Goal: Task Accomplishment & Management: Manage account settings

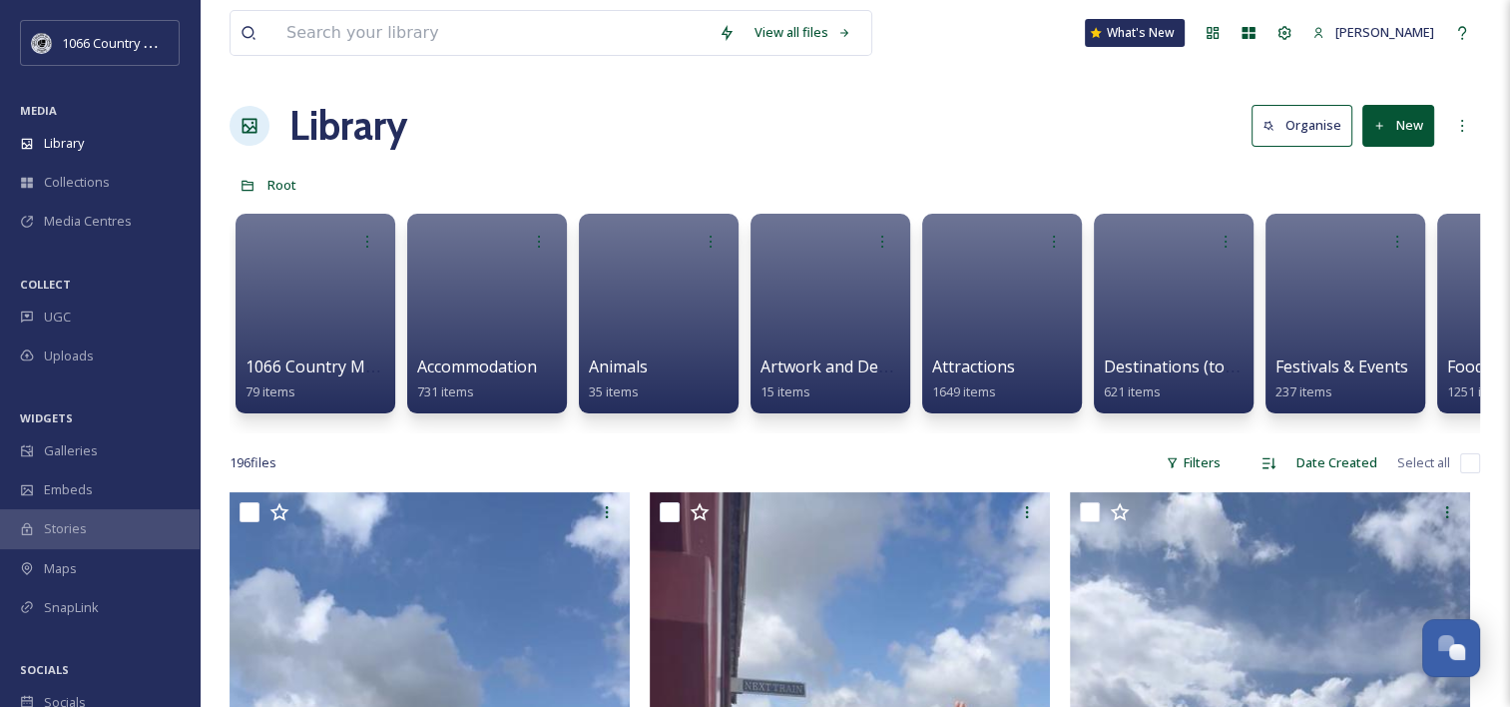
scroll to position [2915, 0]
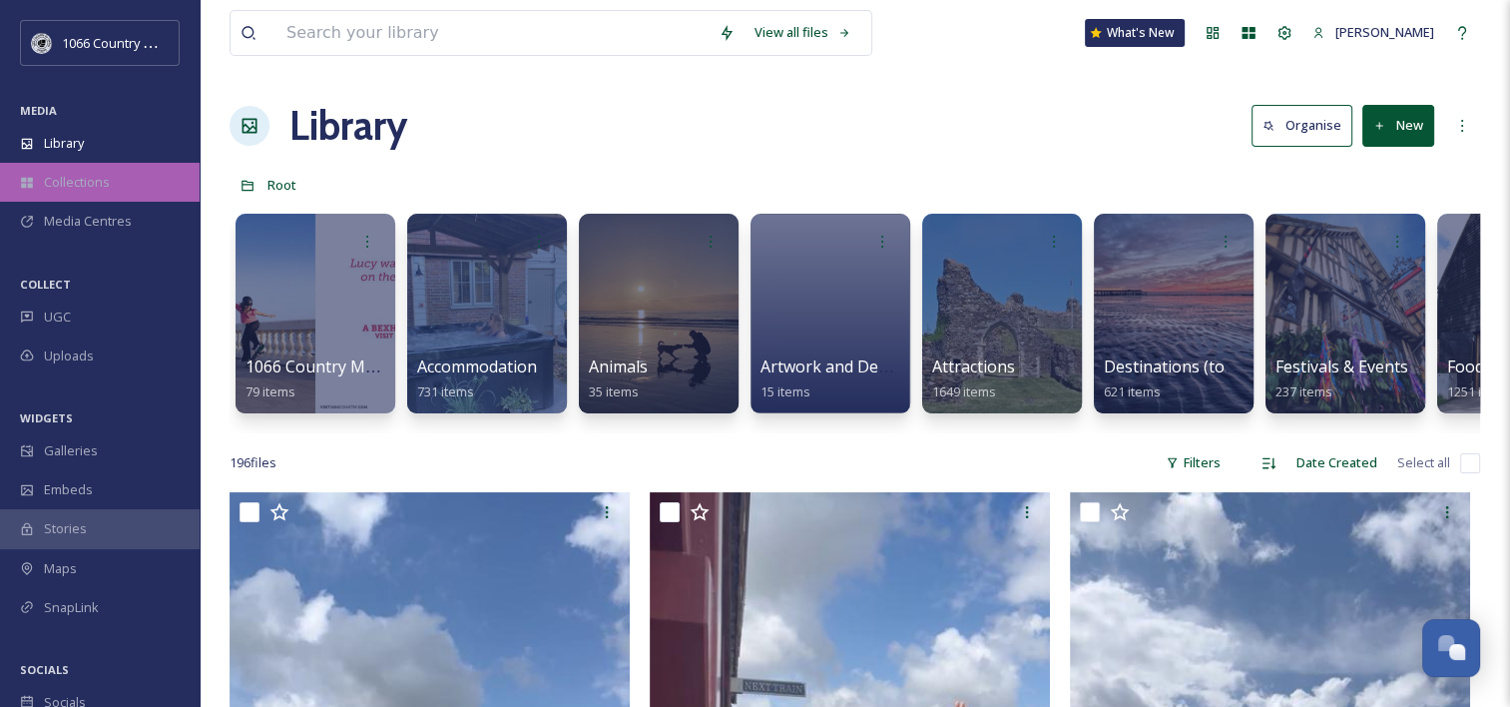
click at [105, 195] on div "Collections" at bounding box center [100, 182] width 200 height 39
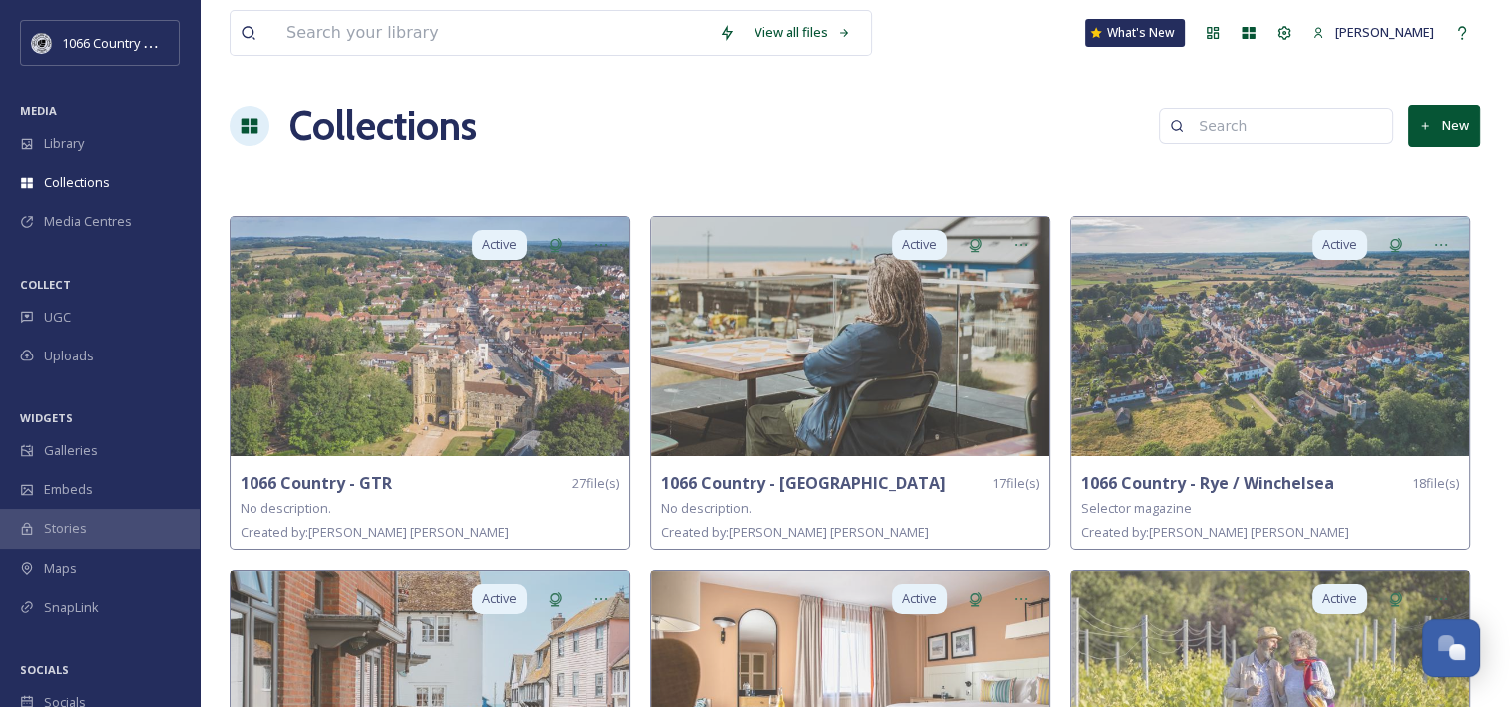
click at [1469, 121] on button "New" at bounding box center [1444, 125] width 72 height 41
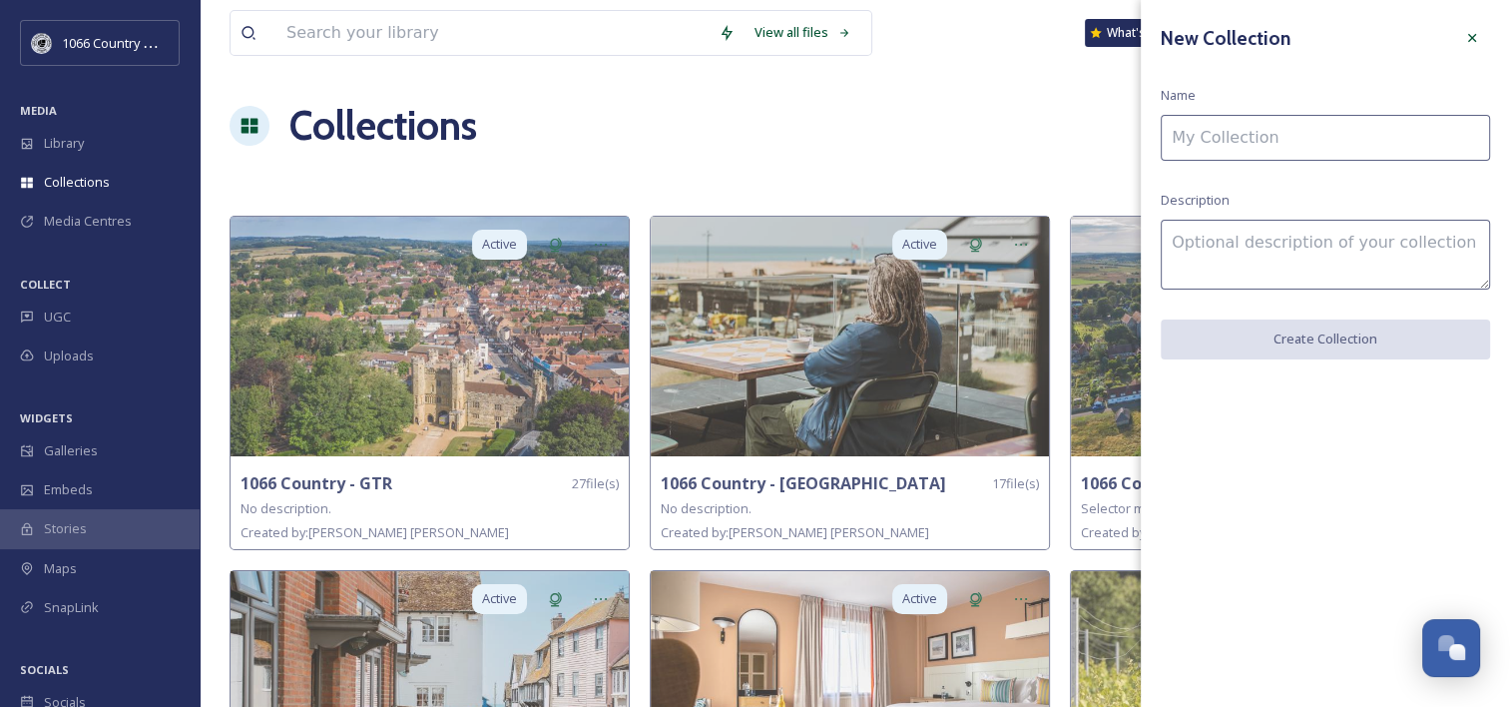
click at [1213, 138] on input at bounding box center [1325, 138] width 329 height 46
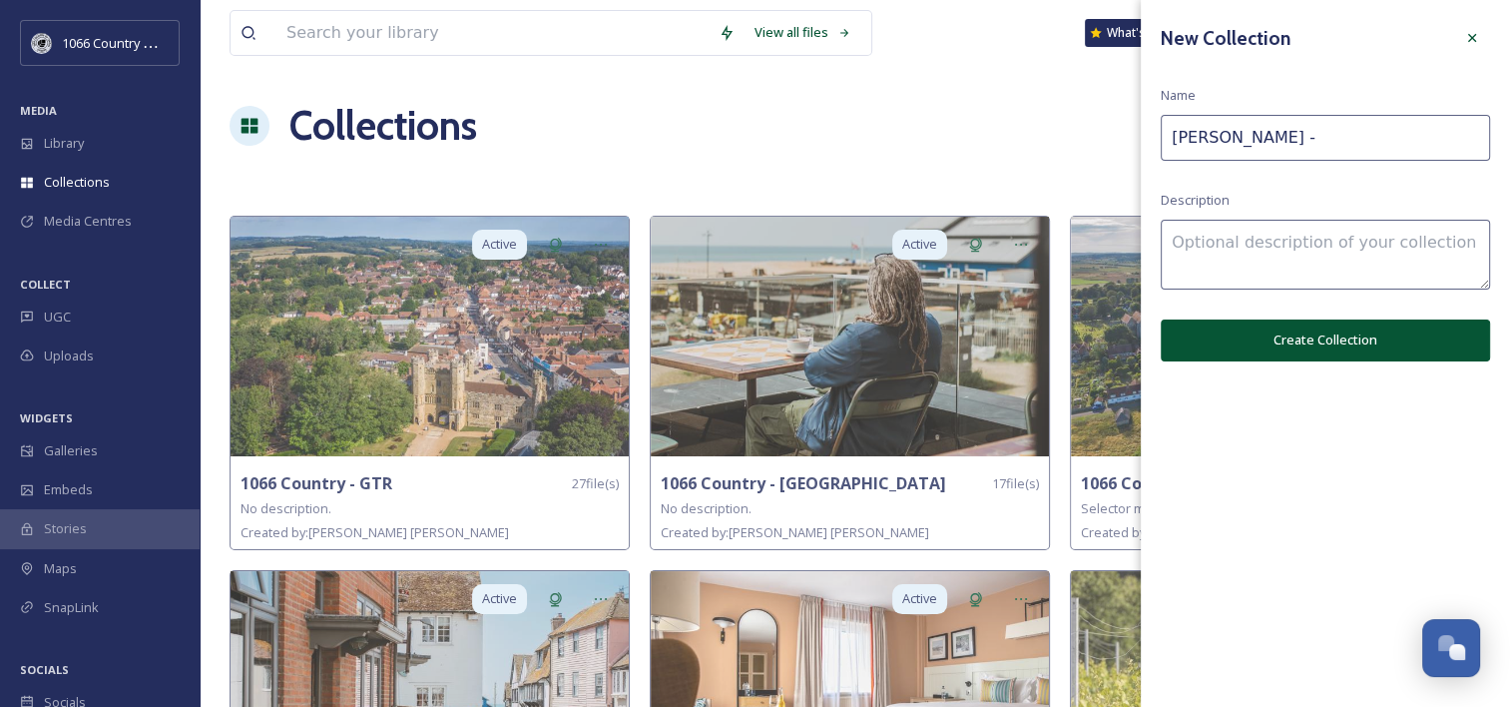
paste input "Lovely Christmassy Hotels"
type input "[PERSON_NAME] - Lovely Christmassy Hotels"
click at [1334, 344] on button "Create Collection" at bounding box center [1325, 339] width 329 height 41
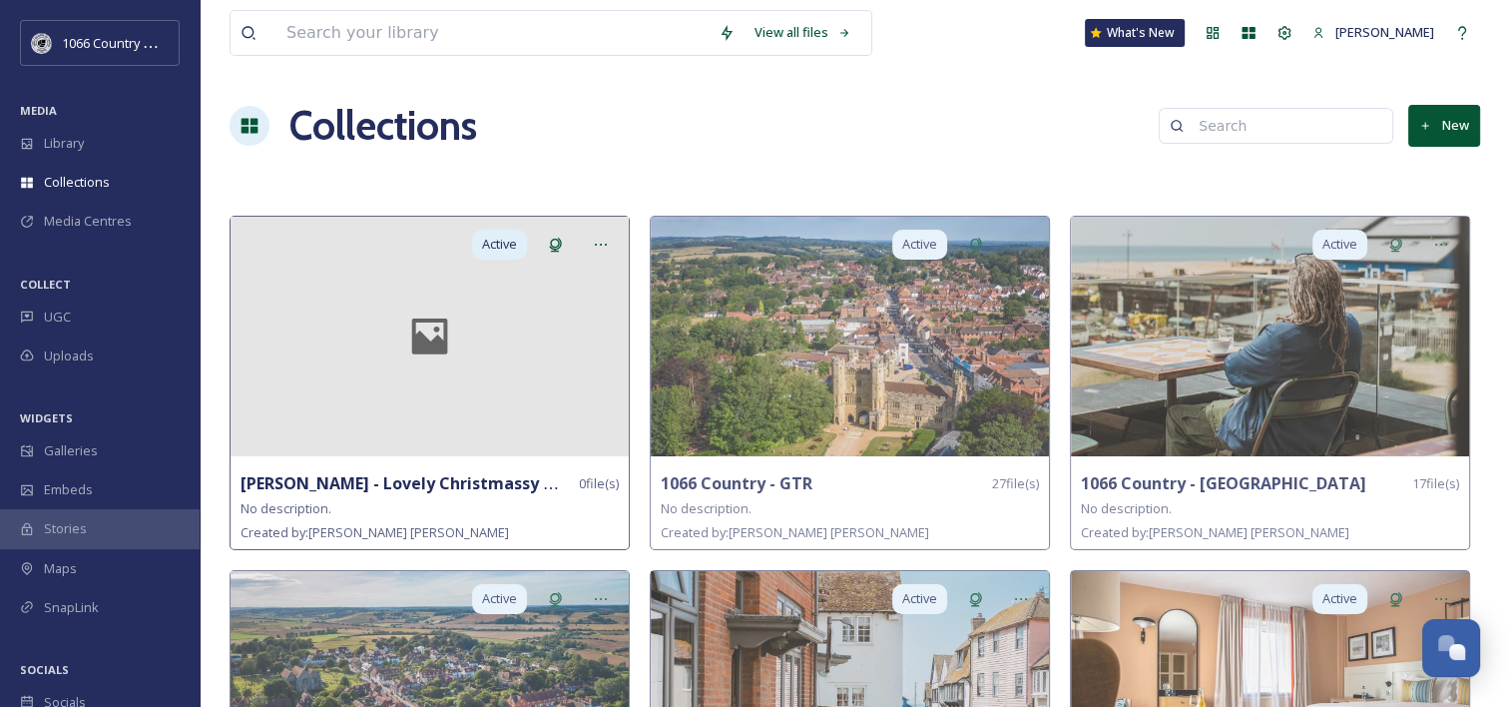
click at [426, 368] on div at bounding box center [430, 337] width 398 height 240
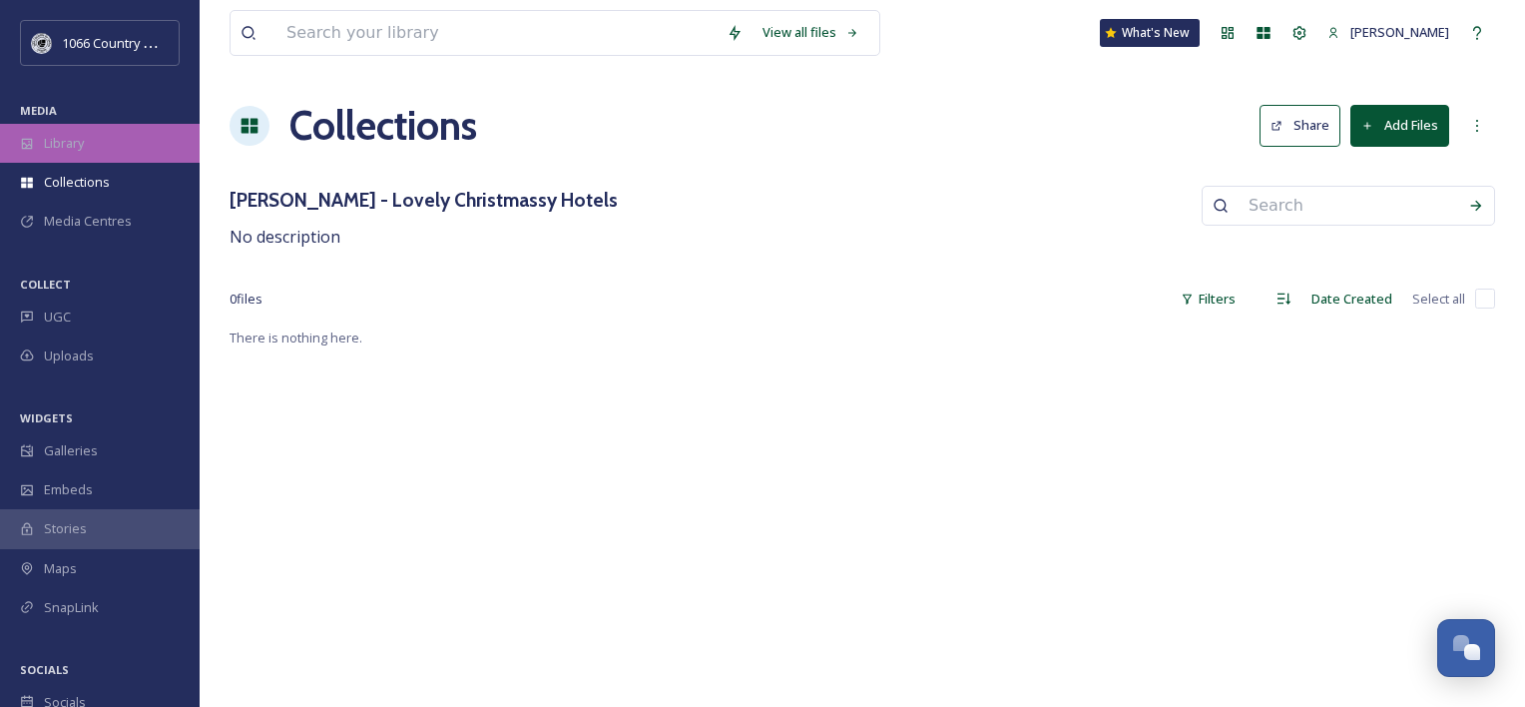
click at [81, 137] on span "Library" at bounding box center [64, 143] width 40 height 19
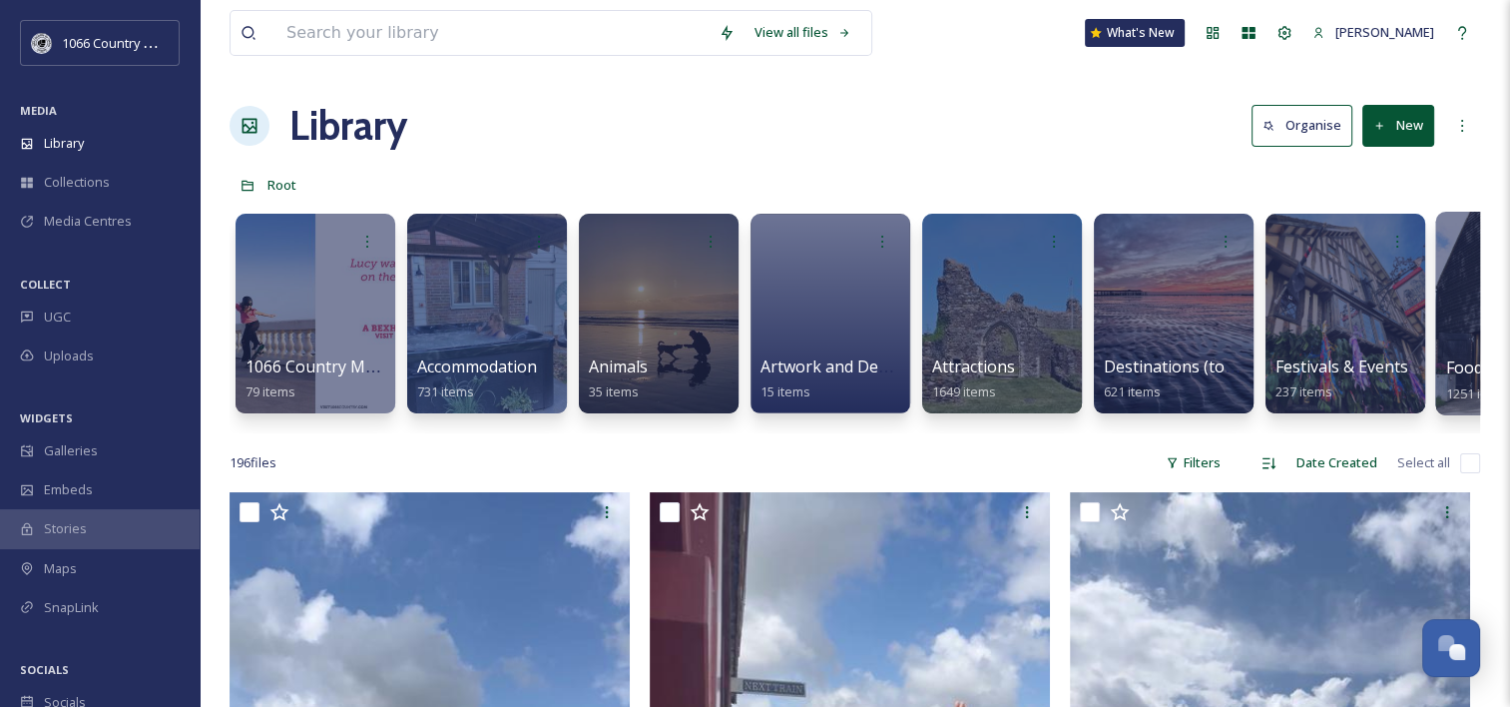
click at [1451, 308] on div at bounding box center [1516, 314] width 163 height 204
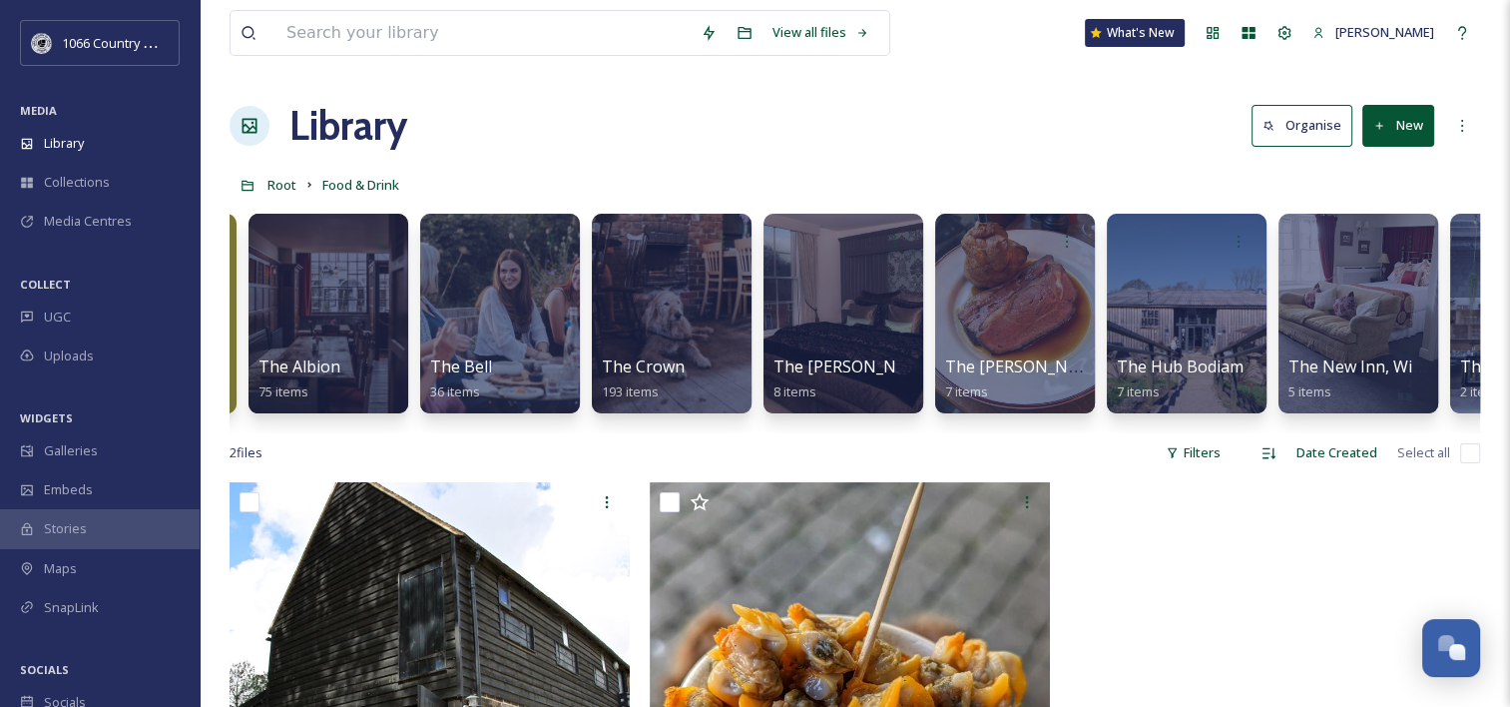
scroll to position [0, 2466]
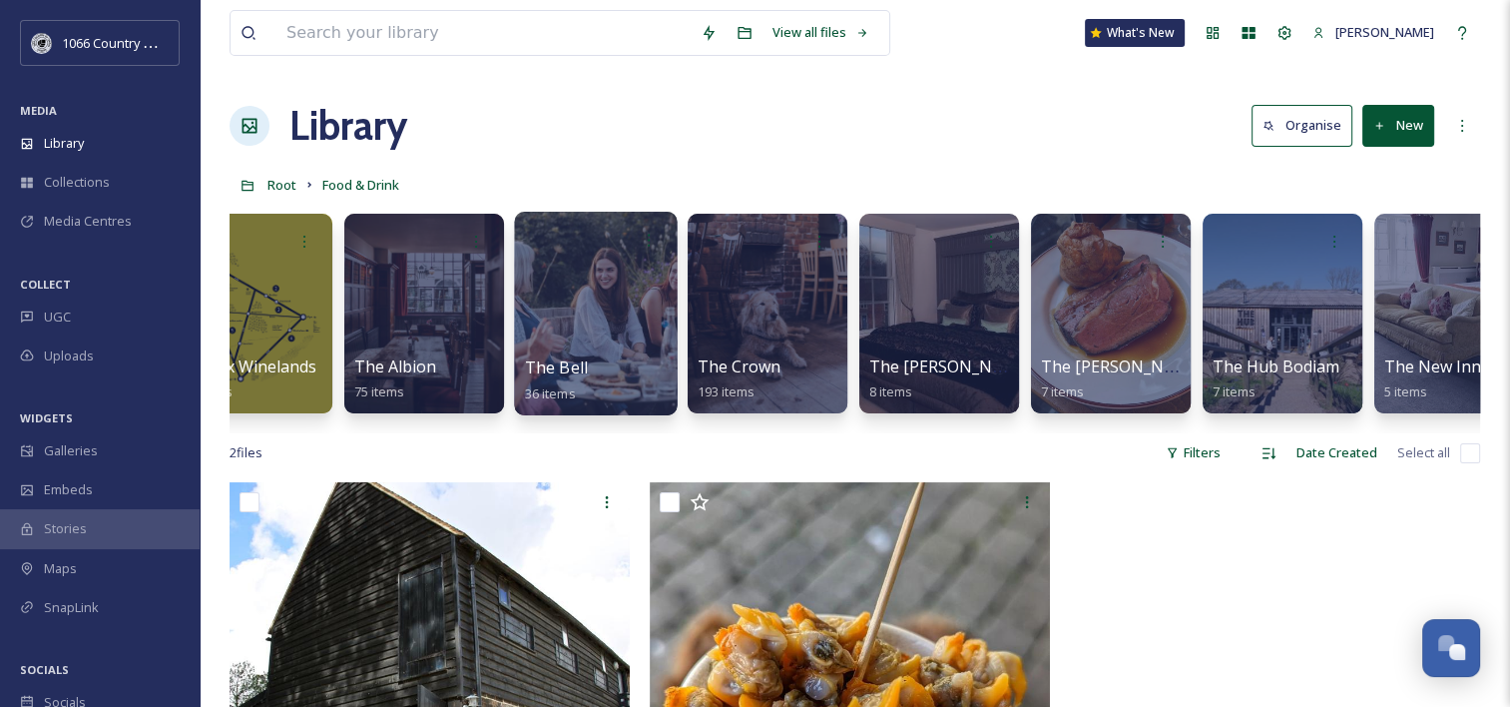
click at [579, 277] on div at bounding box center [595, 314] width 163 height 204
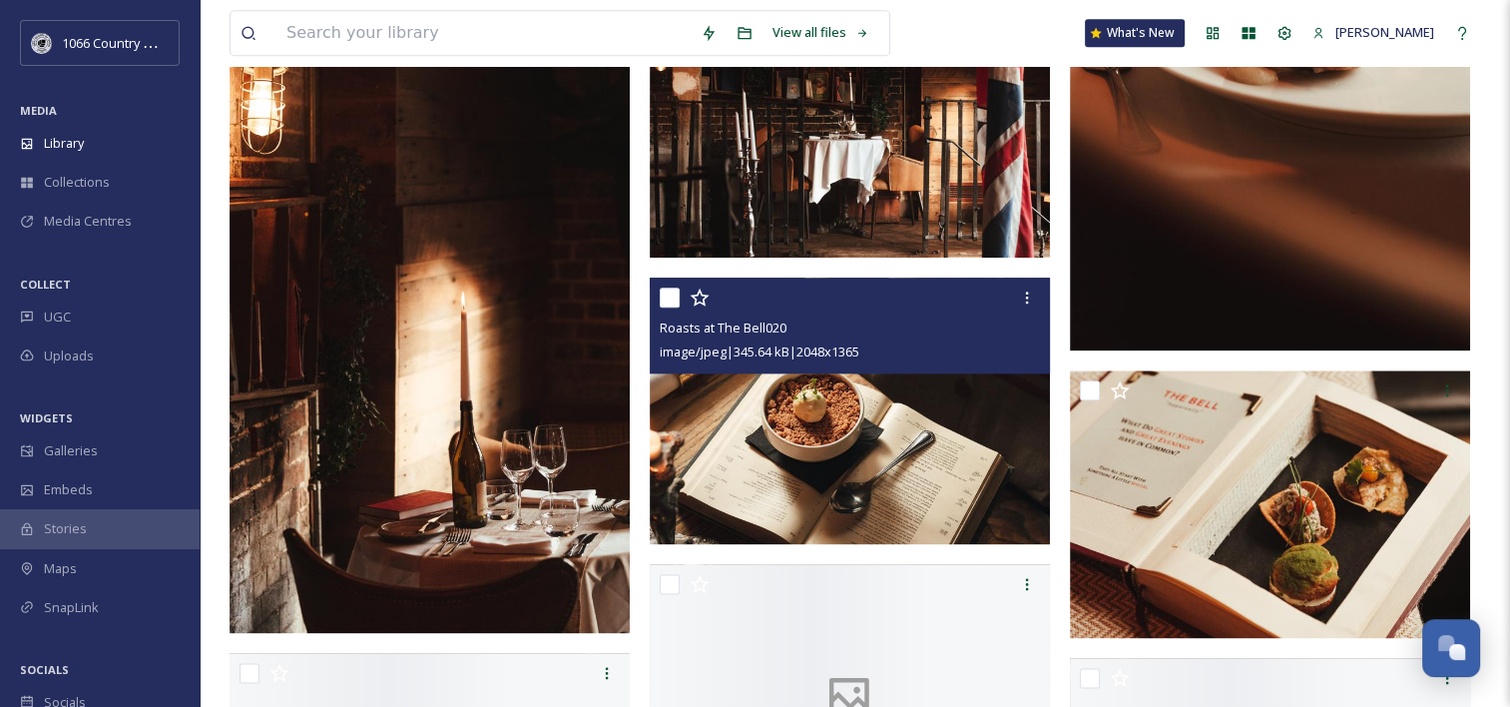
scroll to position [2396, 0]
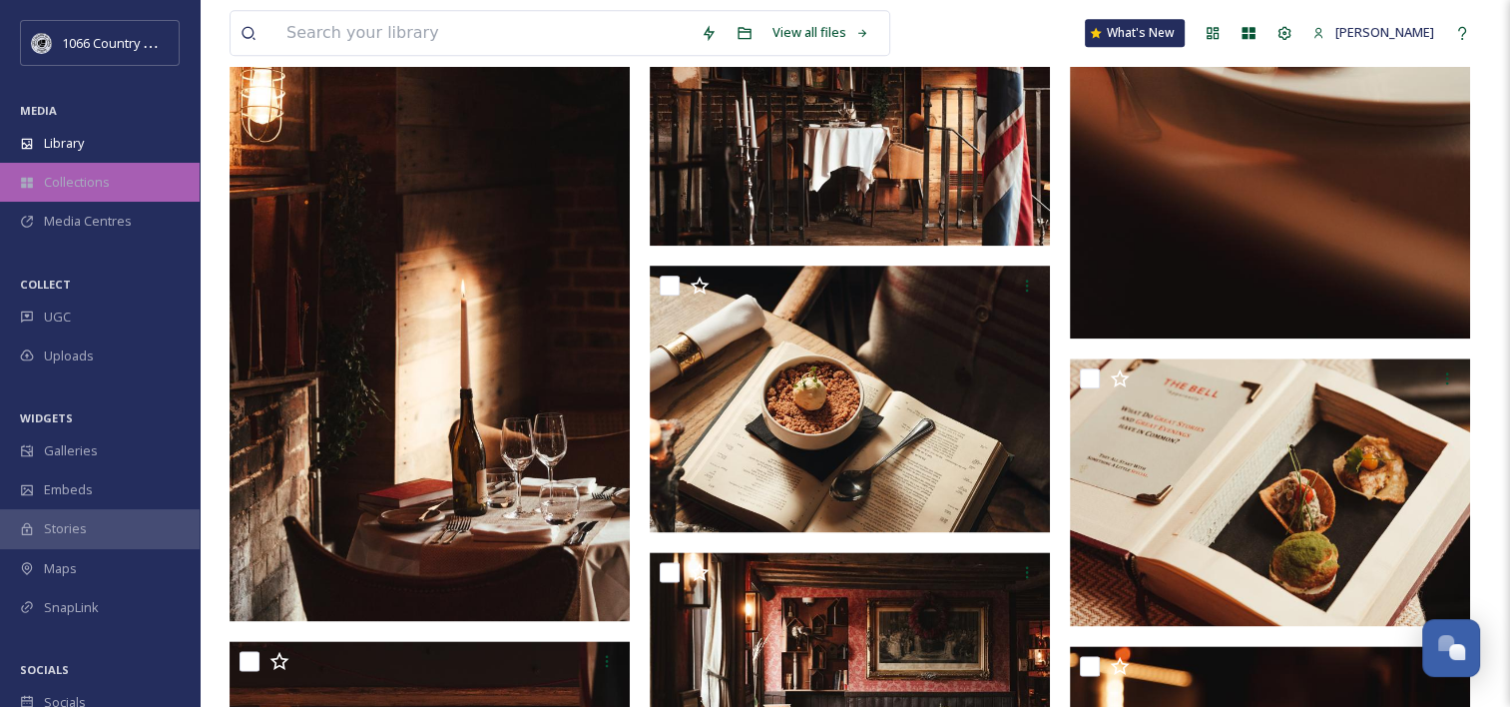
click at [60, 180] on span "Collections" at bounding box center [77, 182] width 66 height 19
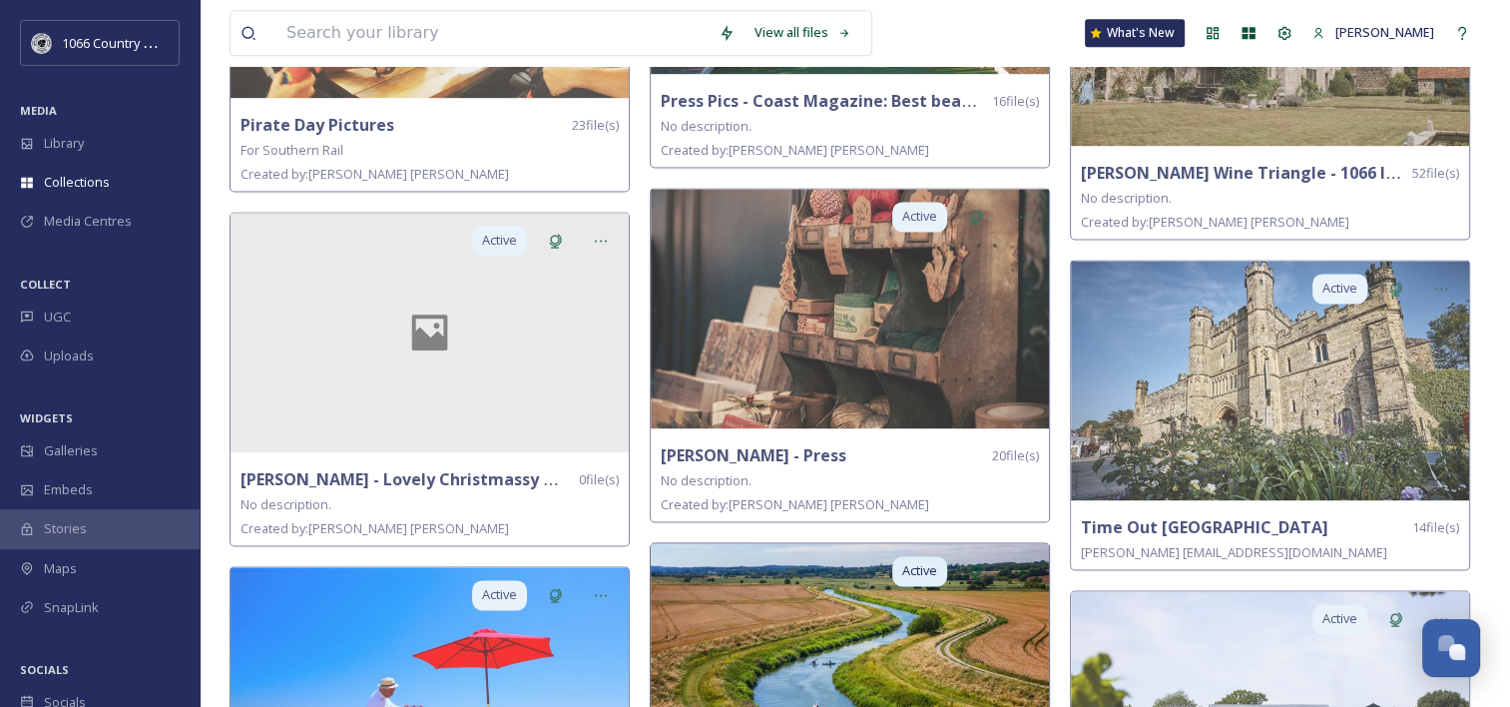
scroll to position [2895, 0]
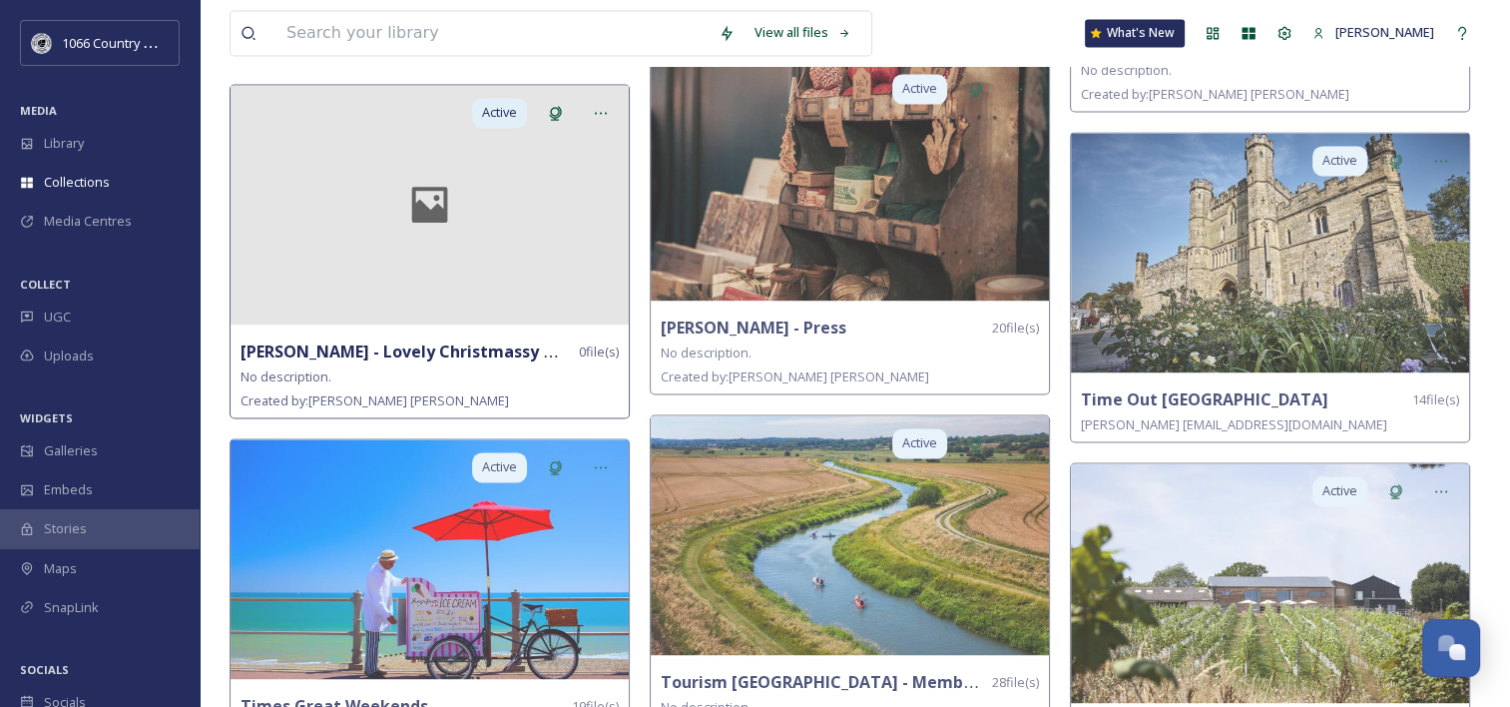
click at [490, 267] on div at bounding box center [430, 205] width 398 height 240
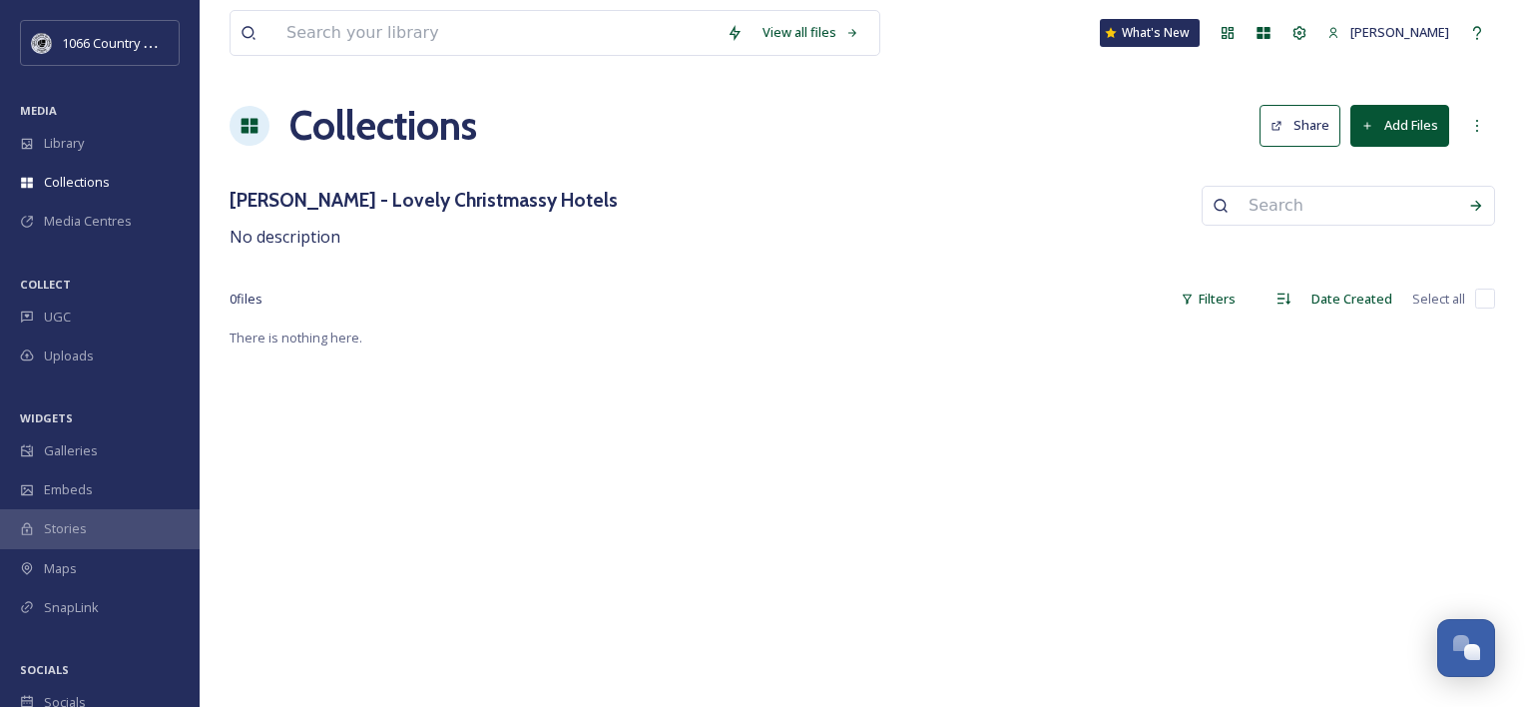
click at [1385, 124] on button "Add Files" at bounding box center [1399, 125] width 99 height 41
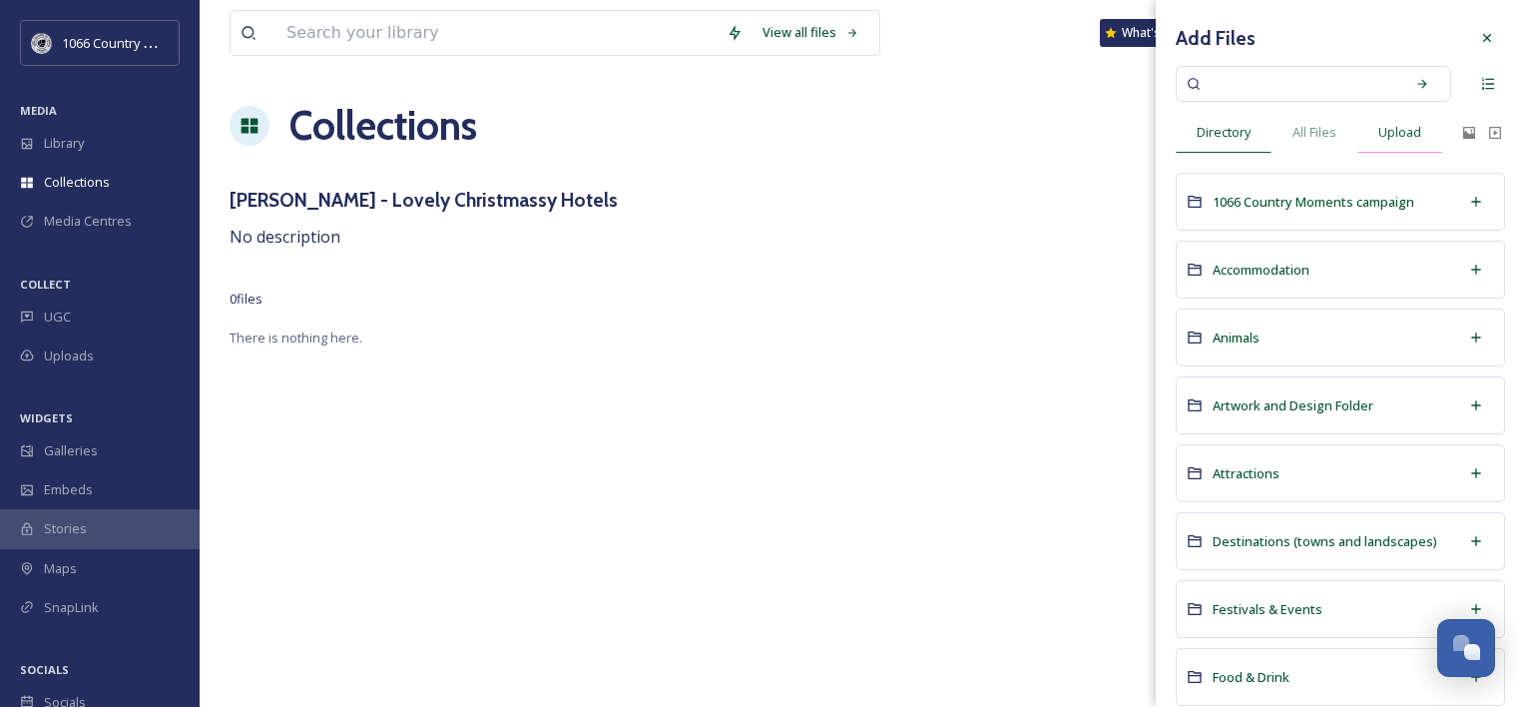
click at [1413, 130] on span "Upload" at bounding box center [1399, 132] width 43 height 19
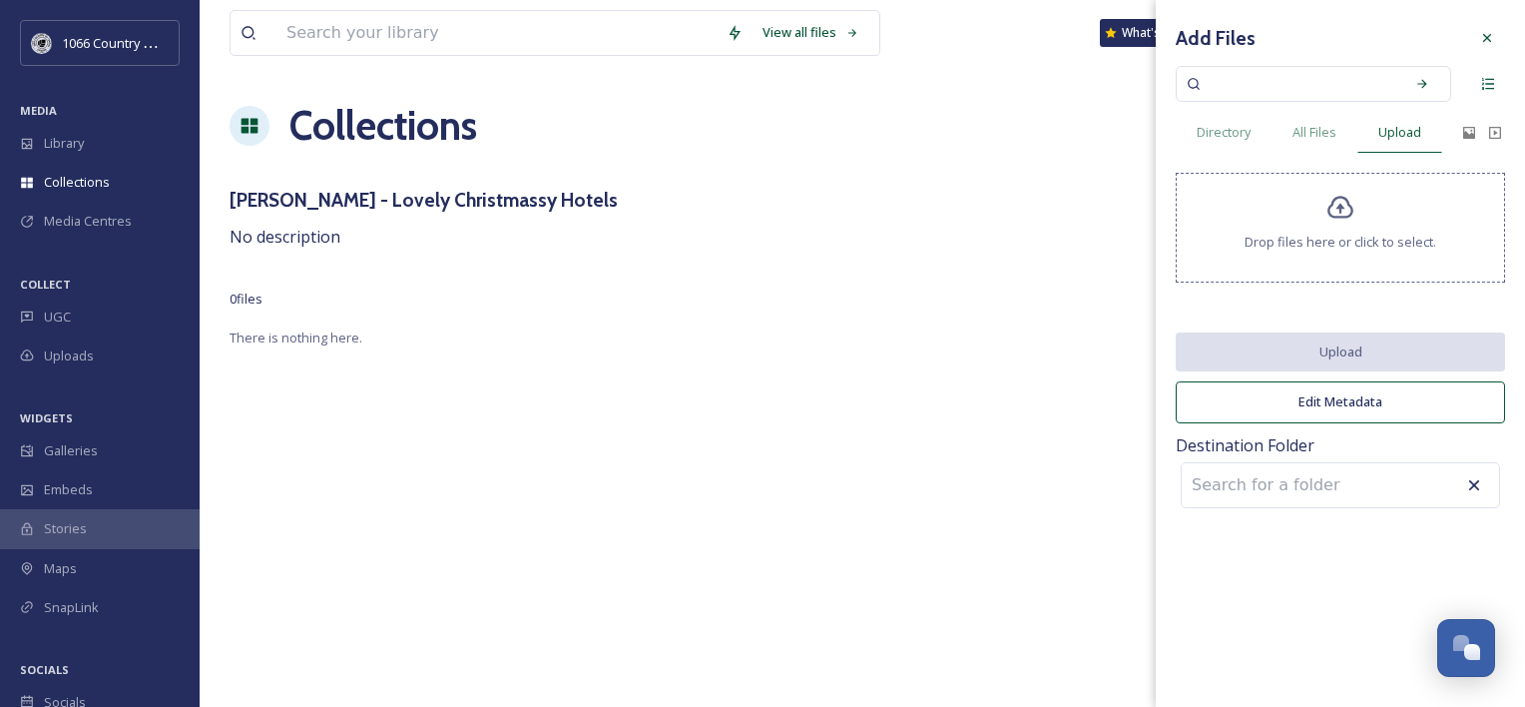
click at [1272, 239] on span "Drop files here or click to select." at bounding box center [1341, 242] width 192 height 19
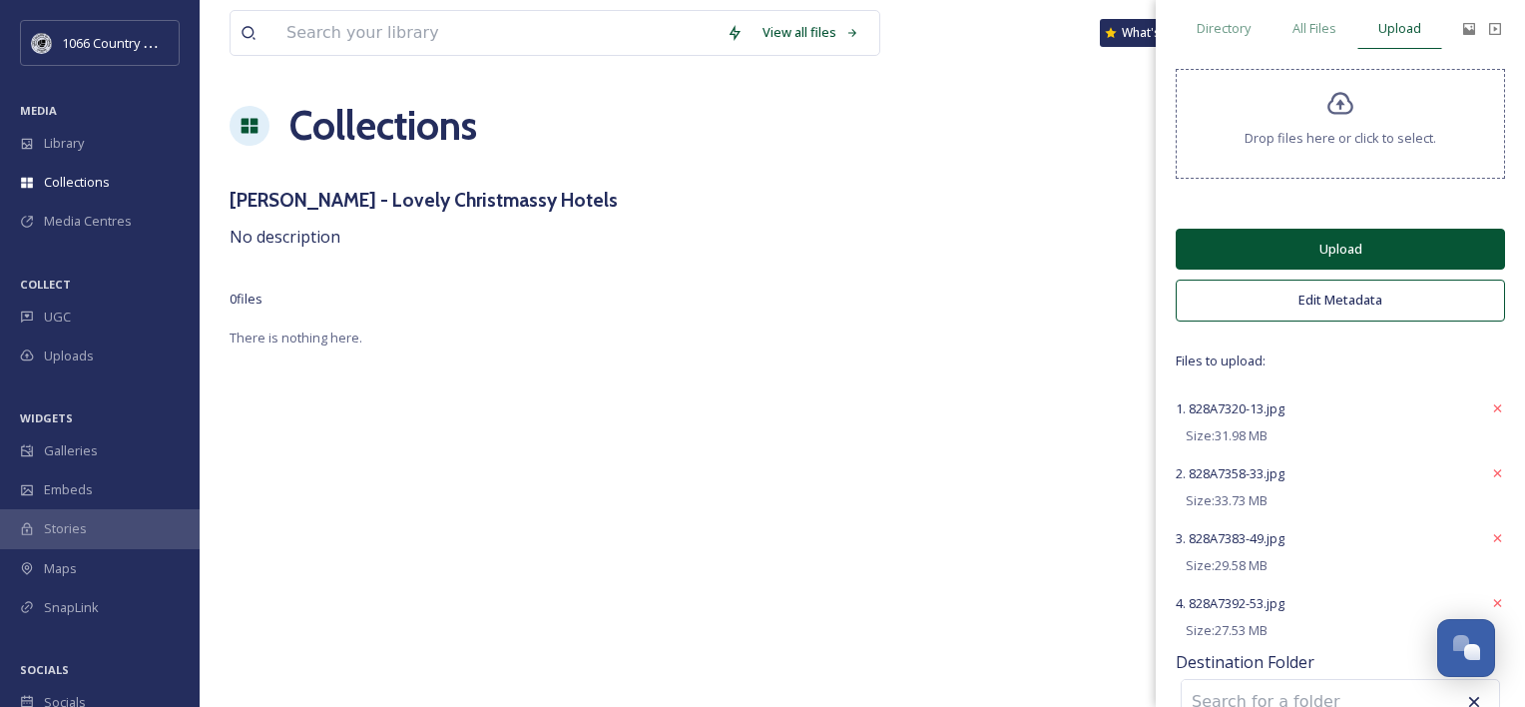
scroll to position [144, 0]
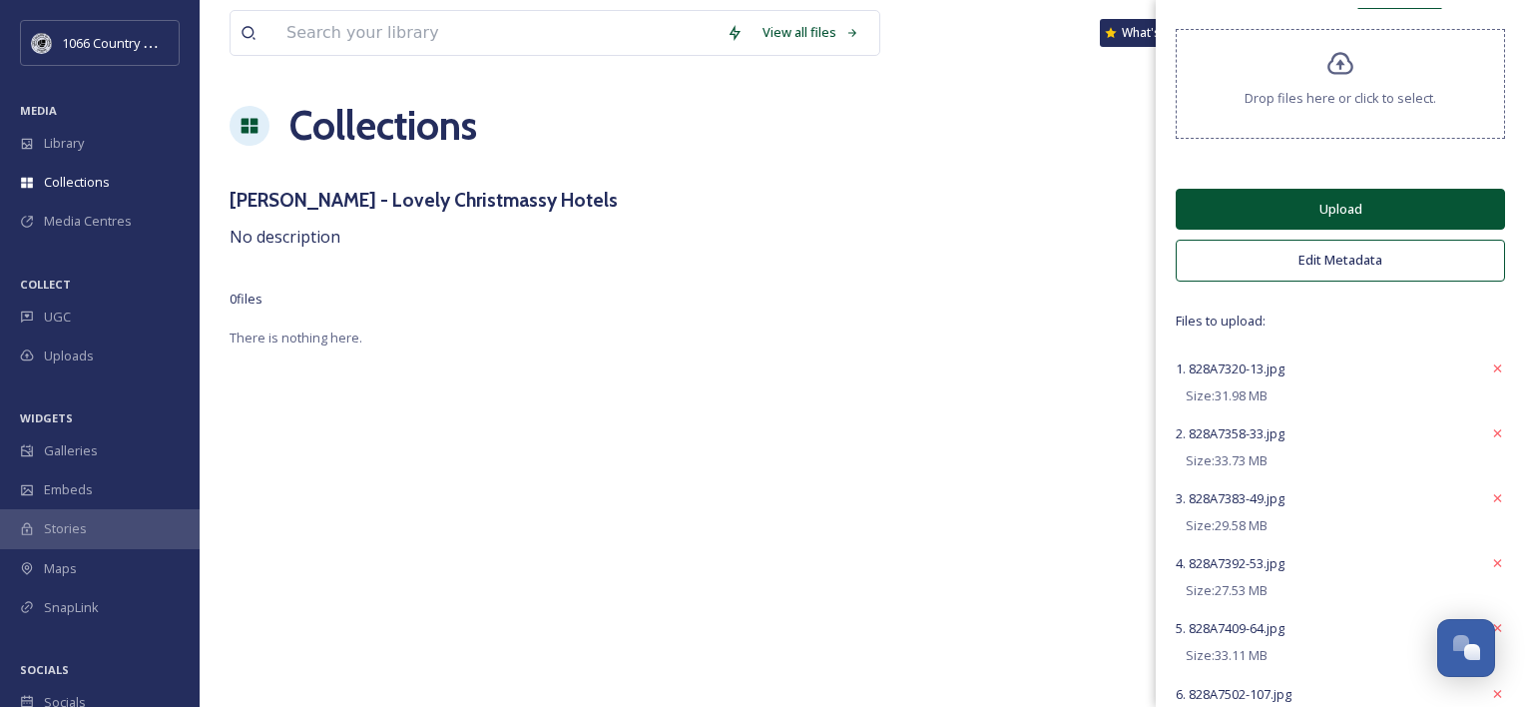
click at [1319, 261] on button "Edit Metadata" at bounding box center [1340, 260] width 329 height 41
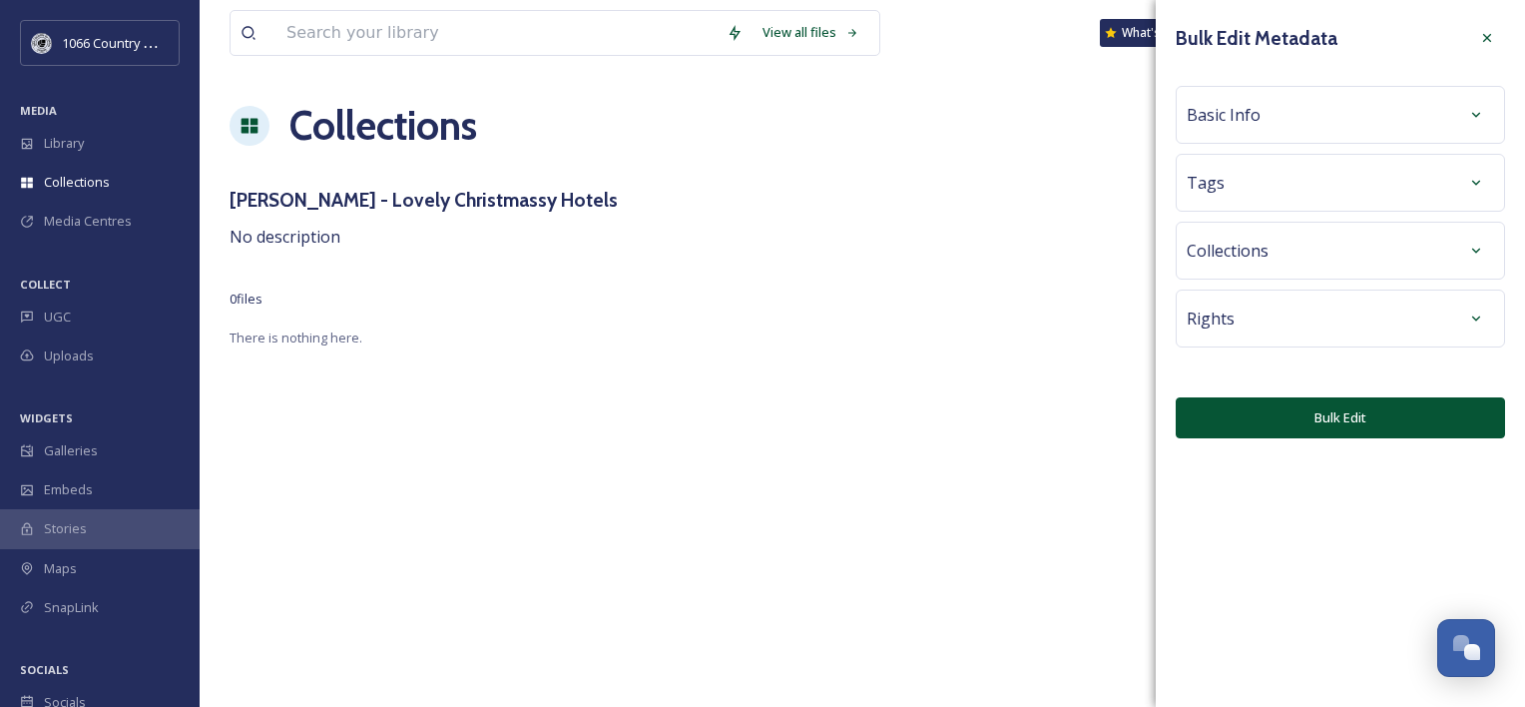
scroll to position [0, 0]
click at [1281, 120] on div "Basic Info" at bounding box center [1340, 115] width 307 height 36
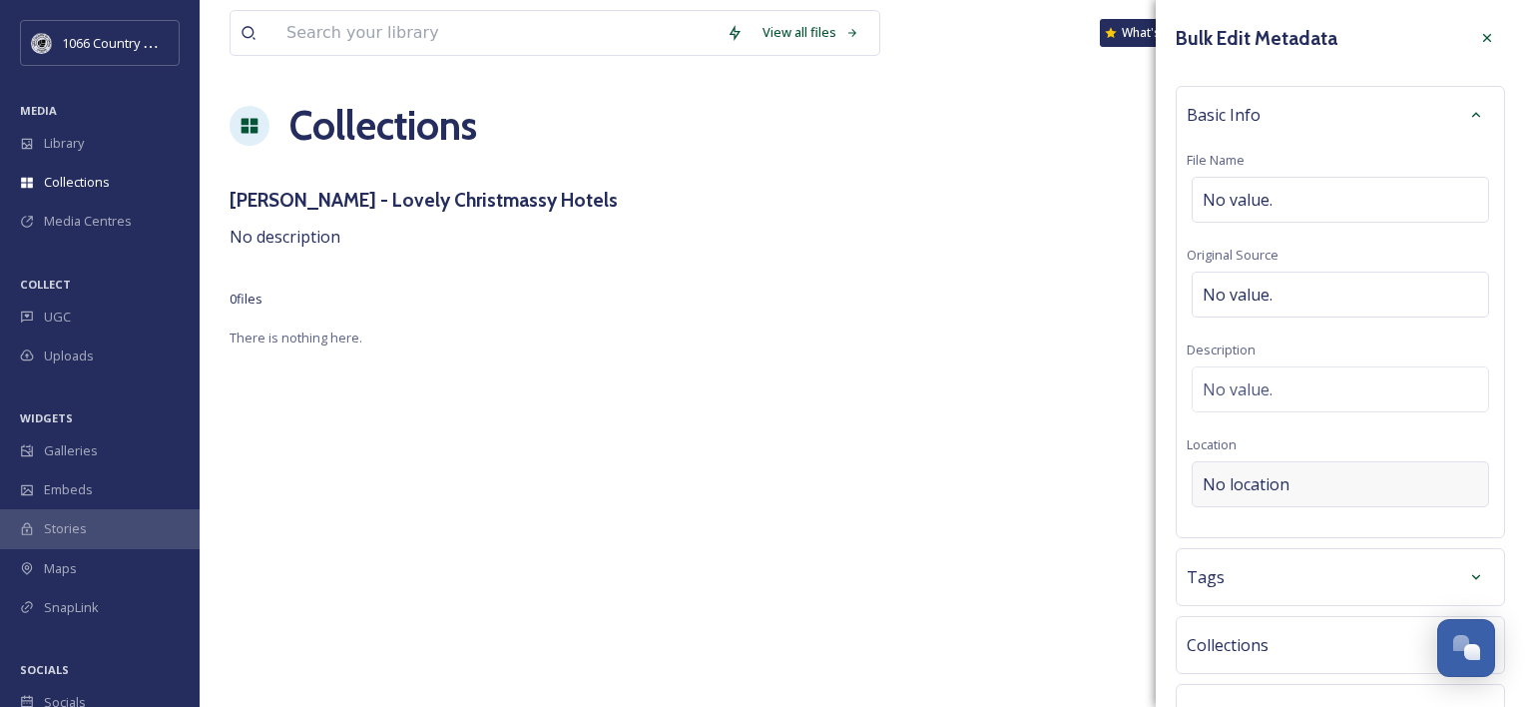
click at [1246, 476] on span "No location" at bounding box center [1246, 484] width 87 height 24
click at [1234, 379] on span "No value." at bounding box center [1238, 389] width 70 height 24
click at [1254, 384] on textarea at bounding box center [1340, 449] width 307 height 166
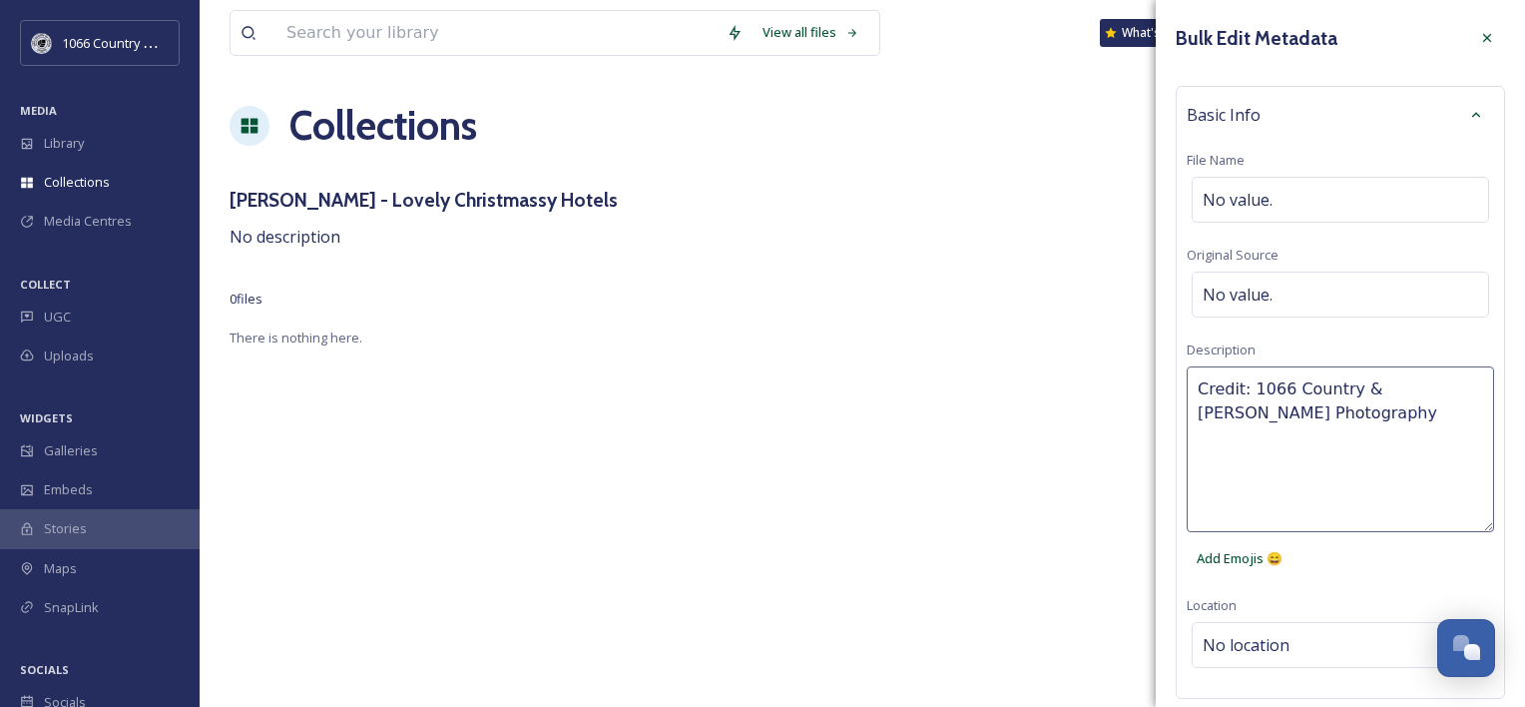
type textarea "Credit: 1066 Country & [PERSON_NAME] Photography"
click at [1366, 559] on div "Credit: 1066 Country & [PERSON_NAME] Photography Add Emojis 😄" at bounding box center [1340, 472] width 307 height 212
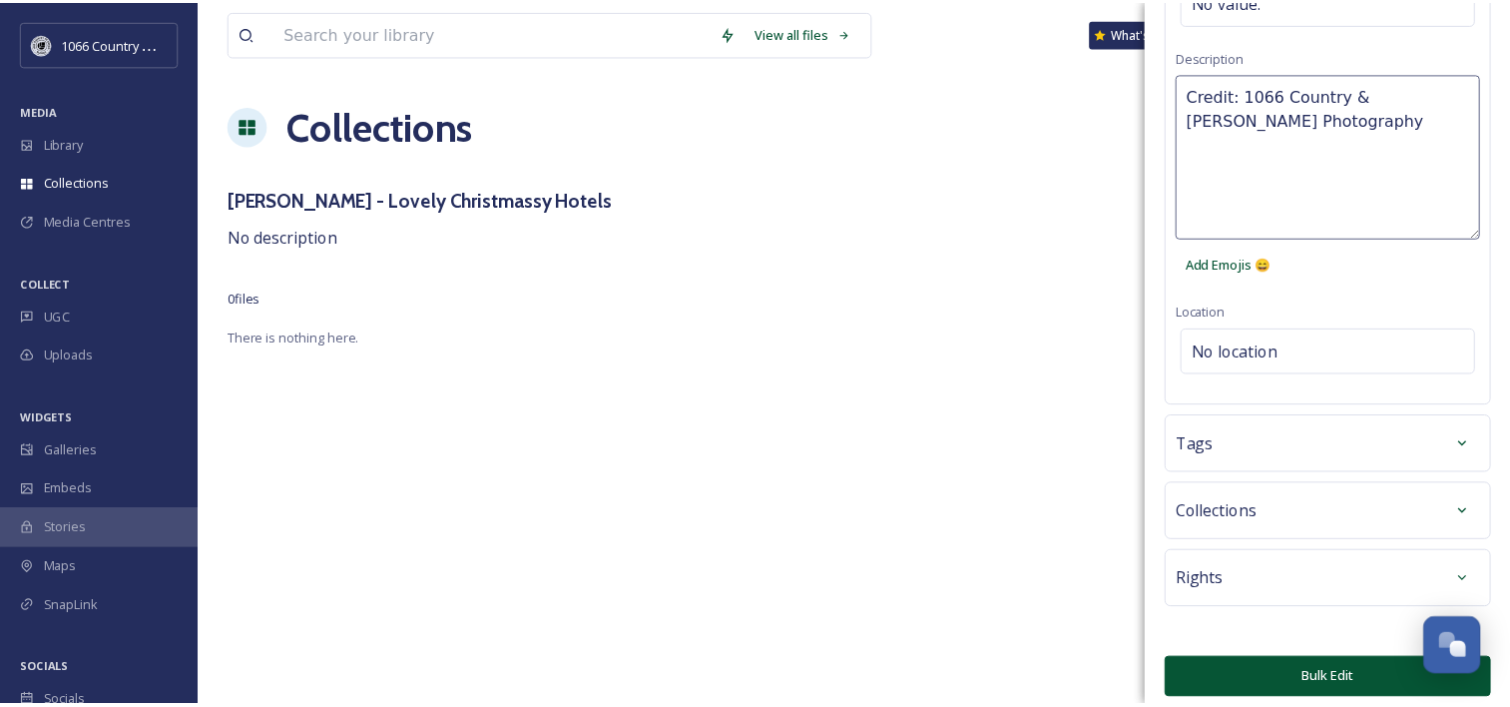
scroll to position [301, 0]
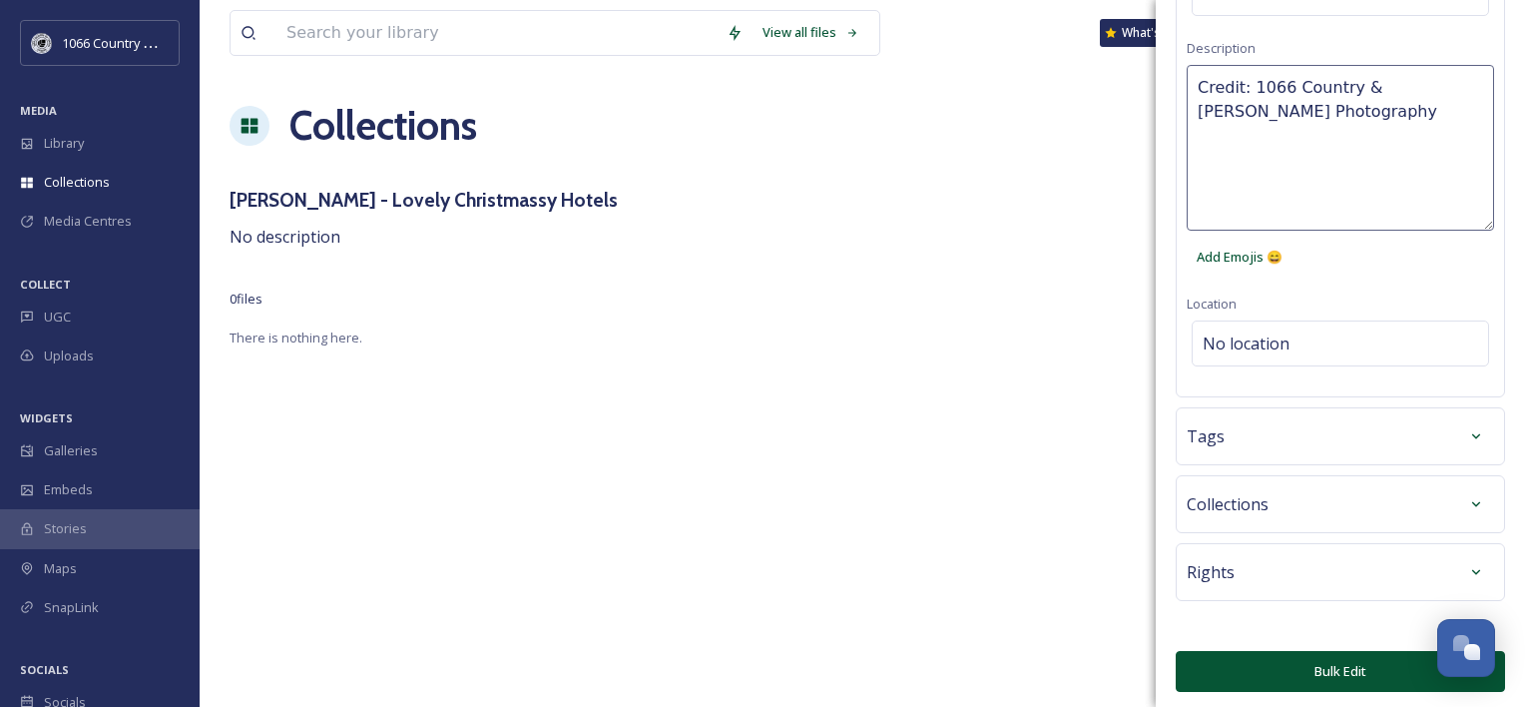
click at [1357, 673] on button "Bulk Edit" at bounding box center [1340, 671] width 329 height 41
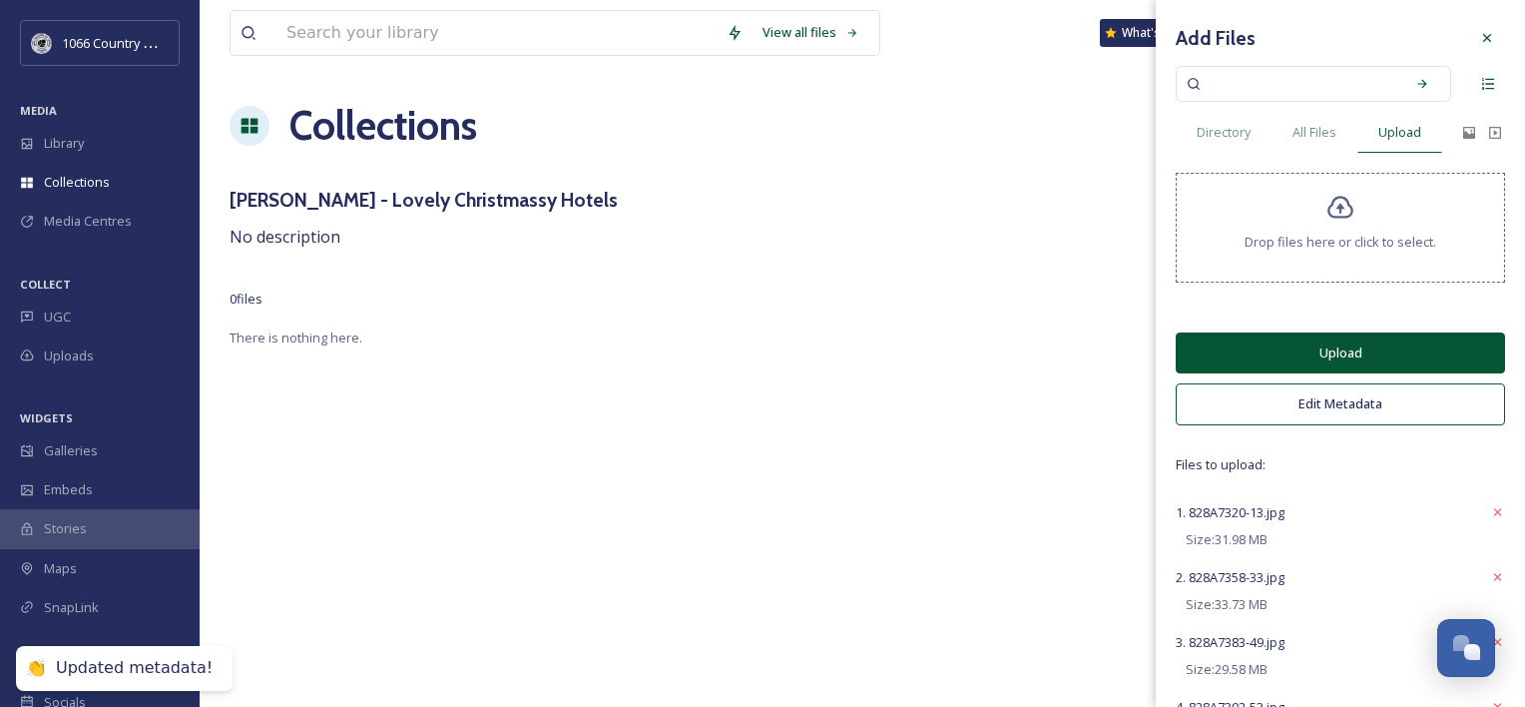
click at [1334, 351] on button "Upload" at bounding box center [1340, 352] width 329 height 41
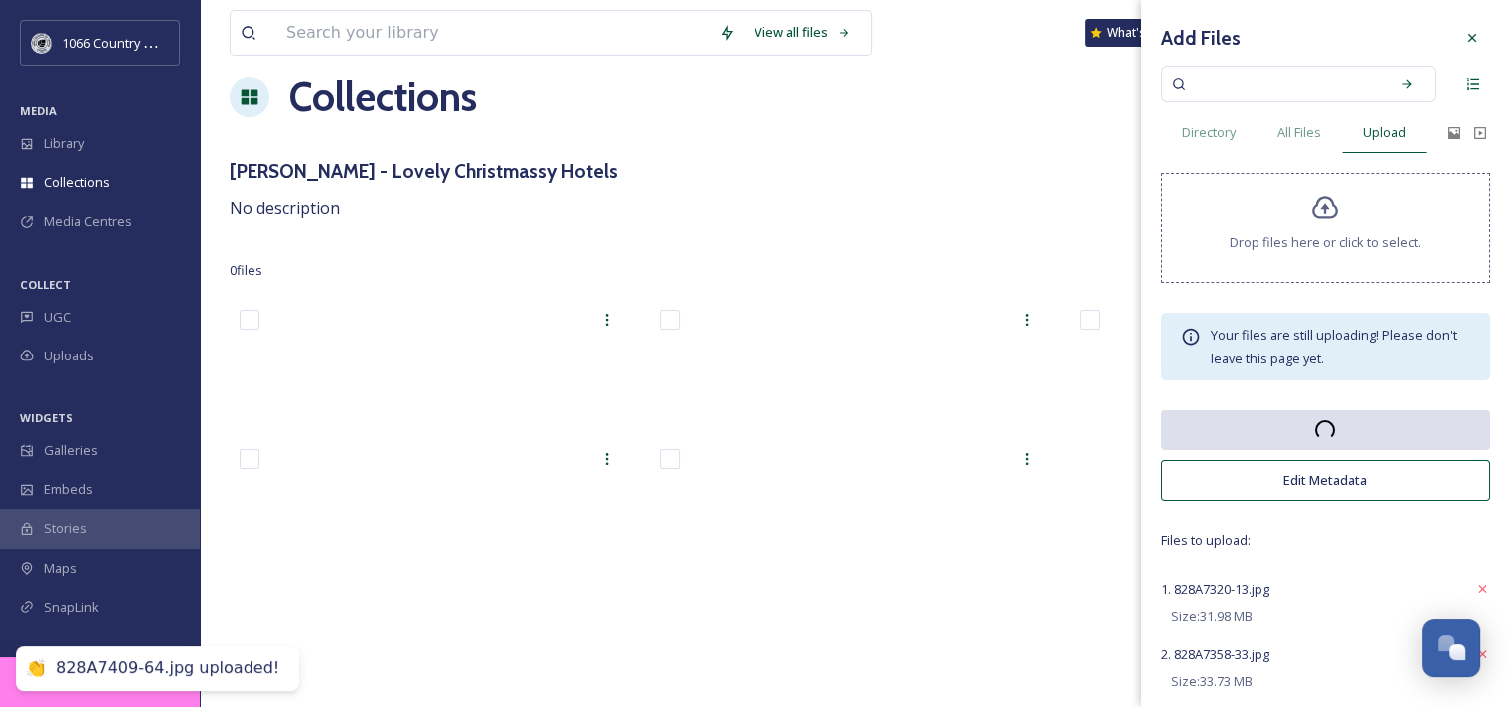
scroll to position [0, 0]
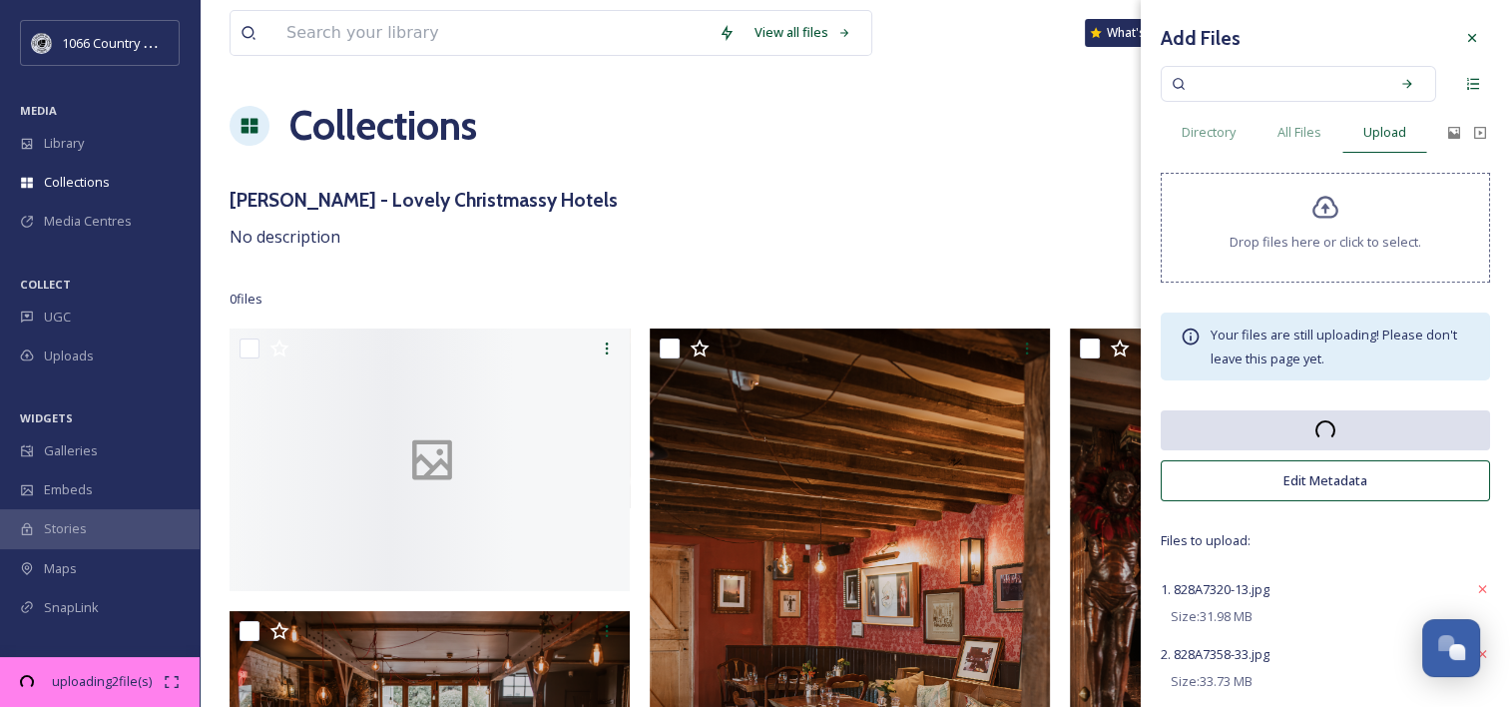
drag, startPoint x: 206, startPoint y: 87, endPoint x: 1124, endPoint y: 259, distance: 934.2
click at [206, 87] on div "View all files What's New Alice Geraghty Collections Share Add Files Rowena - L…" at bounding box center [855, 619] width 1311 height 1239
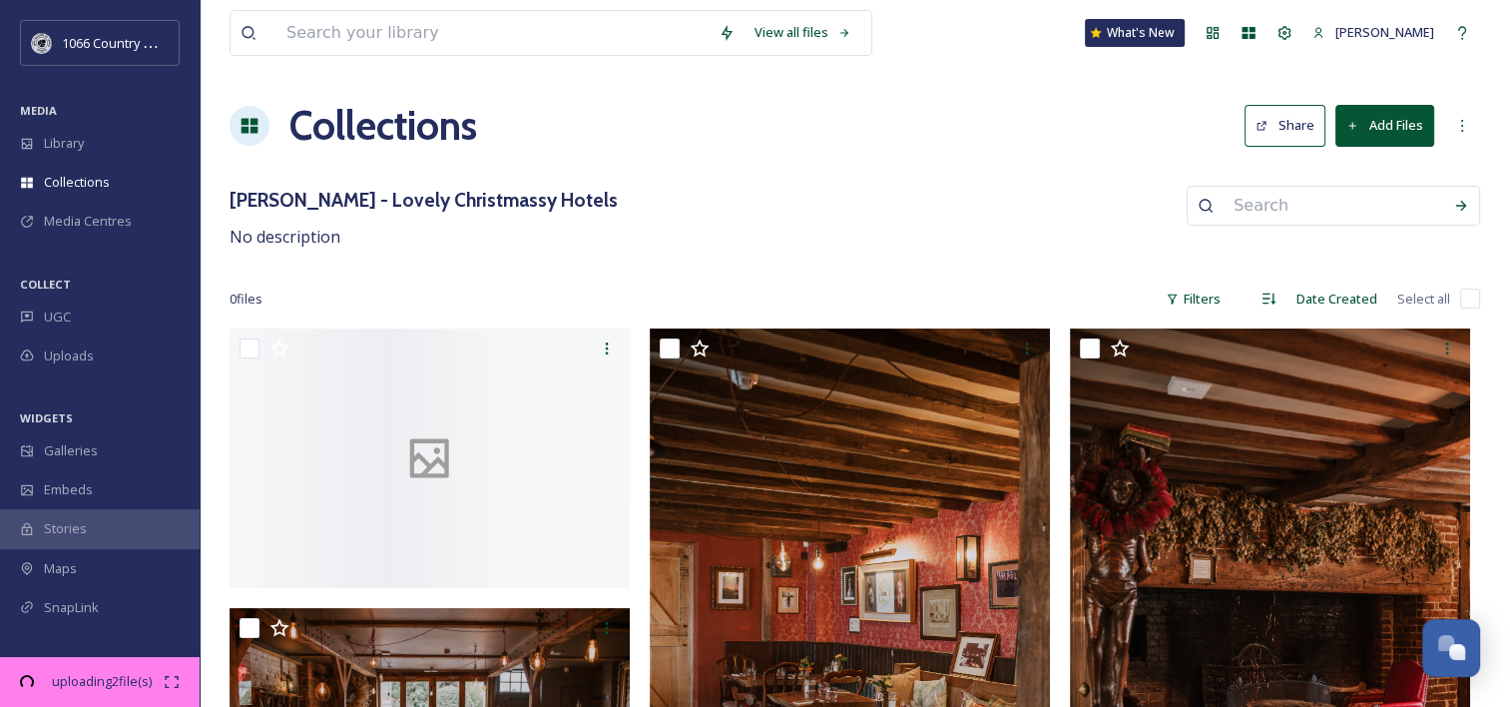
click at [1393, 125] on button "Add Files" at bounding box center [1385, 125] width 99 height 41
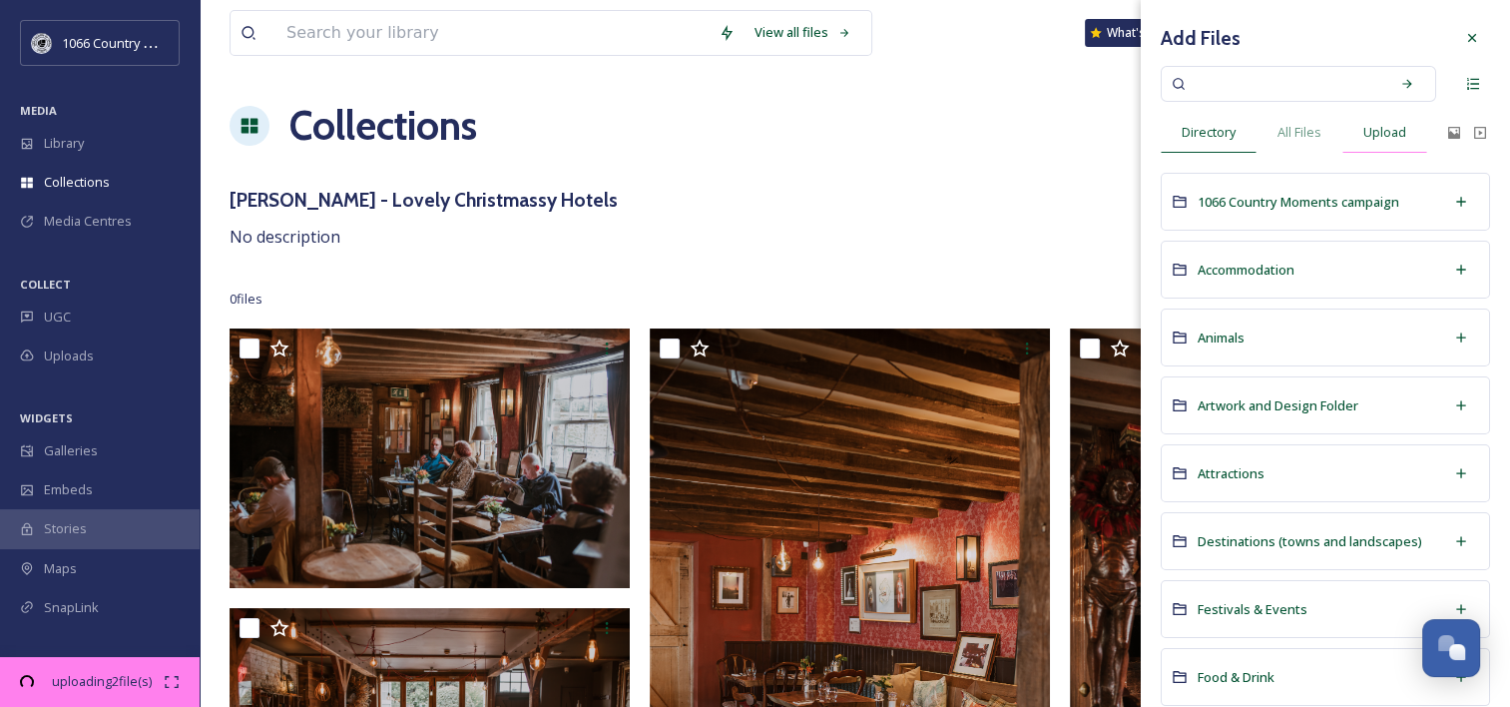
click at [1388, 127] on span "Upload" at bounding box center [1384, 132] width 43 height 19
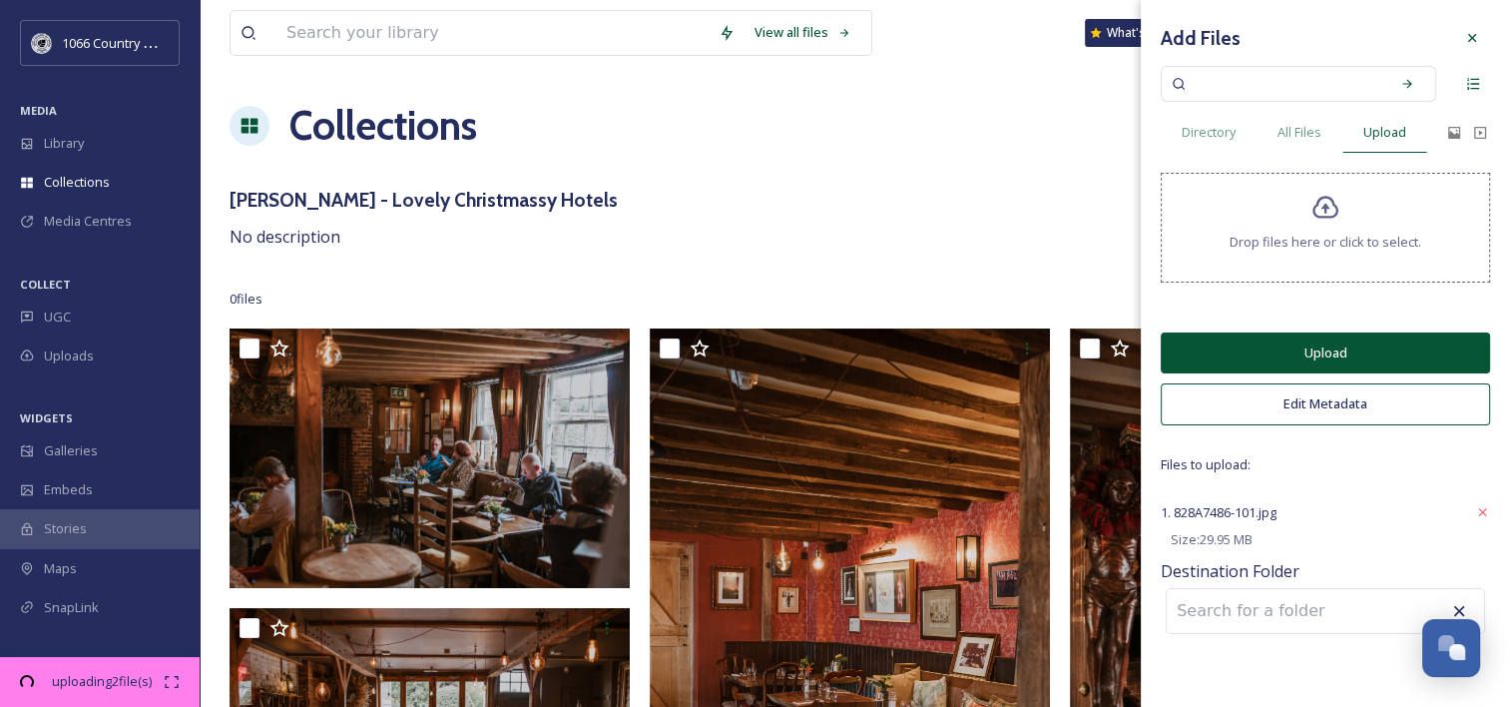
click at [1322, 355] on button "Upload" at bounding box center [1325, 352] width 329 height 41
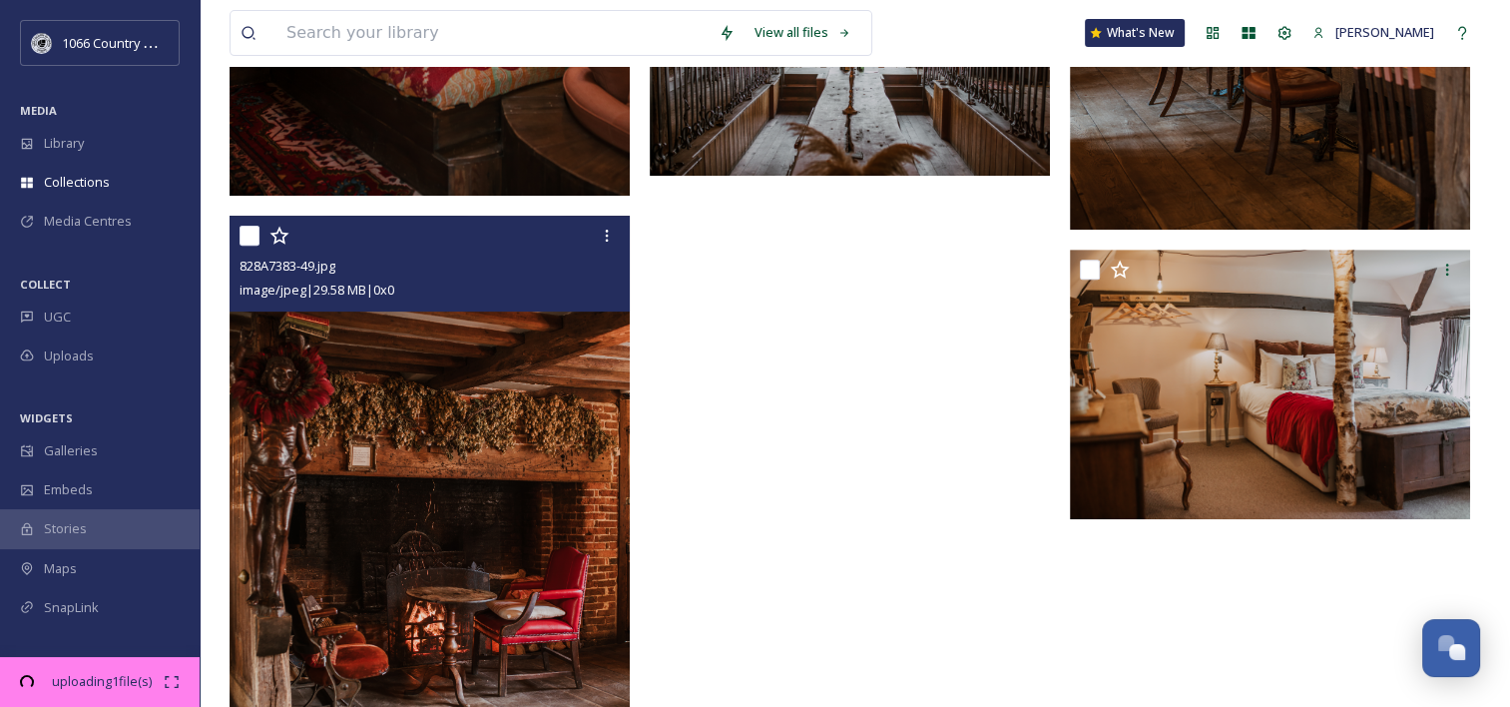
click at [523, 469] on img at bounding box center [430, 498] width 400 height 564
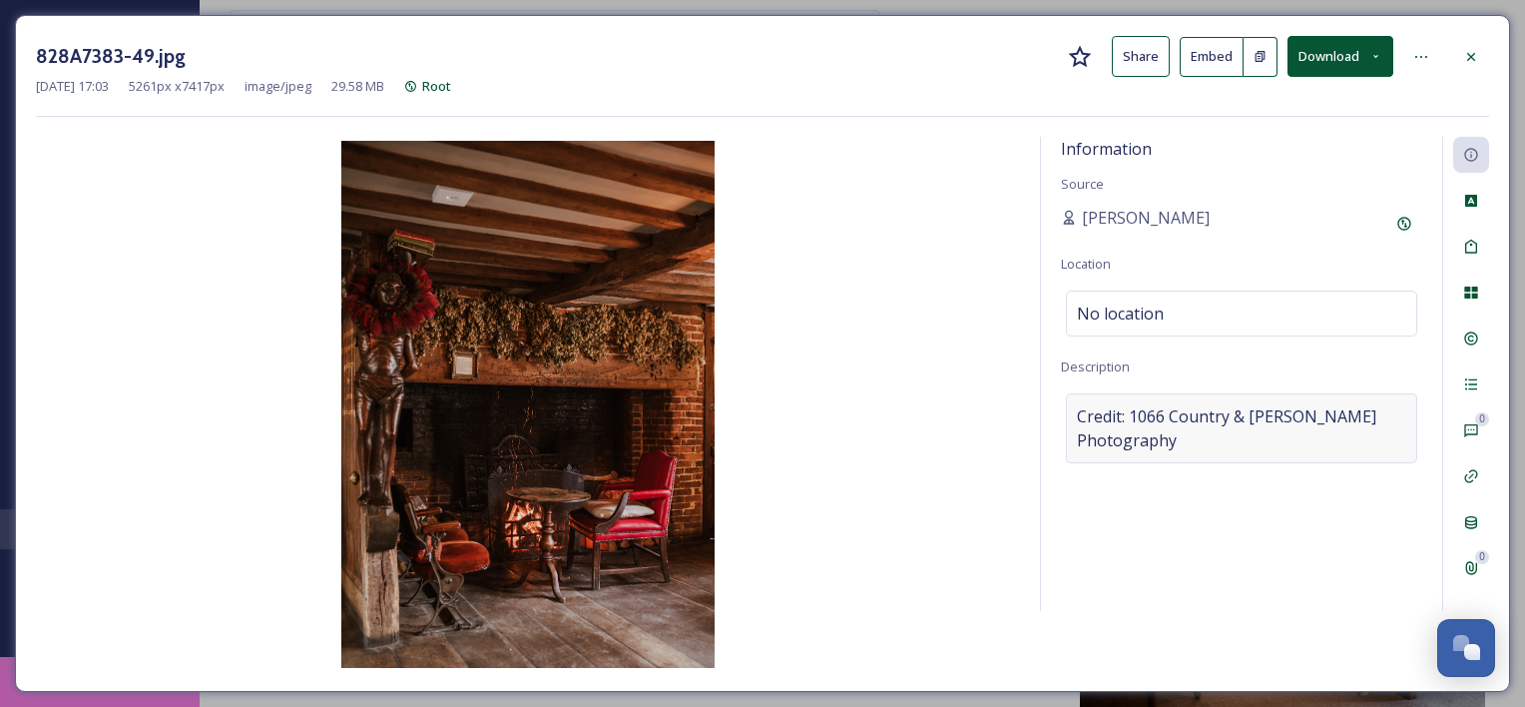
click at [1208, 415] on span "Credit: 1066 Country & [PERSON_NAME] Photography" at bounding box center [1241, 428] width 329 height 48
click at [1146, 447] on textarea "Credit: 1066 Country & [PERSON_NAME] Photography" at bounding box center [1241, 476] width 361 height 166
click at [1472, 49] on icon at bounding box center [1471, 57] width 16 height 16
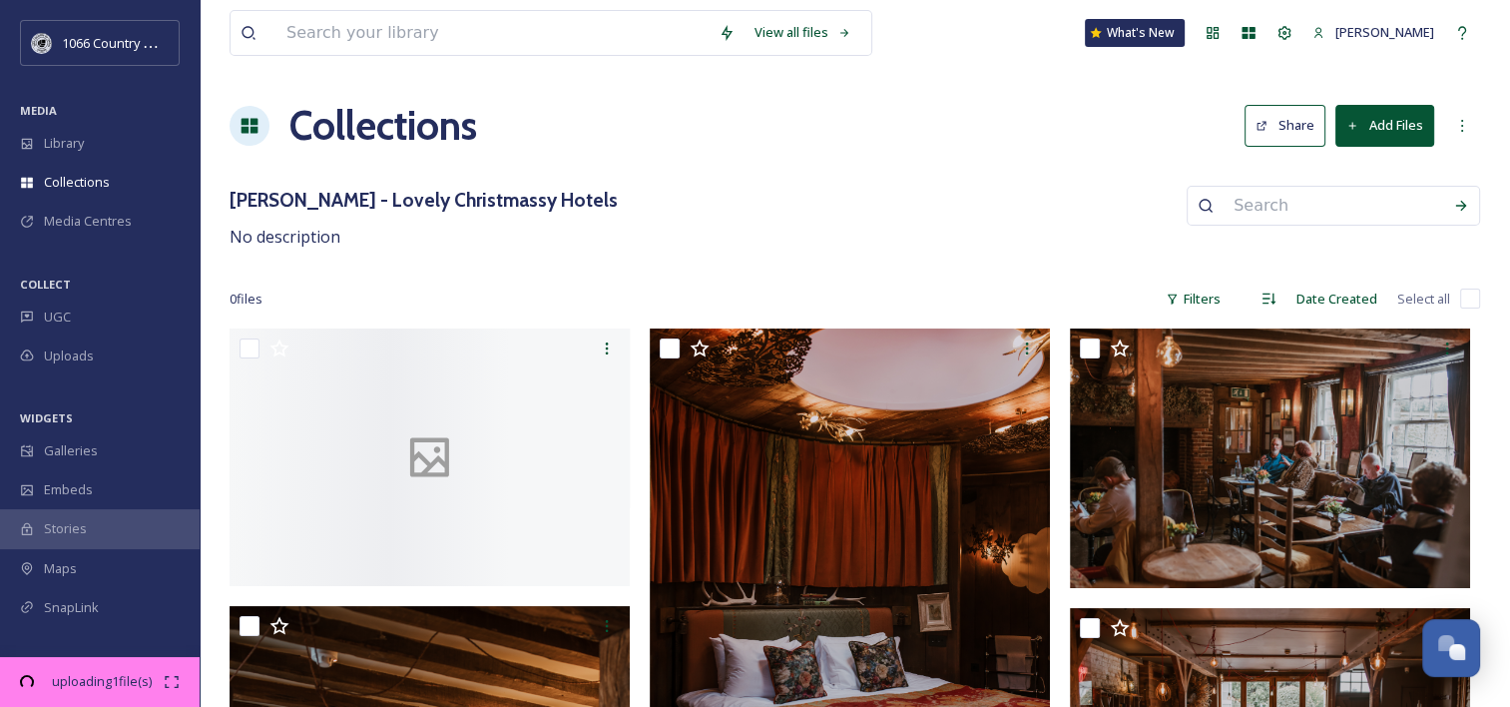
click at [486, 427] on div at bounding box center [430, 457] width 400 height 258
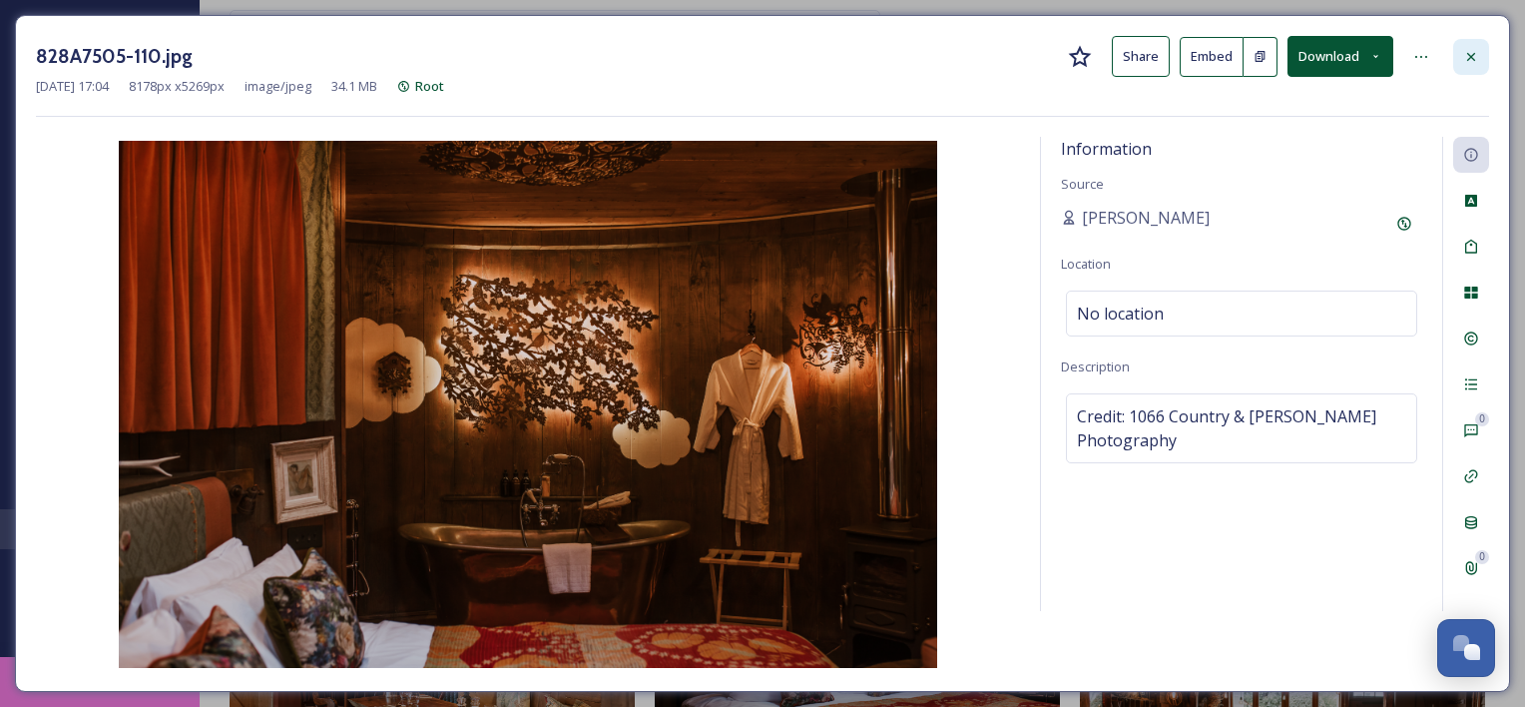
click at [1466, 60] on icon at bounding box center [1471, 57] width 16 height 16
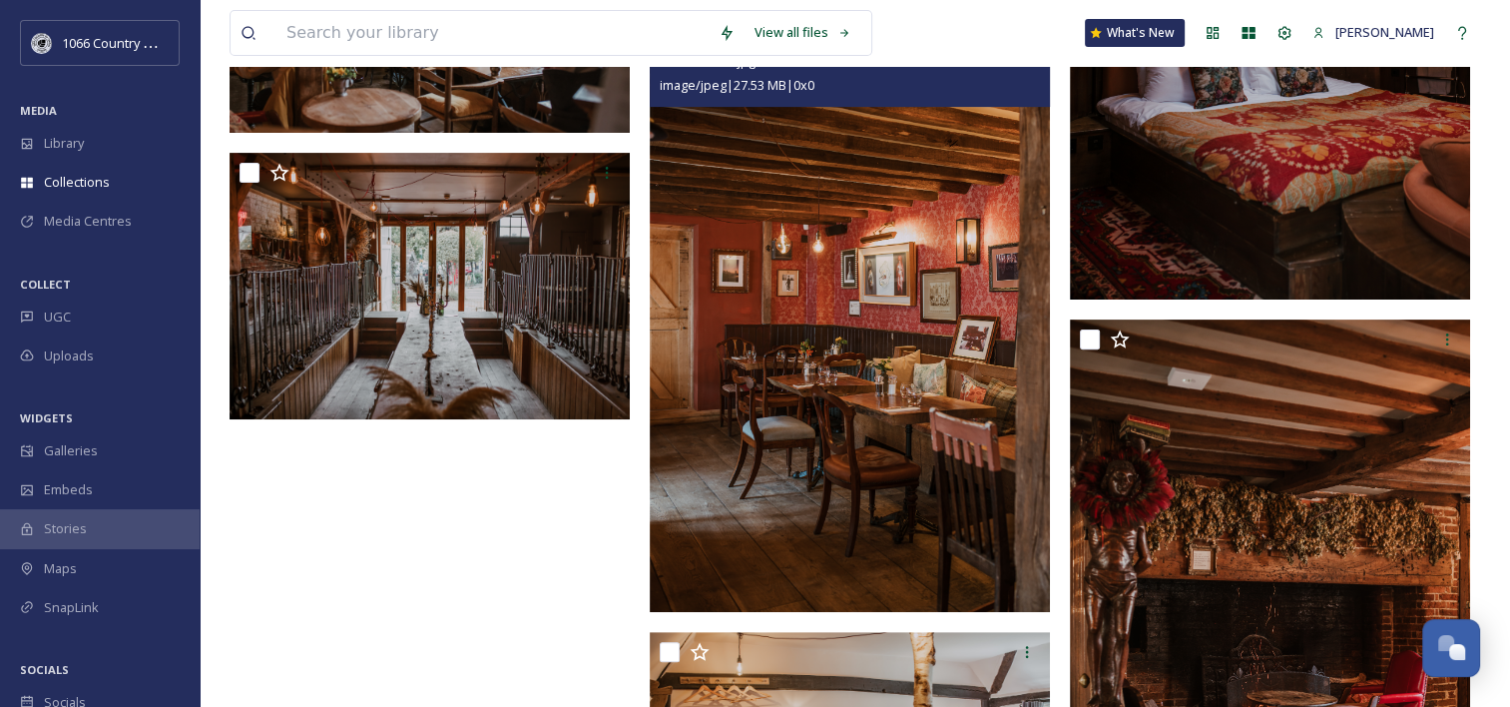
scroll to position [200, 0]
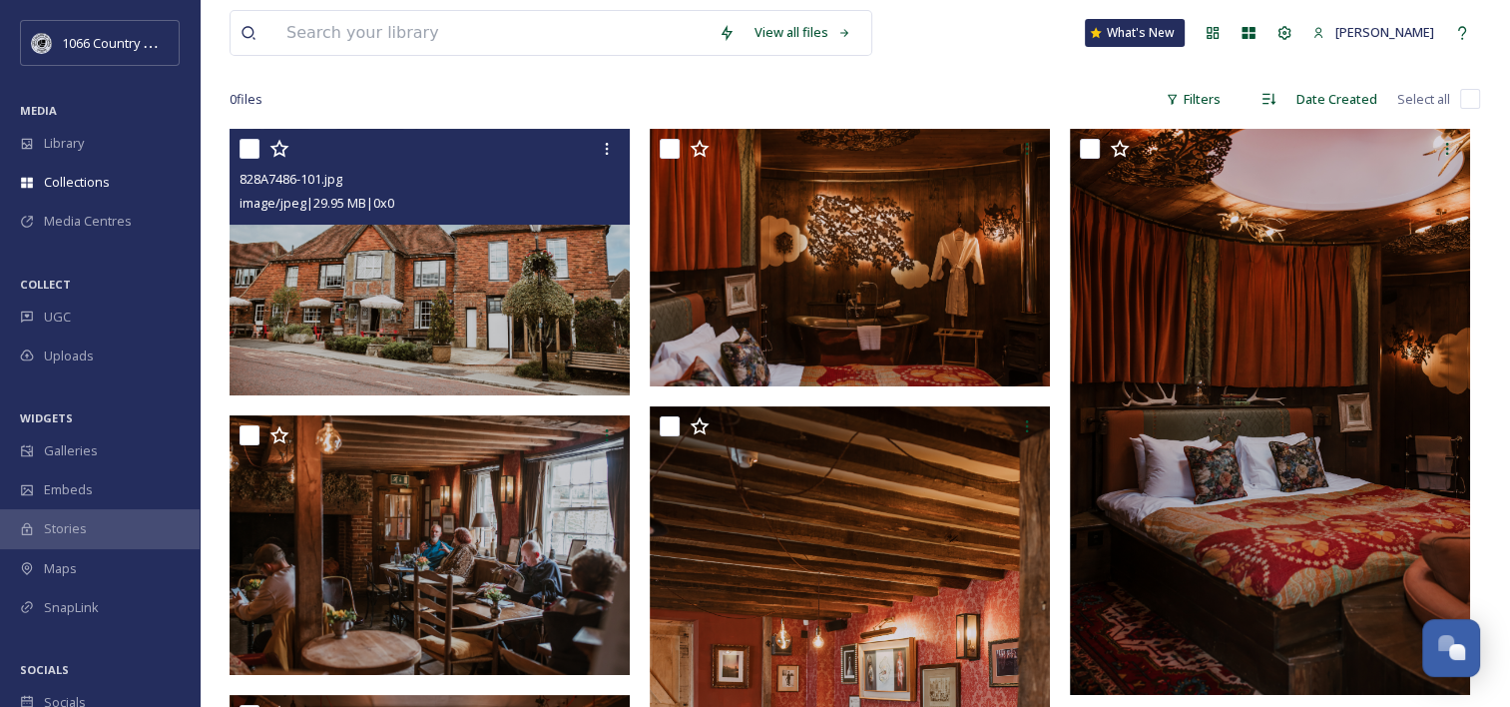
click at [516, 291] on img at bounding box center [430, 262] width 400 height 267
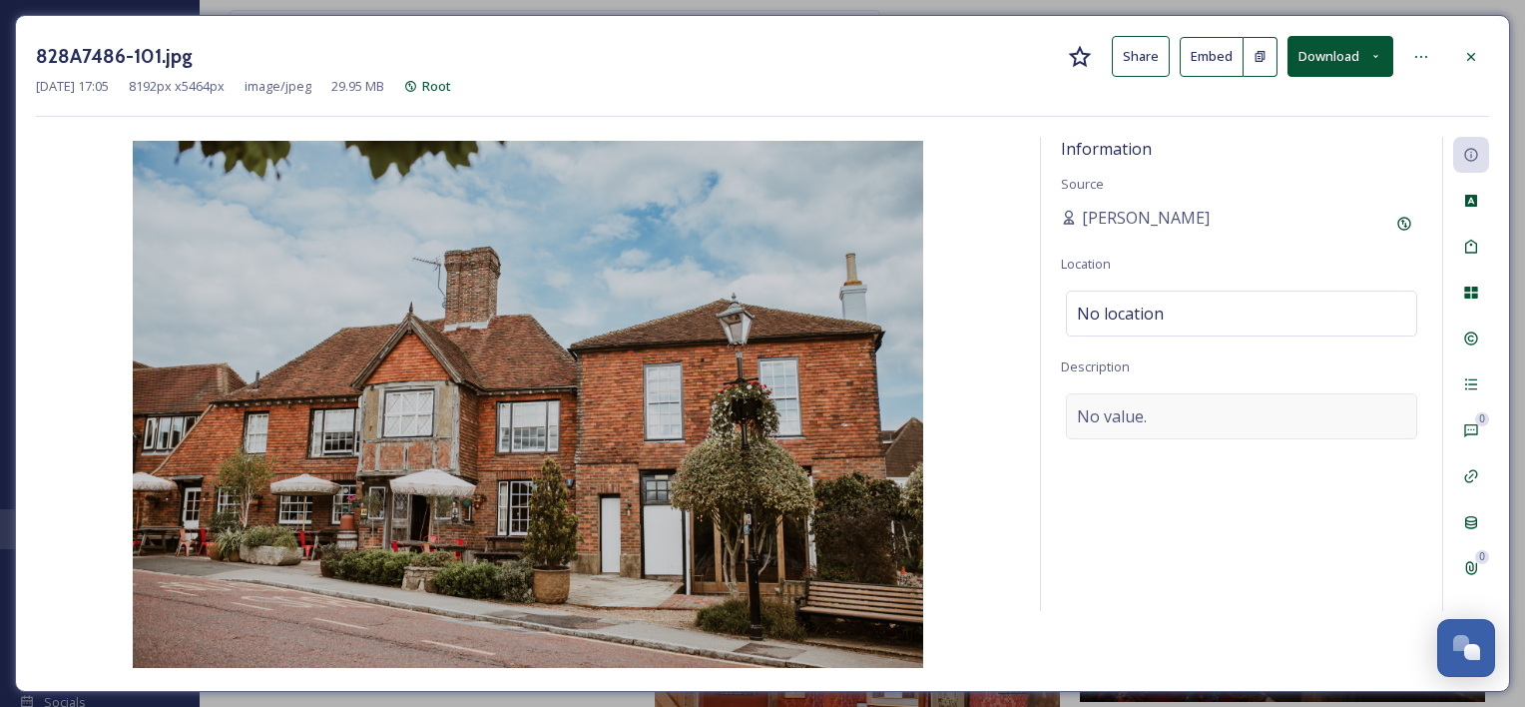
click at [1177, 417] on div "No value." at bounding box center [1241, 416] width 351 height 46
click at [1155, 426] on textarea at bounding box center [1241, 476] width 361 height 166
paste textarea "Credit: 1066 Country & [PERSON_NAME] Photography"
type textarea "Credit: 1066 Country & [PERSON_NAME] Photography"
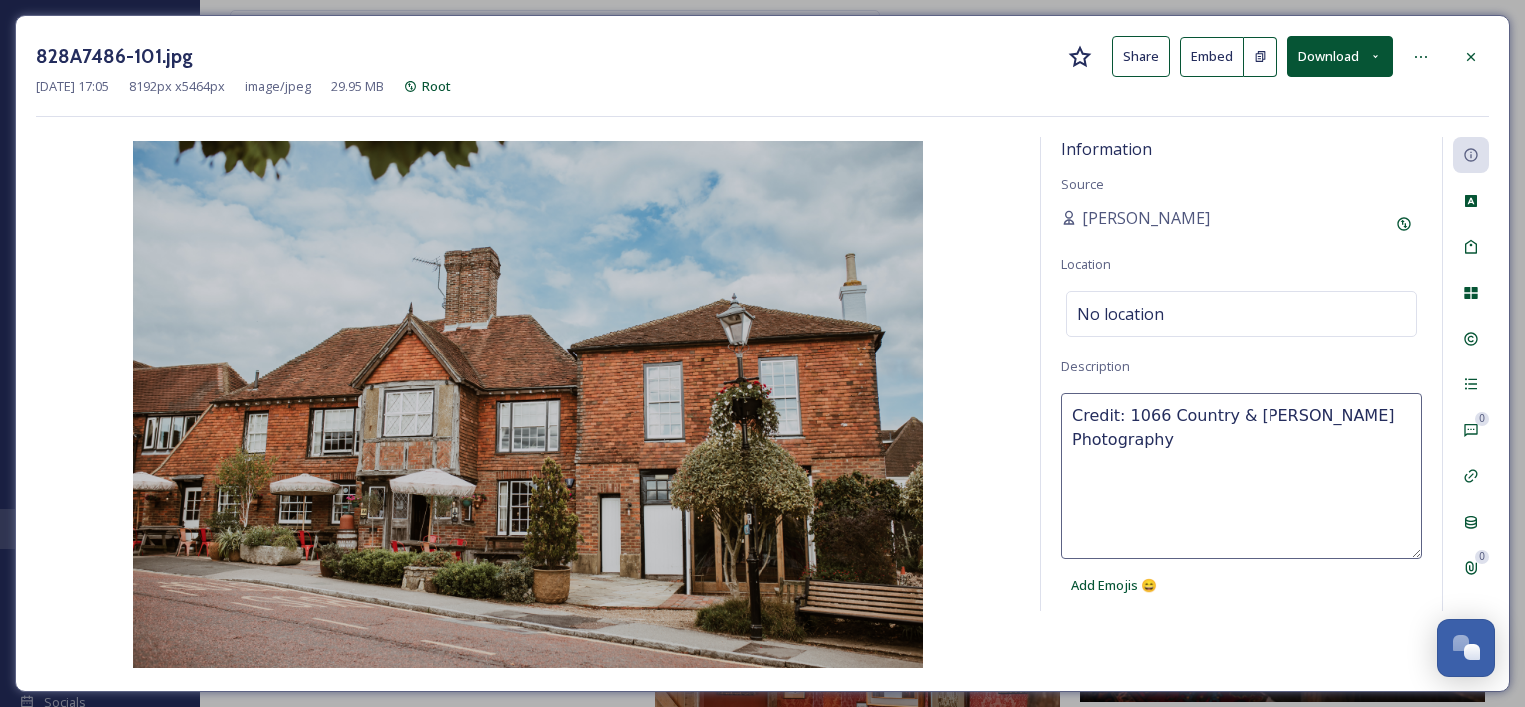
click at [1254, 611] on div "Information Source Alice Geraghty Location No location Description Credit: 1066…" at bounding box center [762, 404] width 1453 height 534
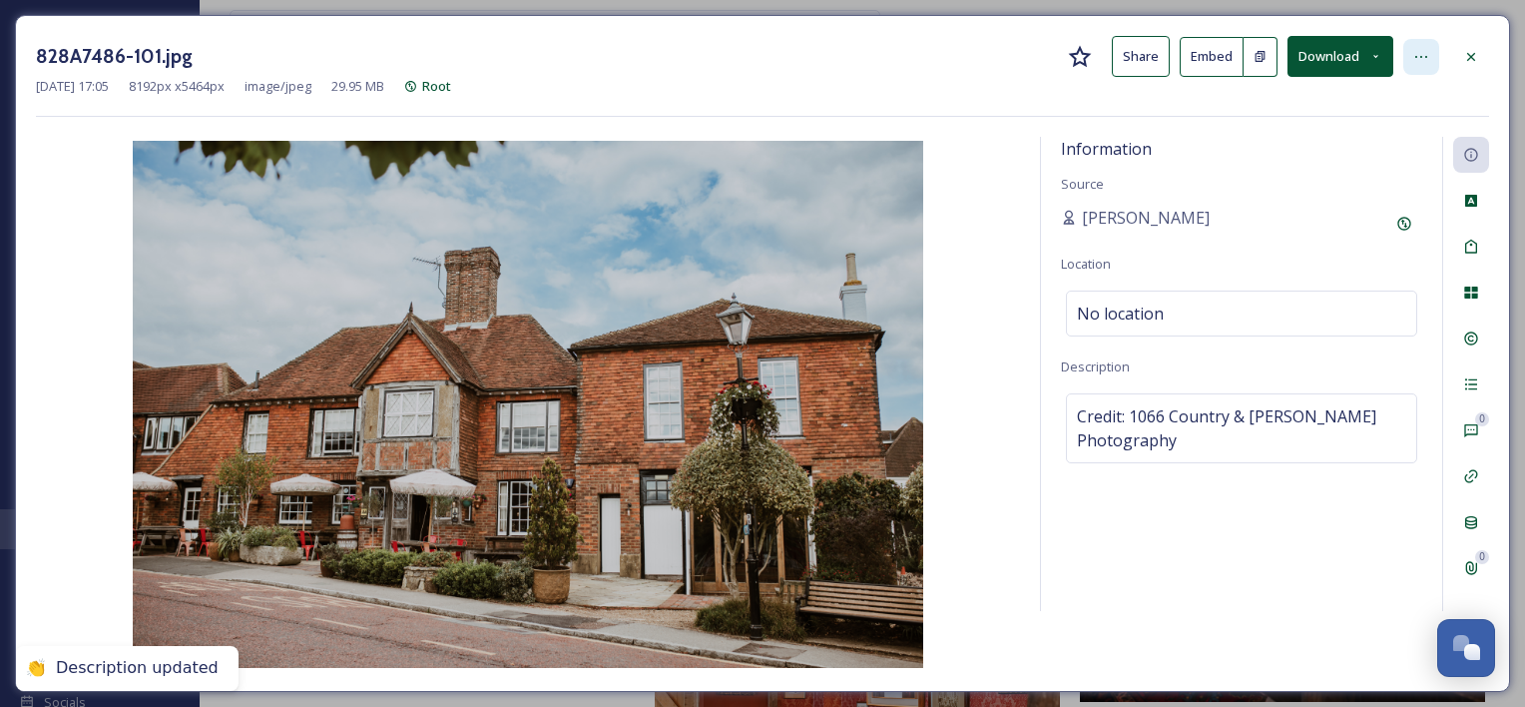
click at [1420, 65] on div at bounding box center [1421, 57] width 36 height 36
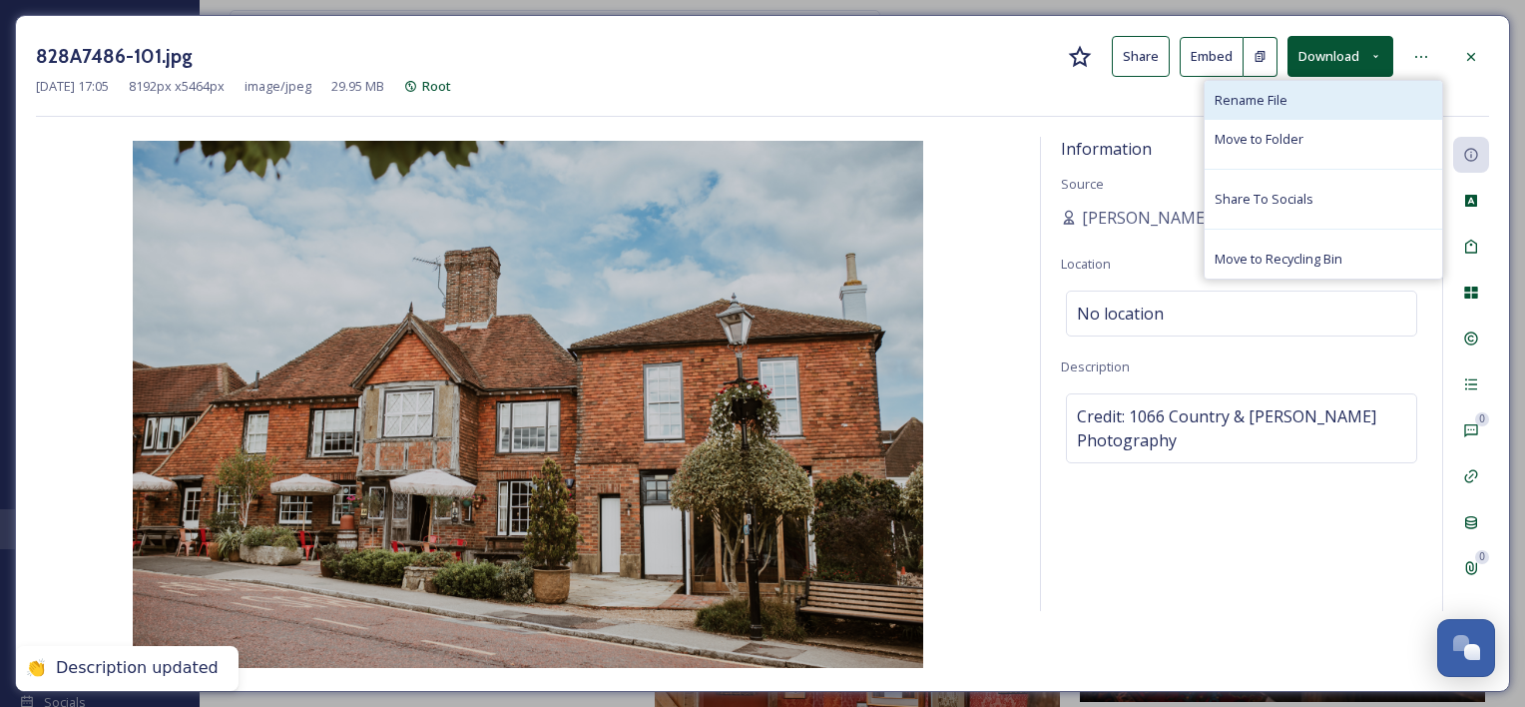
click at [1342, 106] on div "Rename File" at bounding box center [1324, 100] width 238 height 39
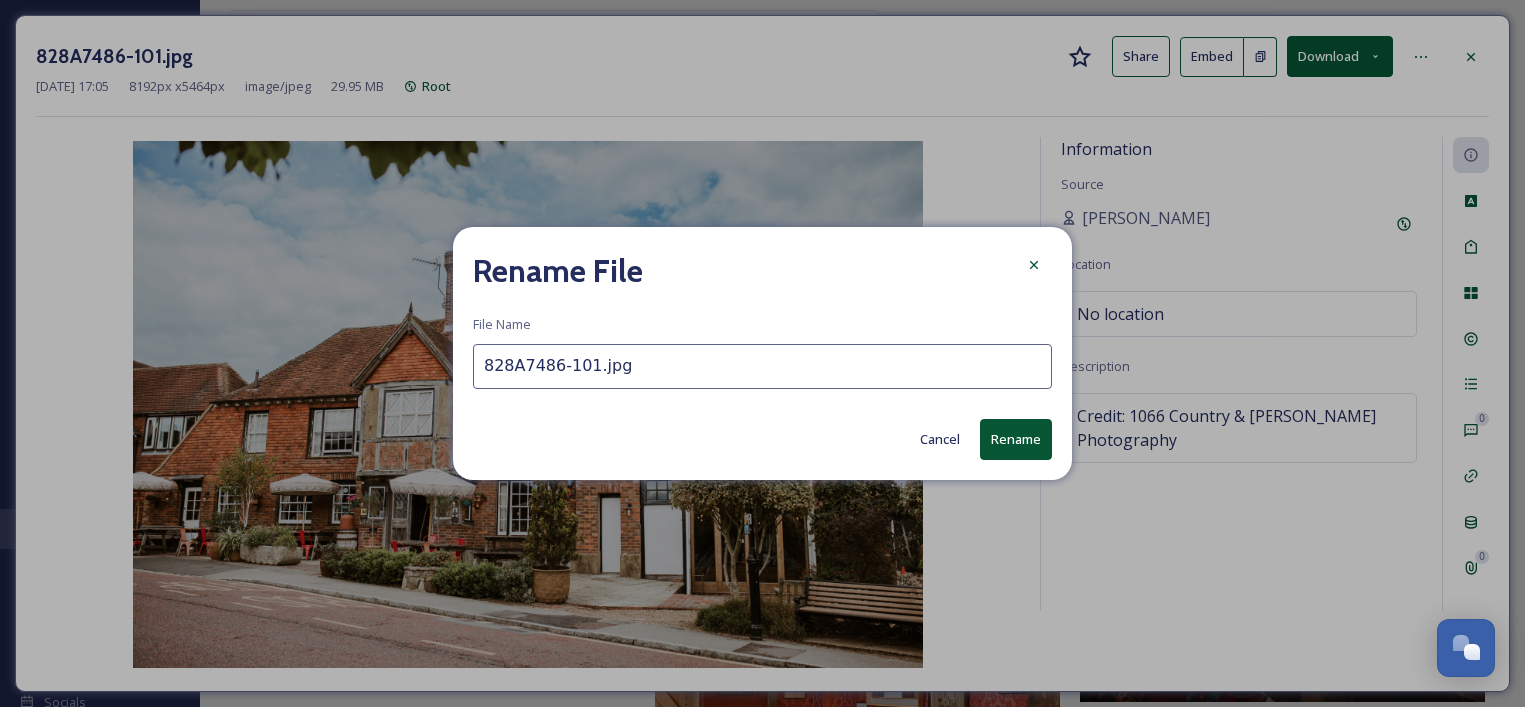
drag, startPoint x: 668, startPoint y: 363, endPoint x: 360, endPoint y: 331, distance: 309.1
click at [360, 331] on div "Rename File File Name 828A7486-101.jpg Cancel Rename" at bounding box center [762, 353] width 1525 height 707
type input "\"
type input "The Bell in [GEOGRAPHIC_DATA]"
click at [1010, 447] on button "Rename" at bounding box center [1016, 439] width 72 height 41
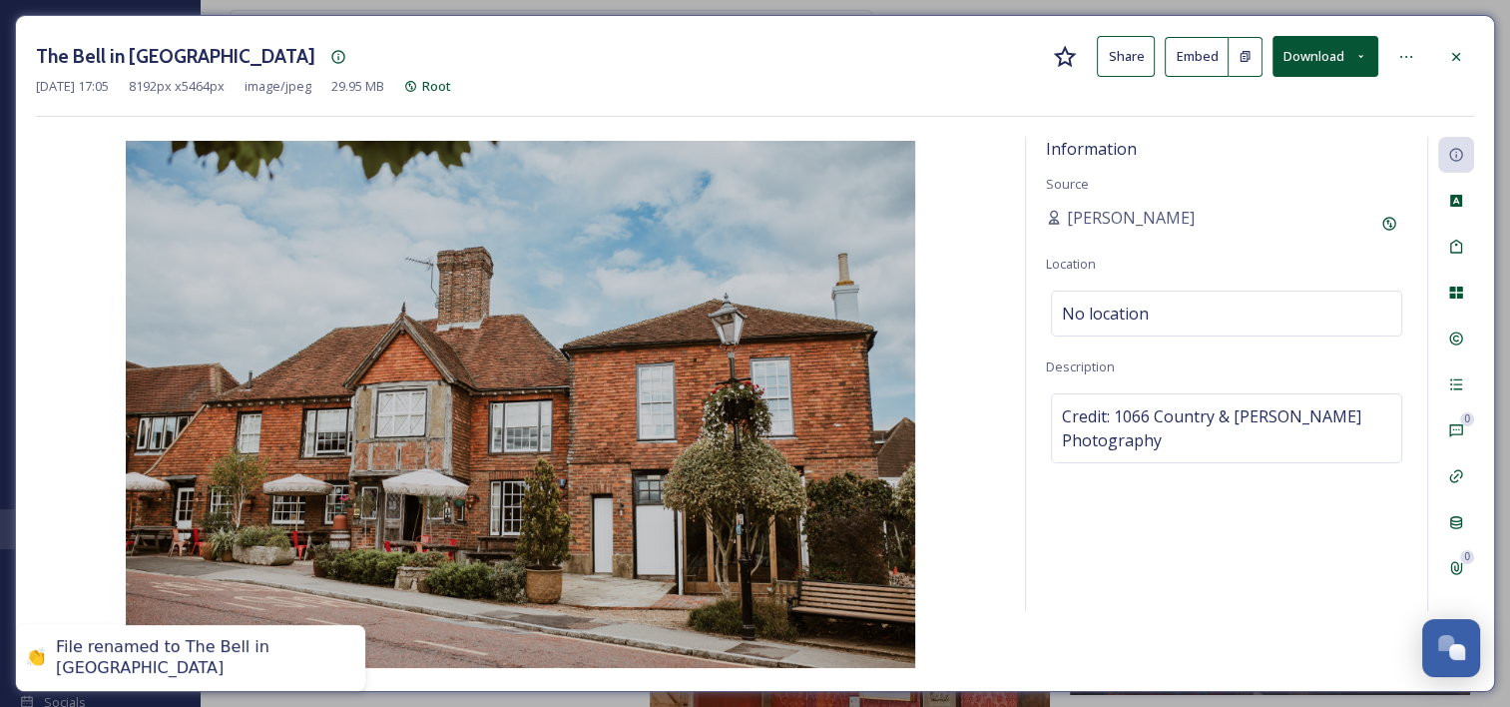
click at [1028, 563] on div "Information Source Alice Geraghty Location No location Description Credit: 1066…" at bounding box center [1226, 374] width 401 height 474
click at [1453, 49] on icon at bounding box center [1456, 57] width 16 height 16
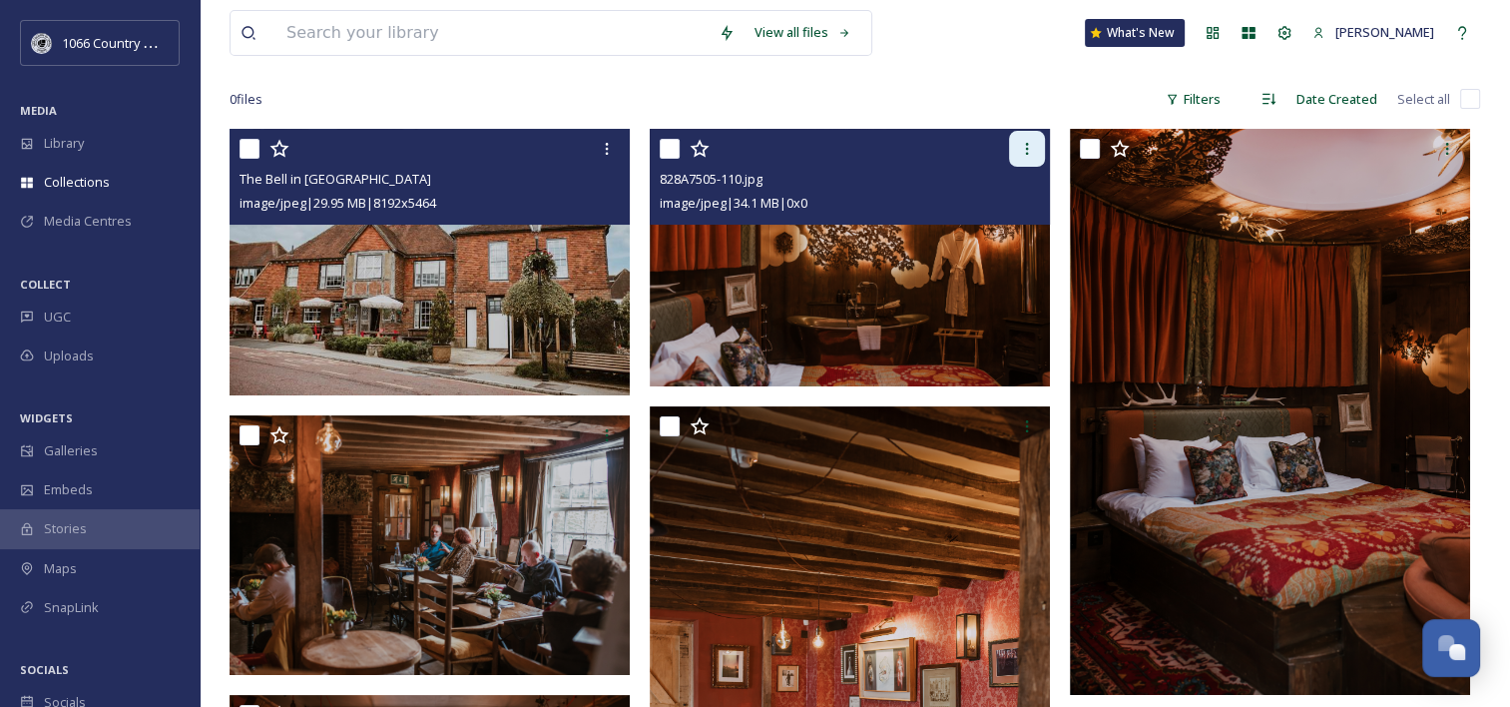
click at [1036, 156] on div at bounding box center [1027, 149] width 36 height 36
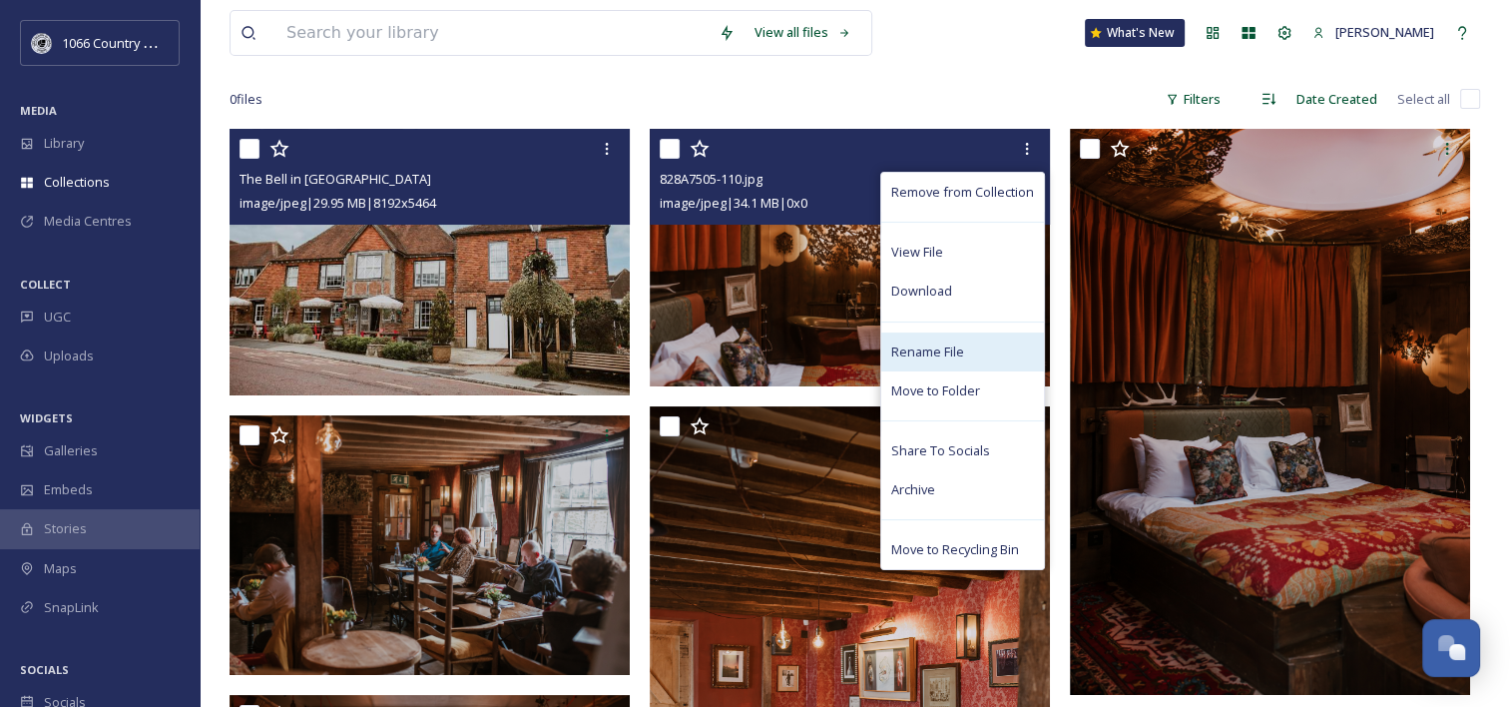
click at [953, 359] on span "Rename File" at bounding box center [927, 351] width 73 height 19
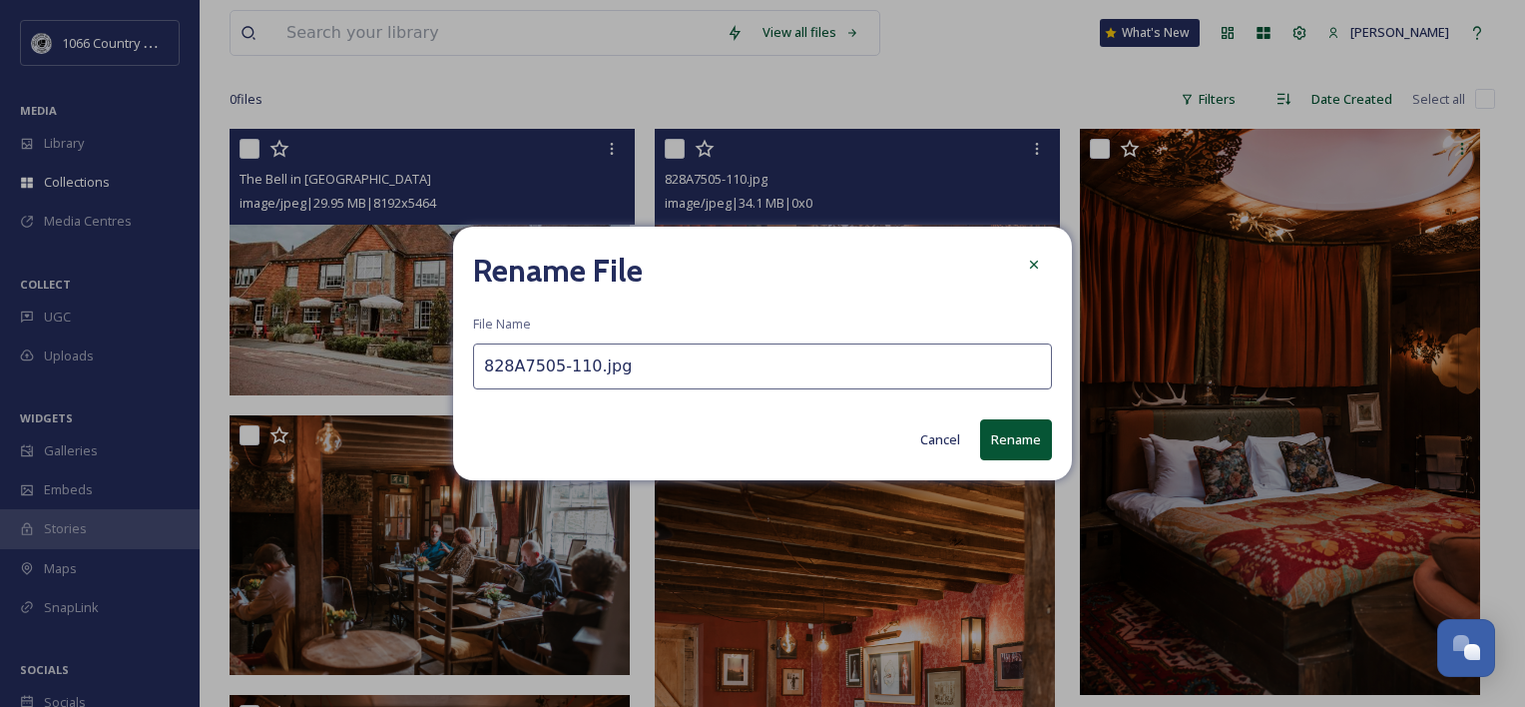
click at [647, 352] on input "828A7505-110.jpg" at bounding box center [762, 366] width 579 height 46
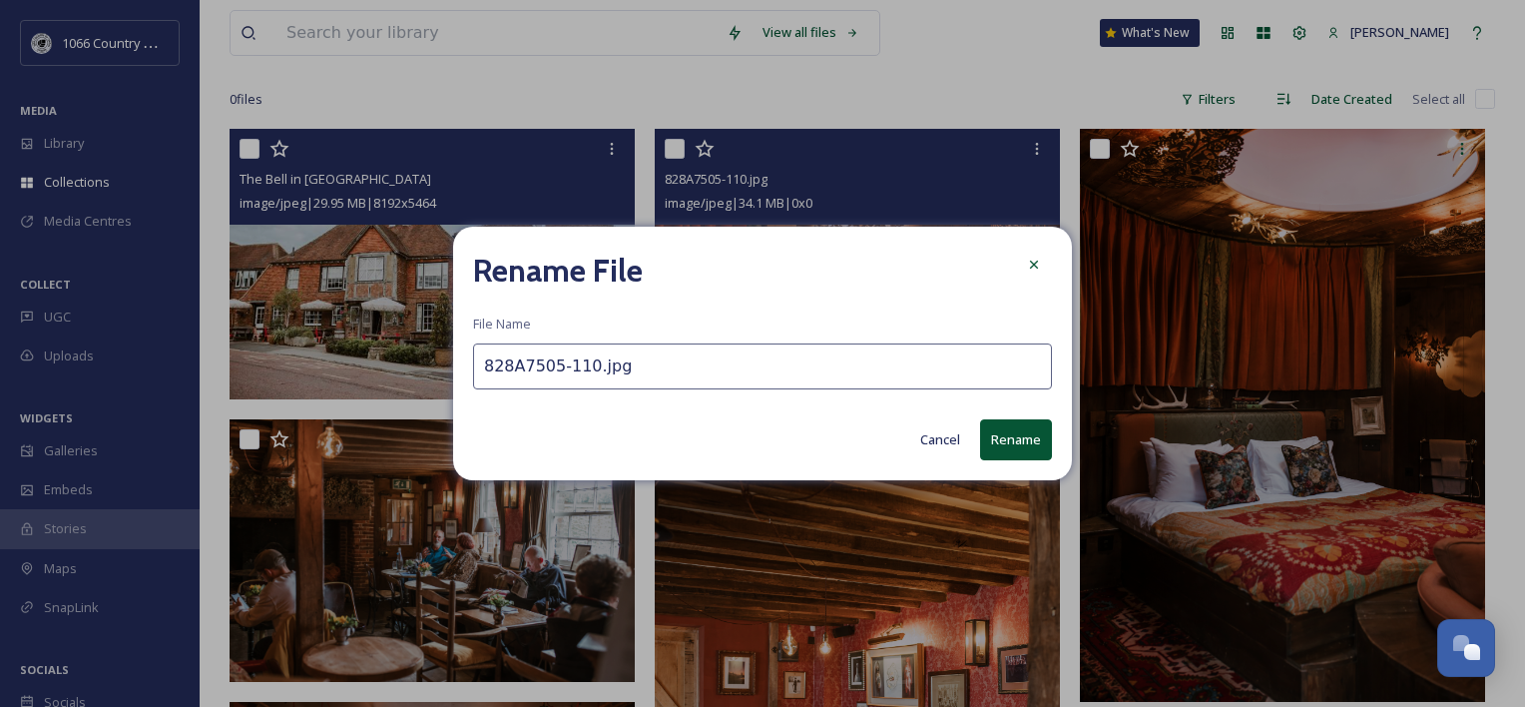
paste input "The Bell in [GEOGRAPHIC_DATA]"
type input "The Bell in [GEOGRAPHIC_DATA] 1"
click at [1018, 438] on button "Rename" at bounding box center [1016, 439] width 72 height 41
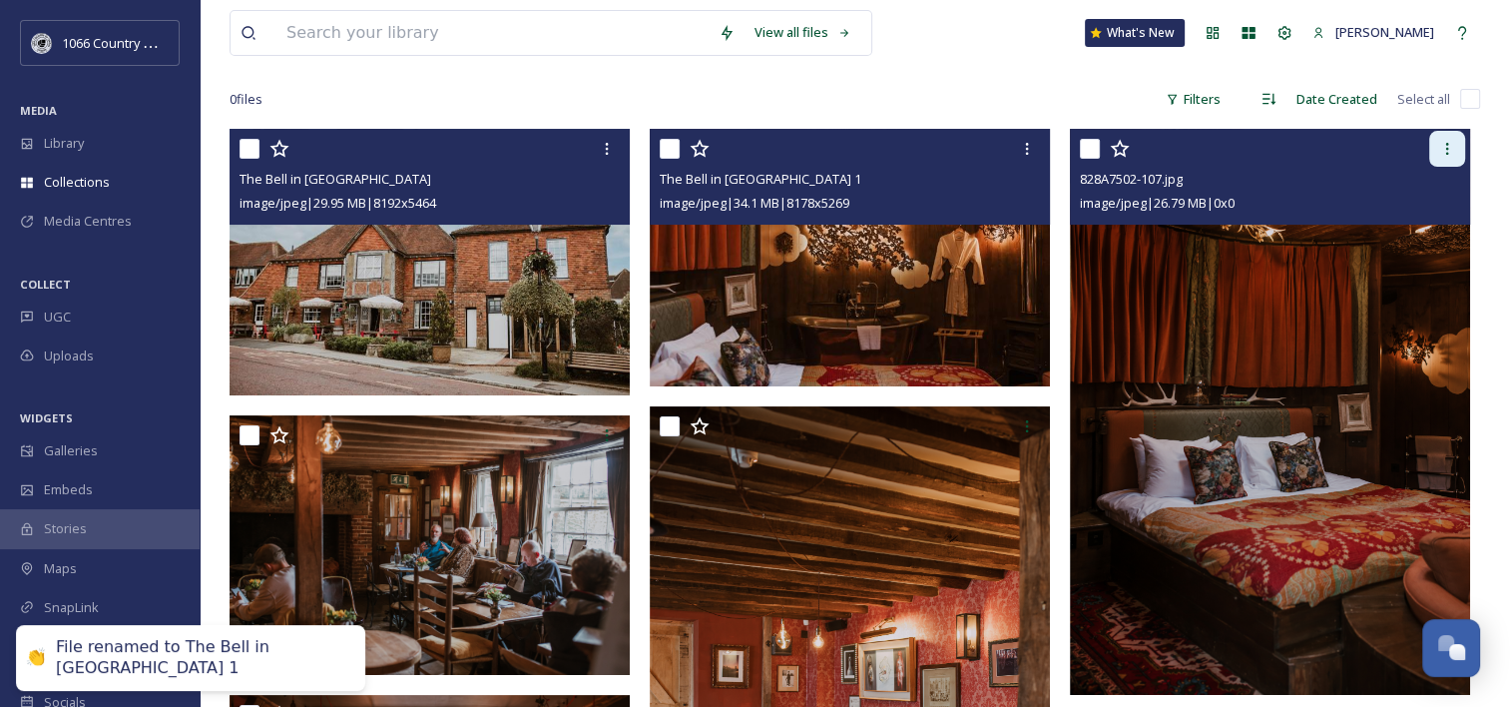
click at [1441, 153] on icon at bounding box center [1447, 149] width 16 height 16
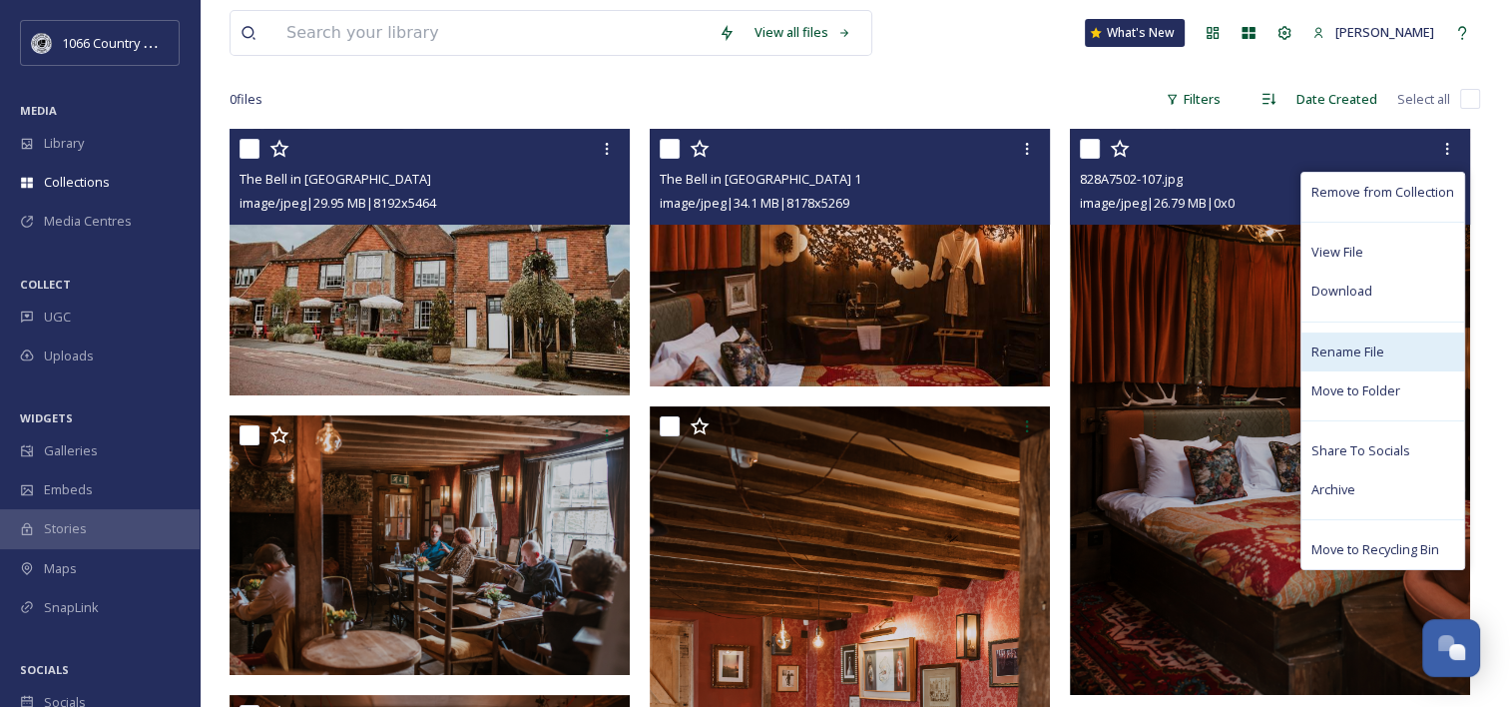
click at [1368, 342] on span "Rename File" at bounding box center [1348, 351] width 73 height 19
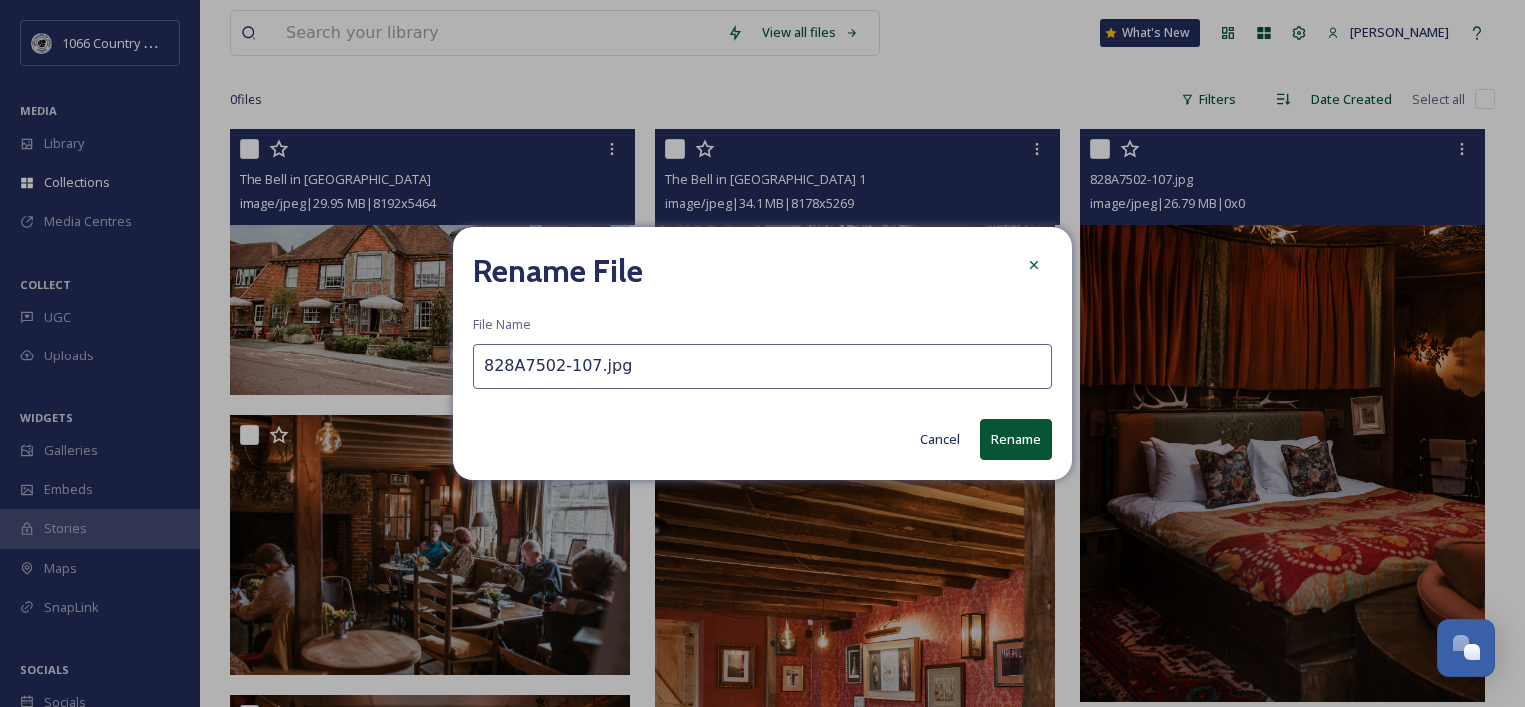
click at [931, 349] on input "828A7502-107.jpg" at bounding box center [762, 366] width 579 height 46
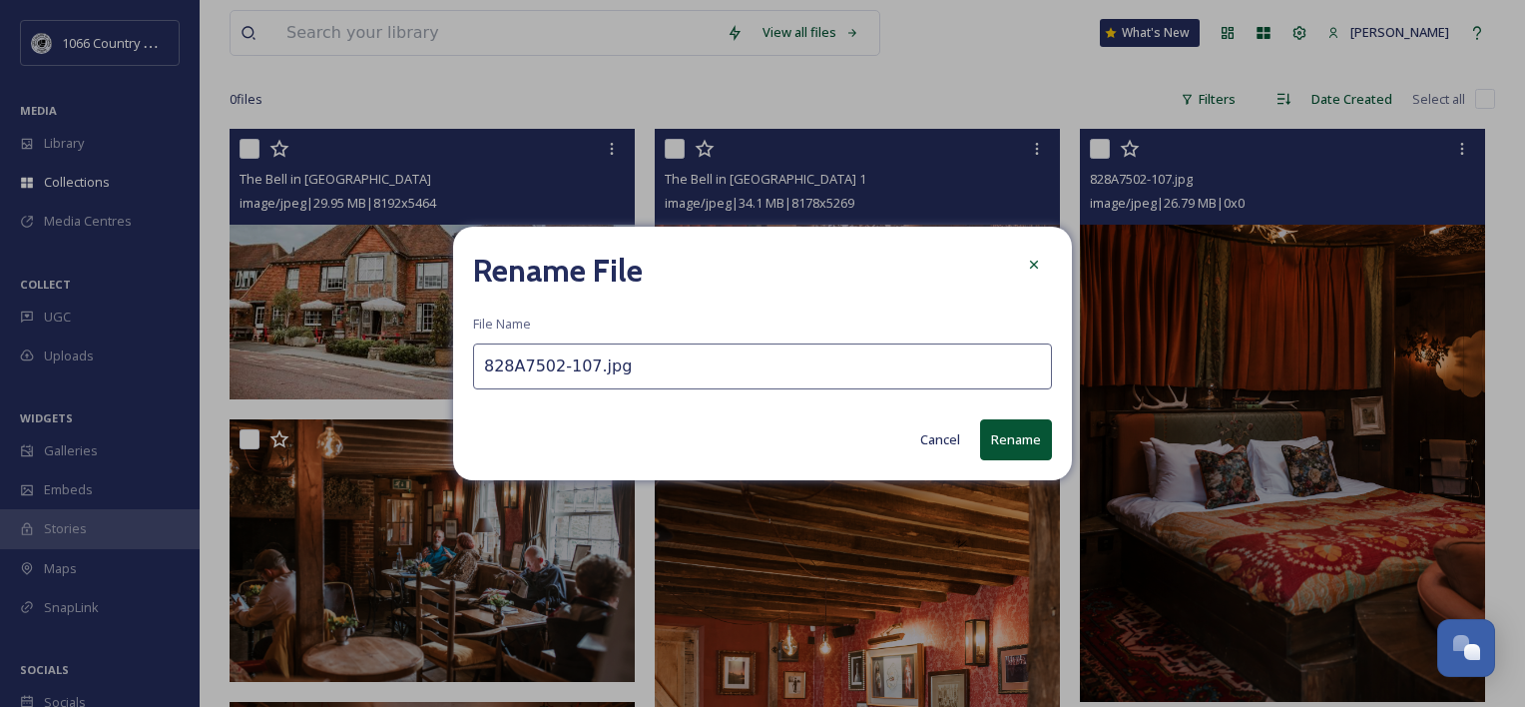
paste input "The Bell in [GEOGRAPHIC_DATA]"
click at [931, 349] on input "The Bell in [GEOGRAPHIC_DATA]" at bounding box center [762, 366] width 579 height 46
type input "The Bell in [GEOGRAPHIC_DATA] 2"
click at [1036, 434] on button "Rename" at bounding box center [1016, 439] width 72 height 41
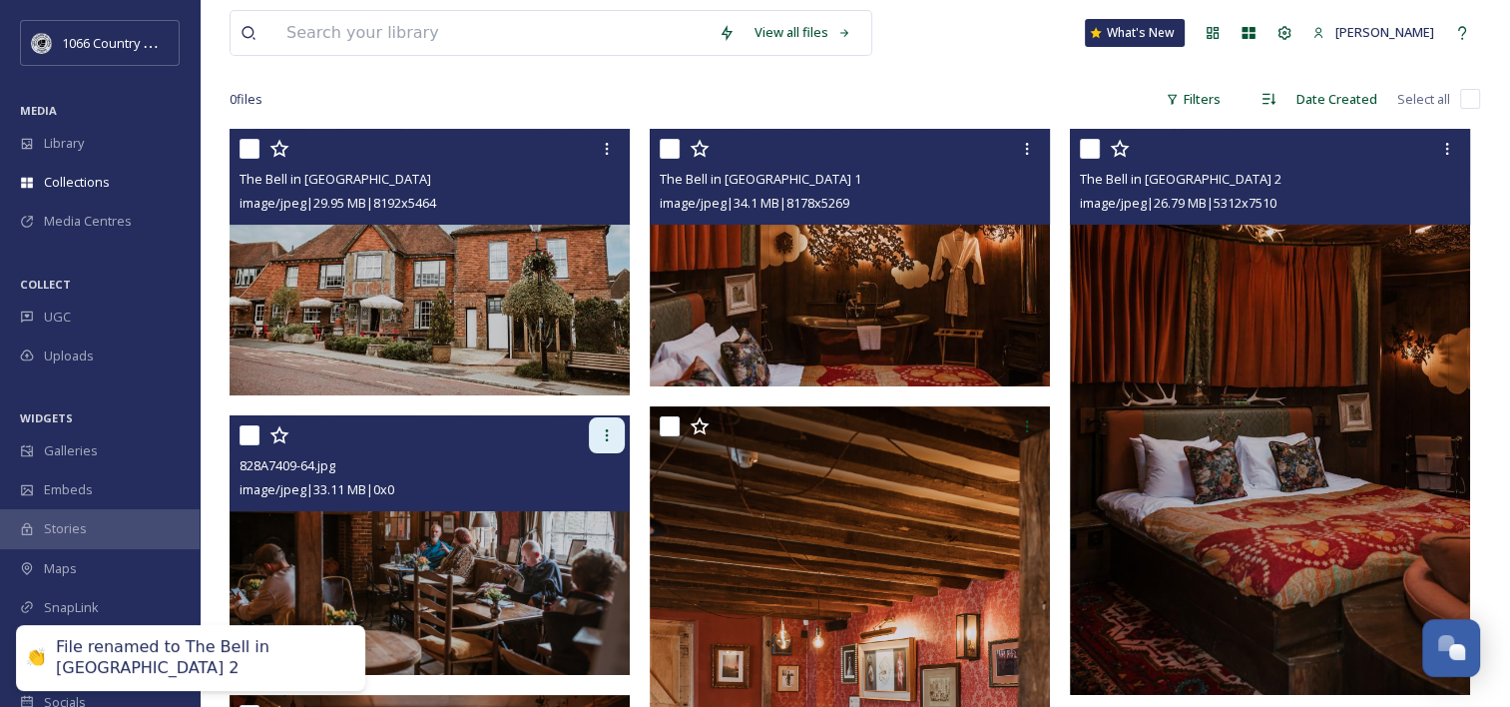
click at [606, 443] on div at bounding box center [607, 435] width 36 height 36
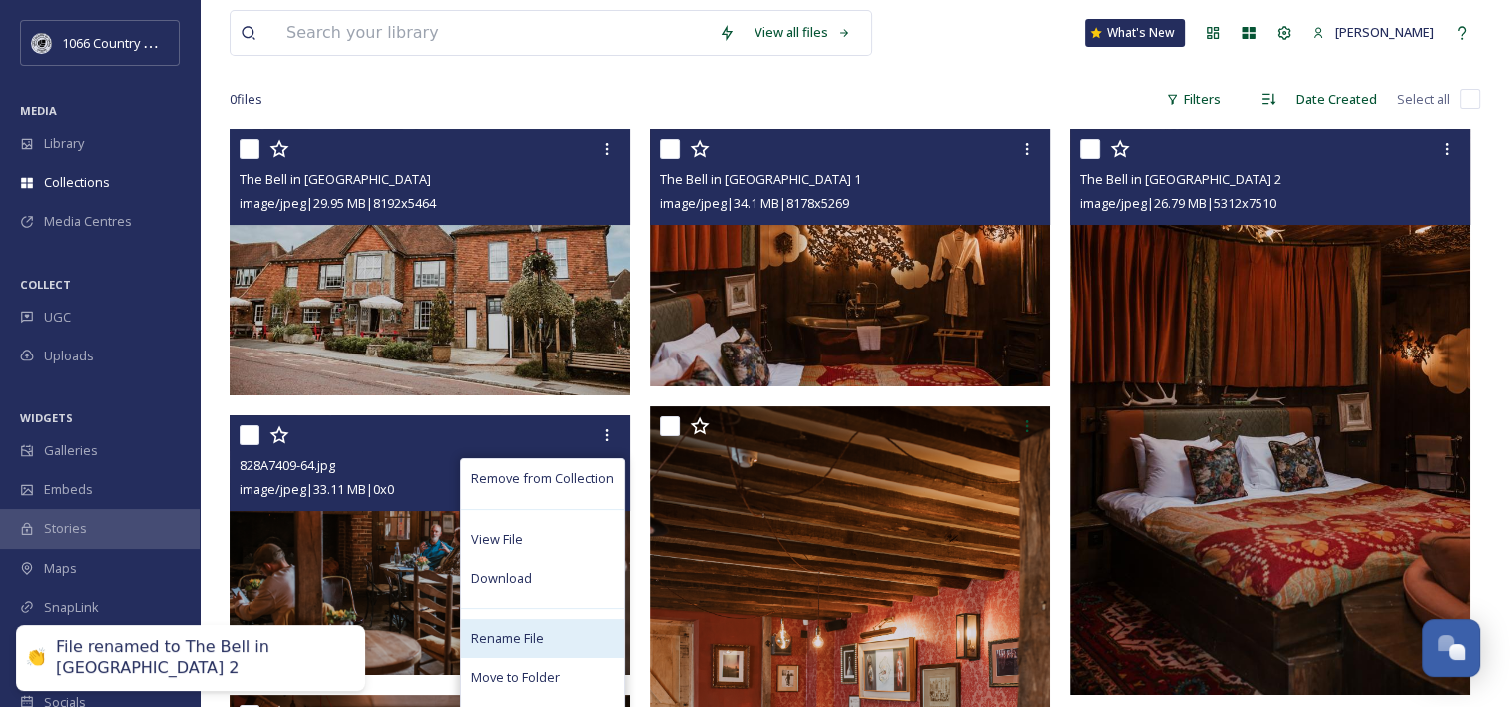
click at [511, 629] on span "Rename File" at bounding box center [507, 638] width 73 height 19
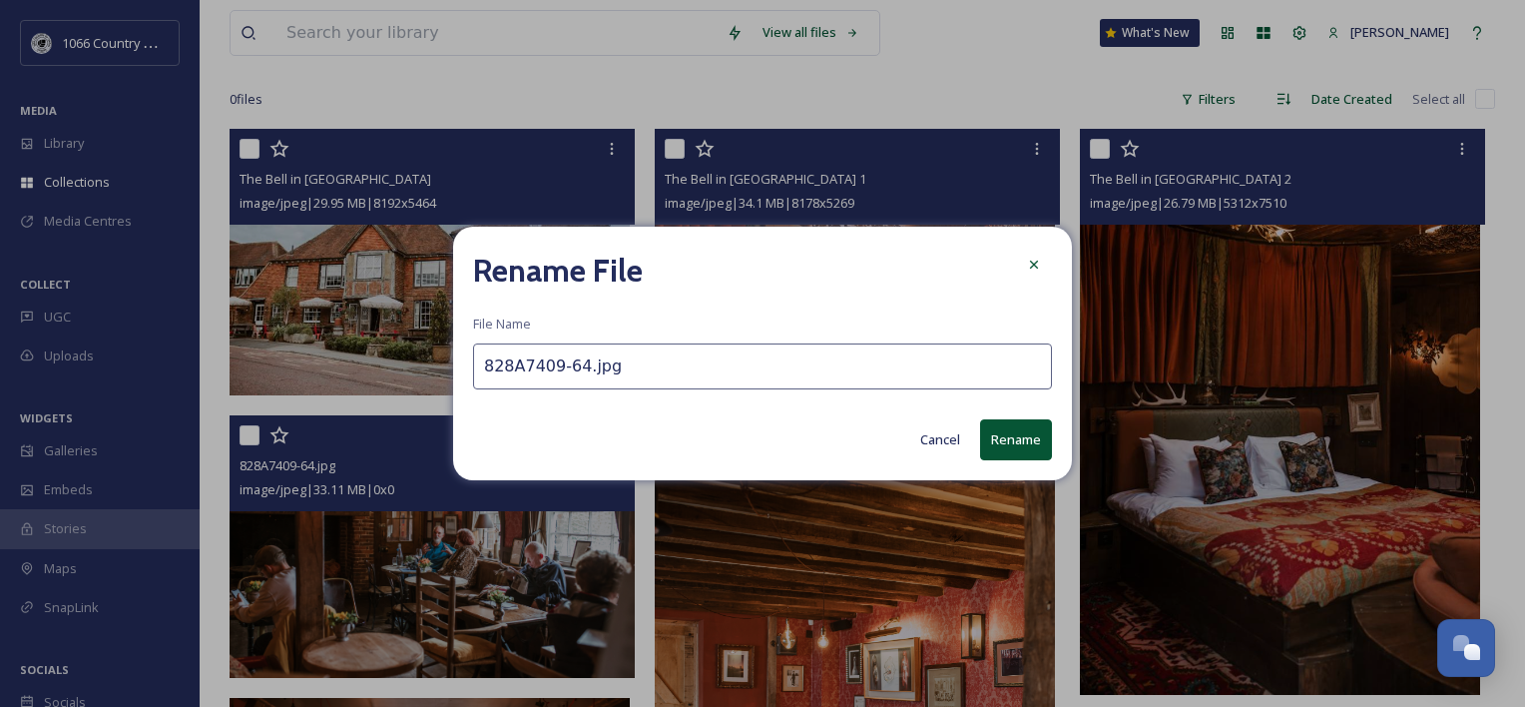
click at [559, 354] on input "828A7409-64.jpg" at bounding box center [762, 366] width 579 height 46
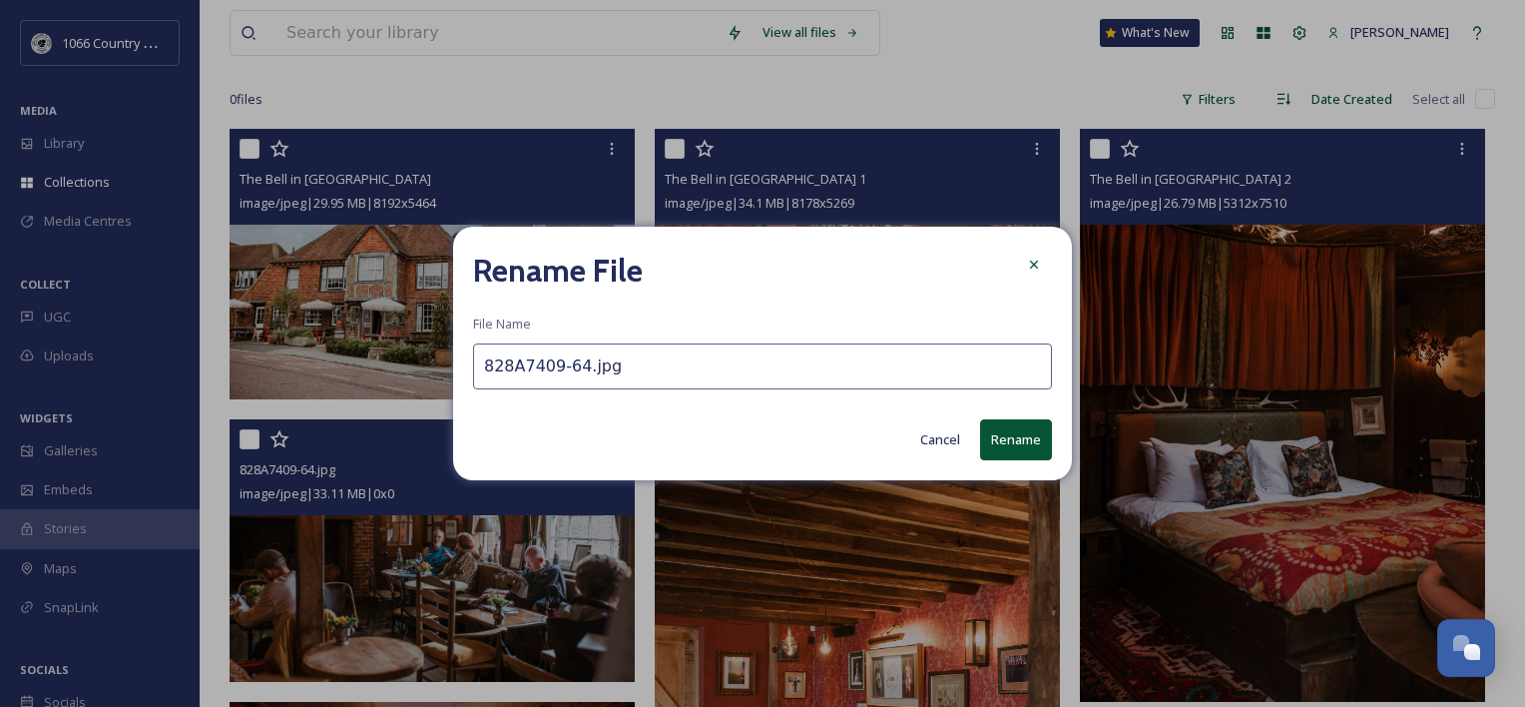
paste input "The Bell in [GEOGRAPHIC_DATA]"
click at [624, 367] on input "The Bell in [GEOGRAPHIC_DATA]" at bounding box center [762, 366] width 579 height 46
click at [636, 366] on input "The Bell in Ticeh" at bounding box center [762, 366] width 579 height 46
paste input "urst"
type input "The Bell in [GEOGRAPHIC_DATA] 3"
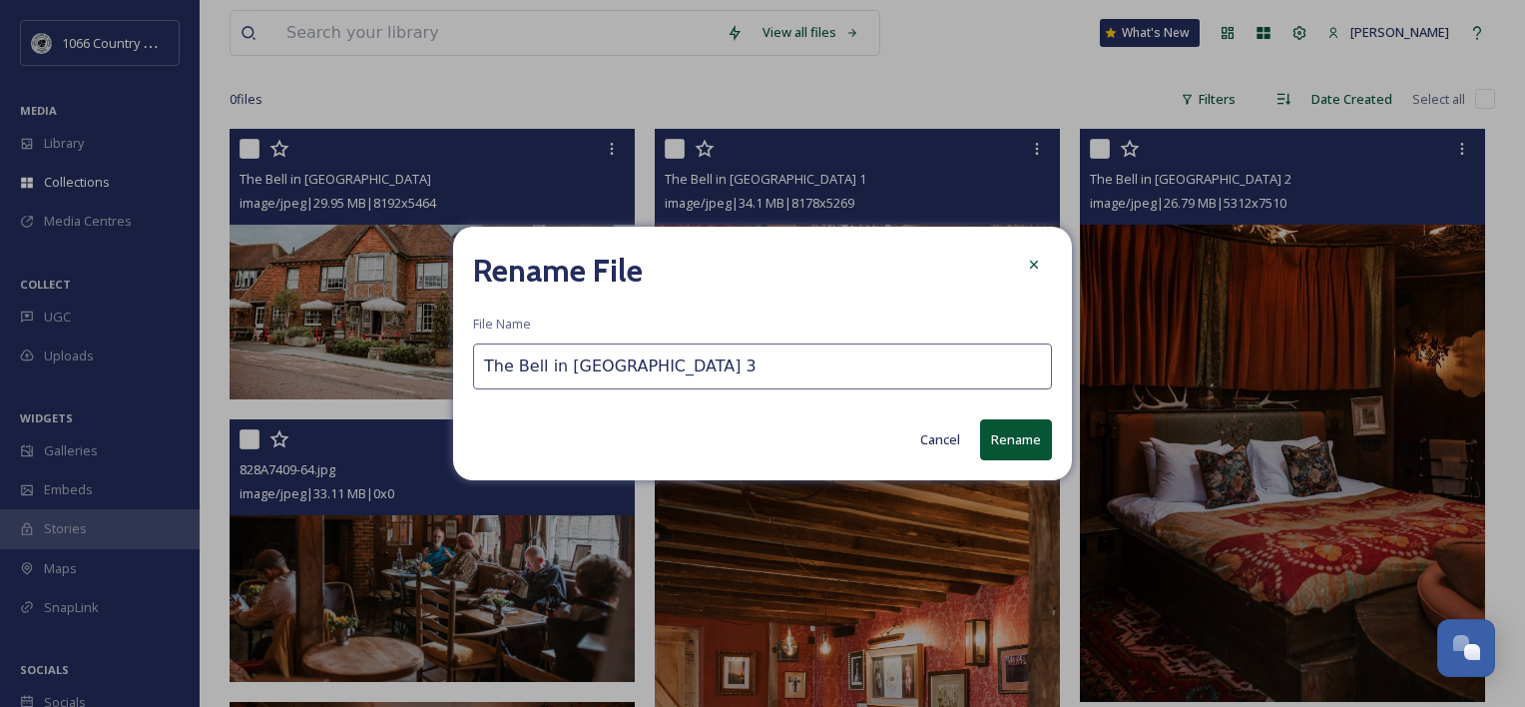
click at [998, 434] on button "Rename" at bounding box center [1016, 439] width 72 height 41
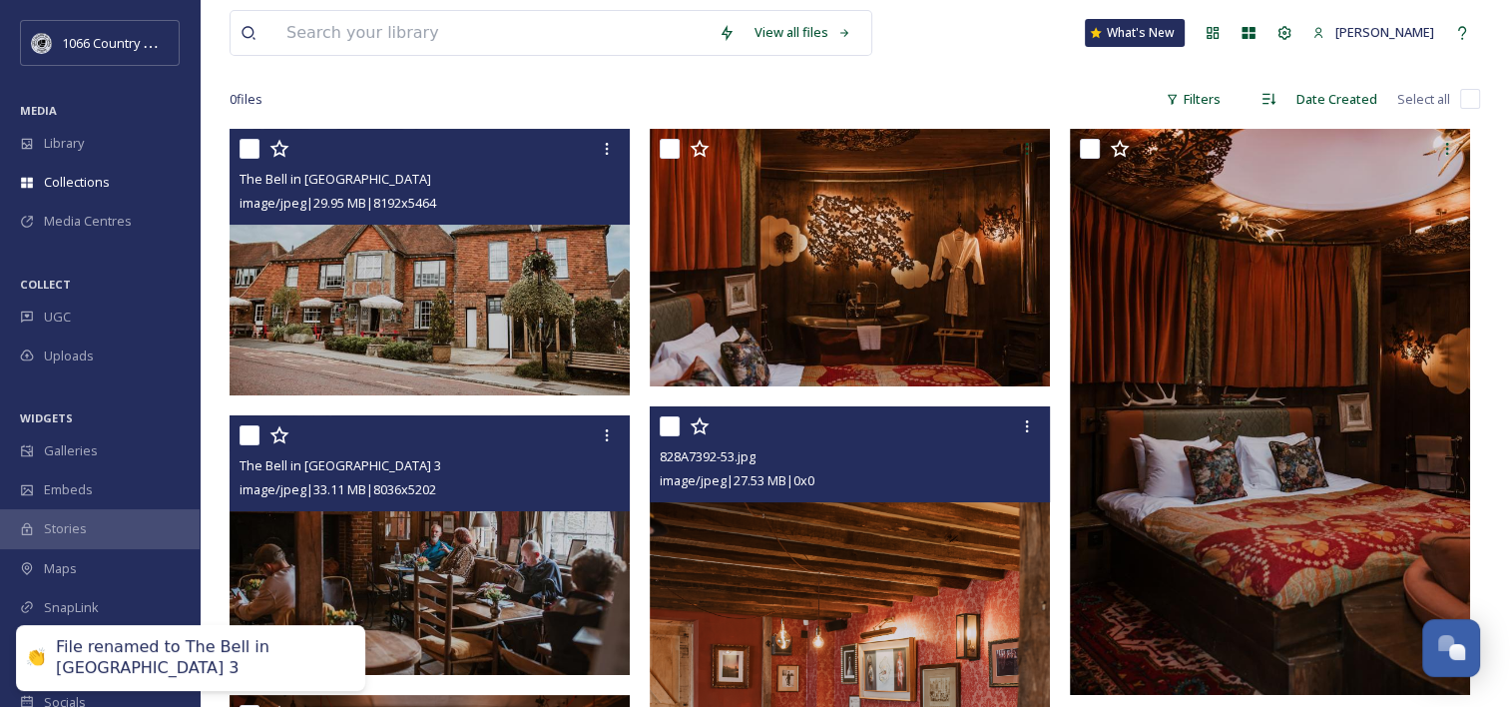
scroll to position [399, 0]
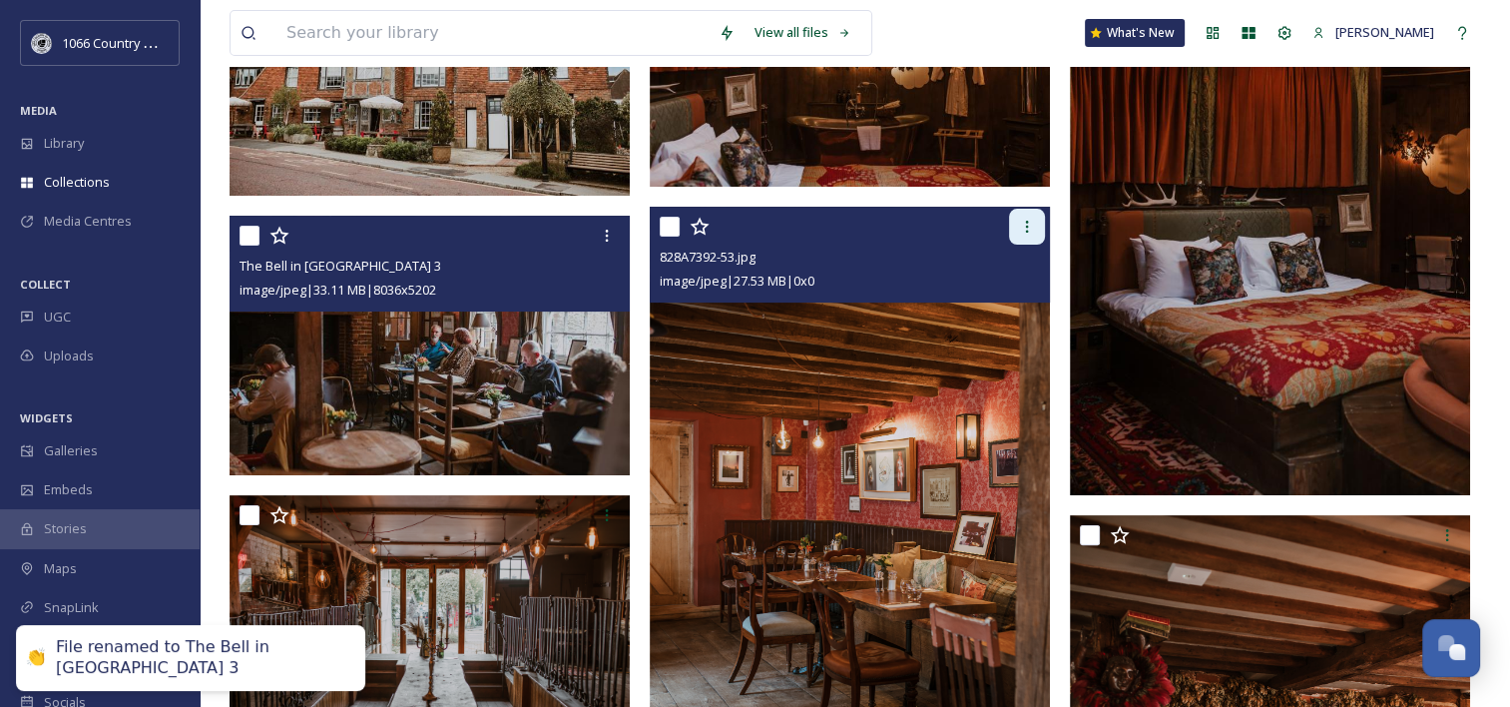
click at [1042, 226] on div at bounding box center [1027, 227] width 36 height 36
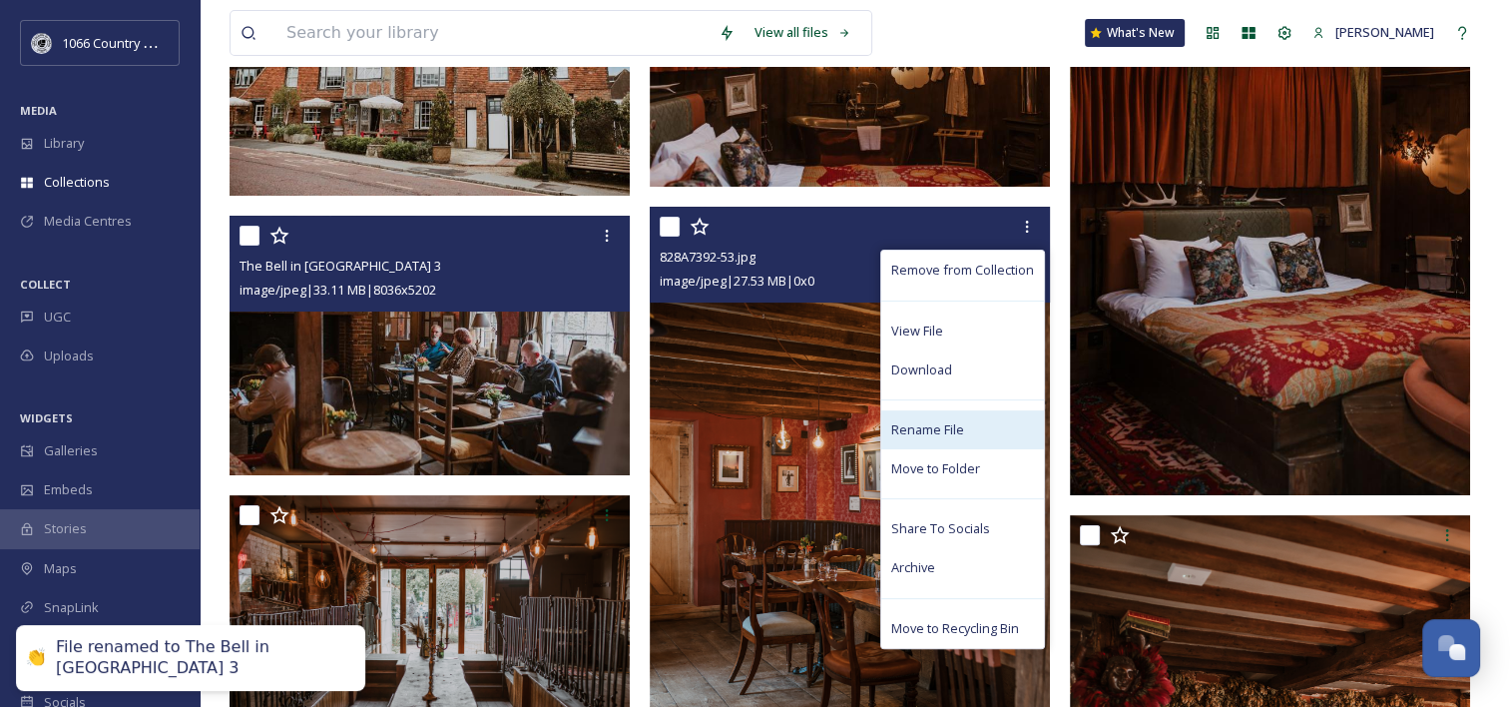
click at [953, 420] on span "Rename File" at bounding box center [927, 429] width 73 height 19
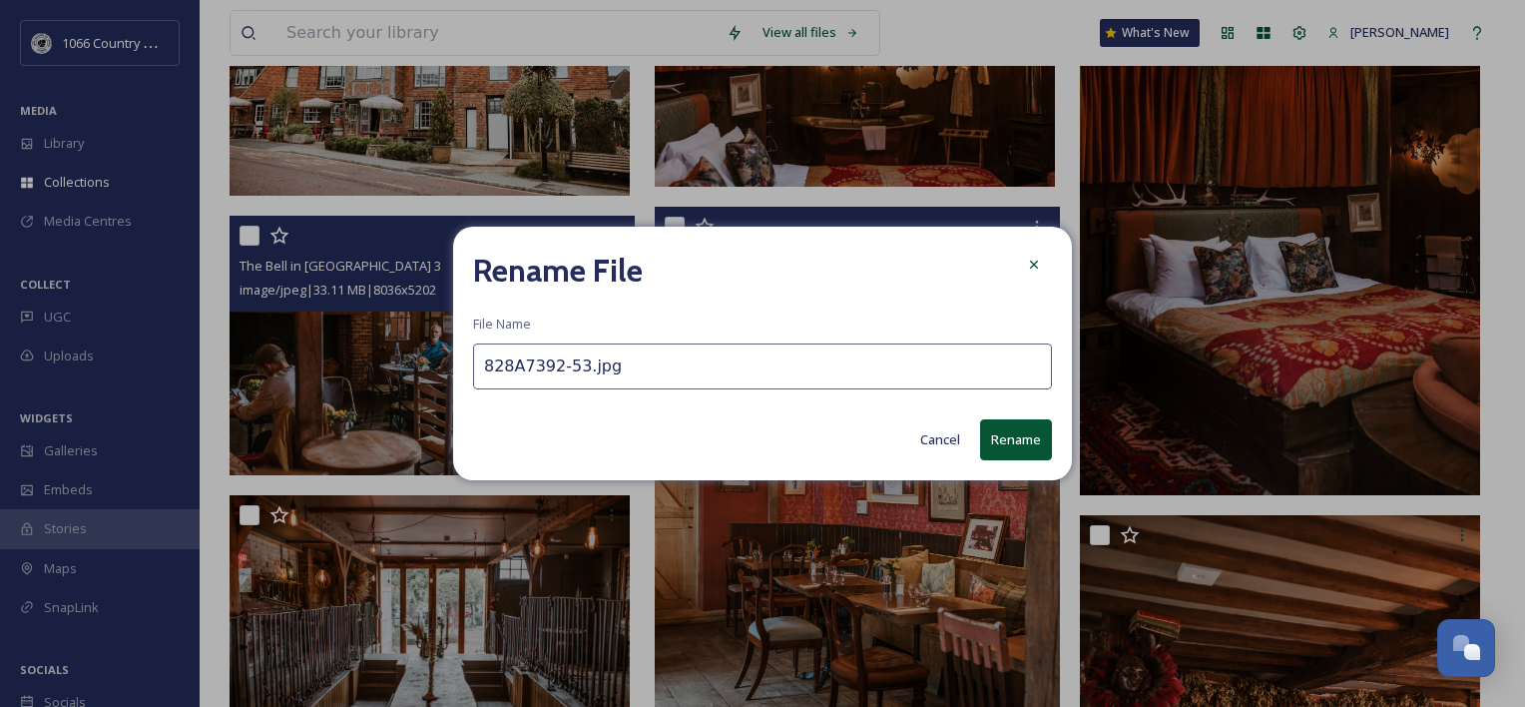
click at [611, 363] on input "828A7392-53.jpg" at bounding box center [762, 366] width 579 height 46
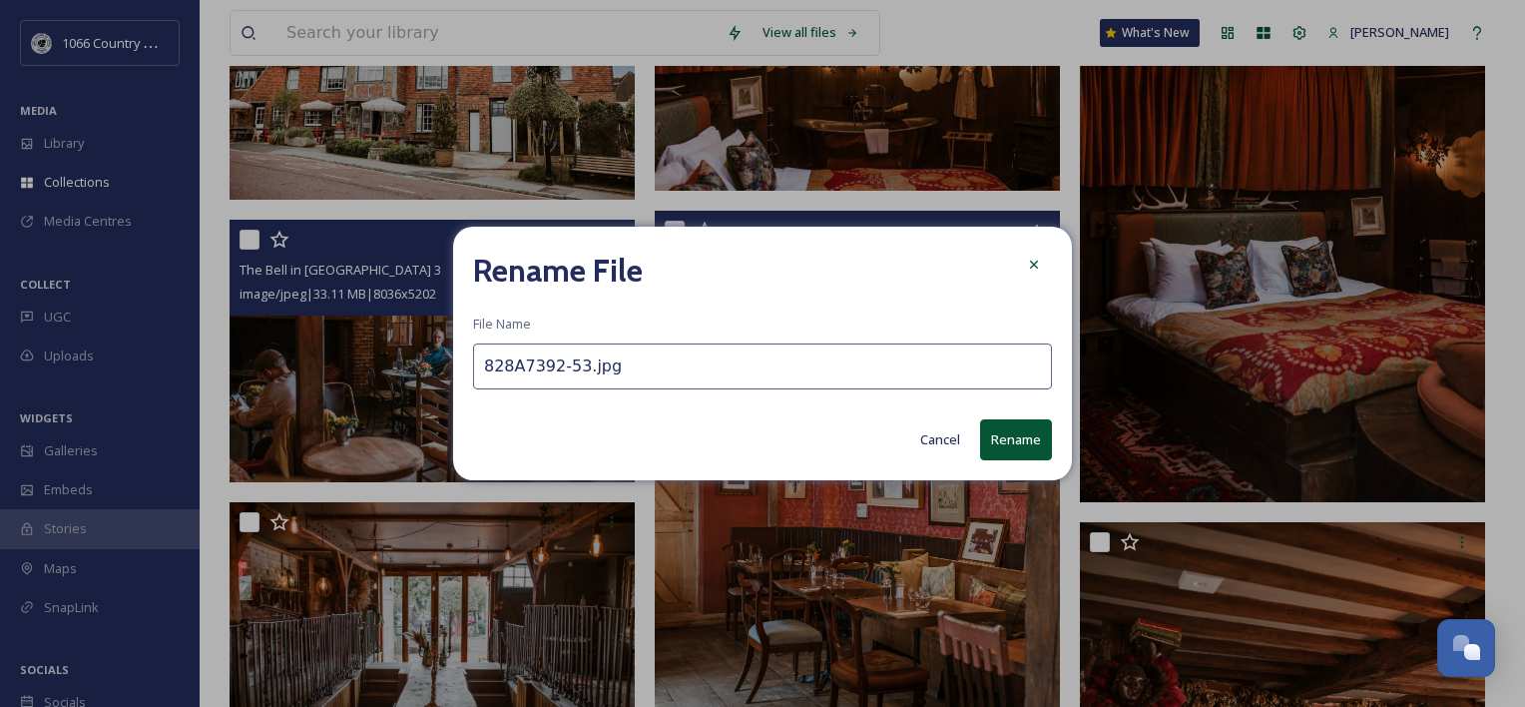
paste input "The Bell in [GEOGRAPHIC_DATA]"
type input "The Bell in [GEOGRAPHIC_DATA] 4"
click at [1026, 453] on button "Rename" at bounding box center [1016, 439] width 72 height 41
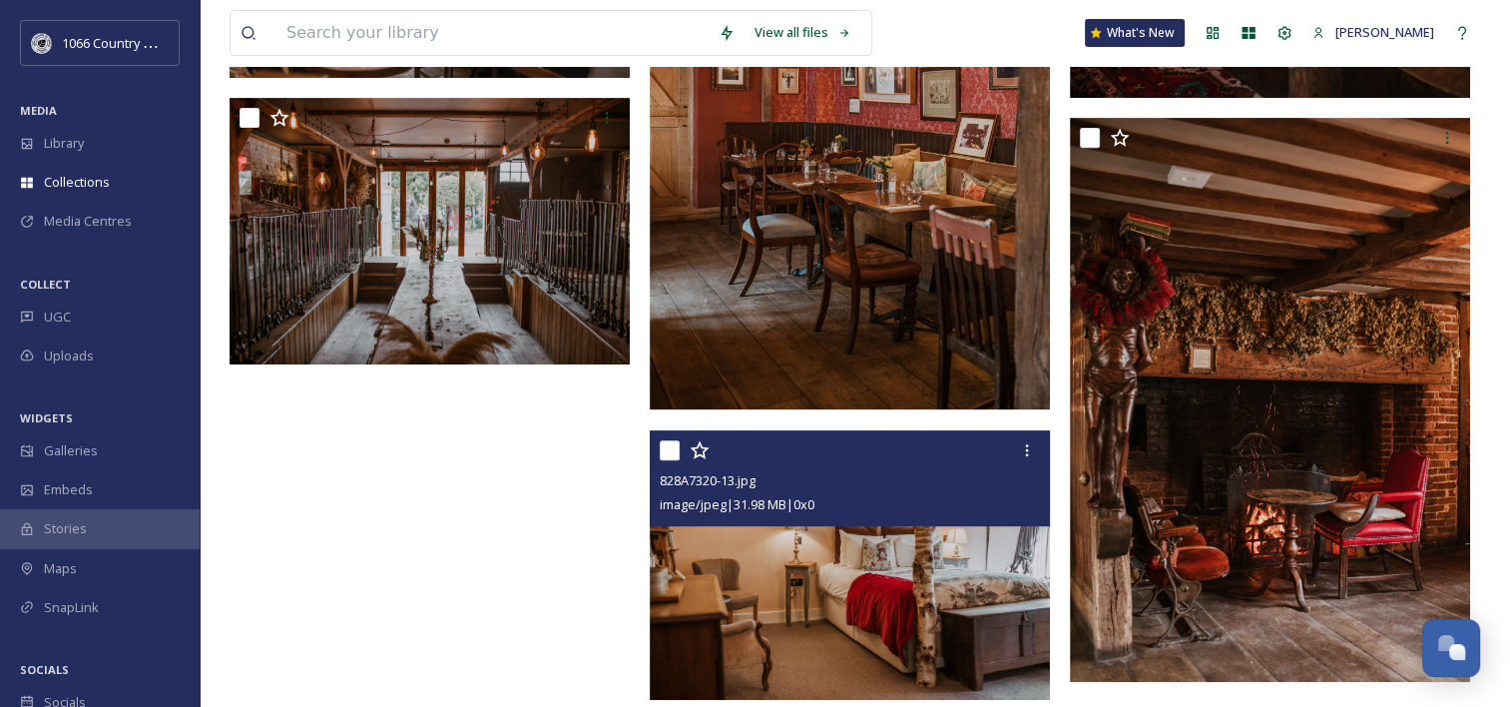
scroll to position [799, 0]
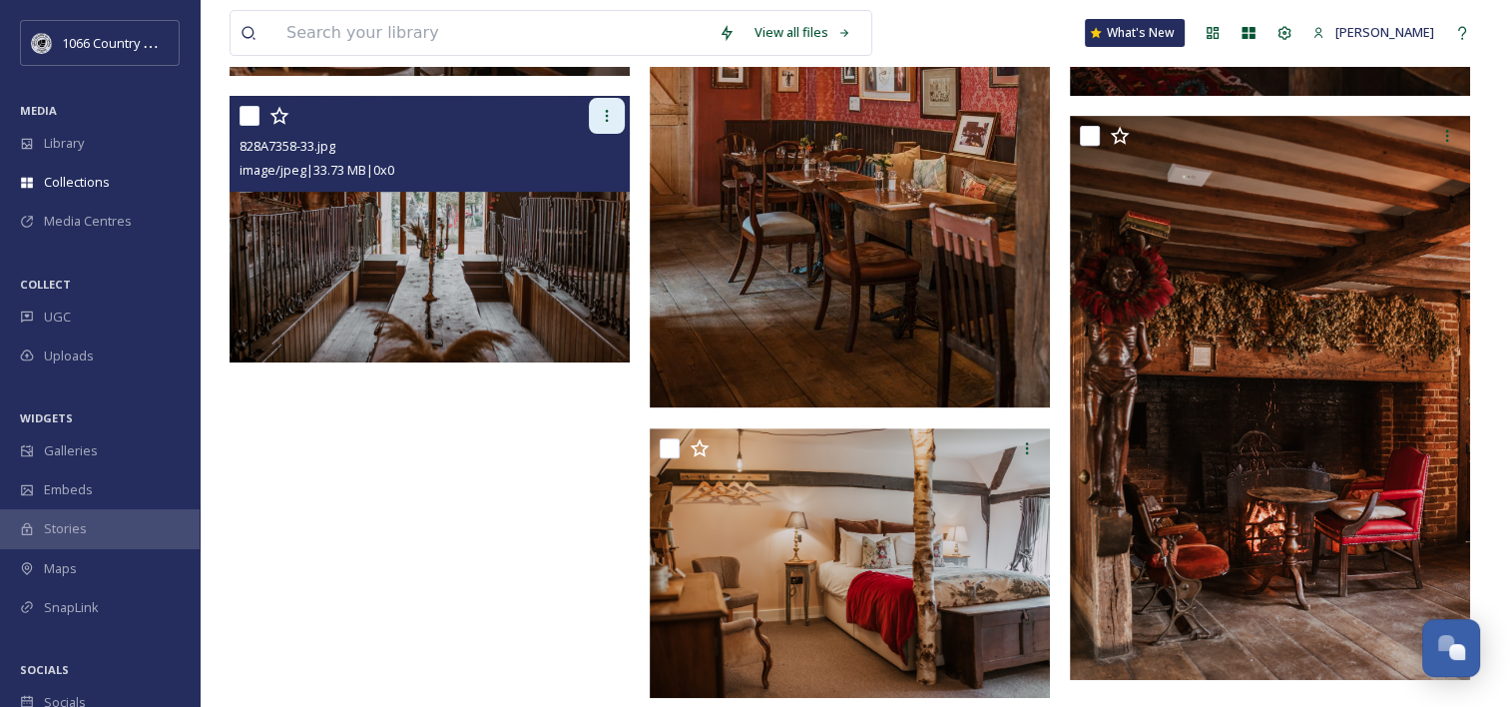
click at [610, 125] on div at bounding box center [607, 116] width 36 height 36
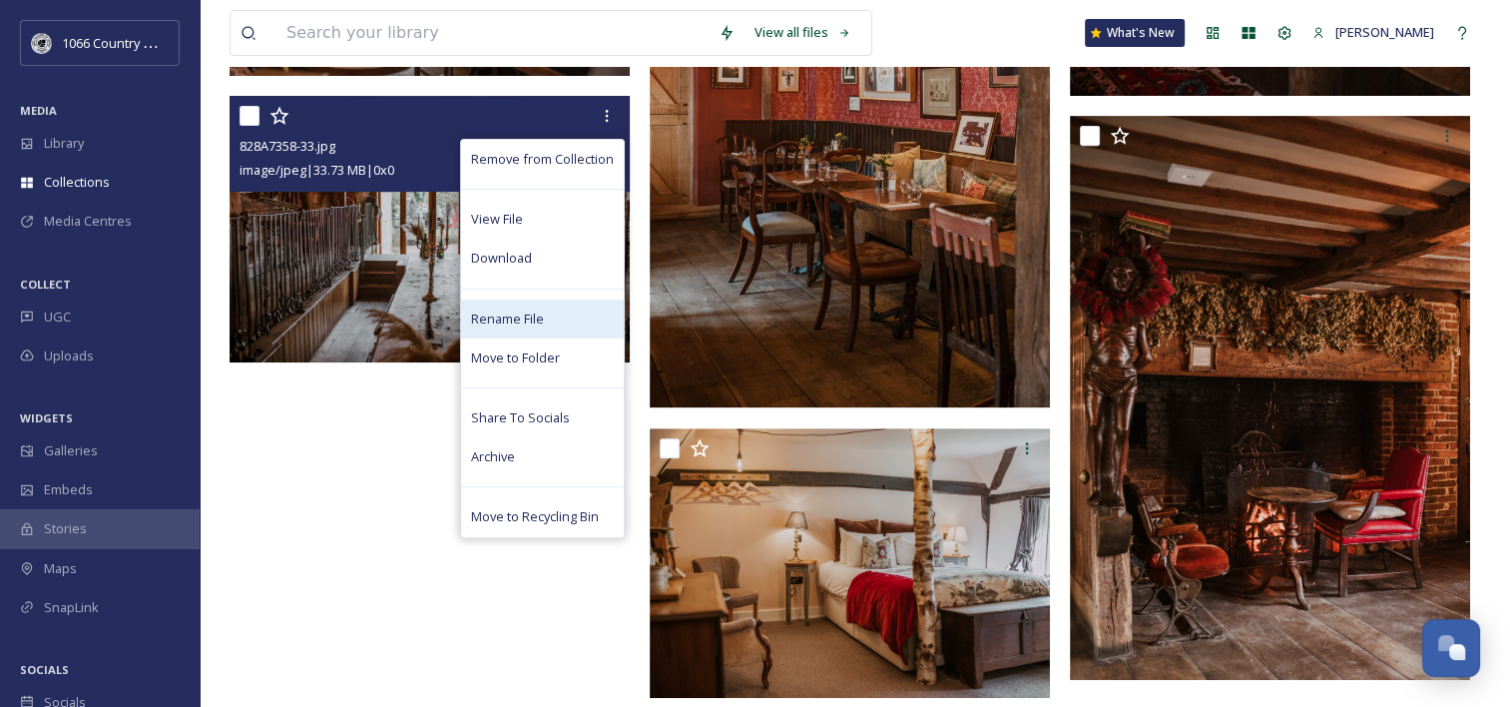
click at [511, 307] on div "Rename File" at bounding box center [542, 318] width 163 height 39
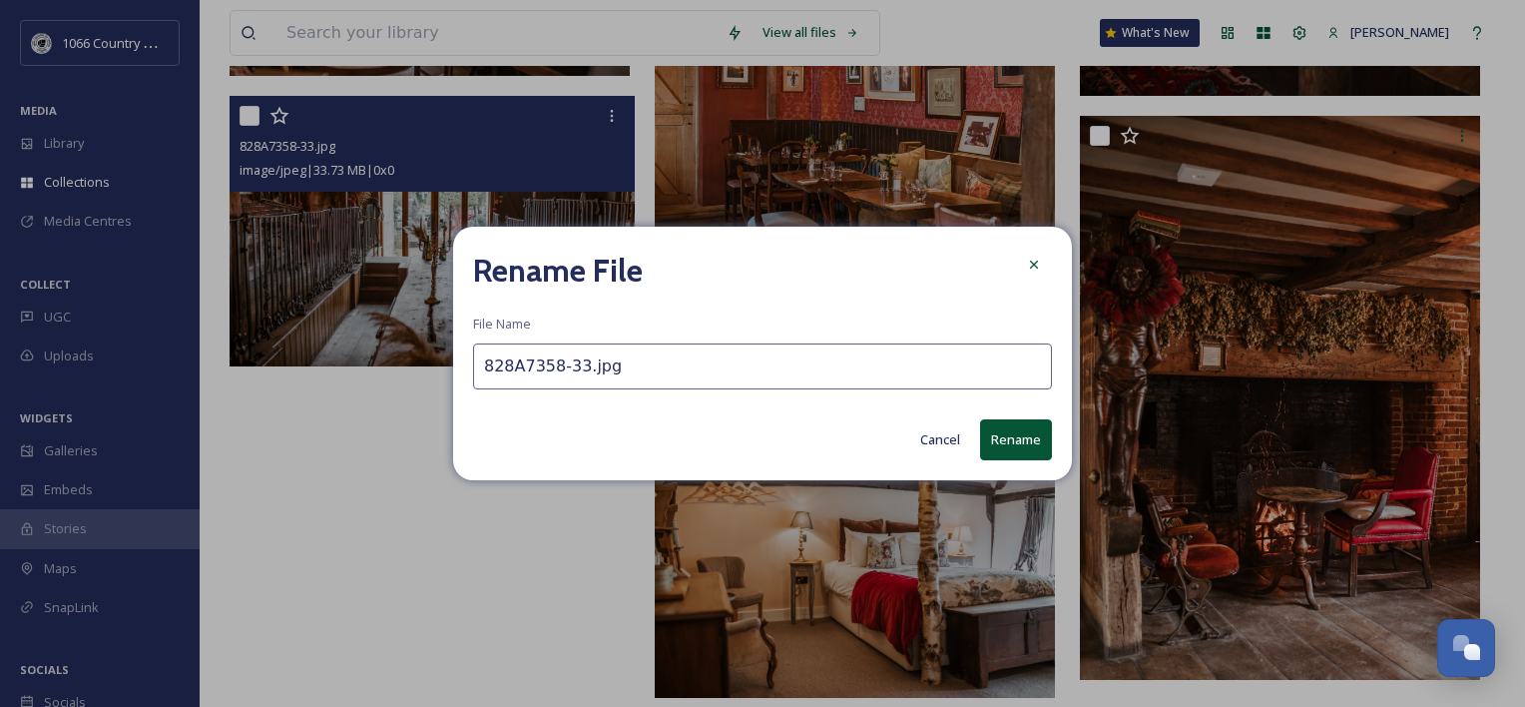
click at [579, 370] on input "828A7358-33.jpg" at bounding box center [762, 366] width 579 height 46
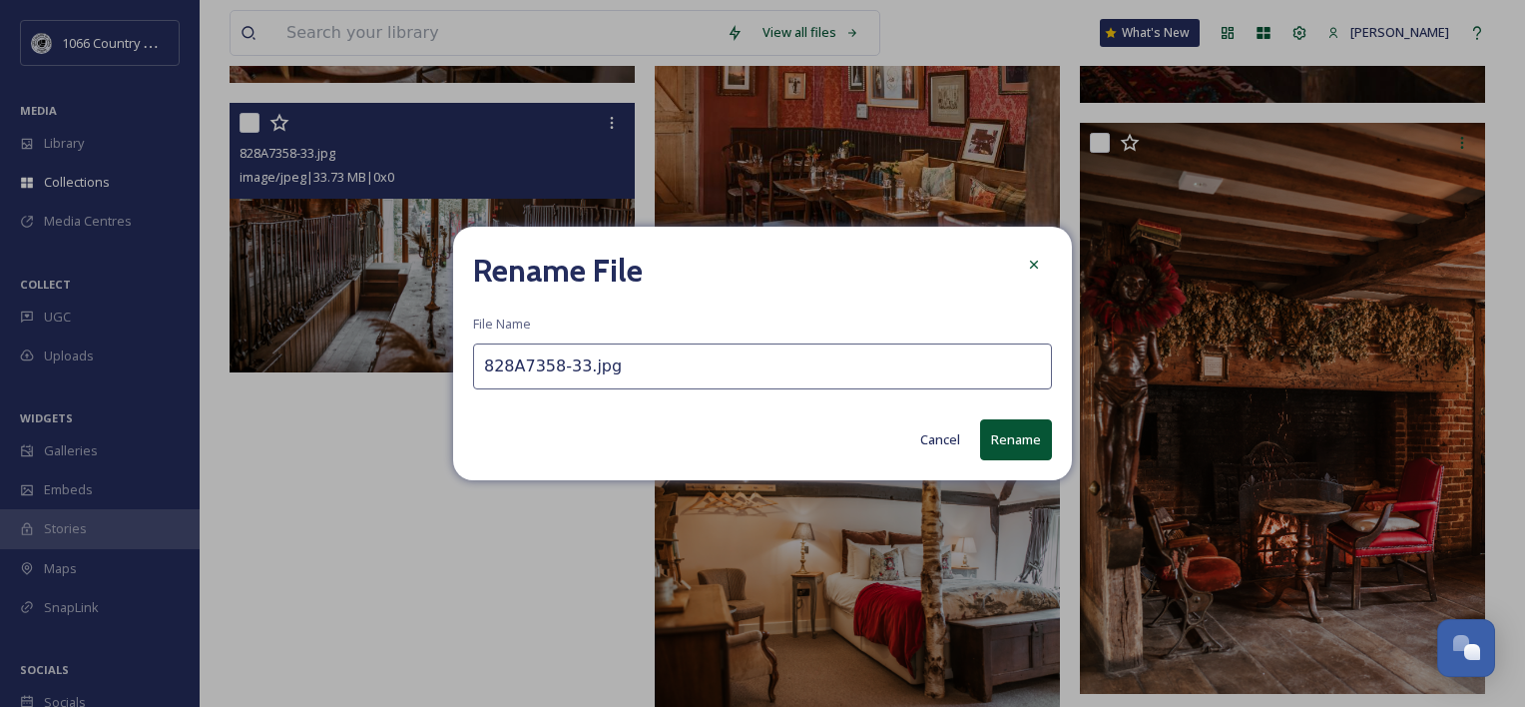
paste input "The Bell in [GEOGRAPHIC_DATA]"
type input "The Bell in Ticehurst 5"
click at [1029, 442] on button "Rename" at bounding box center [1016, 439] width 72 height 41
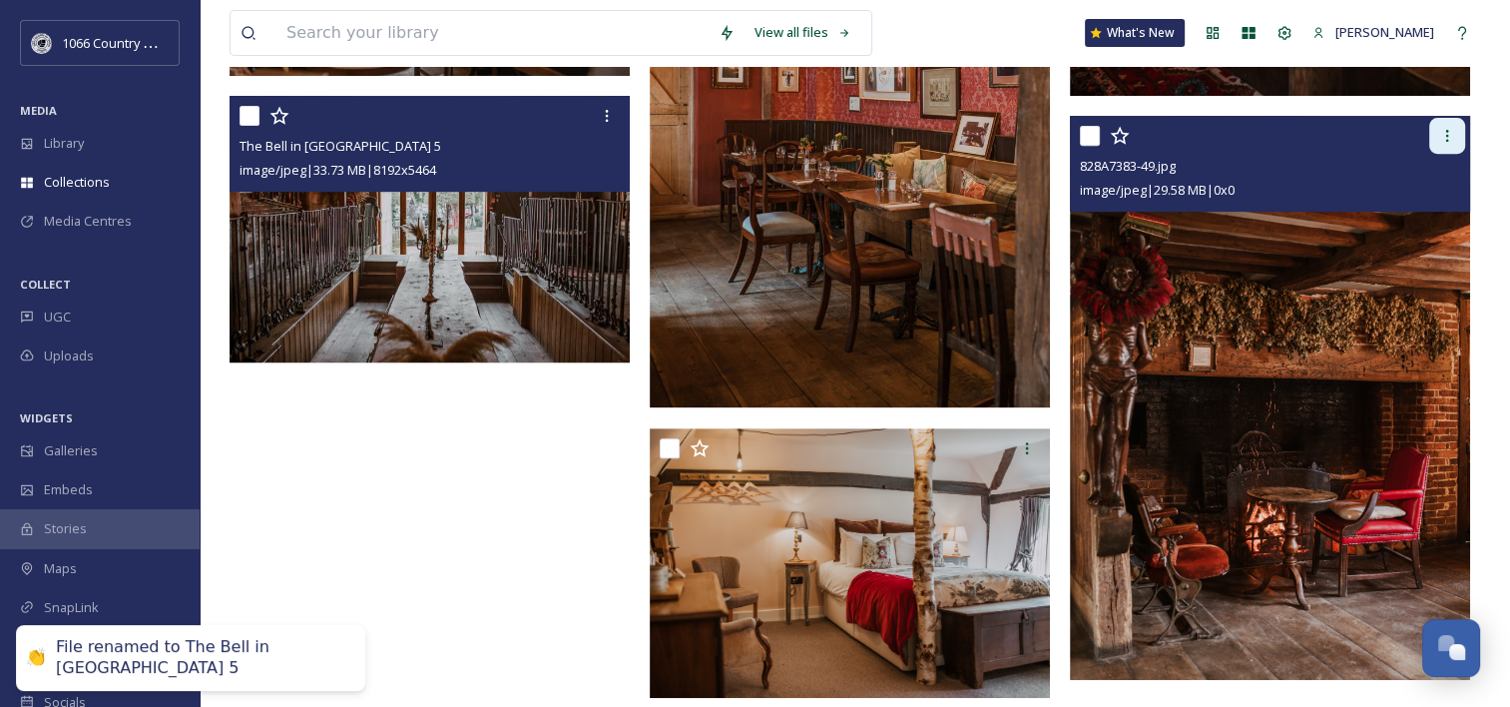
click at [1461, 143] on div at bounding box center [1447, 136] width 36 height 36
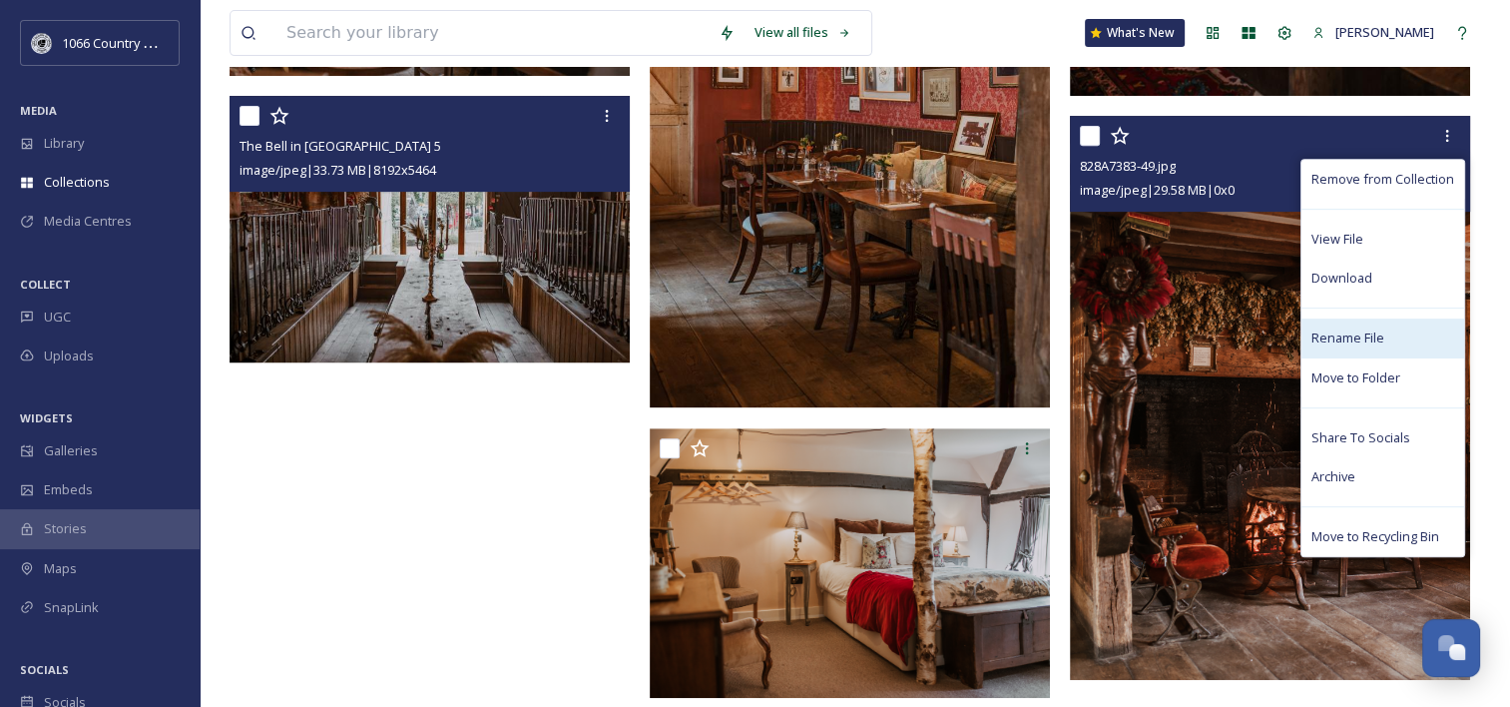
click at [1363, 336] on span "Rename File" at bounding box center [1348, 337] width 73 height 19
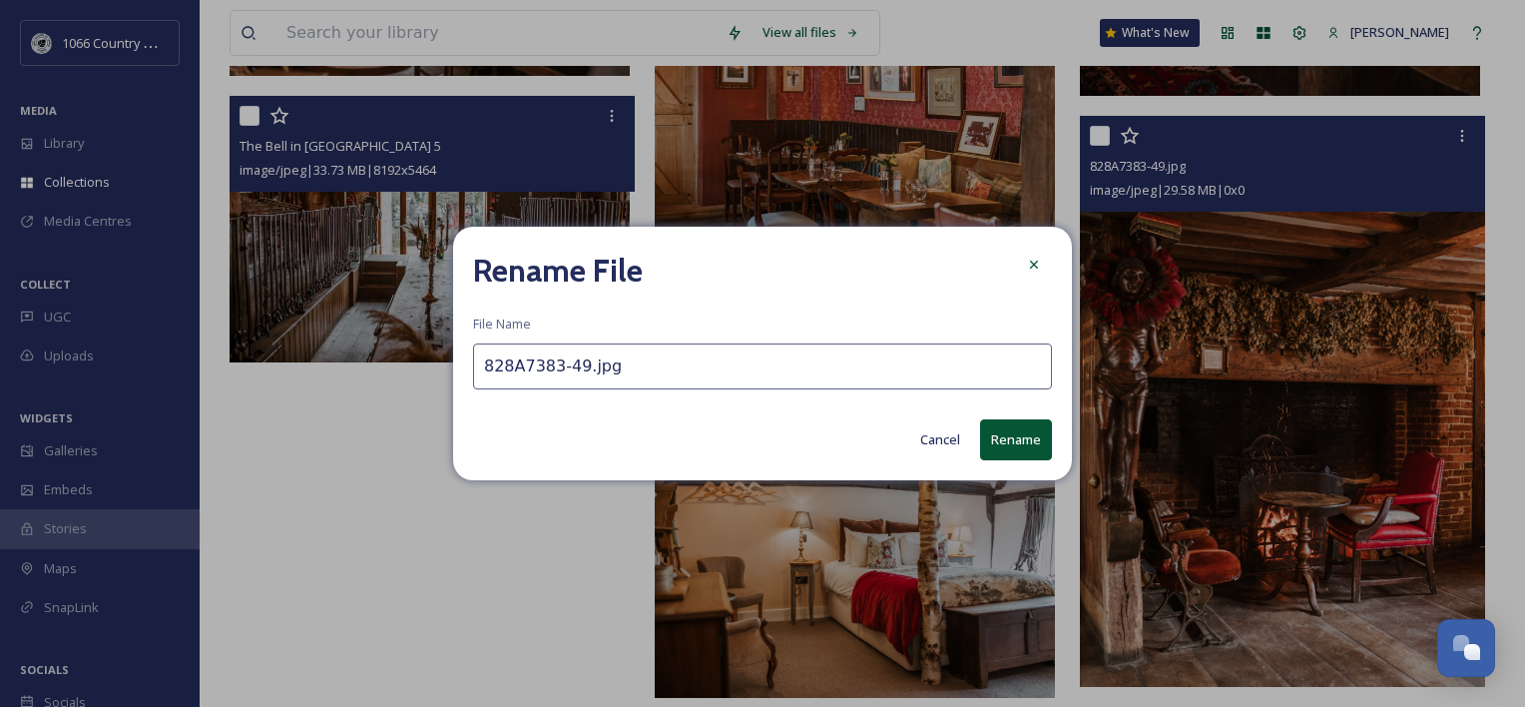
click at [904, 363] on input "828A7383-49.jpg" at bounding box center [762, 366] width 579 height 46
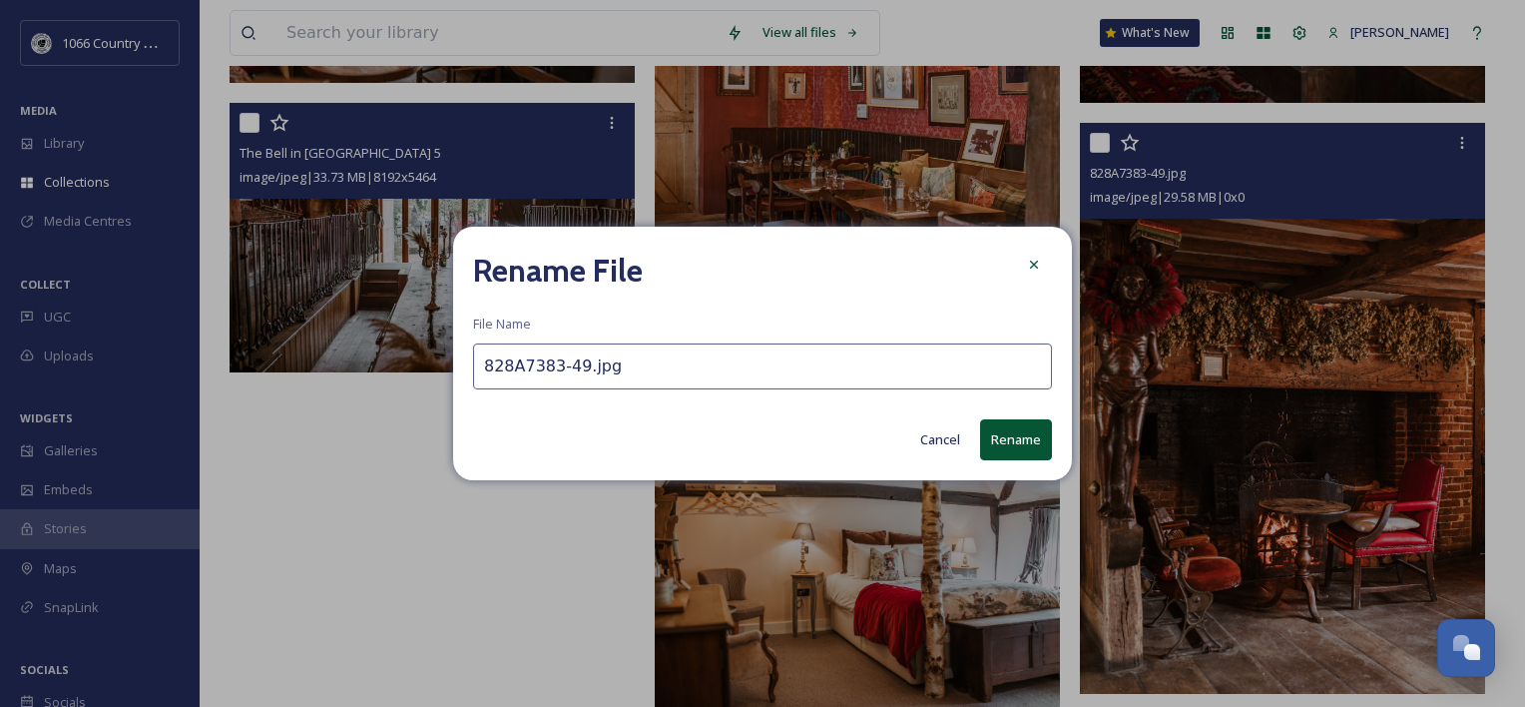
paste input "The Bell in [GEOGRAPHIC_DATA]"
type input "The Bell in [GEOGRAPHIC_DATA] 6"
click at [1031, 435] on button "Rename" at bounding box center [1016, 439] width 72 height 41
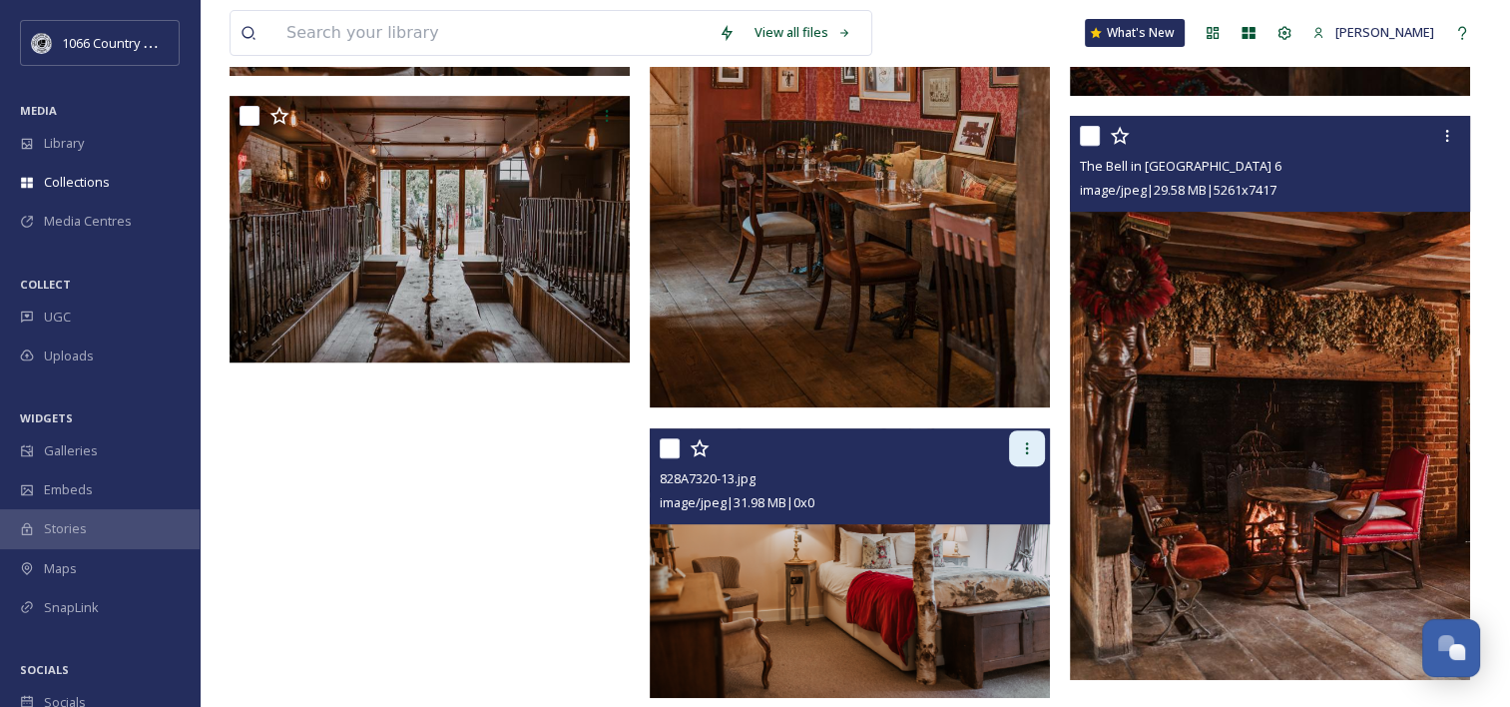
click at [1026, 451] on icon at bounding box center [1027, 448] width 3 height 12
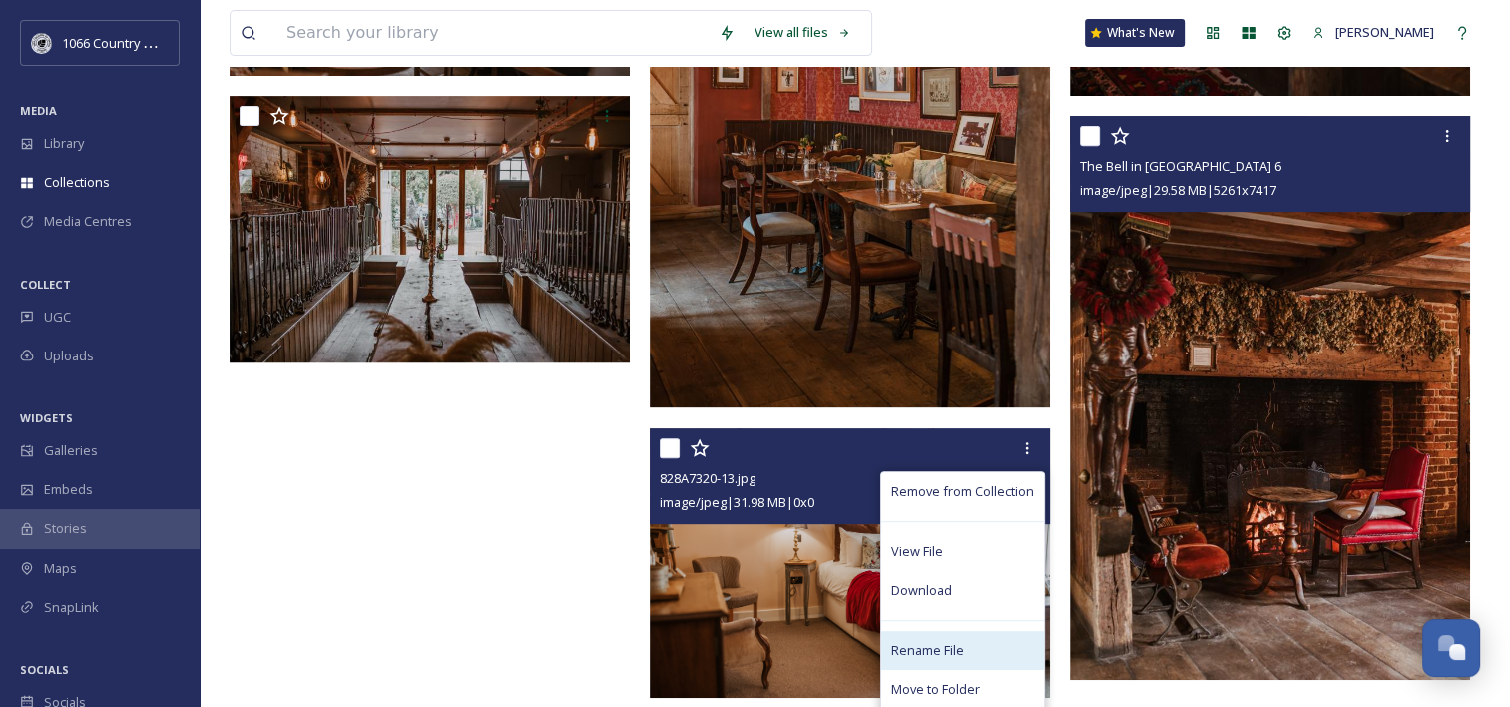
click at [957, 642] on span "Rename File" at bounding box center [927, 650] width 73 height 19
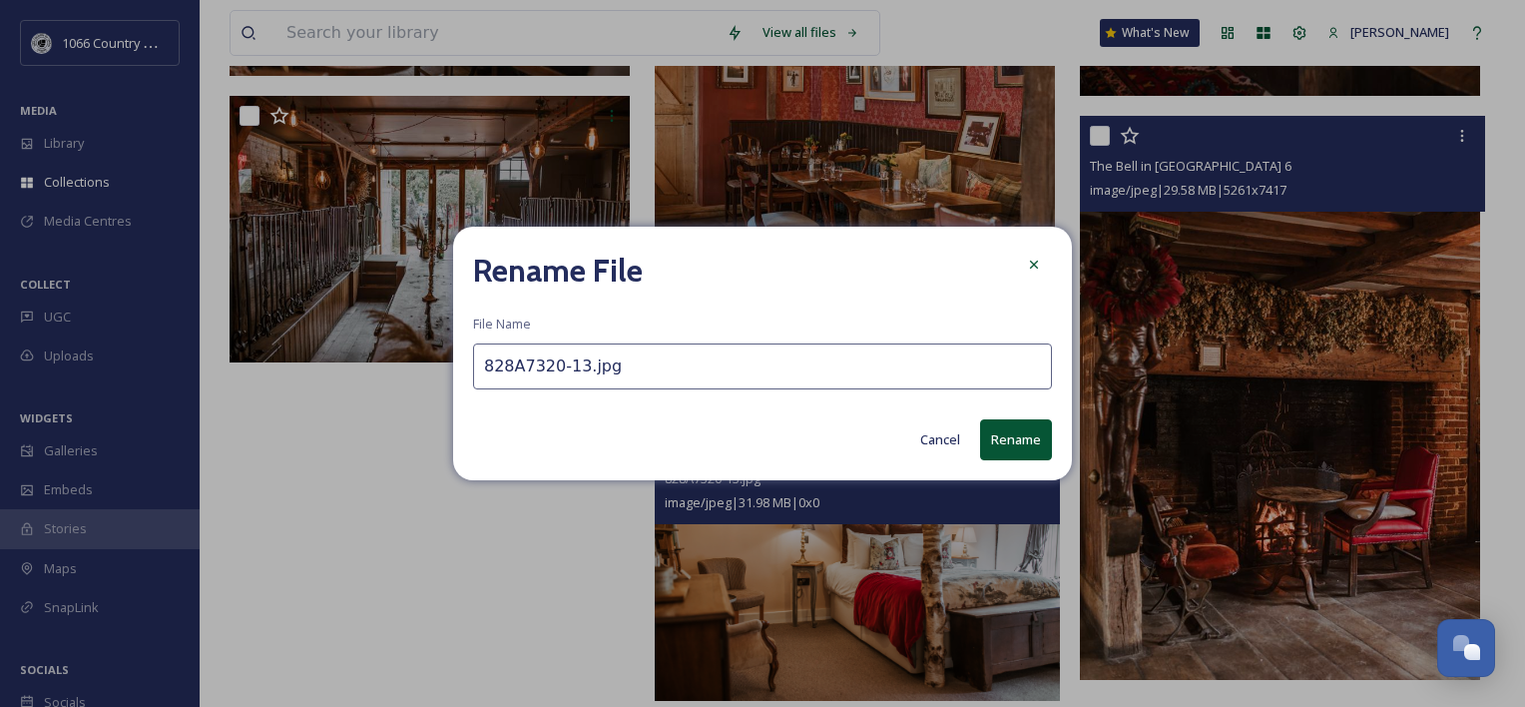
click at [605, 379] on input "828A7320-13.jpg" at bounding box center [762, 366] width 579 height 46
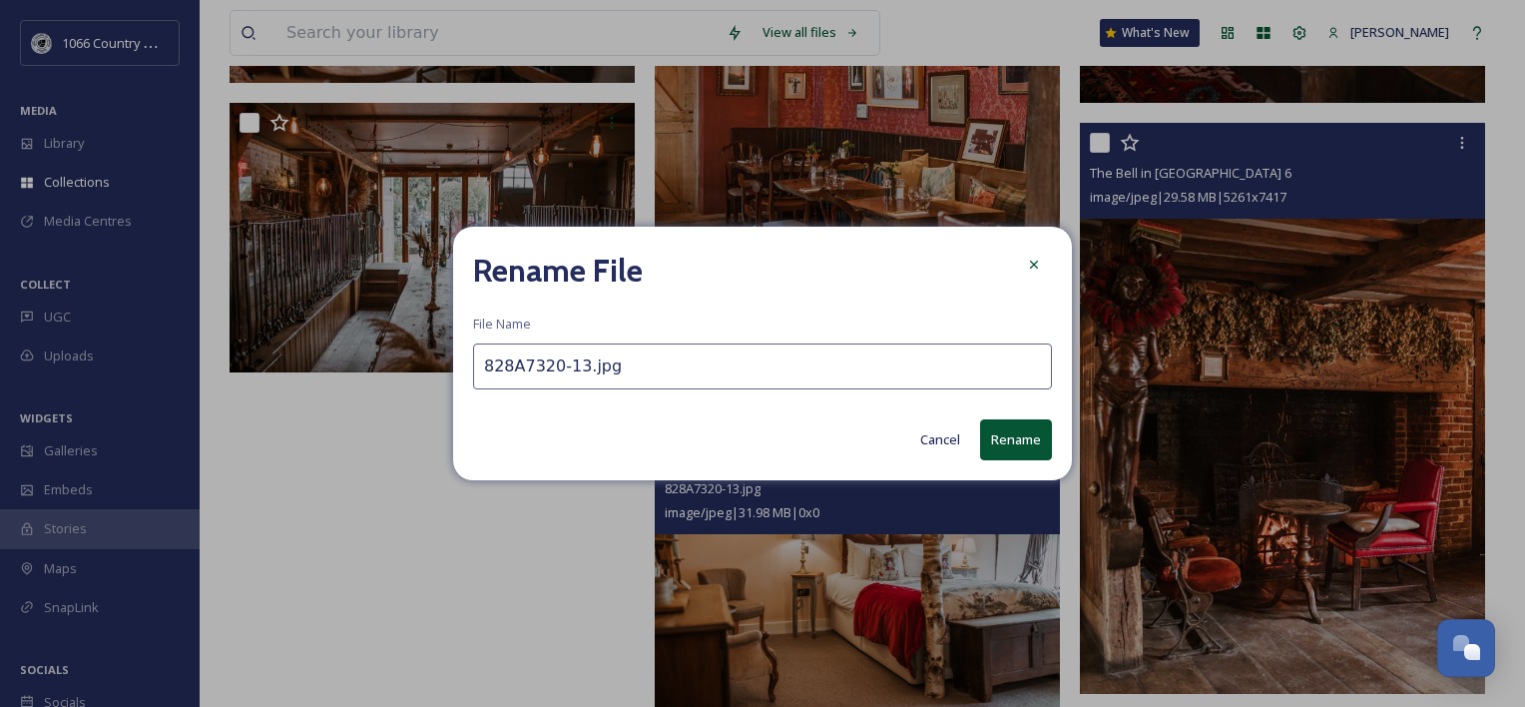
paste input "The Bell in [GEOGRAPHIC_DATA]"
type input "The Bell in Ticehurst 7"
click at [1034, 433] on button "Rename" at bounding box center [1016, 439] width 72 height 41
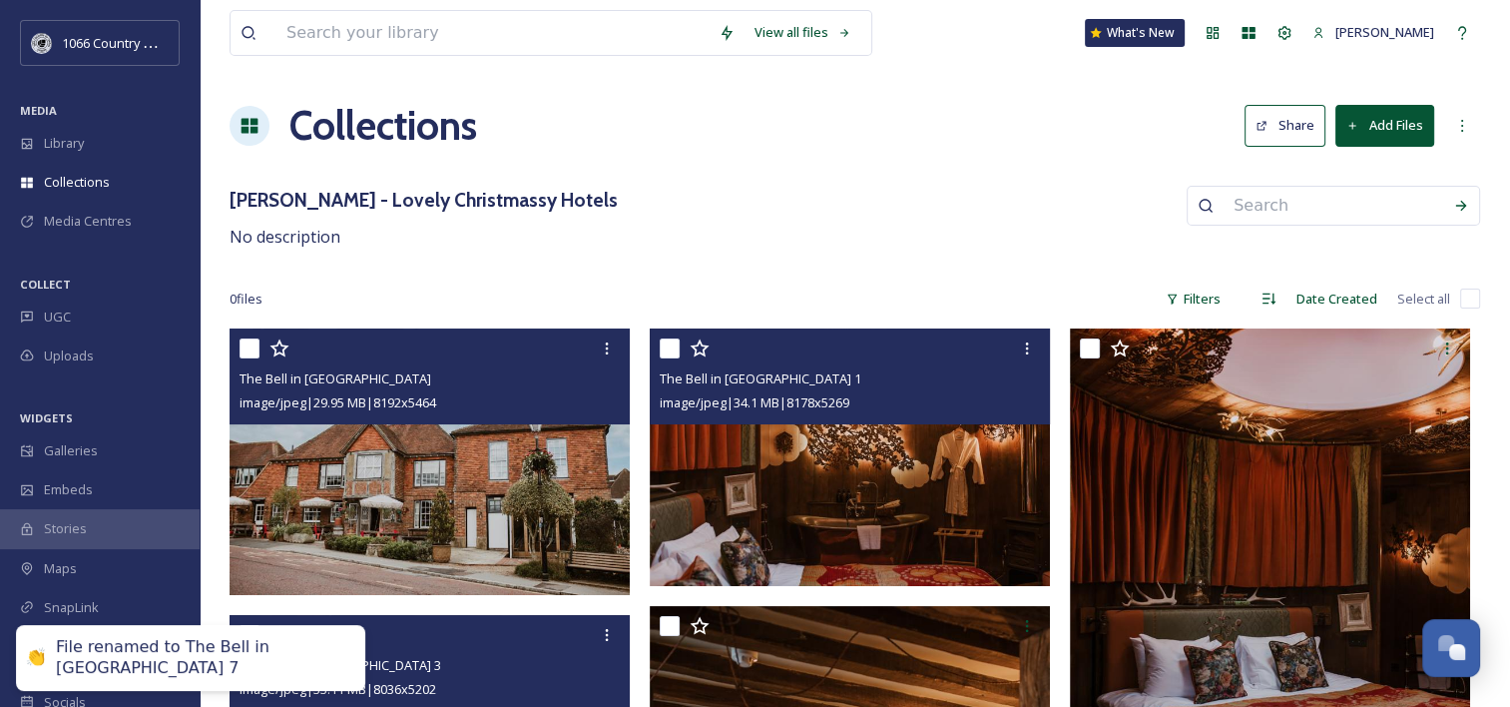
scroll to position [0, 0]
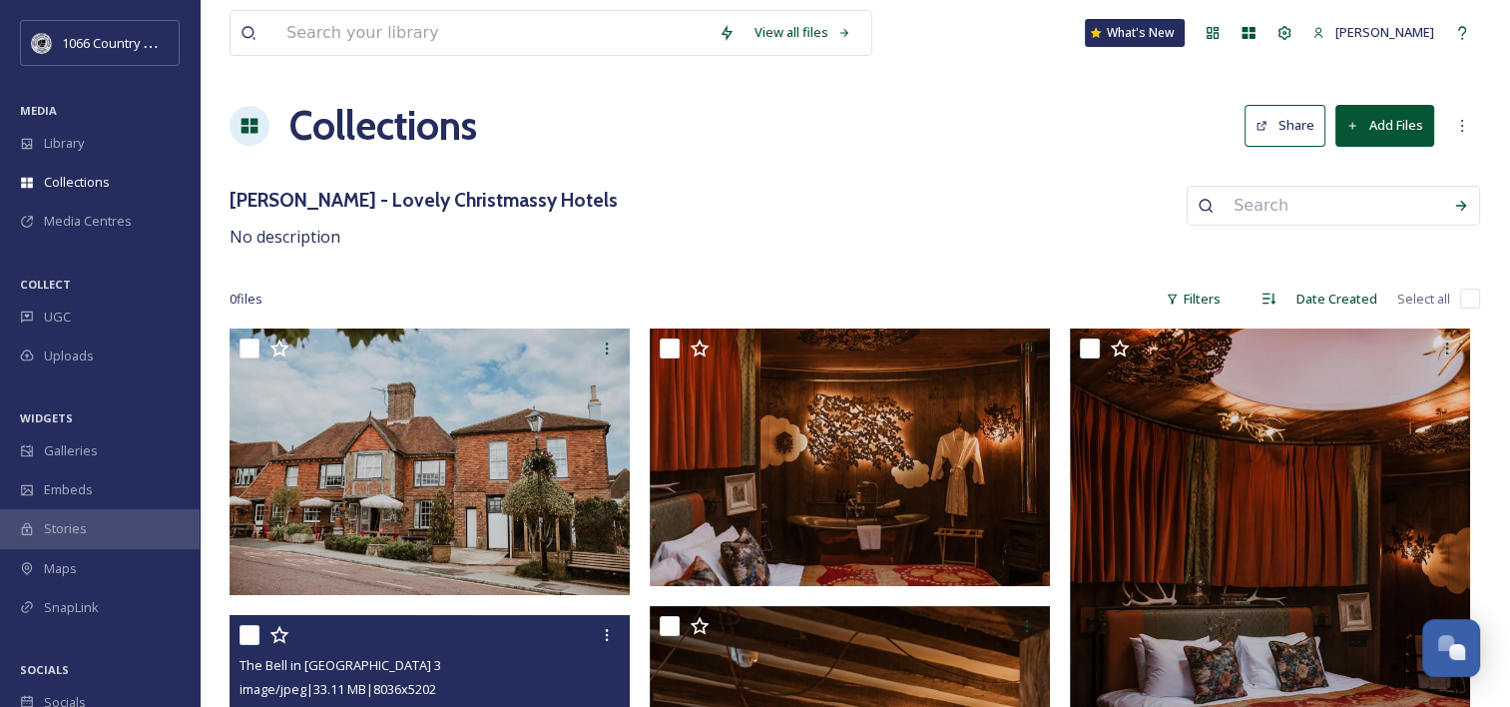
click at [741, 198] on div "[PERSON_NAME] - Lovely Christmassy Hotels No description" at bounding box center [855, 218] width 1251 height 64
click at [1269, 124] on icon at bounding box center [1262, 126] width 13 height 13
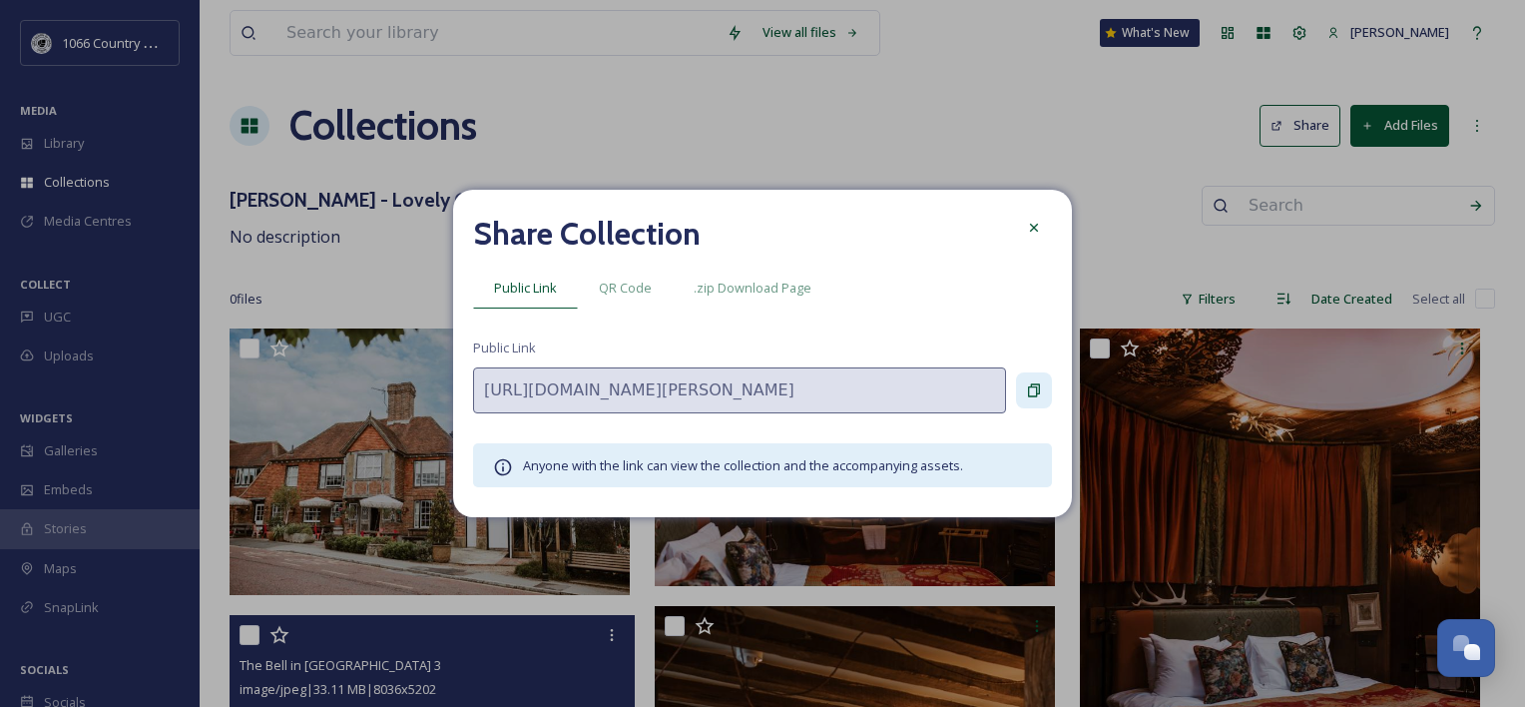
click at [1042, 394] on div at bounding box center [1034, 390] width 36 height 36
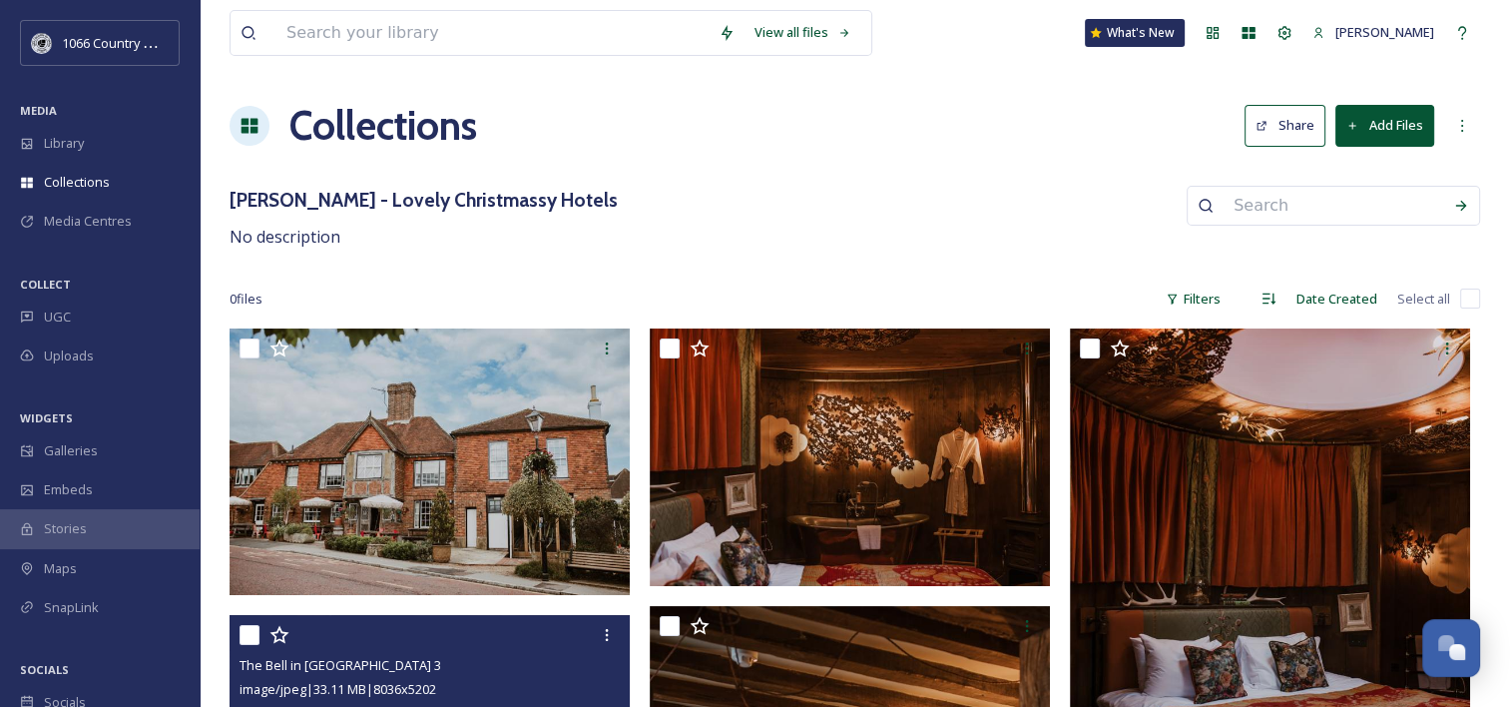
click at [1413, 120] on button "Add Files" at bounding box center [1385, 125] width 99 height 41
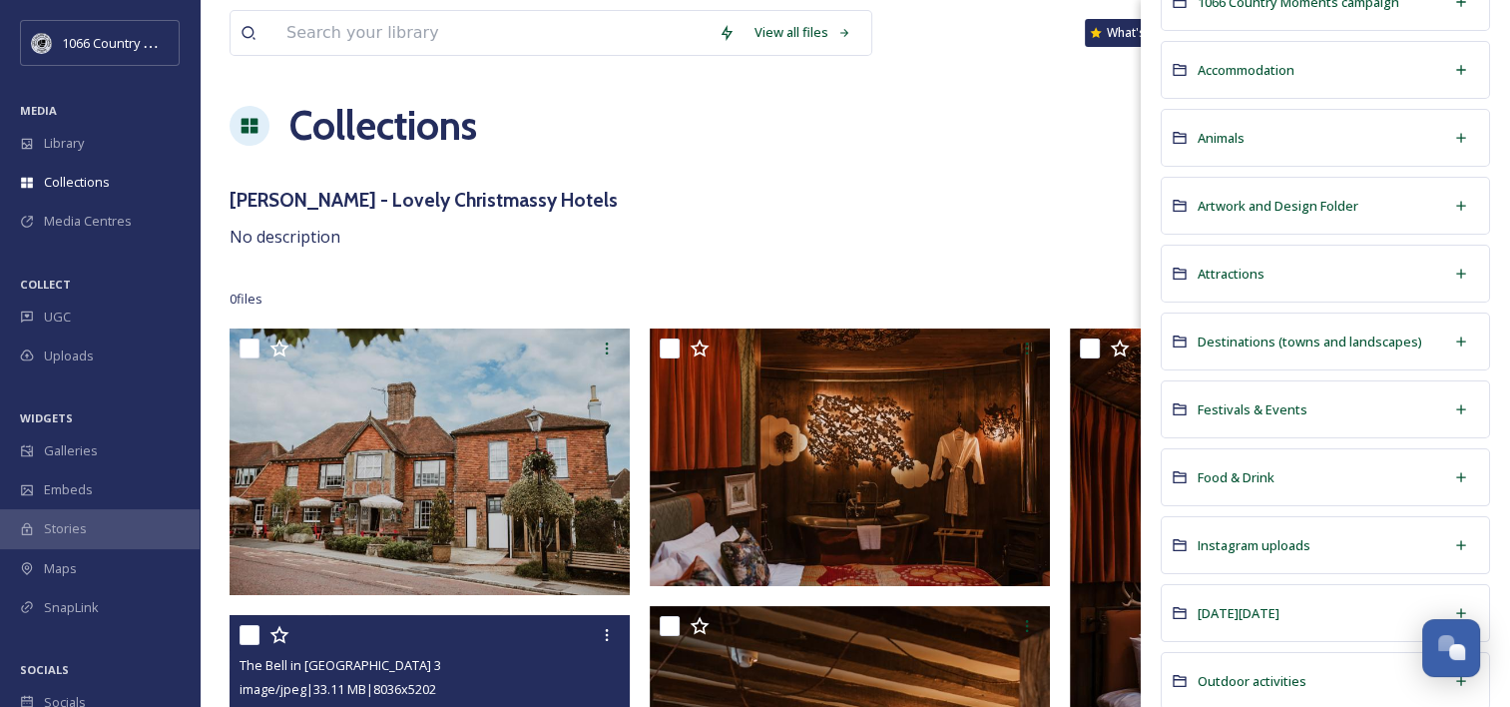
scroll to position [100, 0]
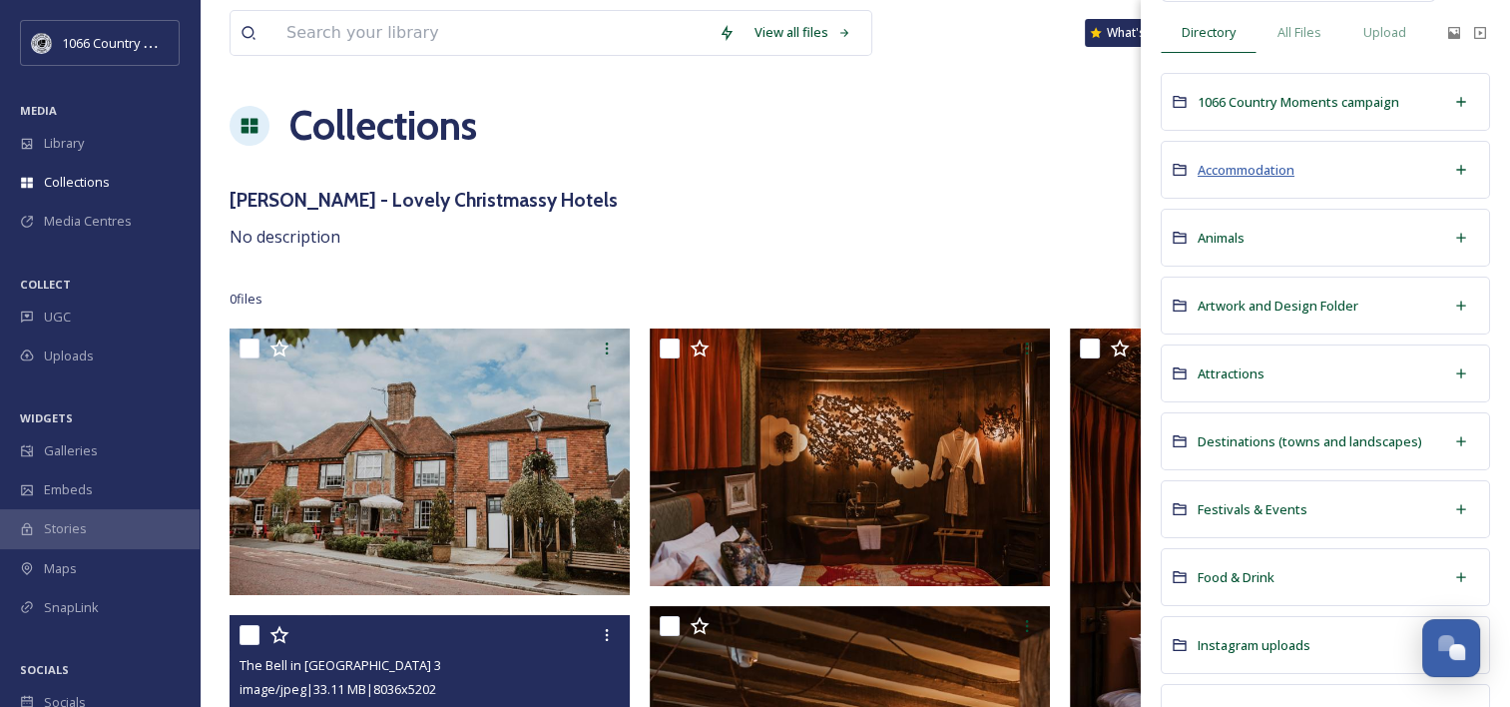
click at [1268, 172] on span "Accommodation" at bounding box center [1246, 170] width 97 height 18
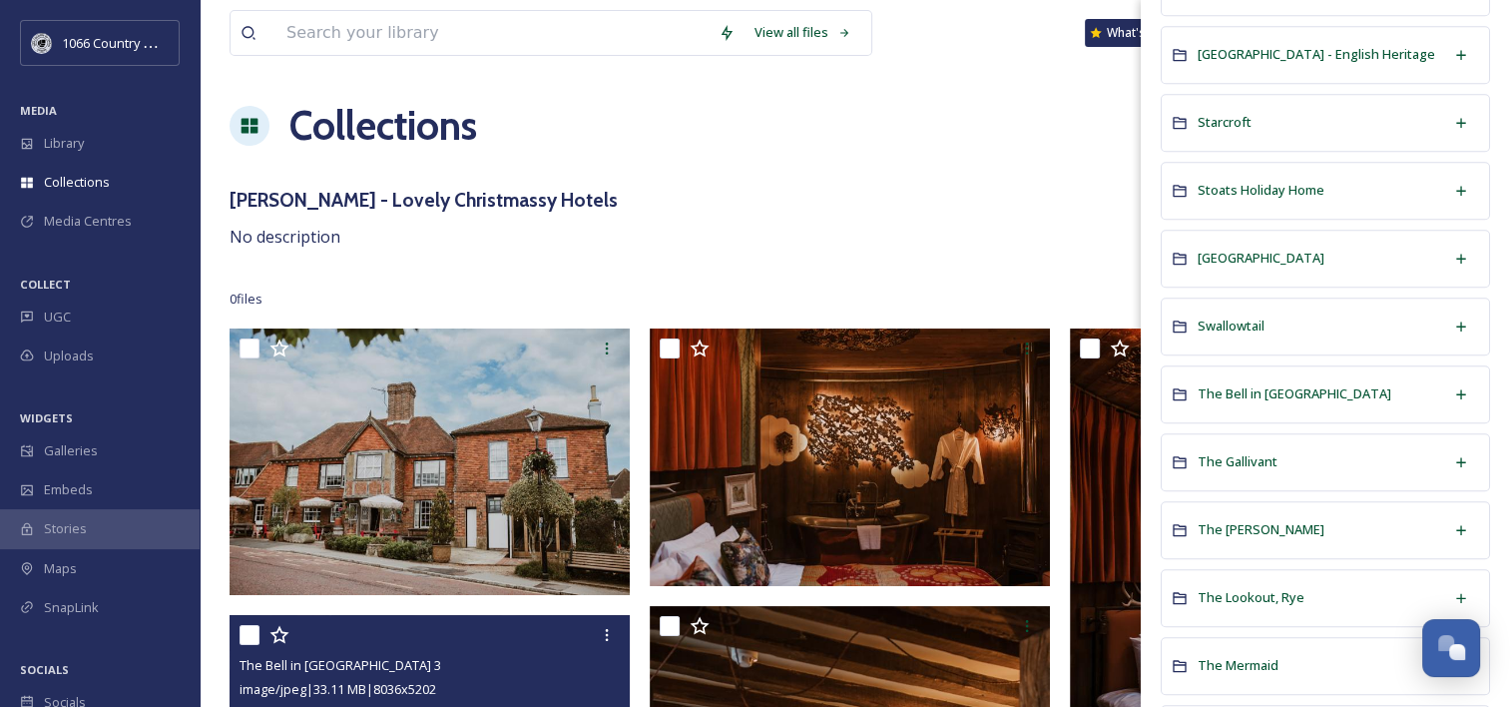
scroll to position [1697, 0]
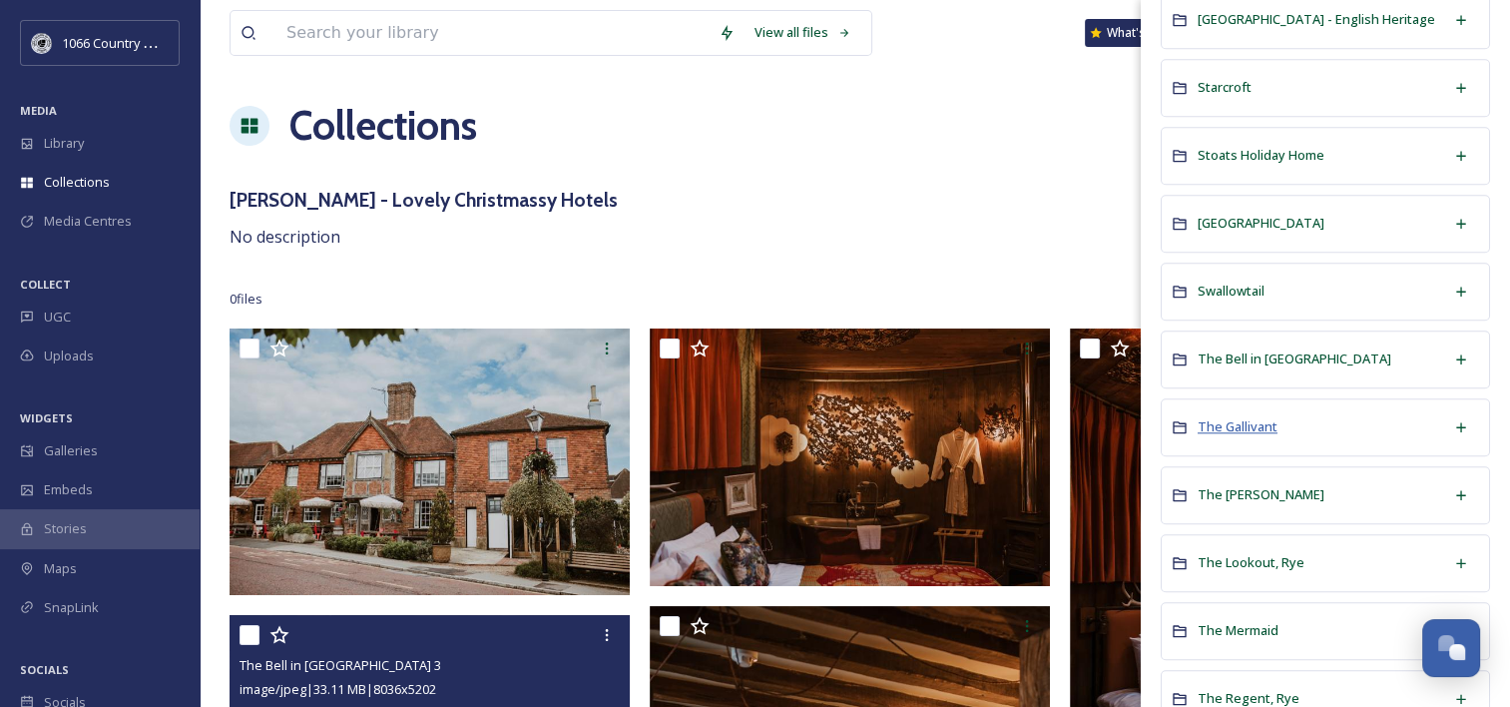
click at [1258, 417] on span "The Gallivant" at bounding box center [1238, 426] width 80 height 18
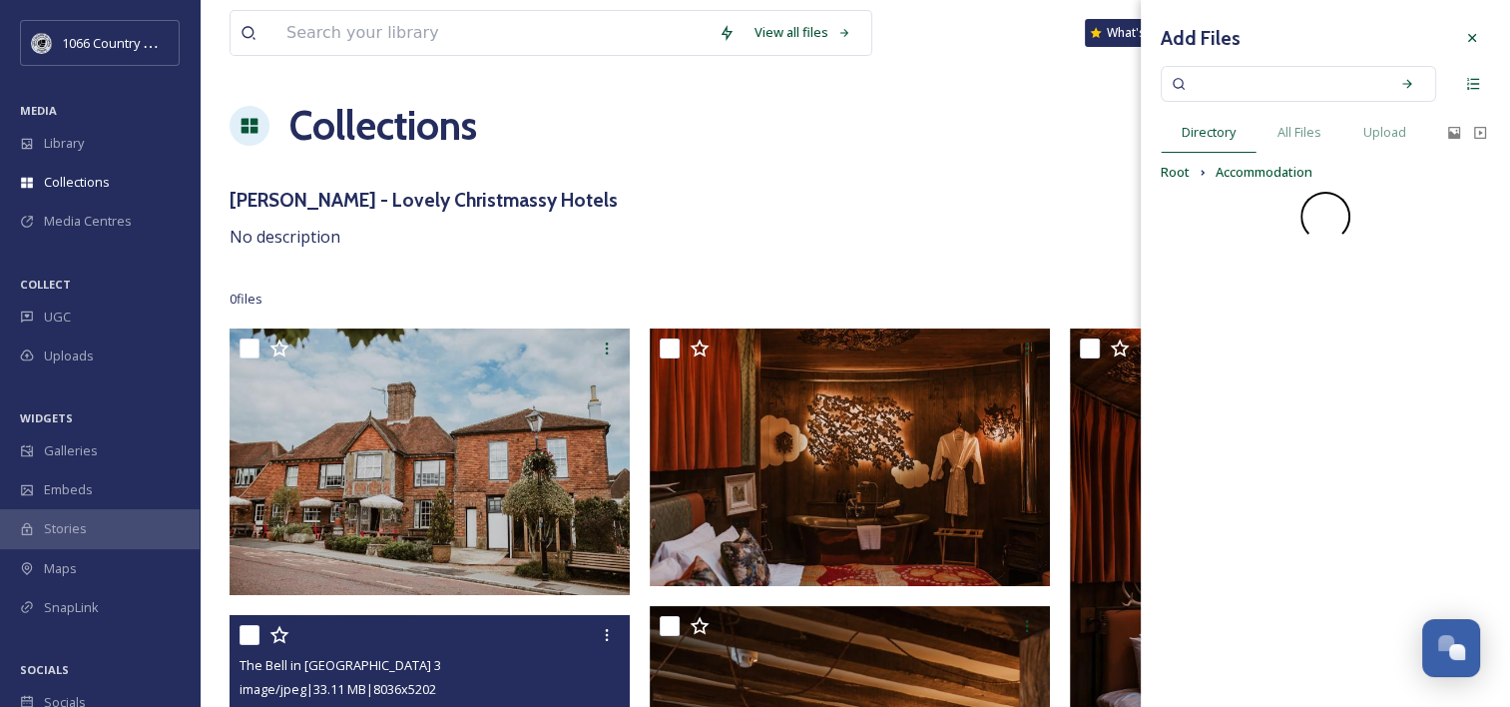
scroll to position [0, 0]
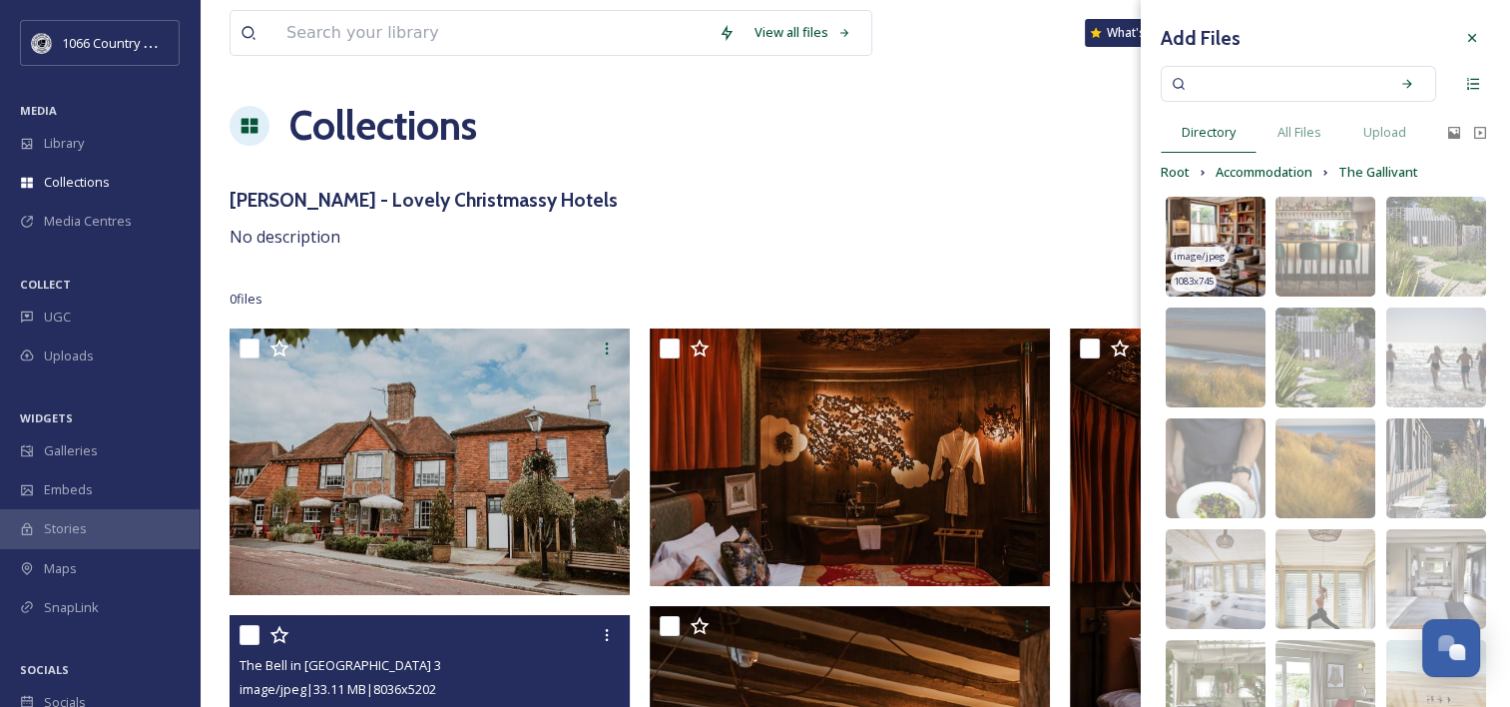
click at [1215, 223] on img at bounding box center [1216, 247] width 100 height 100
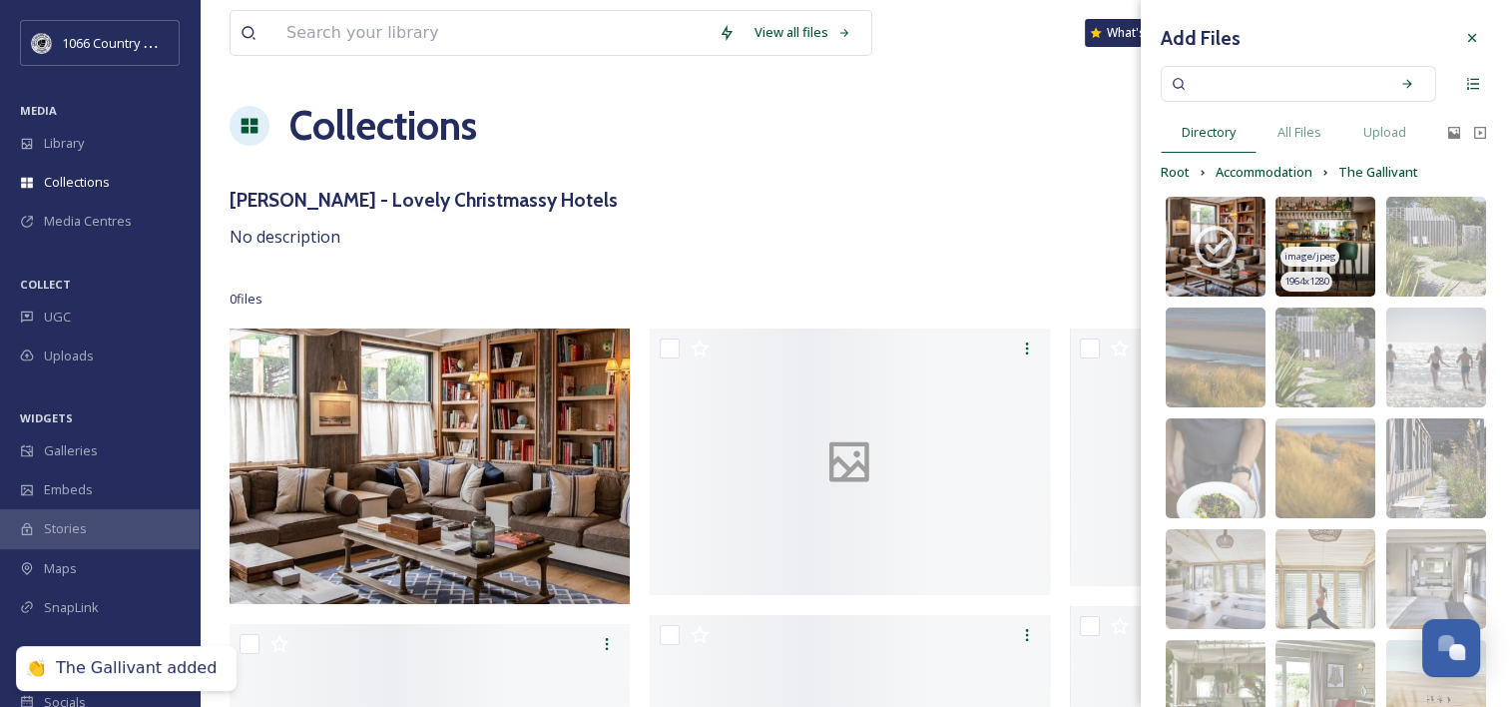
click at [1316, 215] on img at bounding box center [1326, 247] width 100 height 100
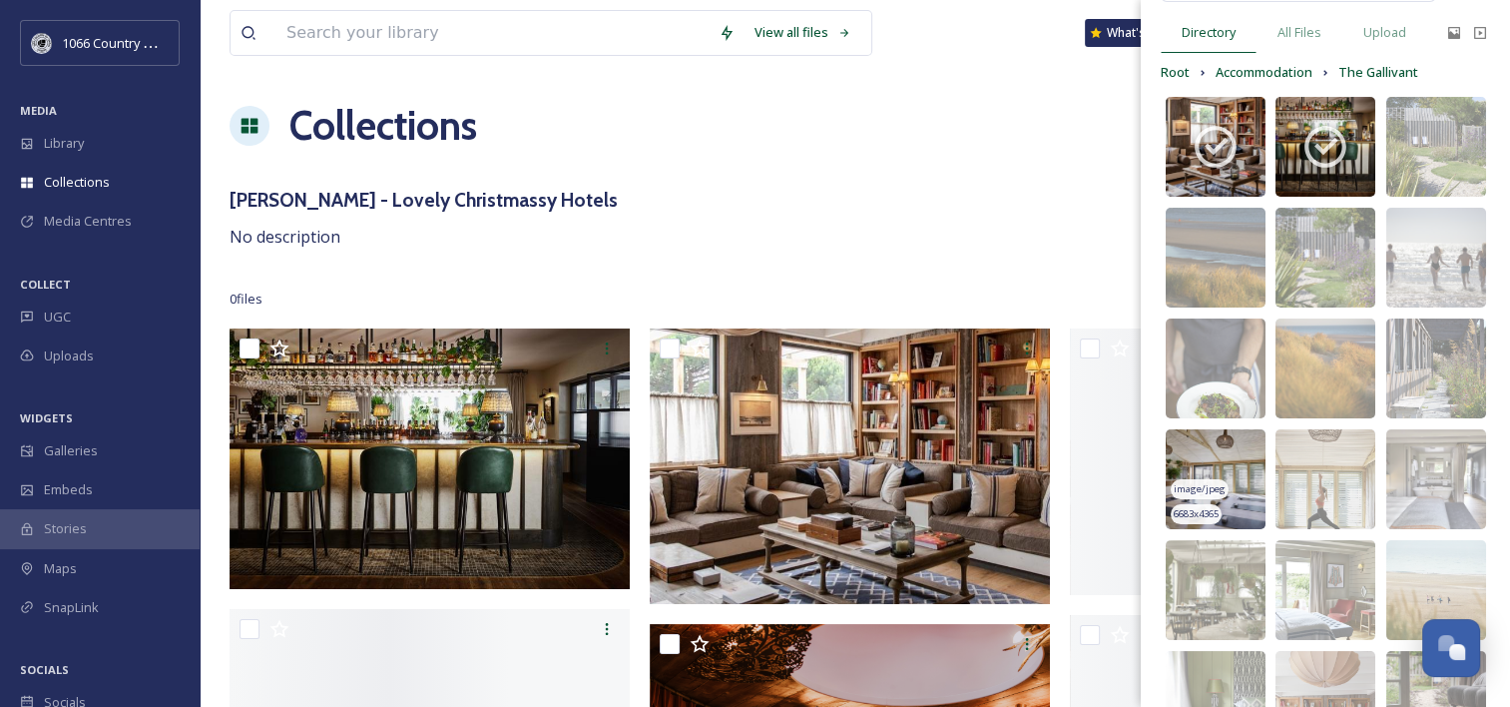
scroll to position [200, 0]
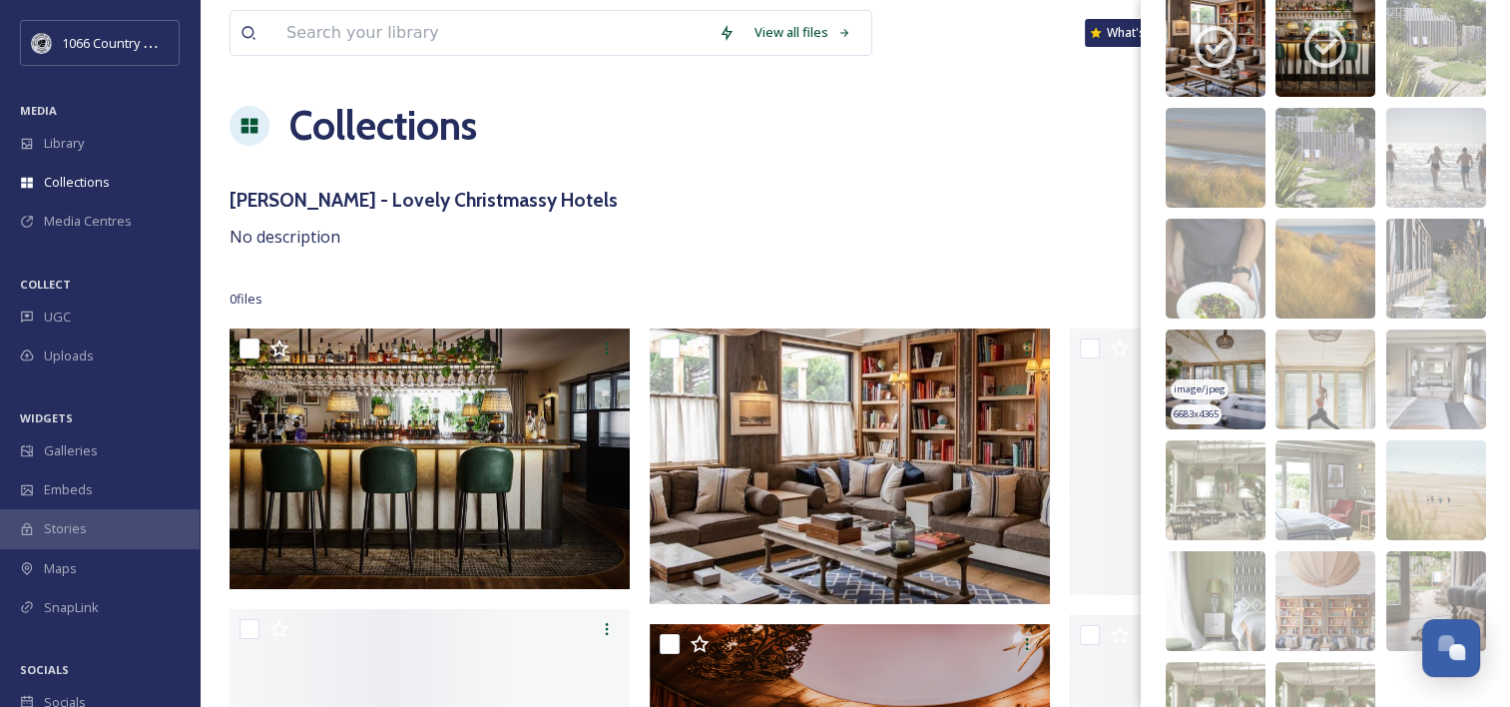
click at [1203, 359] on img at bounding box center [1216, 379] width 100 height 100
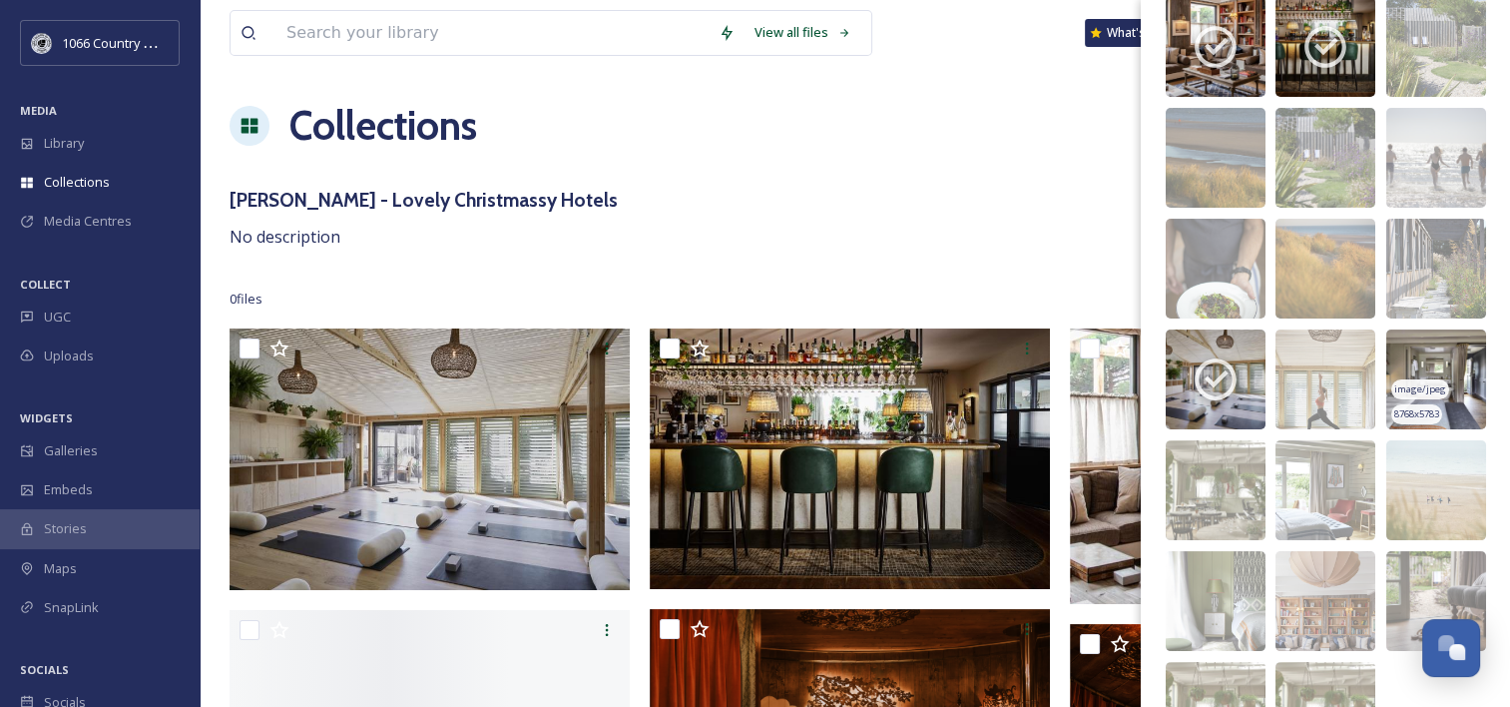
click at [1418, 357] on img at bounding box center [1436, 379] width 100 height 100
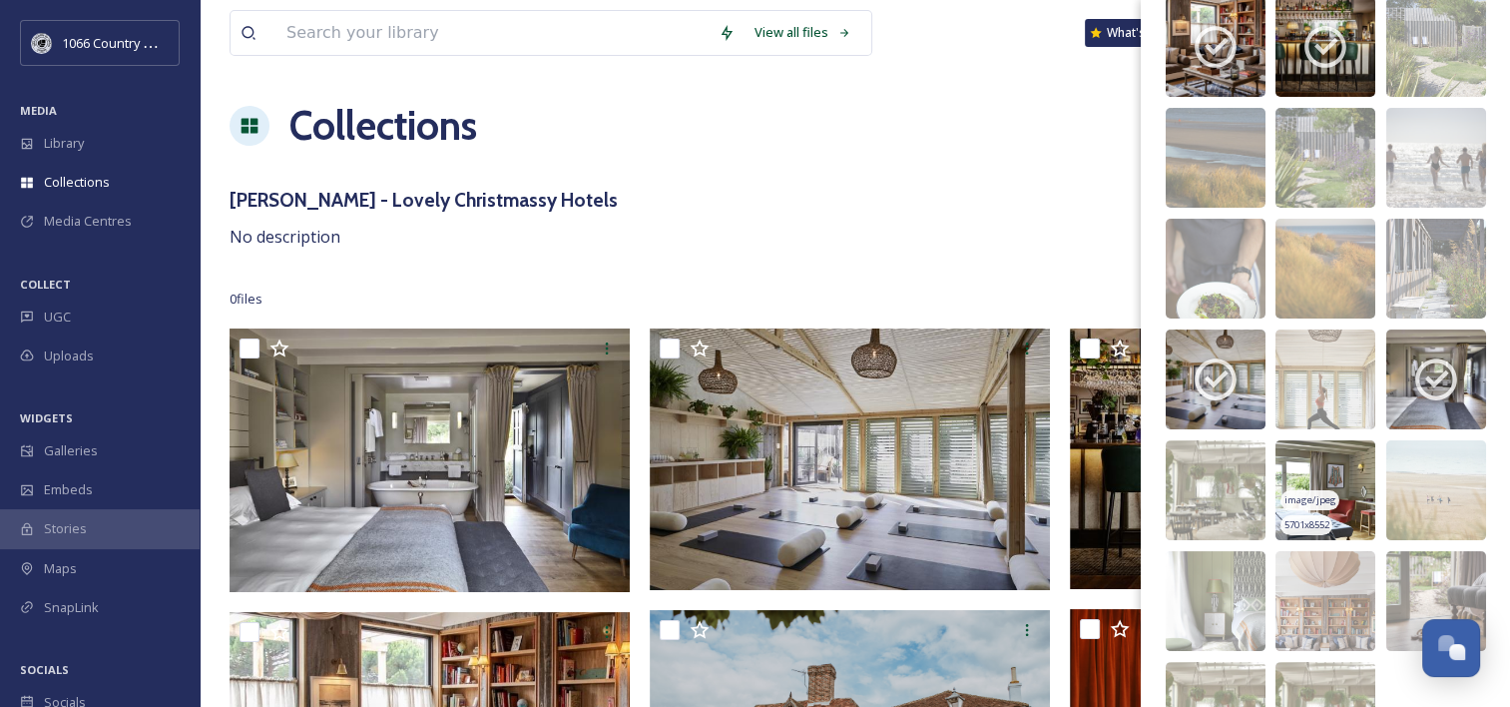
click at [1323, 471] on img at bounding box center [1326, 490] width 100 height 100
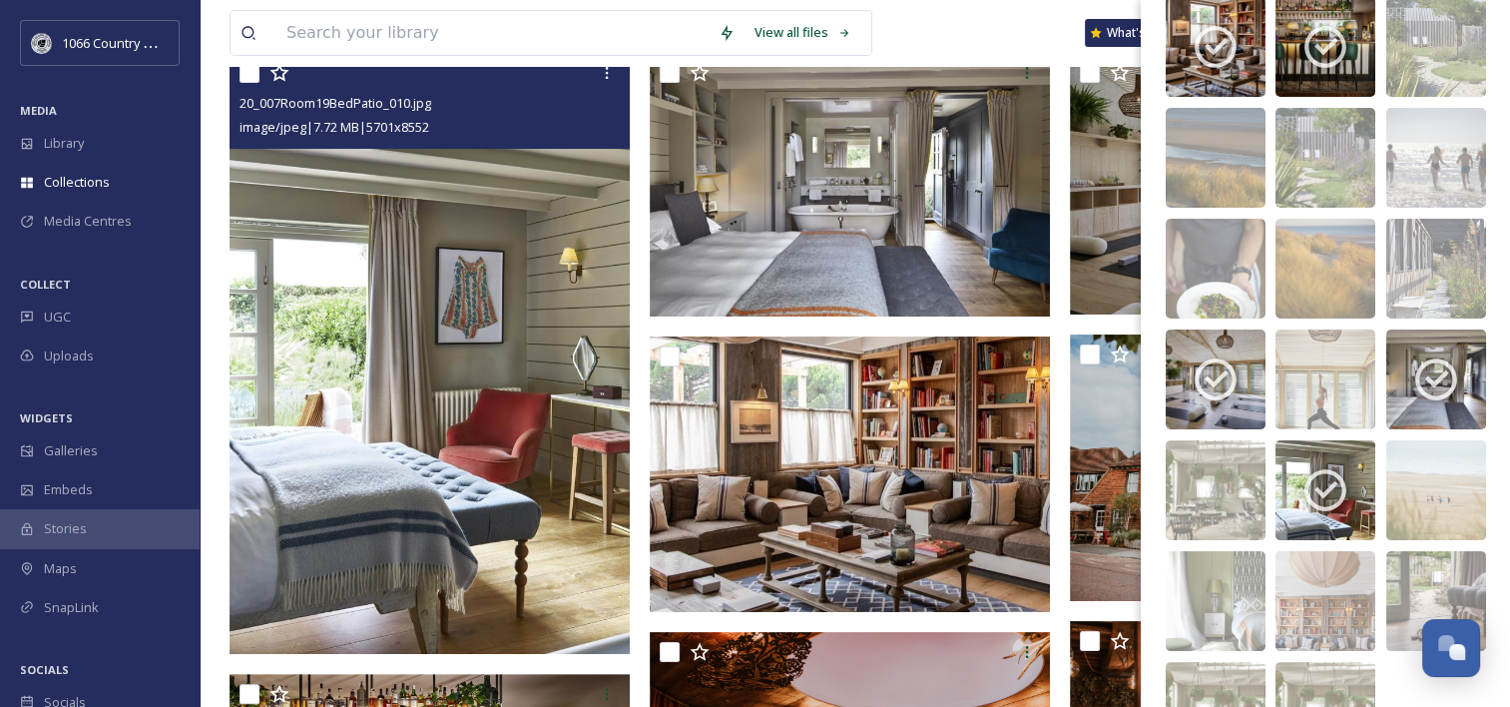
scroll to position [100, 0]
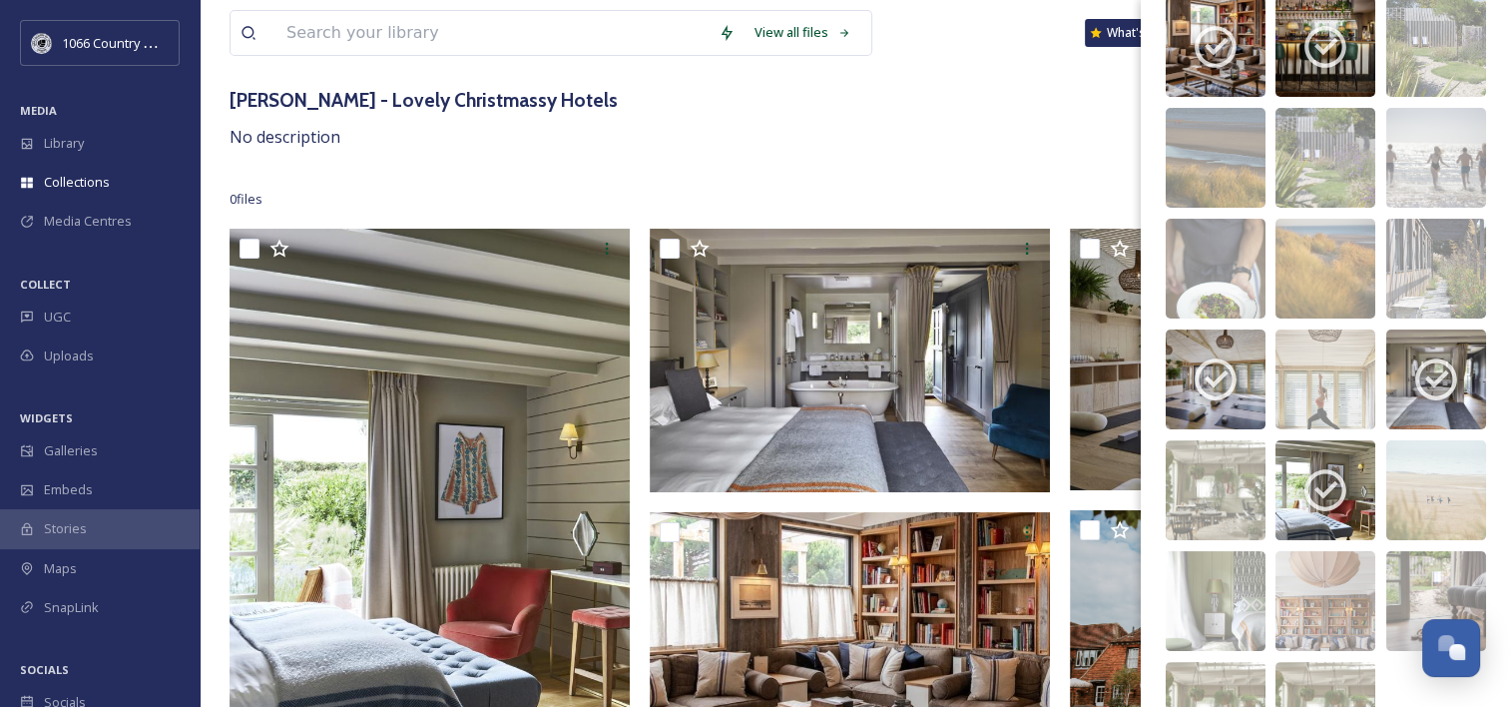
click at [717, 182] on div "0 file s Filters Date Created Select all" at bounding box center [855, 199] width 1251 height 39
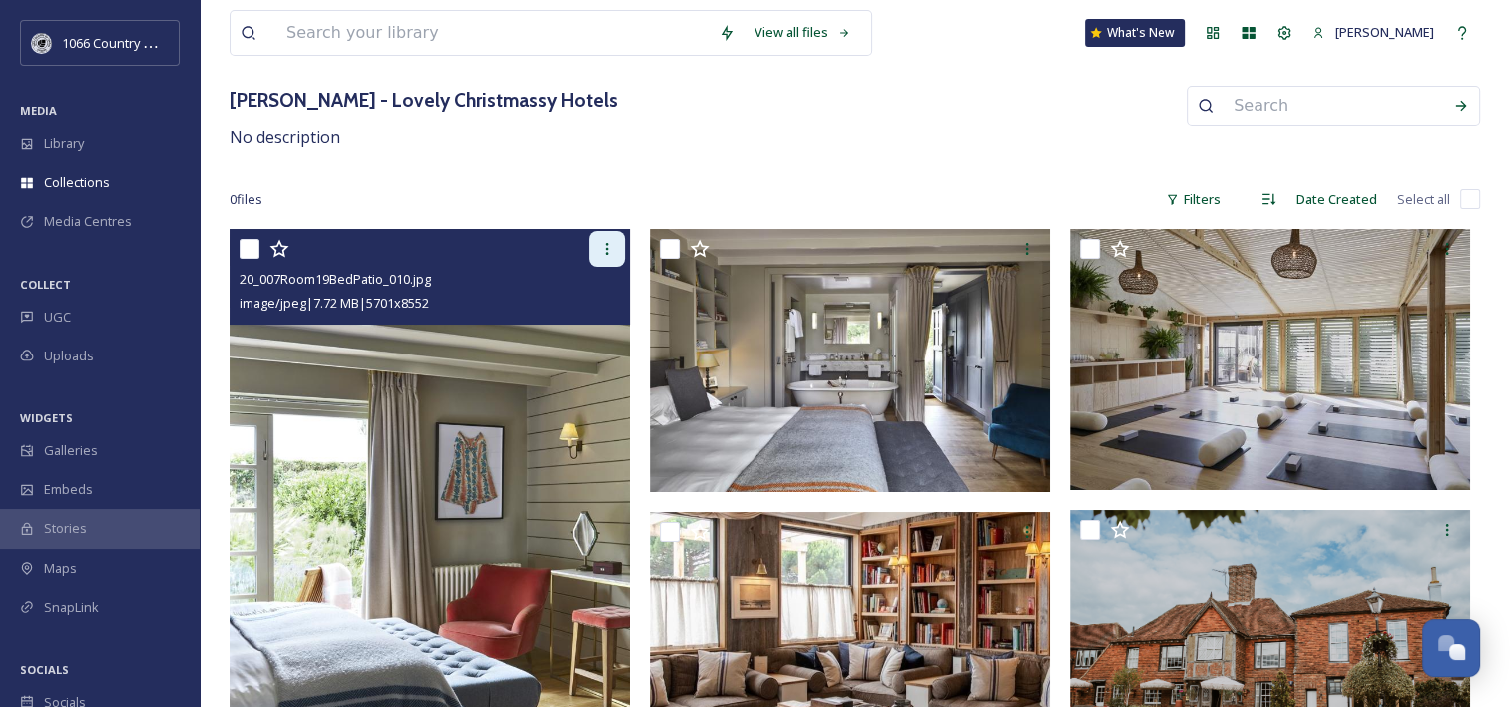
click at [600, 244] on icon at bounding box center [607, 249] width 16 height 16
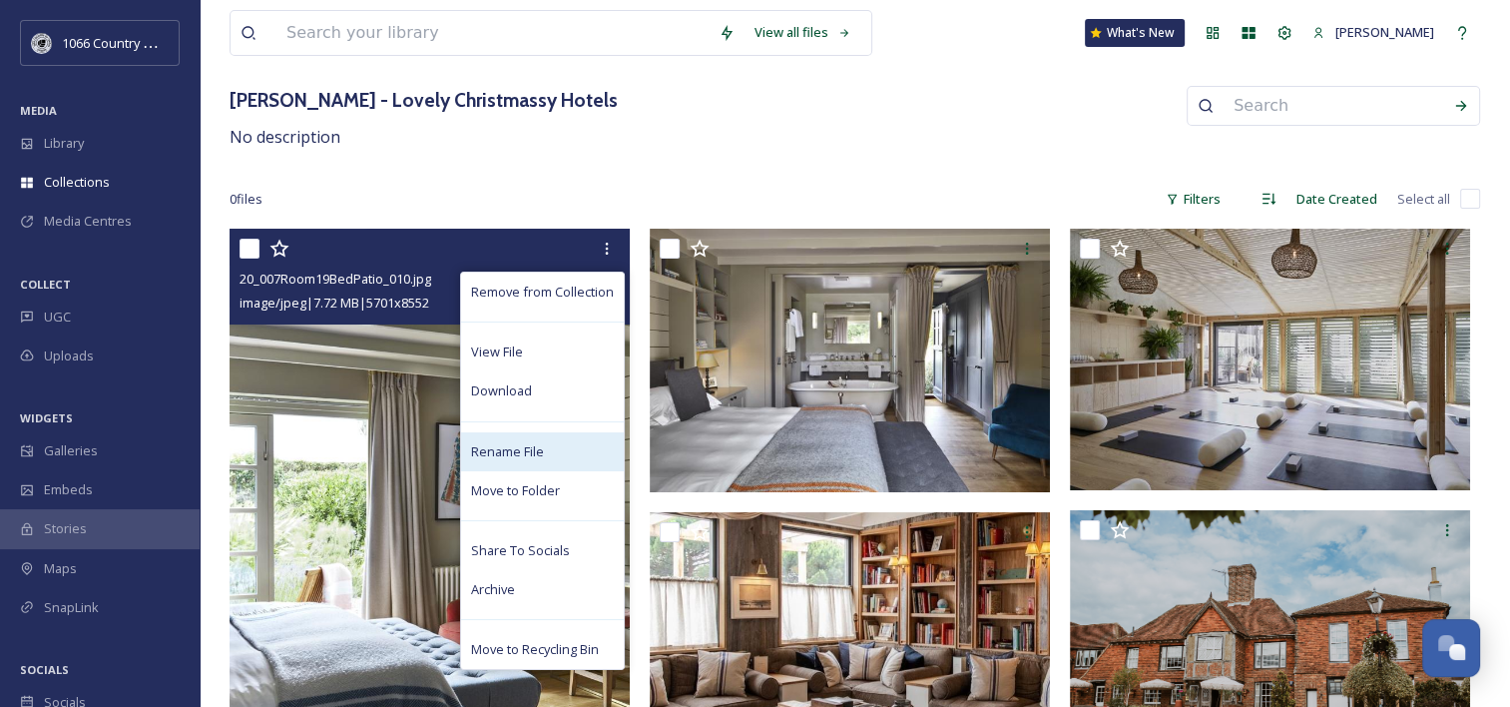
click at [508, 432] on div "Rename File" at bounding box center [542, 451] width 163 height 39
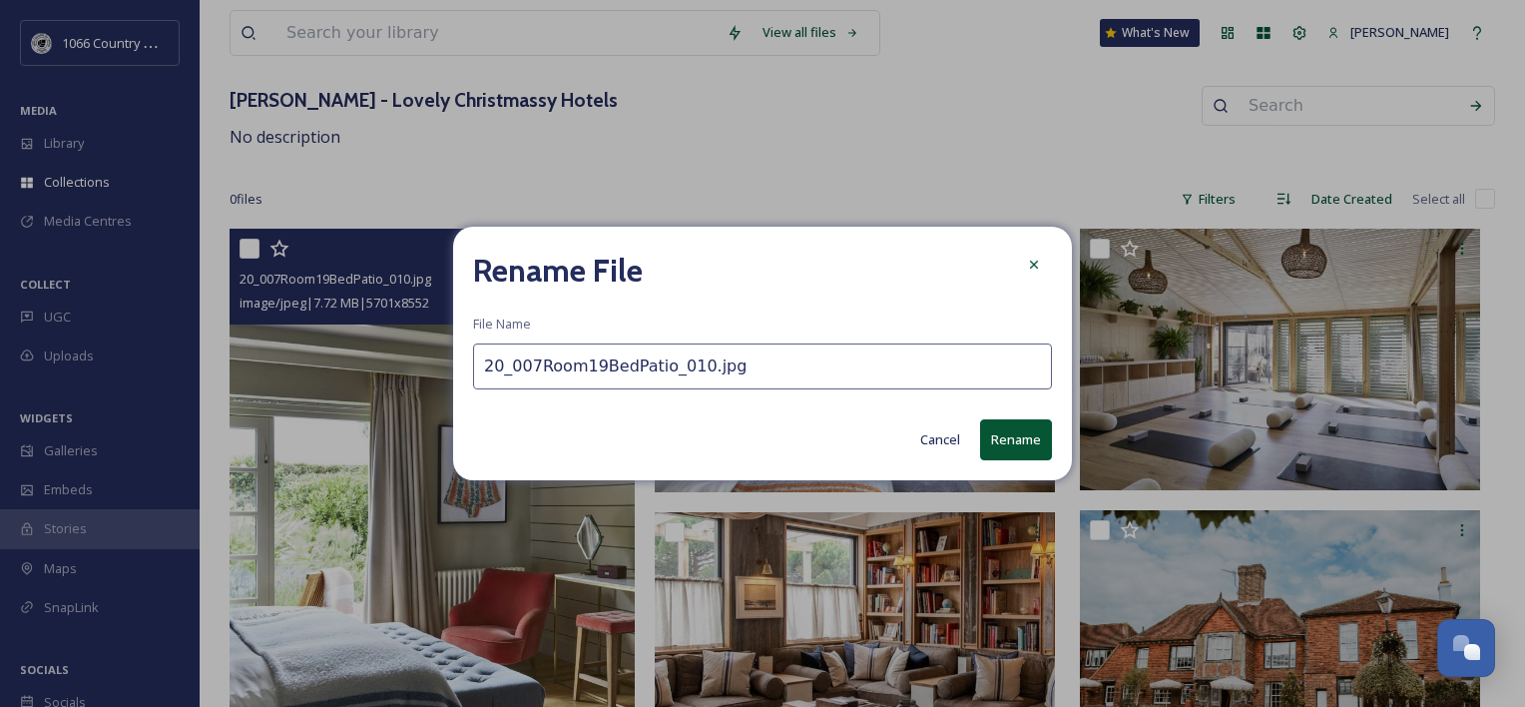
drag, startPoint x: 714, startPoint y: 363, endPoint x: 281, endPoint y: 271, distance: 441.8
click at [282, 271] on div "Rename File File Name 20_007Room19BedPatio_010.jpg Cancel Rename" at bounding box center [762, 353] width 1525 height 707
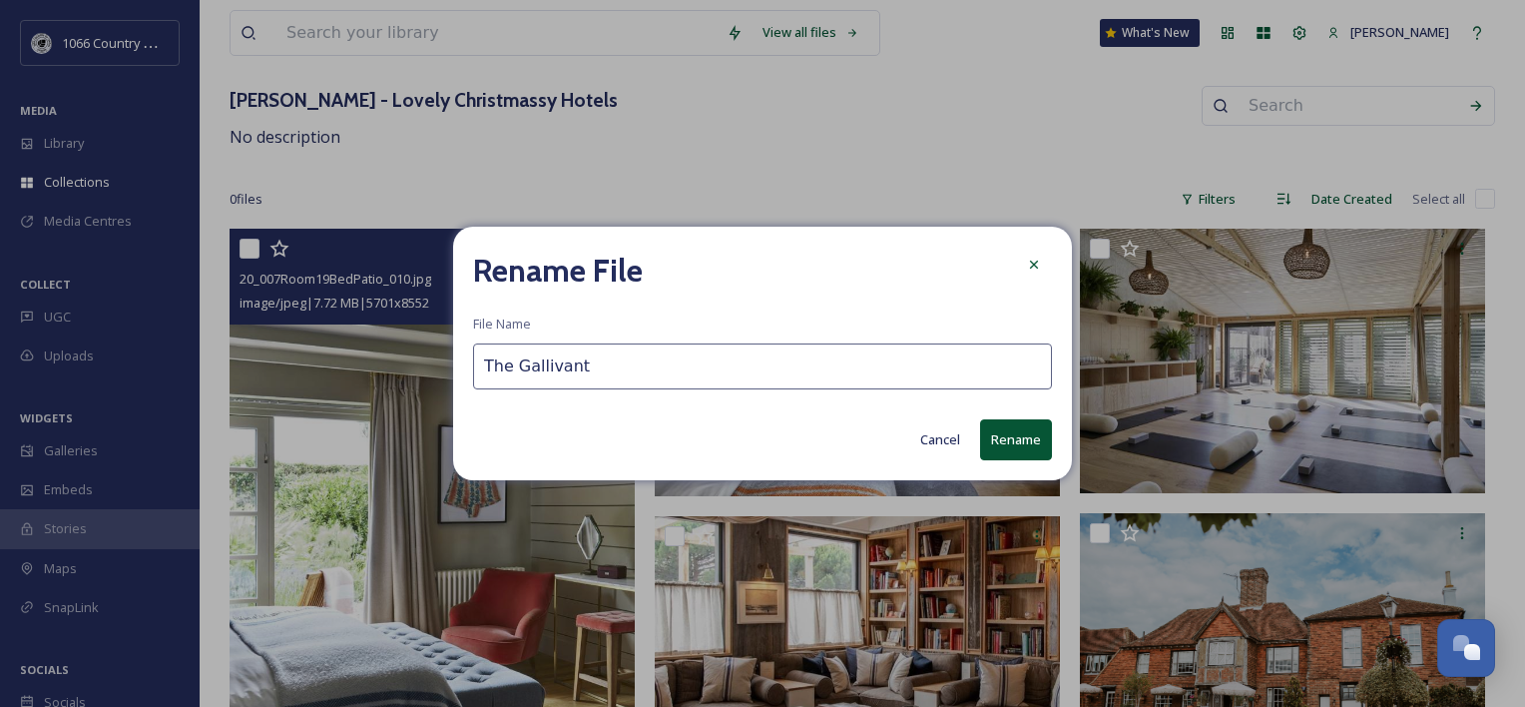
type input "The Gallivant"
click at [1026, 433] on button "Rename" at bounding box center [1016, 439] width 72 height 41
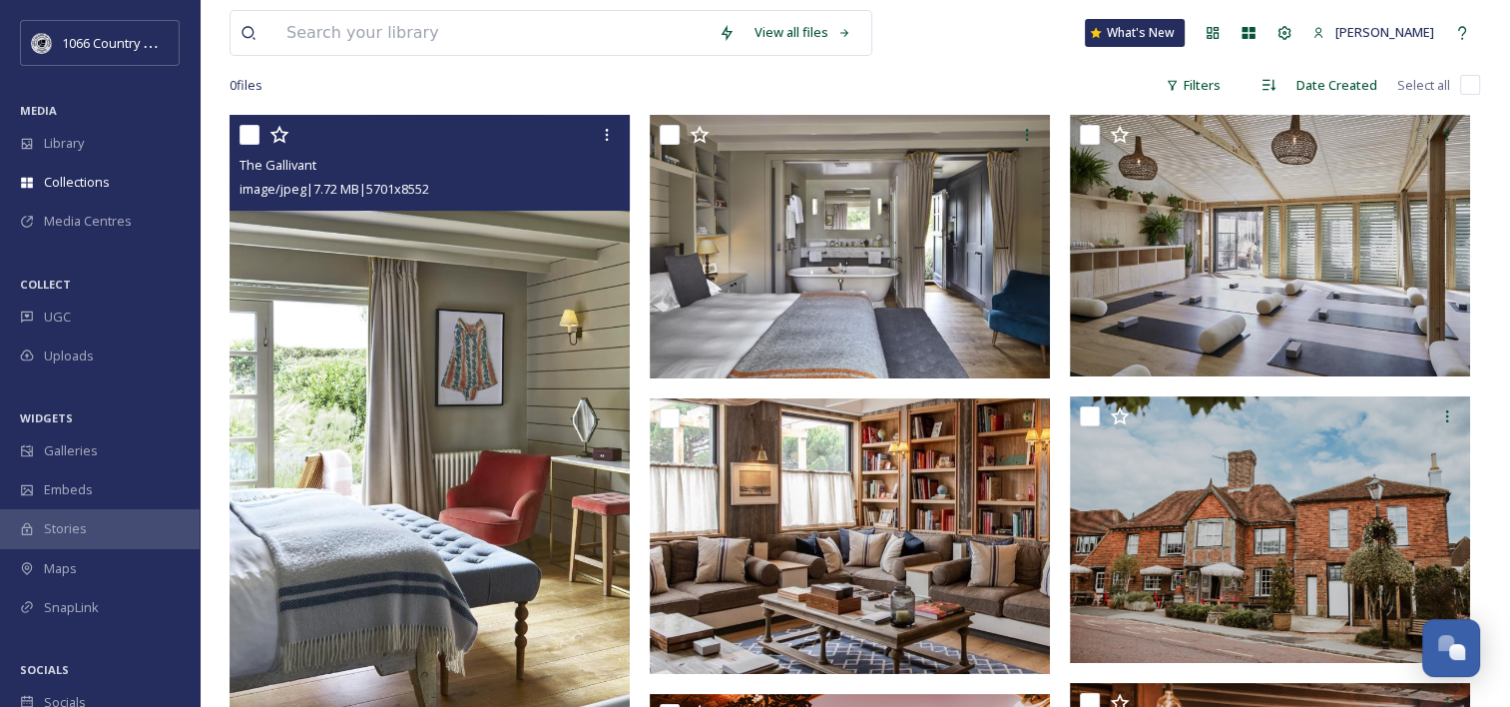
scroll to position [0, 0]
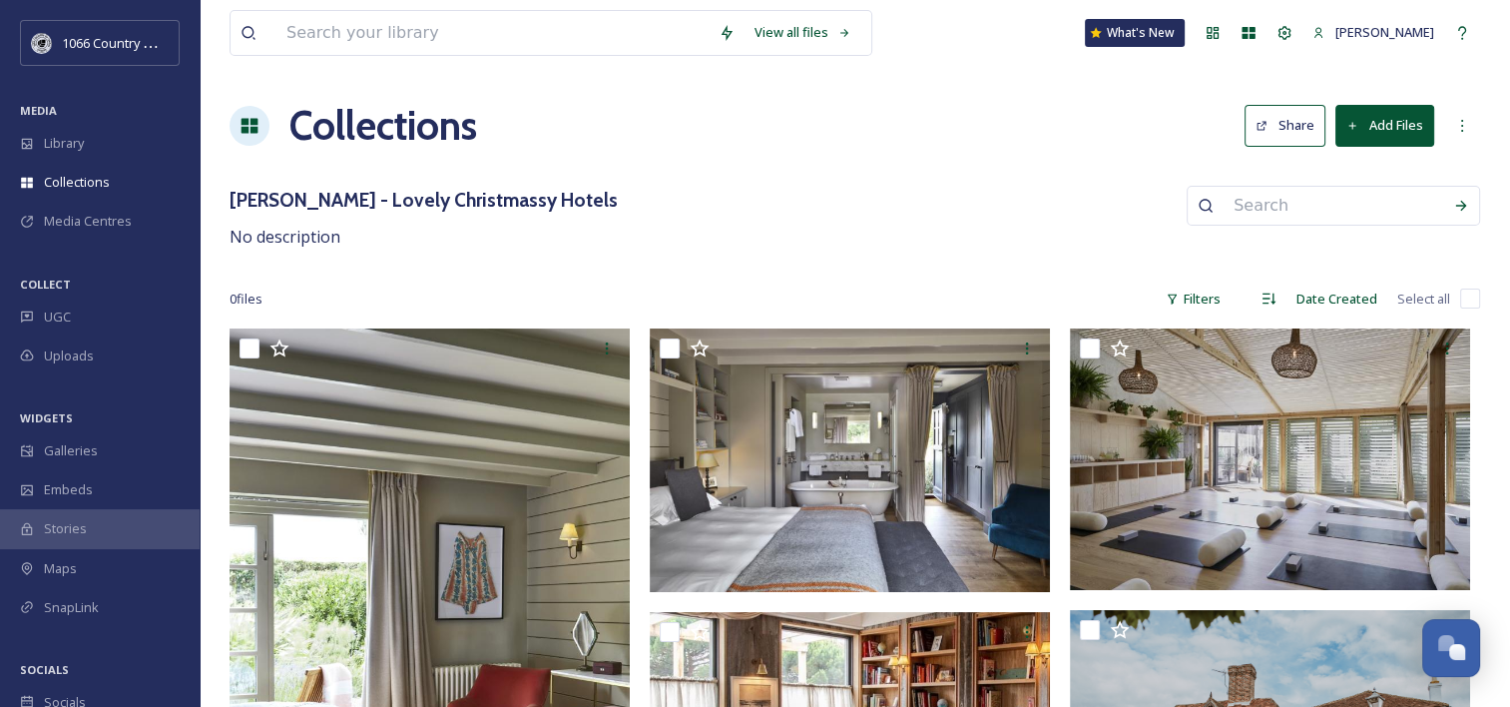
click at [642, 189] on div "[PERSON_NAME] - Lovely Christmassy Hotels No description" at bounding box center [855, 218] width 1251 height 64
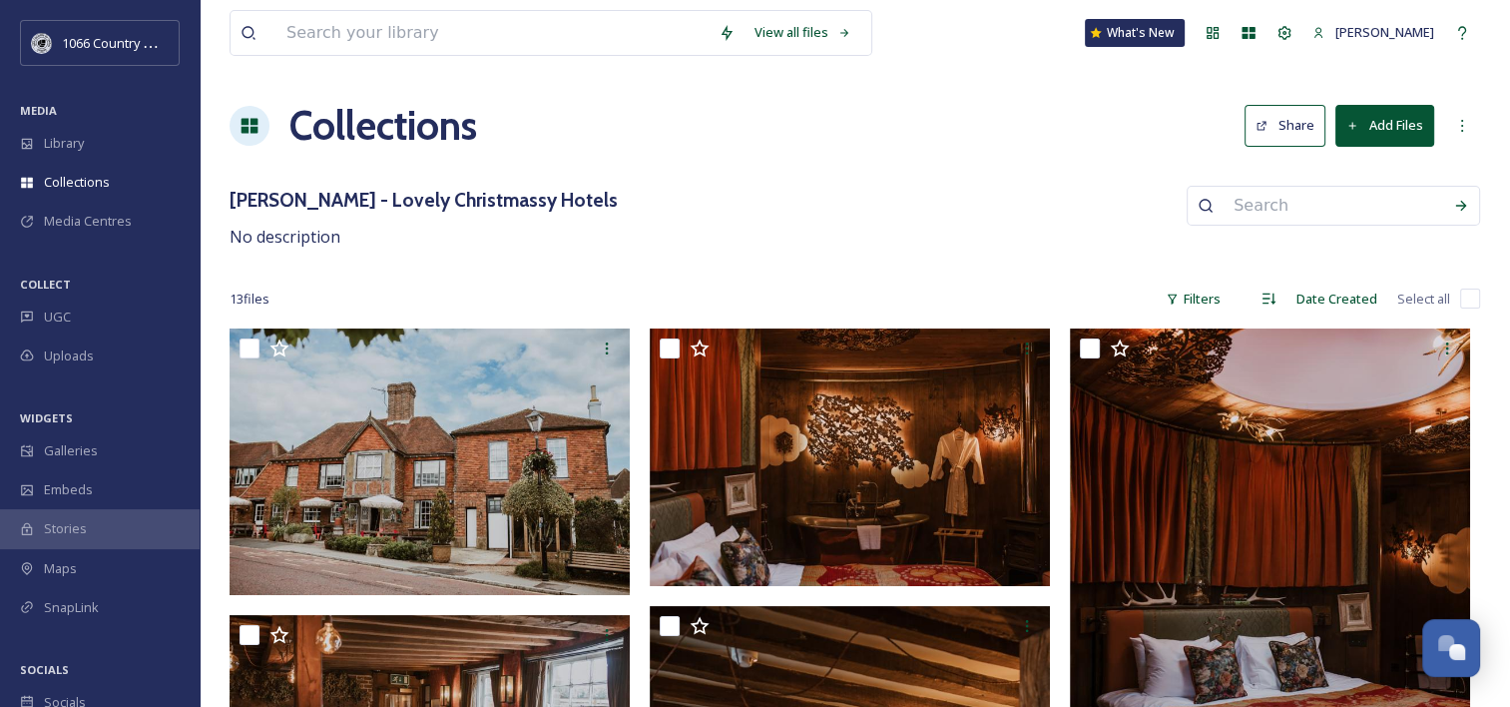
click at [1417, 135] on button "Add Files" at bounding box center [1385, 125] width 99 height 41
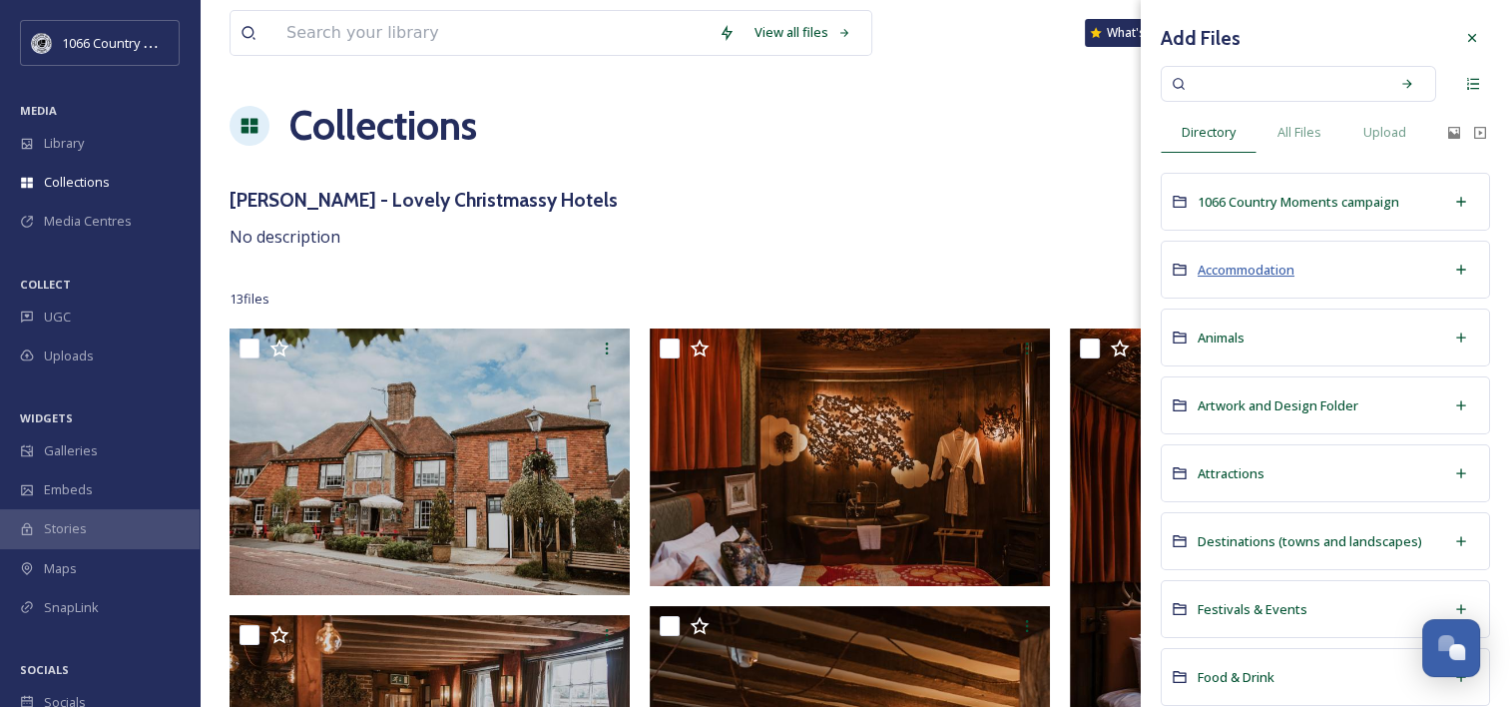
click at [1234, 272] on span "Accommodation" at bounding box center [1246, 270] width 97 height 18
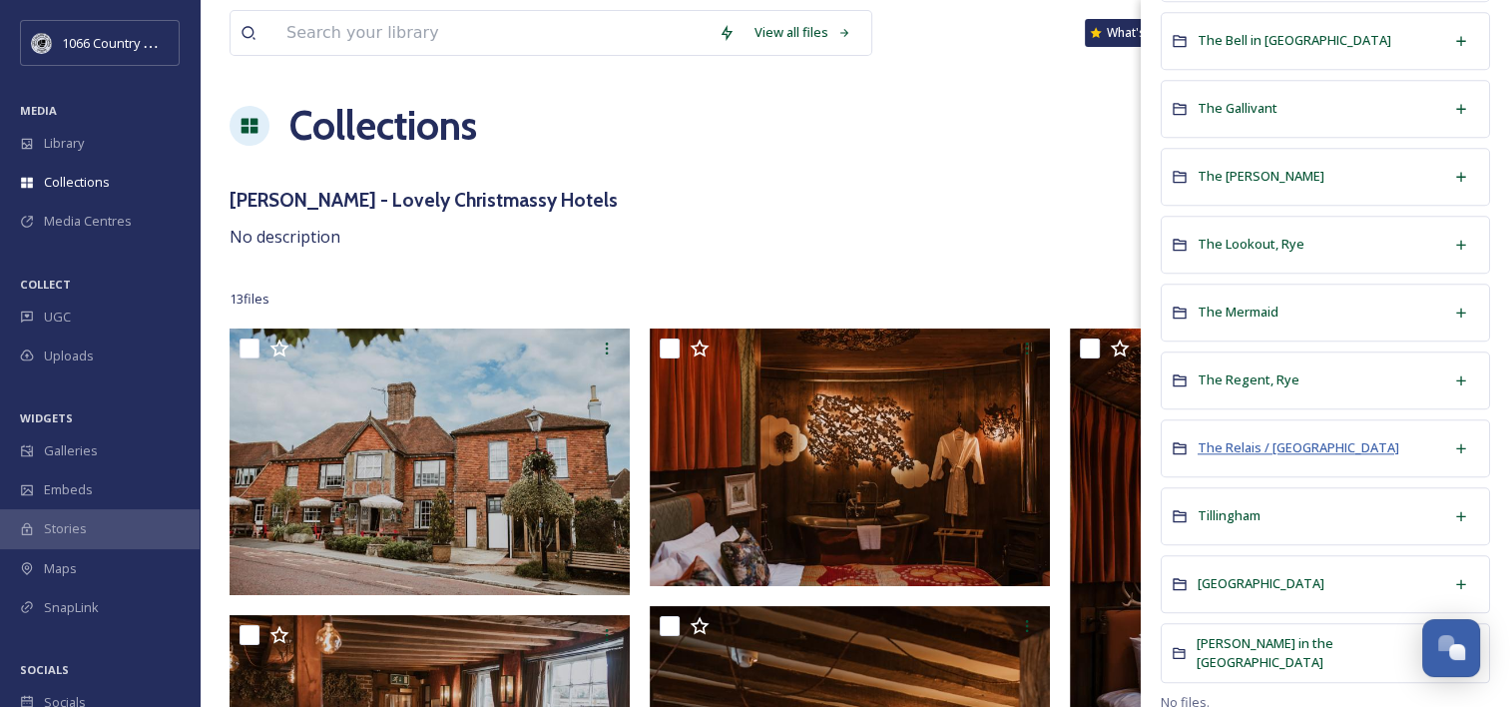
scroll to position [2020, 0]
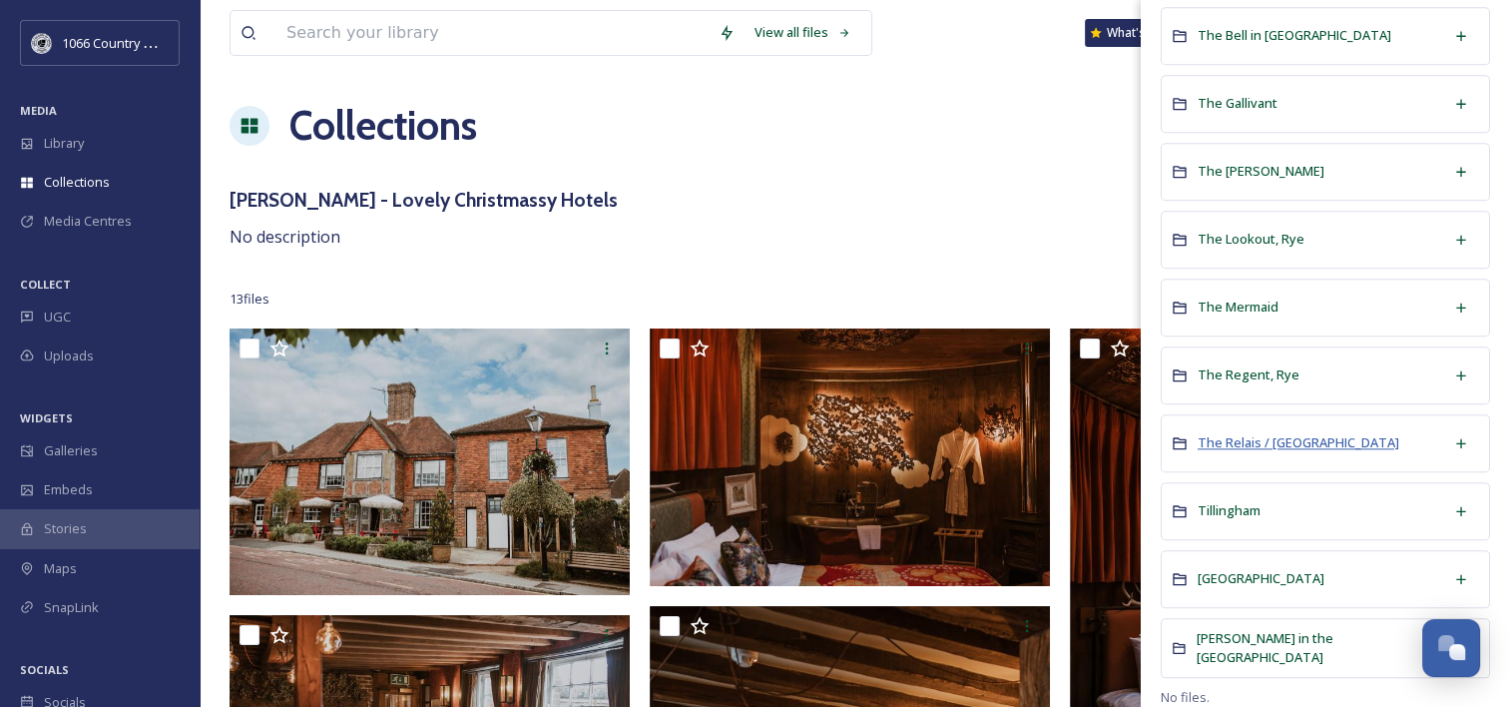
click at [1251, 433] on span "The Relais / [GEOGRAPHIC_DATA]" at bounding box center [1299, 442] width 202 height 18
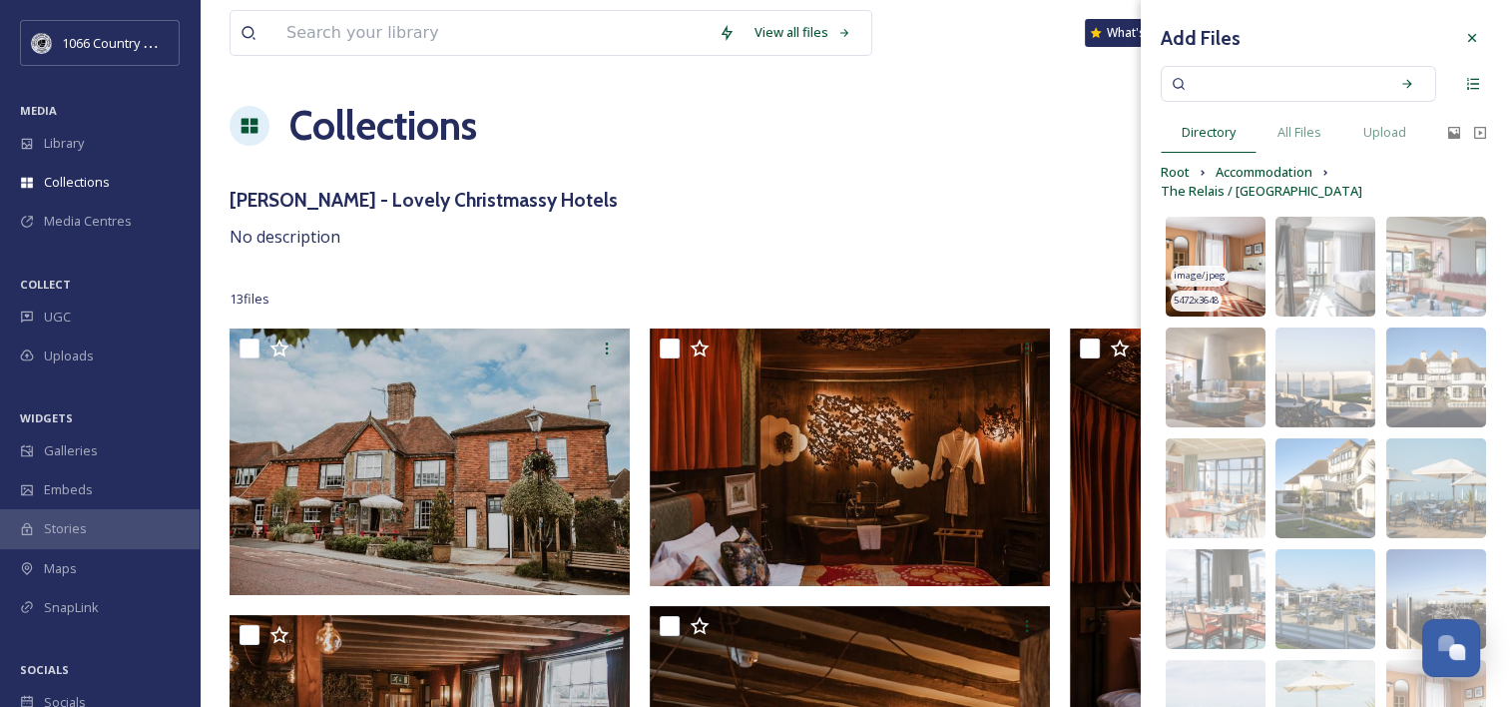
click at [1188, 240] on img at bounding box center [1216, 267] width 100 height 100
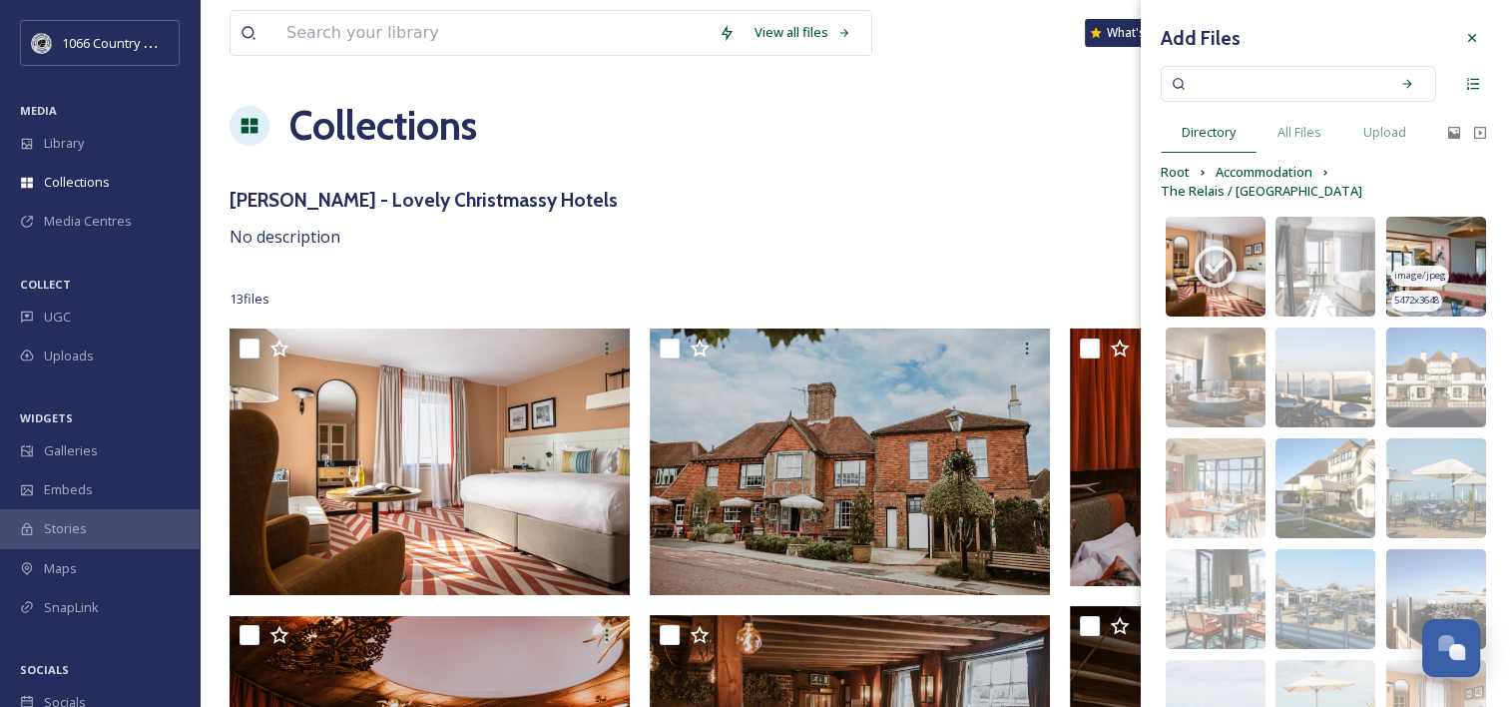
click at [1417, 250] on img at bounding box center [1436, 267] width 100 height 100
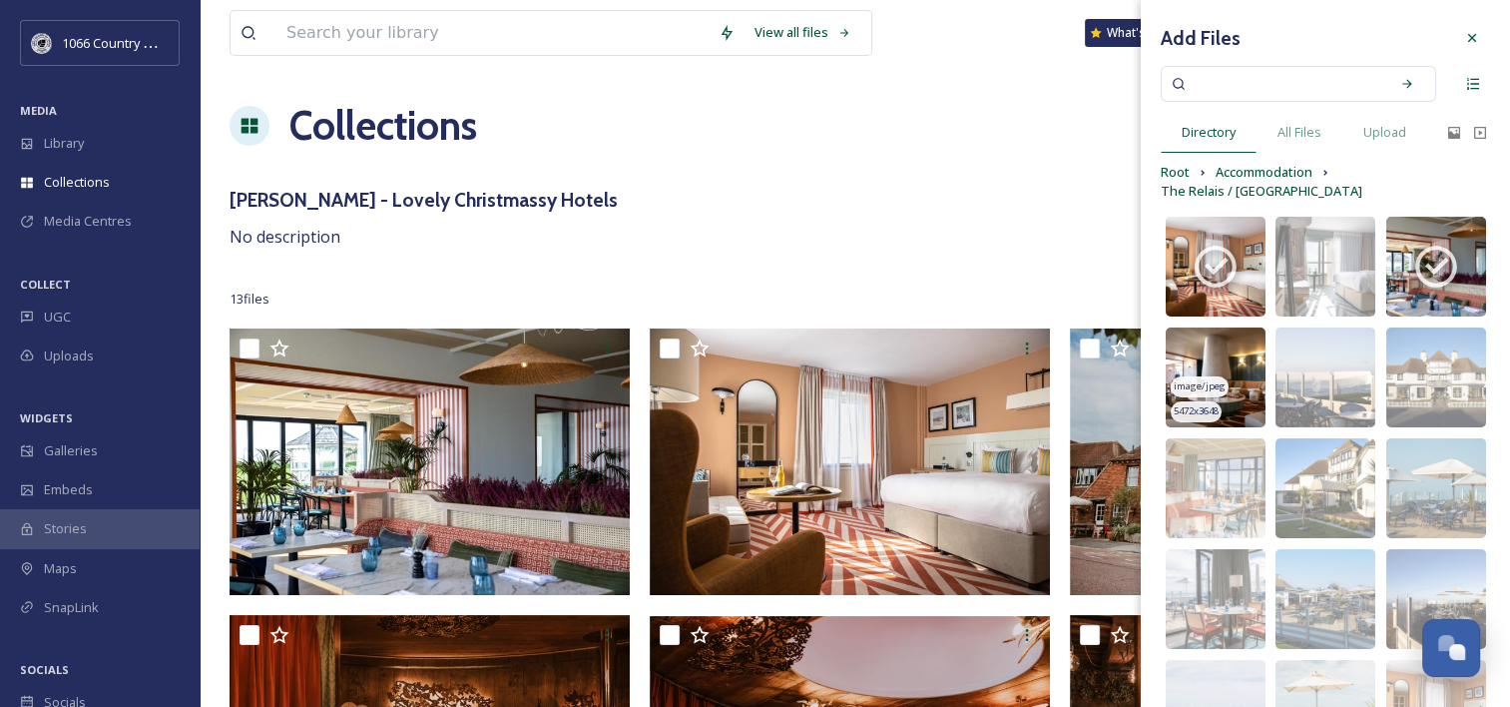
click at [1221, 359] on img at bounding box center [1216, 377] width 100 height 100
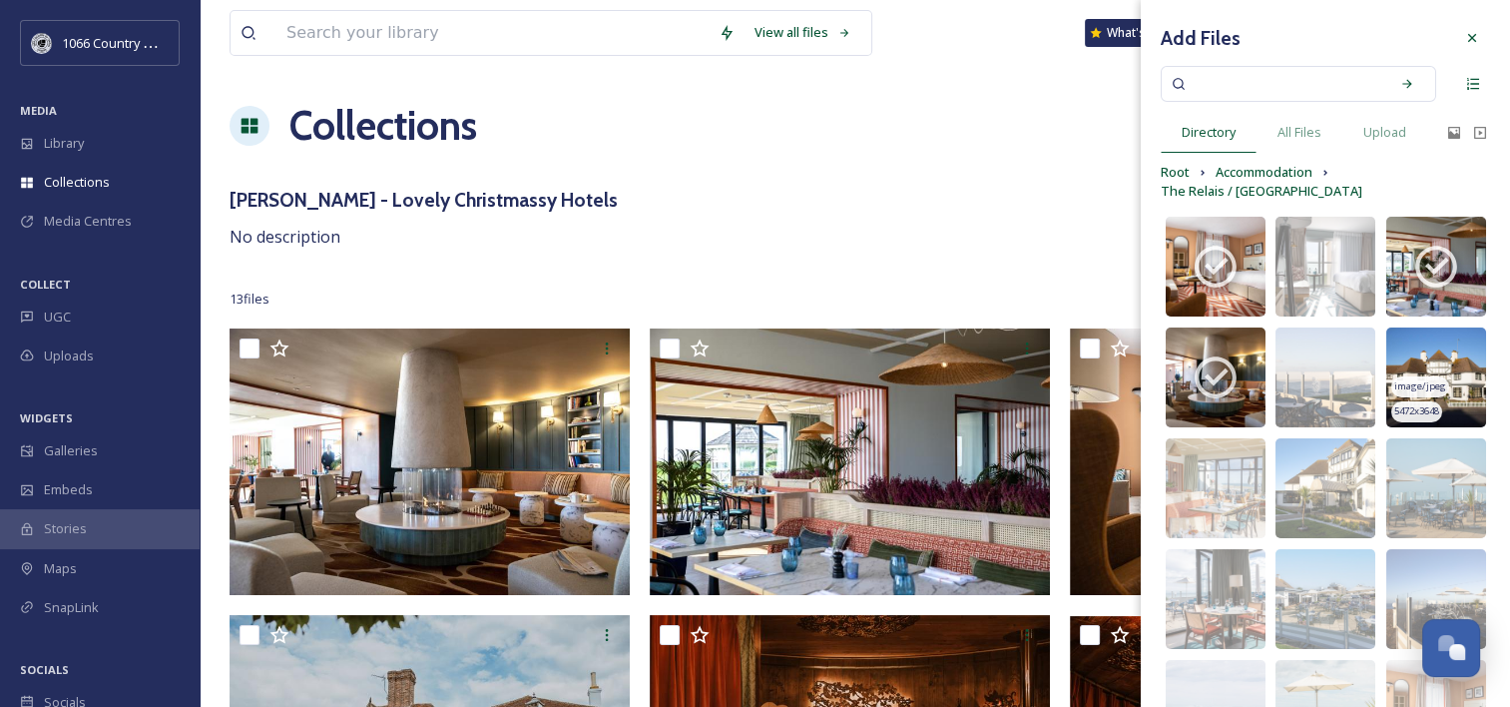
click at [1411, 355] on img at bounding box center [1436, 377] width 100 height 100
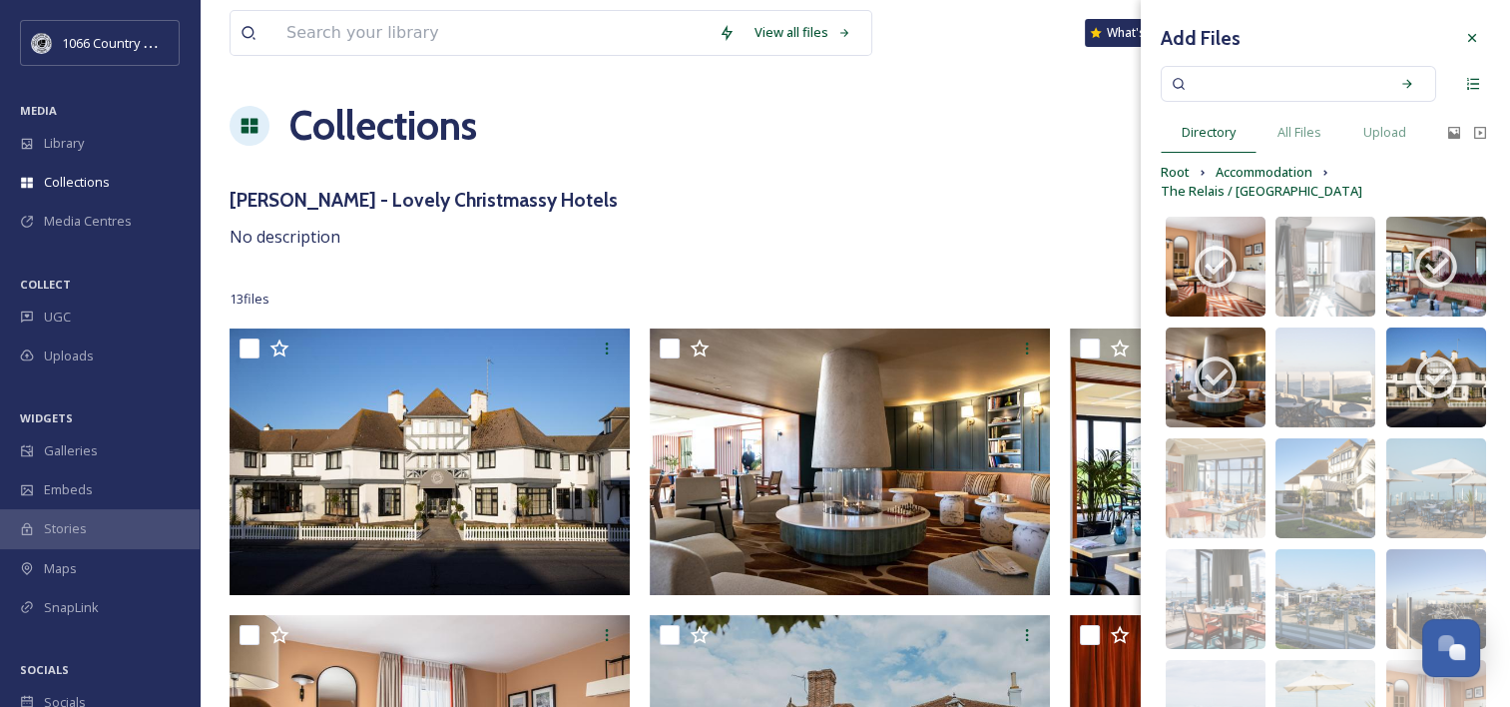
click at [757, 231] on div "[PERSON_NAME] - Lovely Christmassy Hotels No description" at bounding box center [855, 218] width 1251 height 64
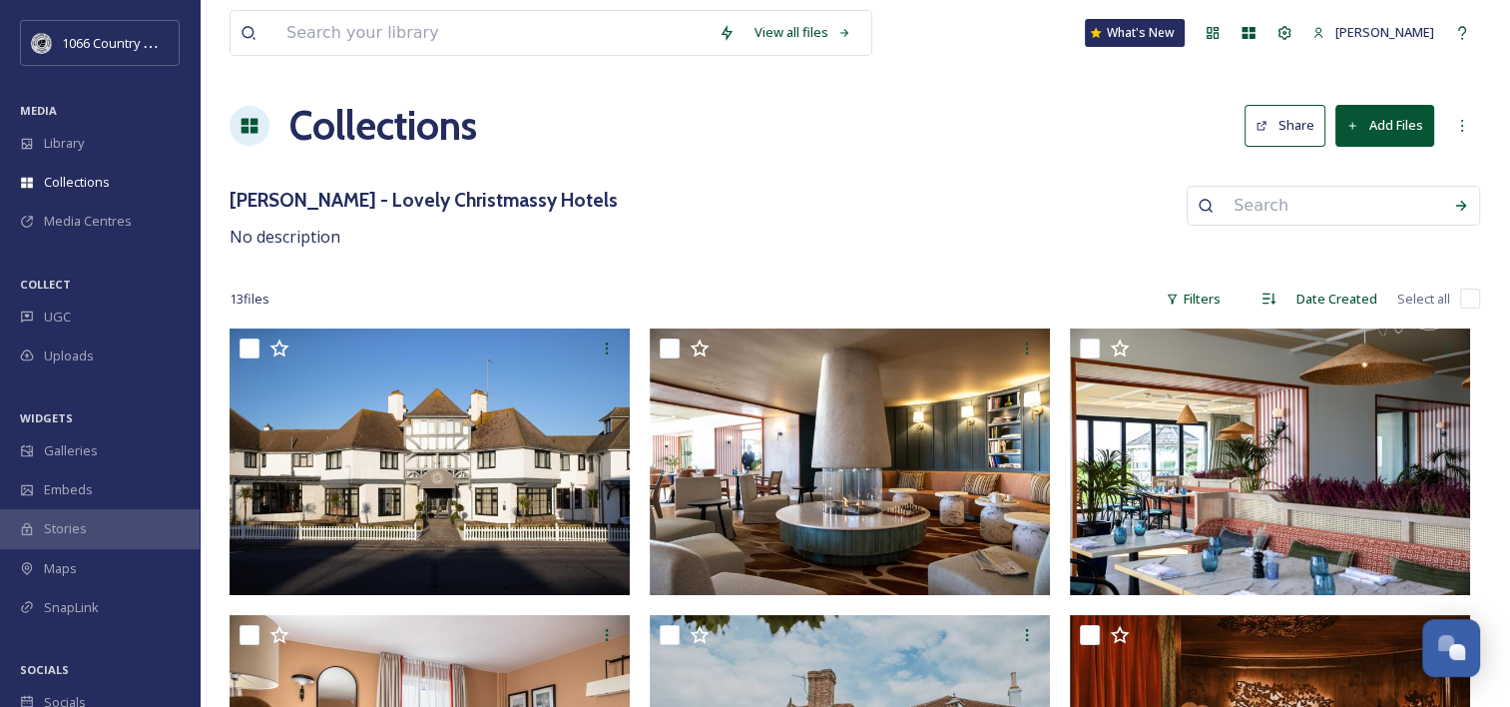
click at [1386, 132] on button "Add Files" at bounding box center [1385, 125] width 99 height 41
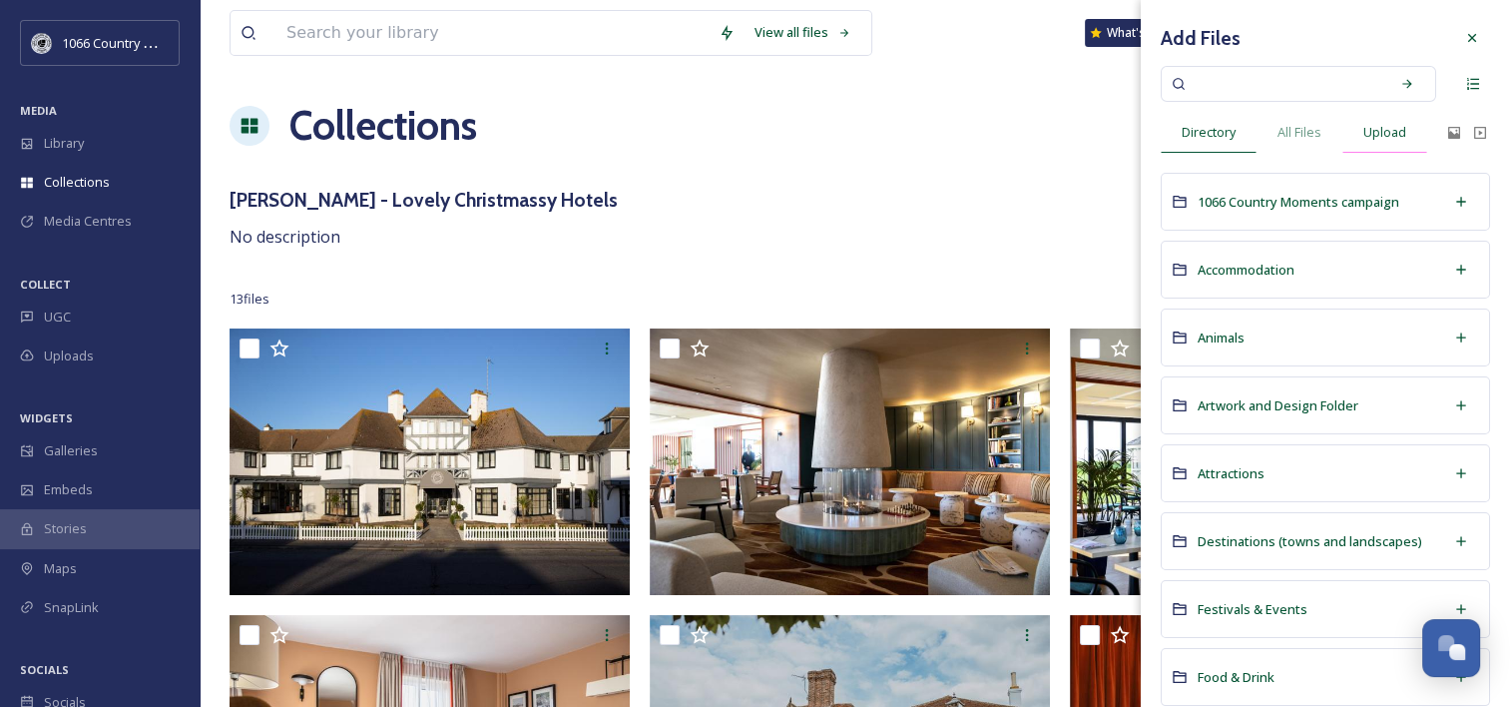
click at [1379, 132] on span "Upload" at bounding box center [1384, 132] width 43 height 19
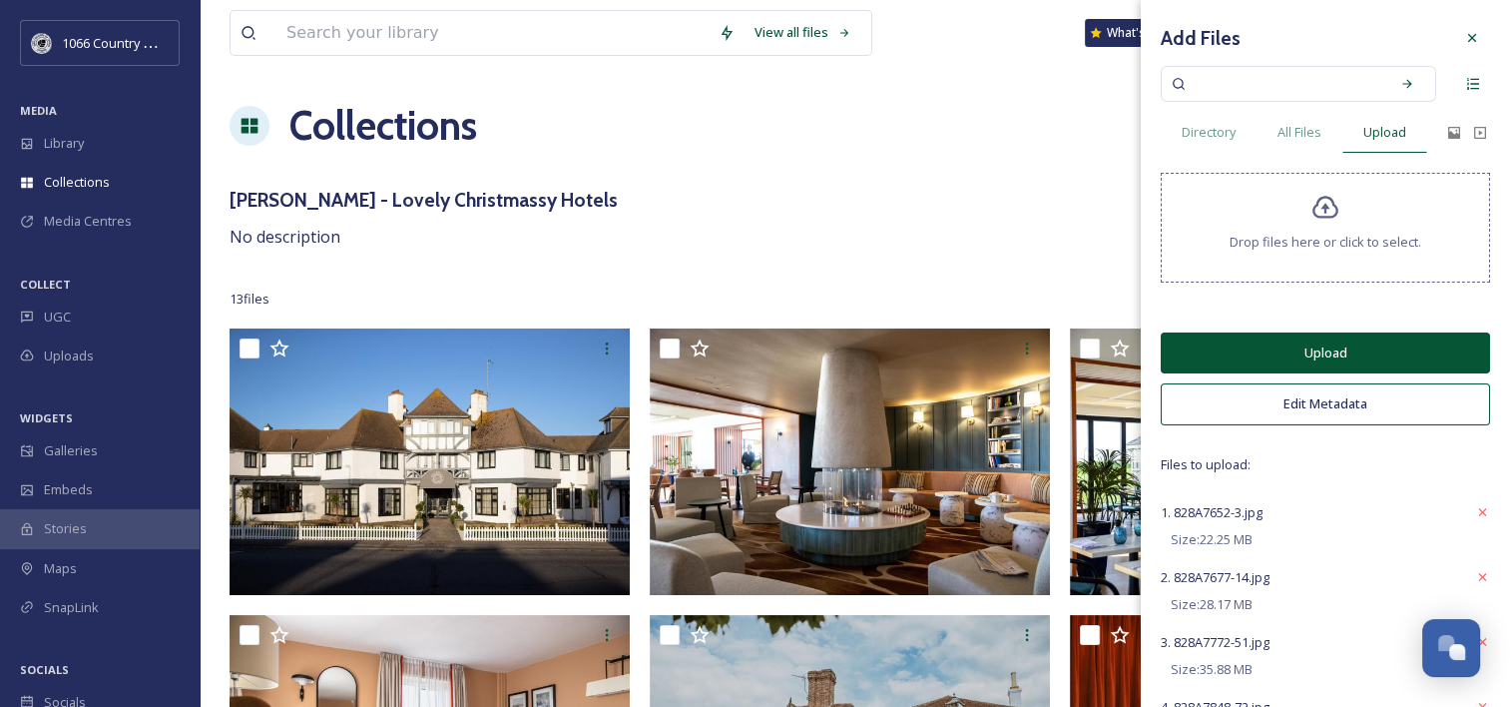
click at [1338, 406] on button "Edit Metadata" at bounding box center [1325, 403] width 329 height 41
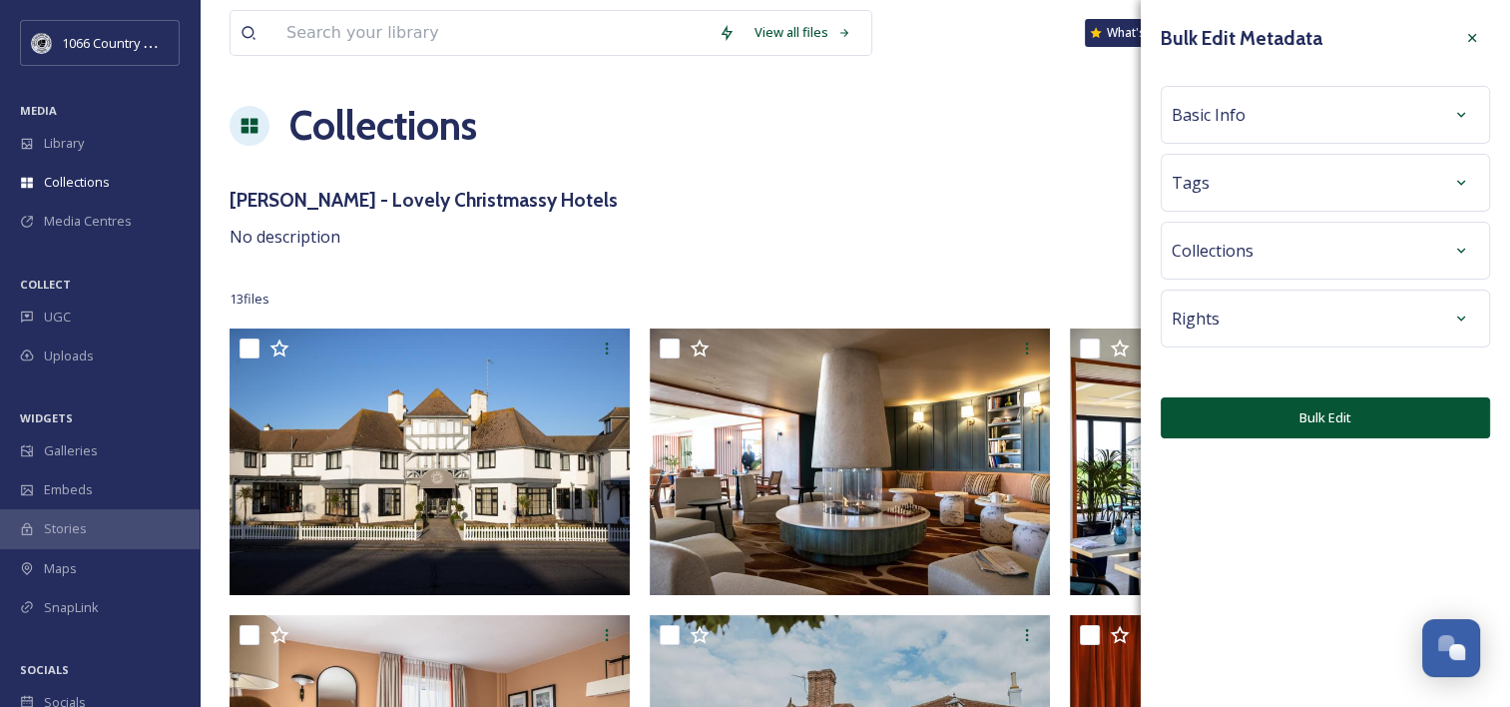
click at [1253, 120] on div "Basic Info" at bounding box center [1325, 115] width 307 height 36
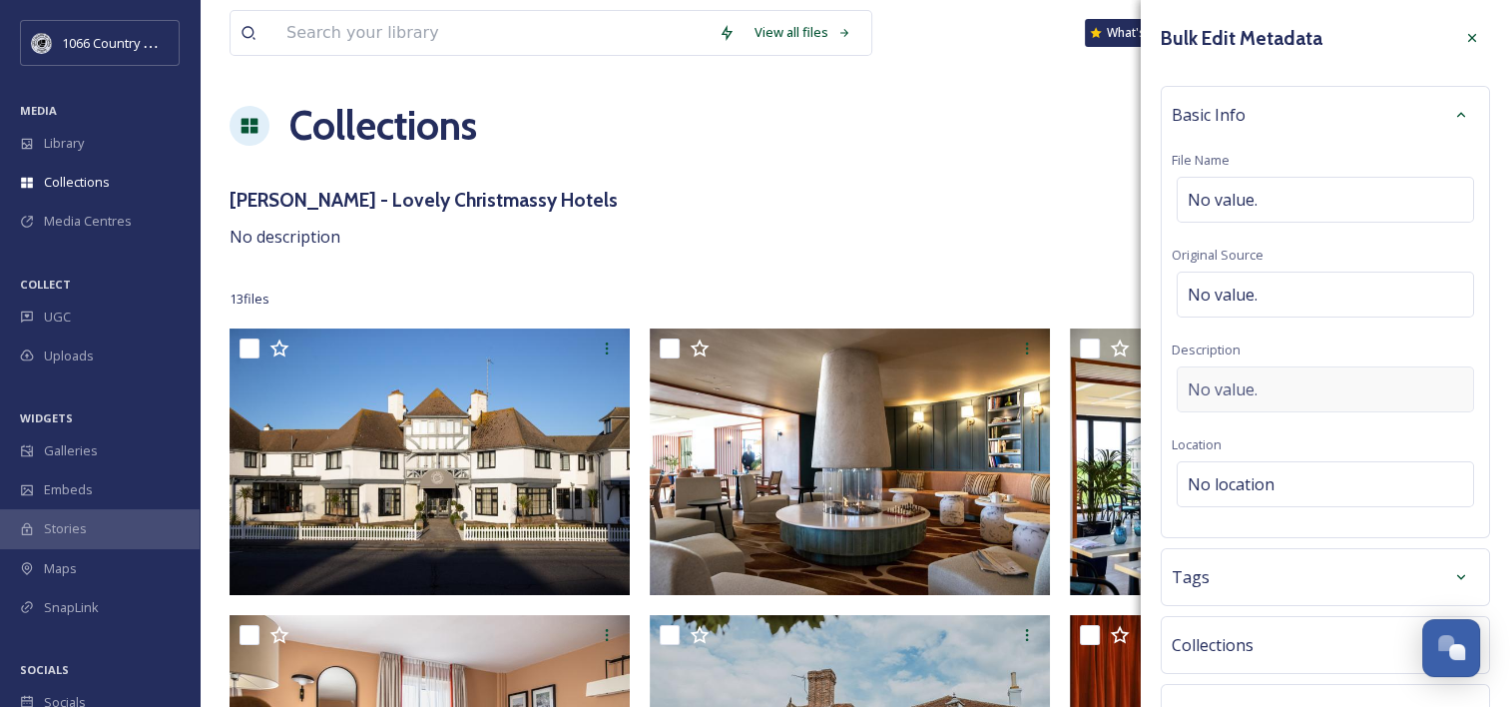
click at [1244, 367] on div "No value." at bounding box center [1325, 389] width 297 height 46
click at [1236, 389] on textarea at bounding box center [1325, 449] width 307 height 166
type textarea "F"
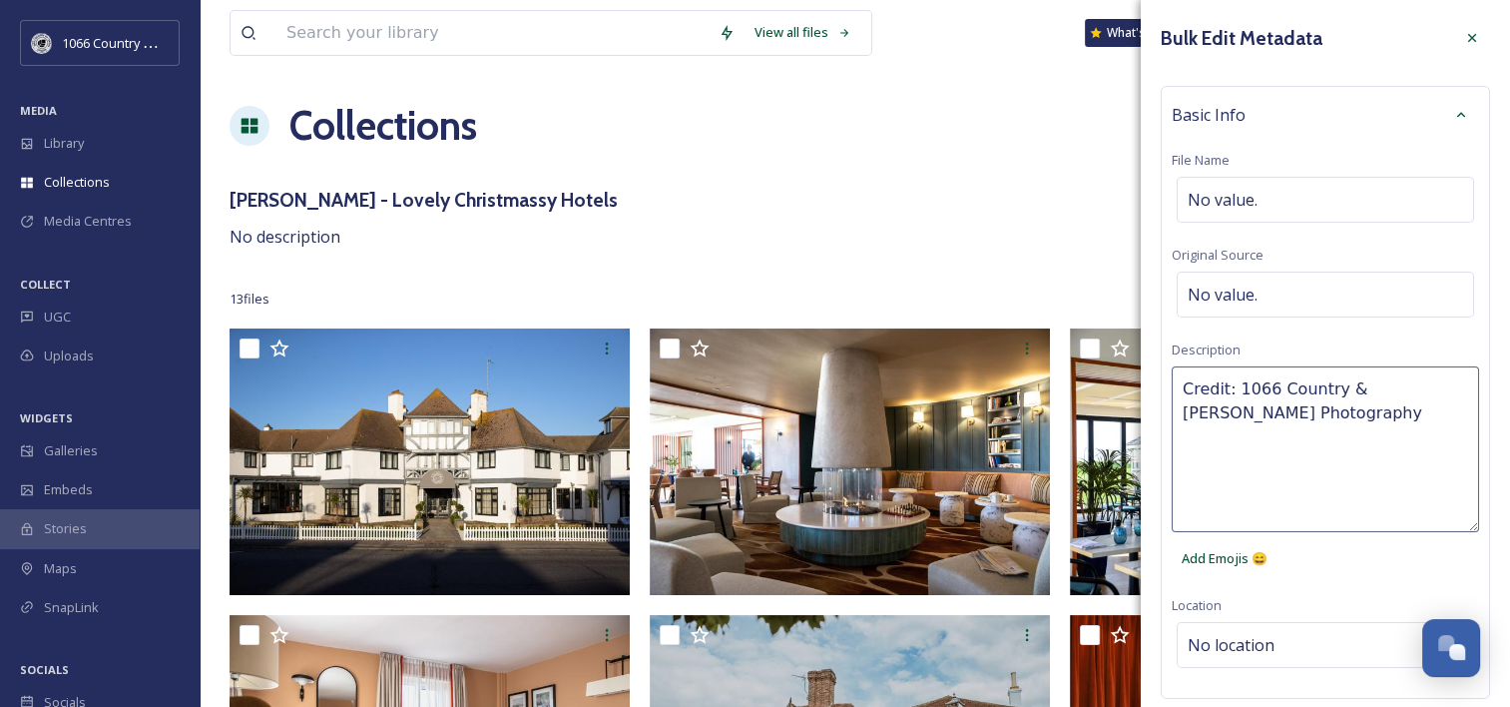
type textarea "Credit: 1066 Country & [PERSON_NAME] Photography"
click at [1314, 575] on div "Credit: 1066 Country & [PERSON_NAME] Photography Add Emojis 😄" at bounding box center [1325, 472] width 307 height 212
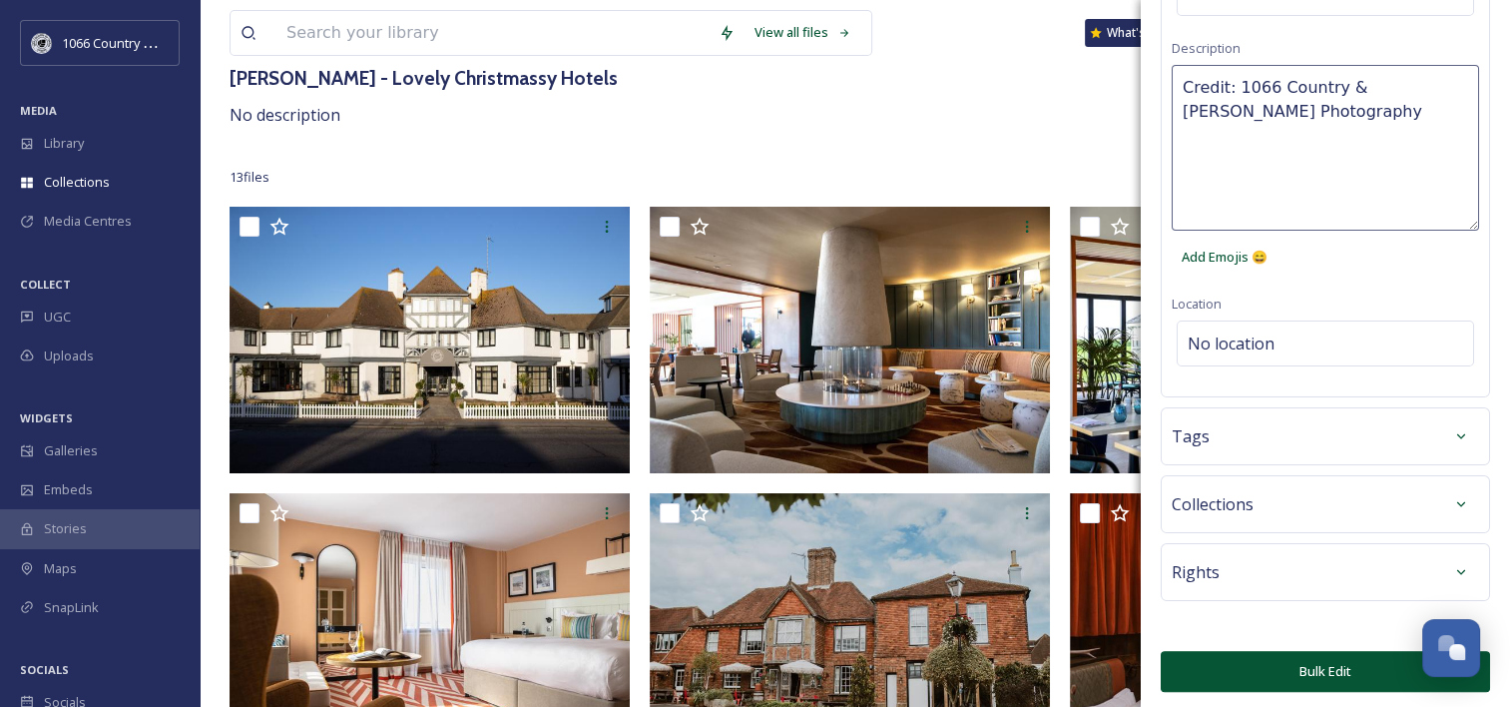
scroll to position [299, 0]
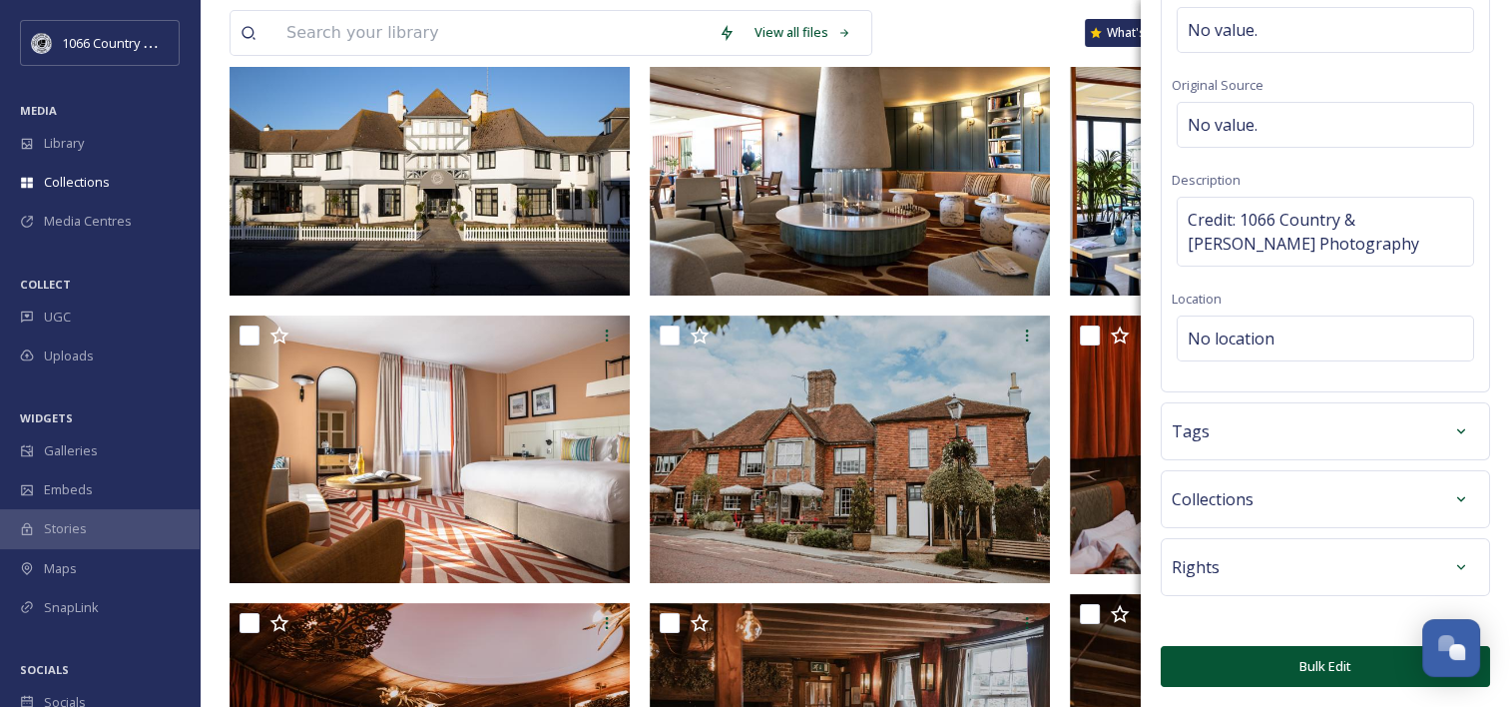
click at [1264, 666] on button "Bulk Edit" at bounding box center [1325, 666] width 329 height 41
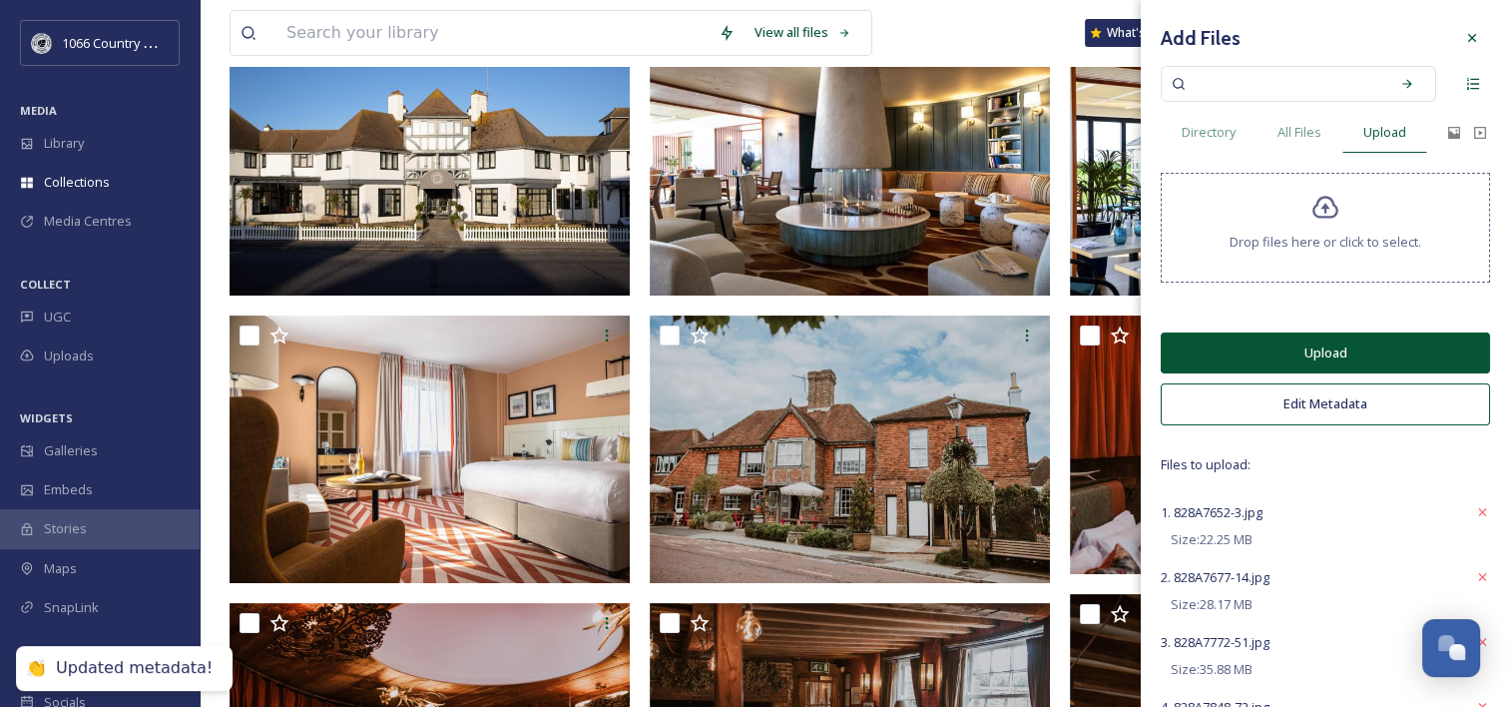
click at [1330, 355] on button "Upload" at bounding box center [1325, 352] width 329 height 41
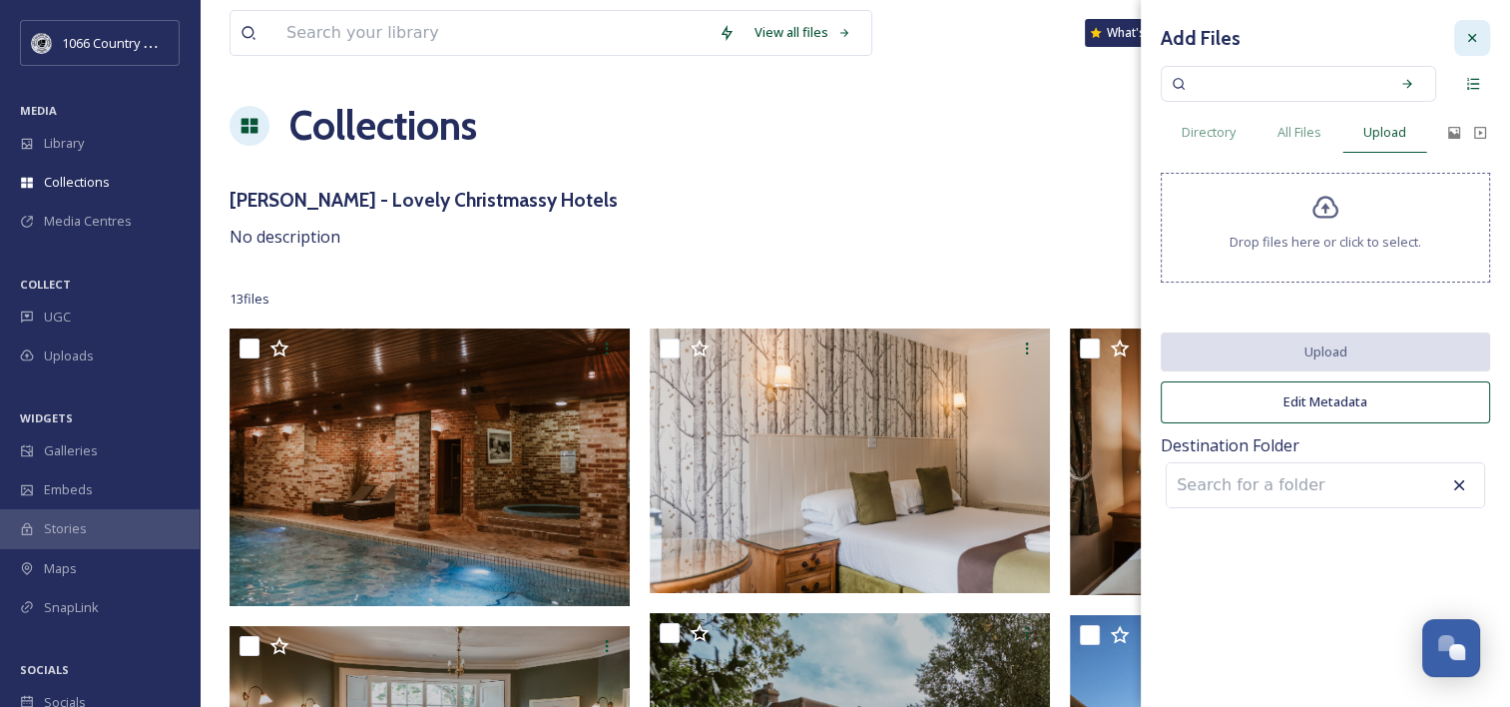
click at [1478, 30] on icon at bounding box center [1472, 38] width 16 height 16
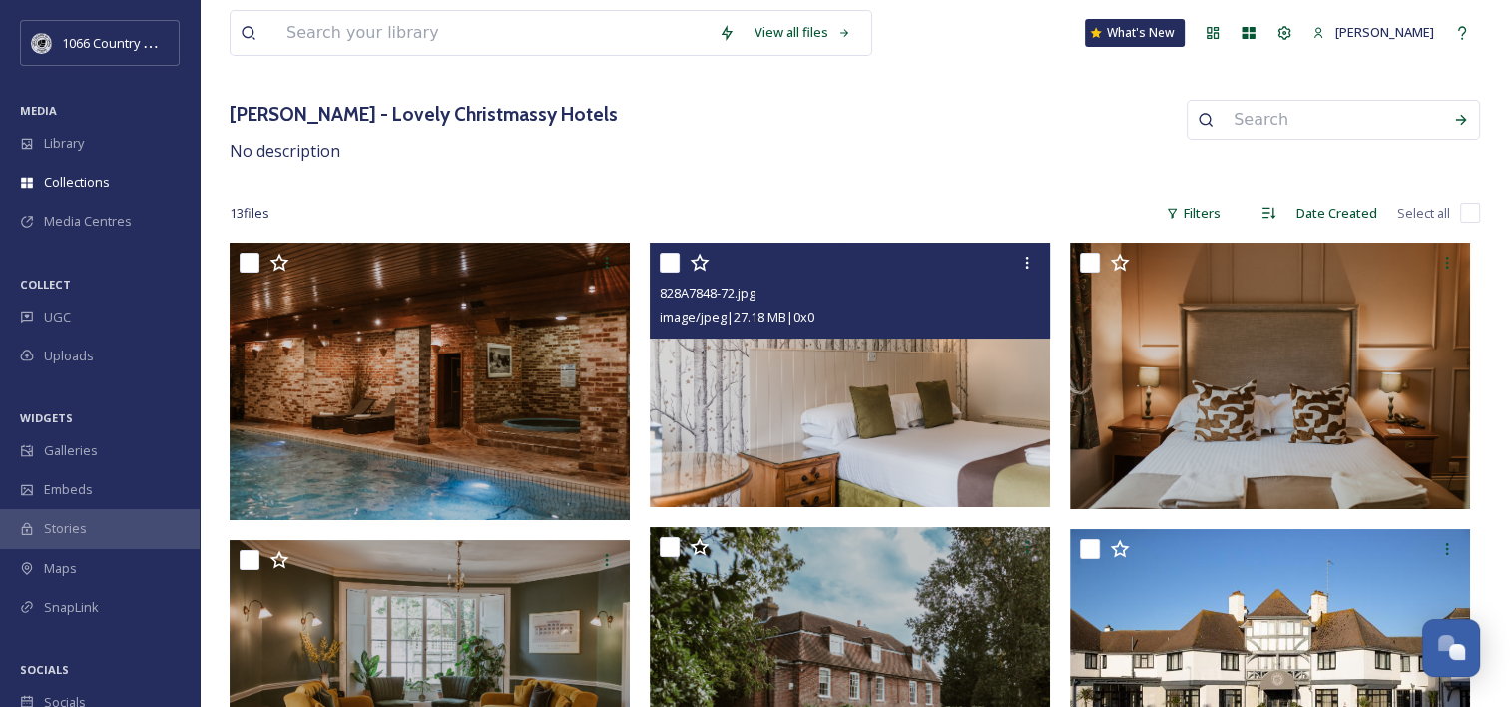
scroll to position [200, 0]
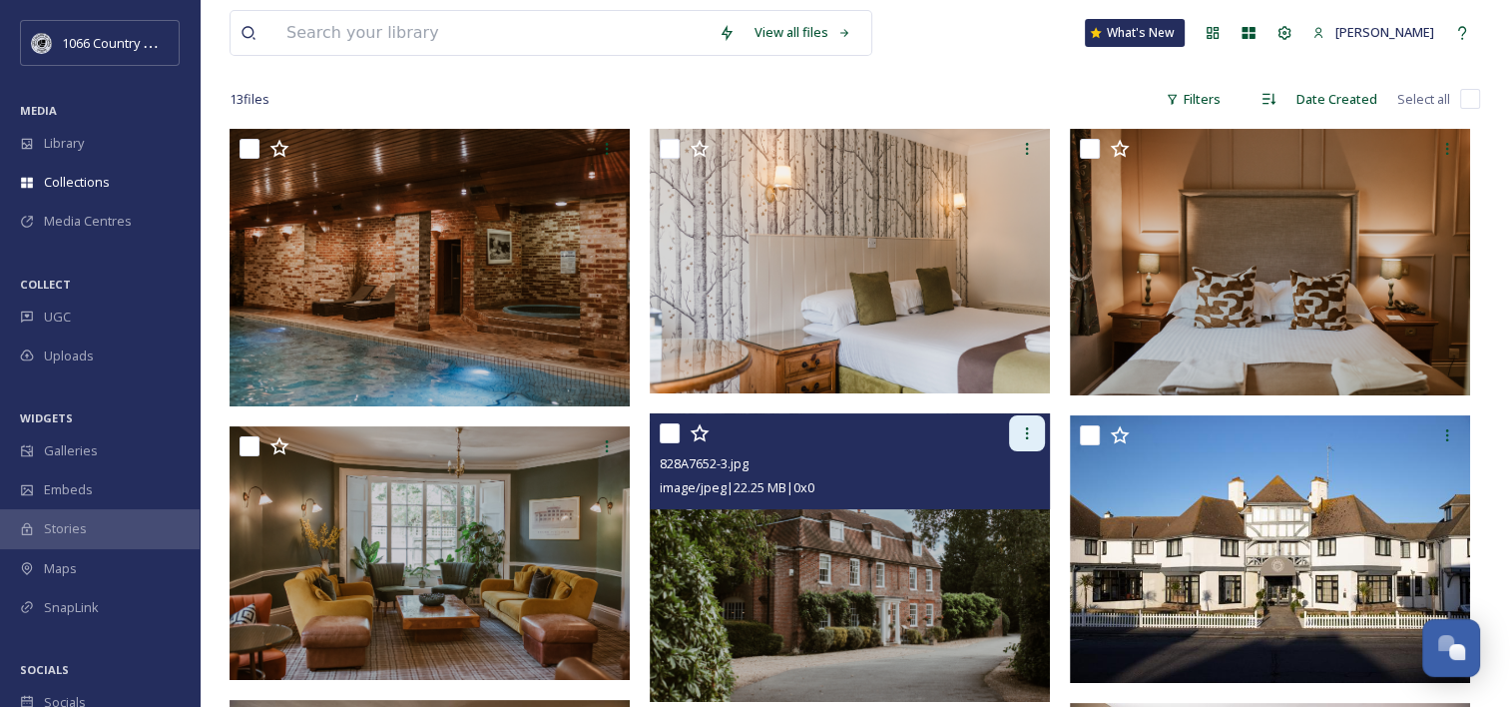
click at [1030, 430] on icon at bounding box center [1027, 433] width 16 height 16
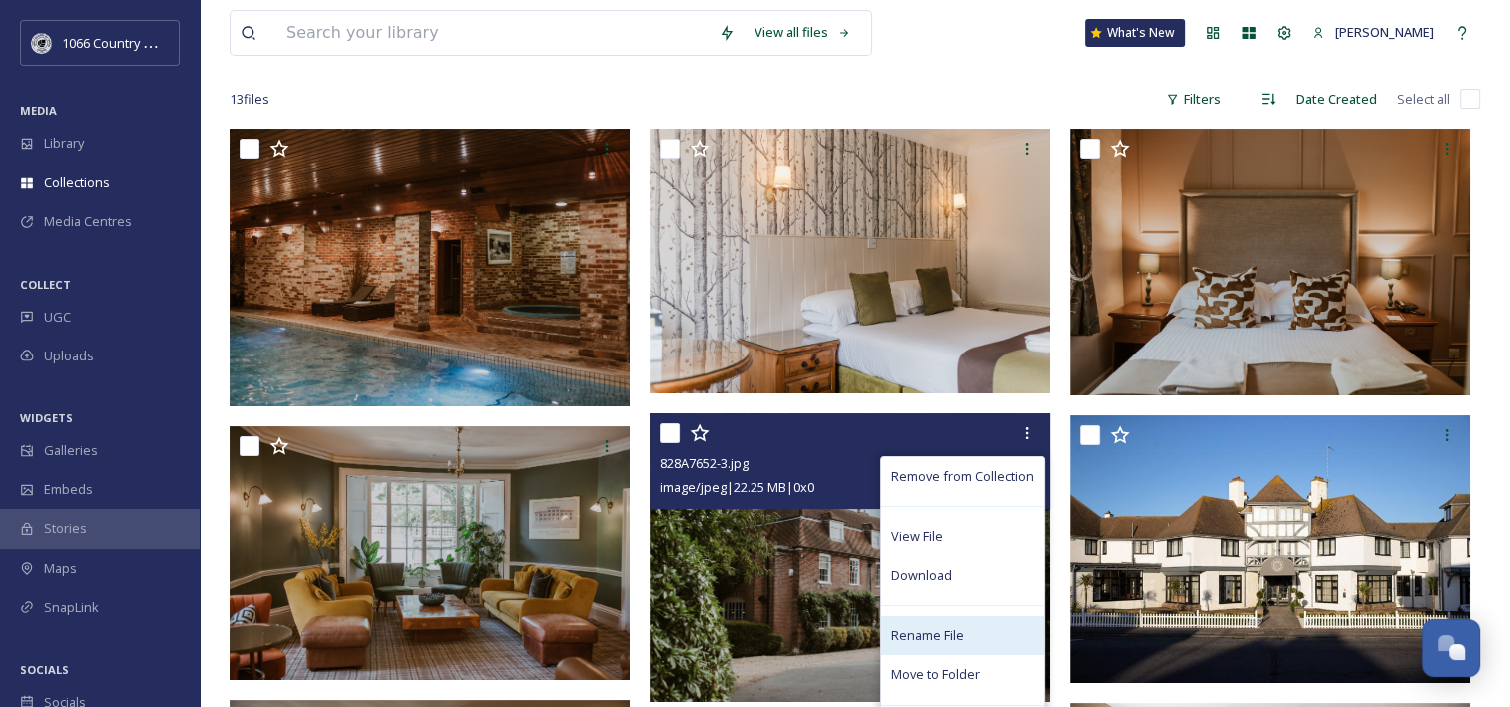
click at [938, 623] on div "Rename File" at bounding box center [962, 635] width 163 height 39
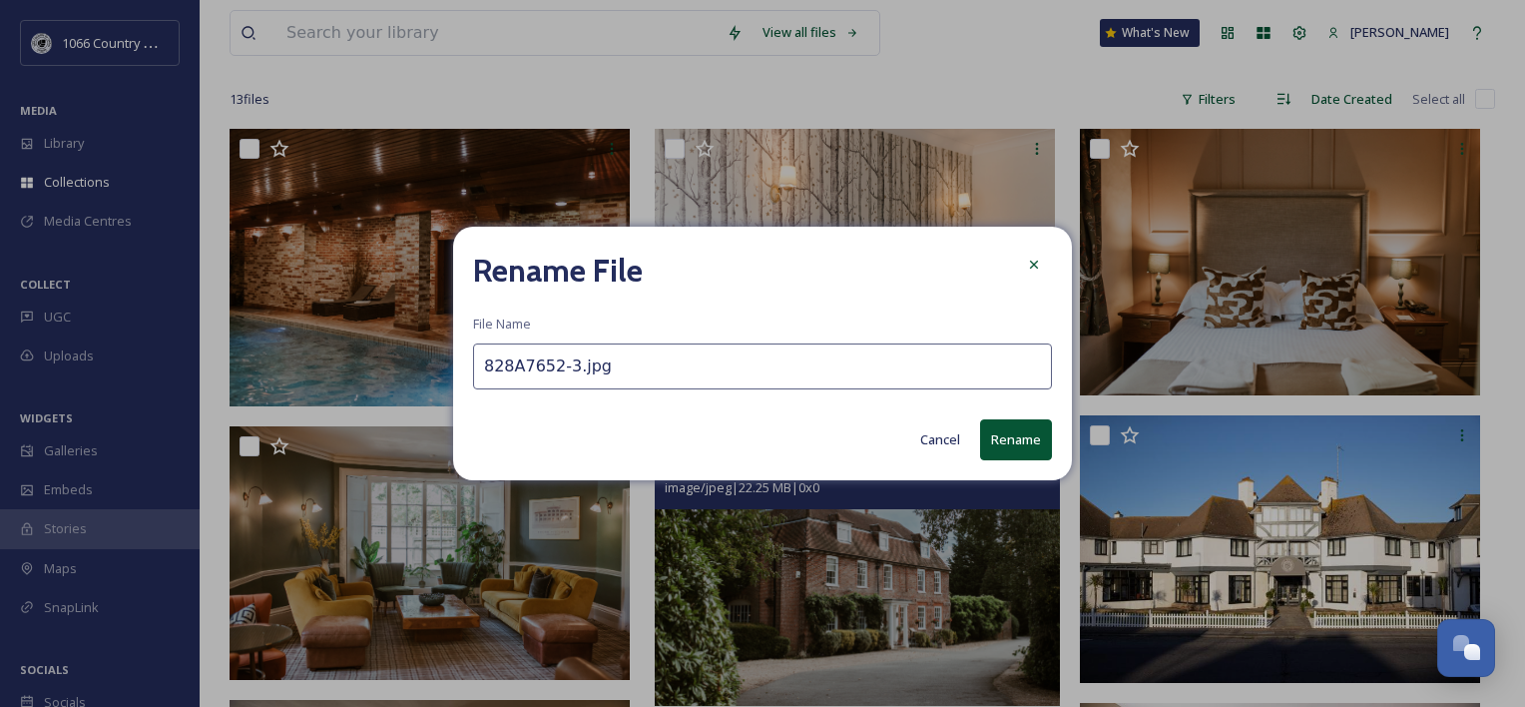
click at [587, 371] on input "828A7652-3.jpg" at bounding box center [762, 366] width 579 height 46
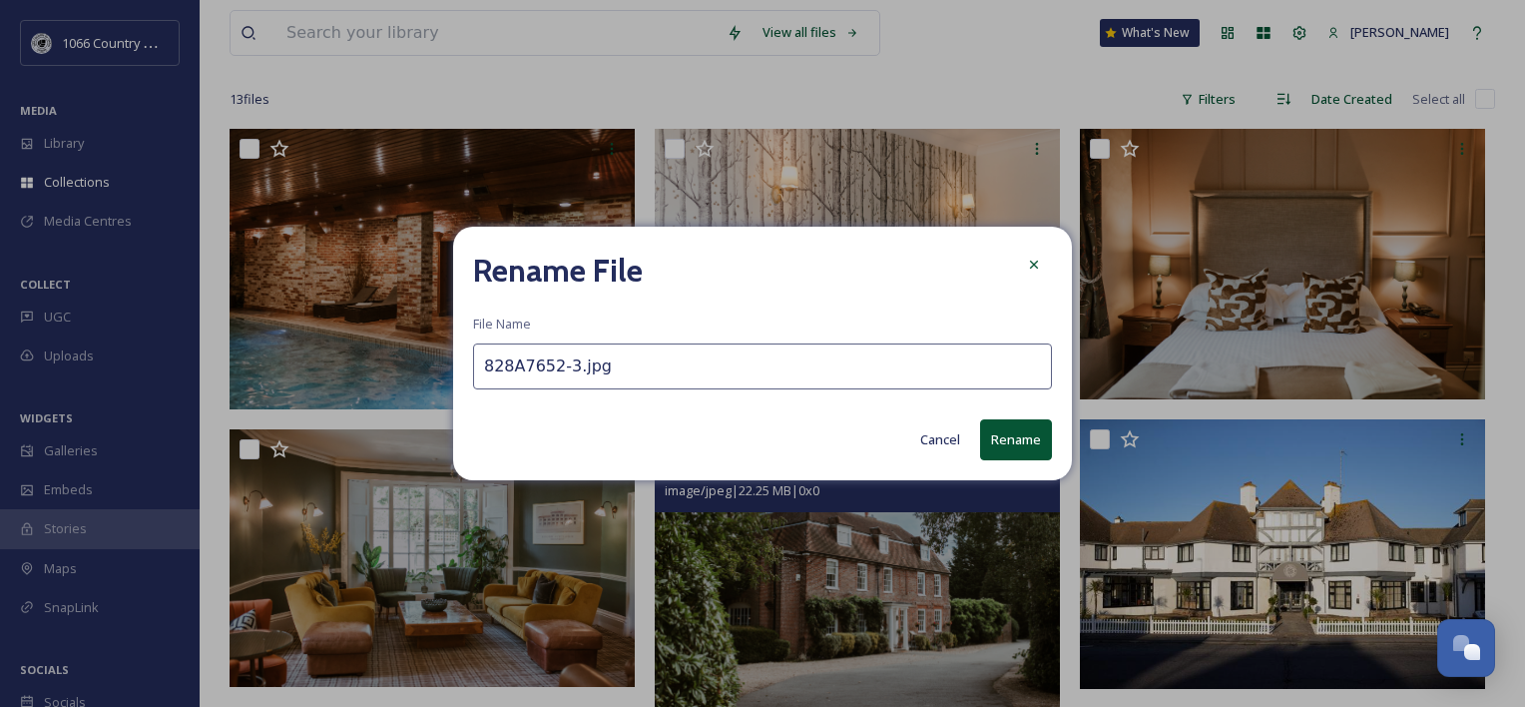
paste input "[GEOGRAPHIC_DATA]"
type input "[GEOGRAPHIC_DATA] 1"
click at [1011, 434] on button "Rename" at bounding box center [1016, 439] width 72 height 41
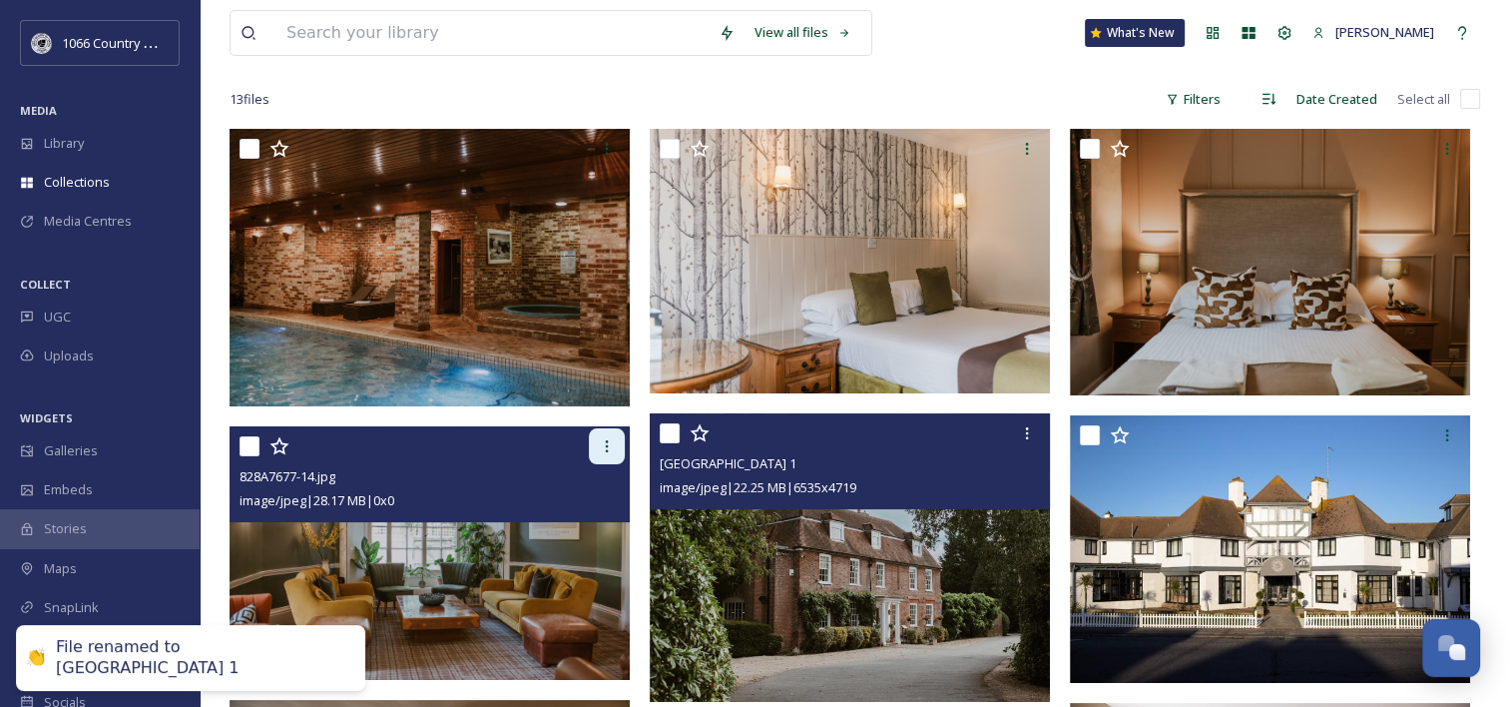
click at [606, 443] on icon at bounding box center [607, 446] width 16 height 16
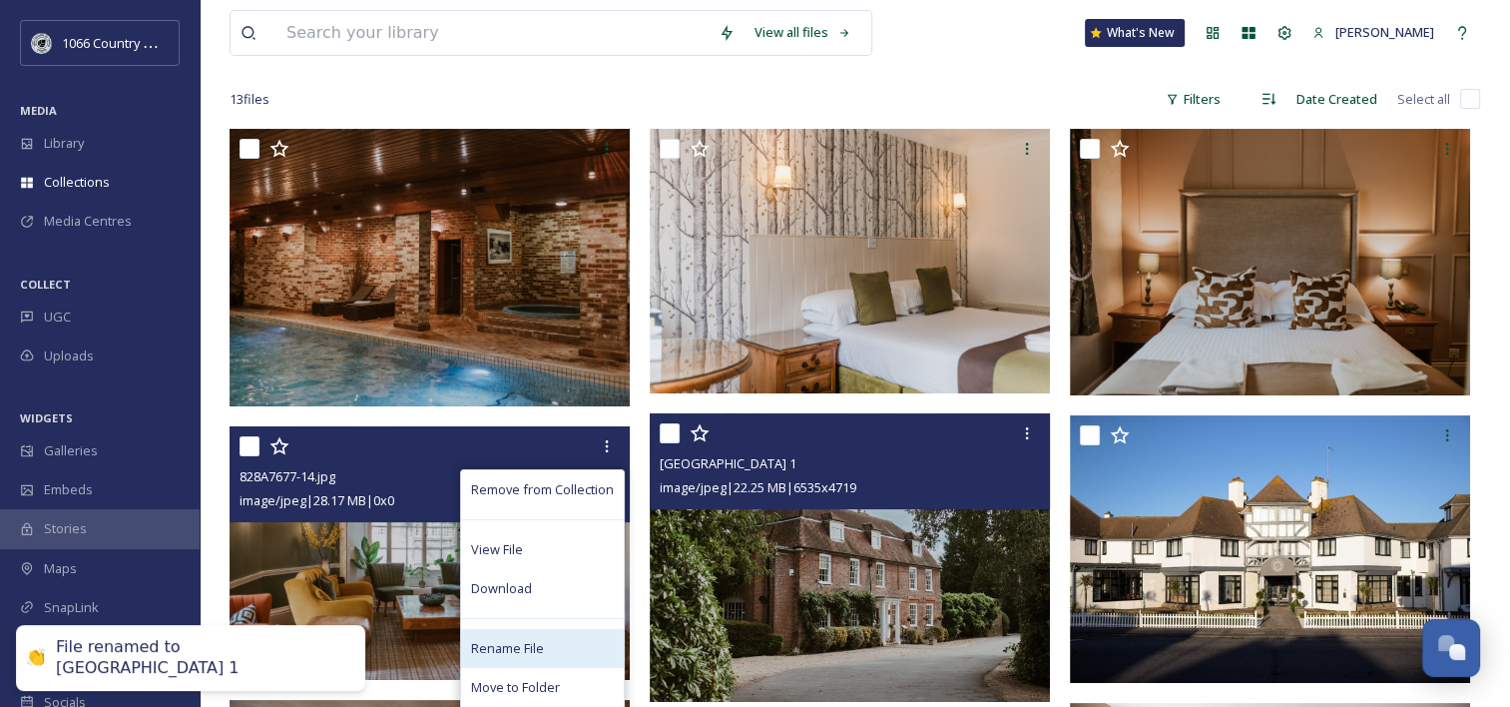
click at [516, 637] on div "Rename File" at bounding box center [542, 648] width 163 height 39
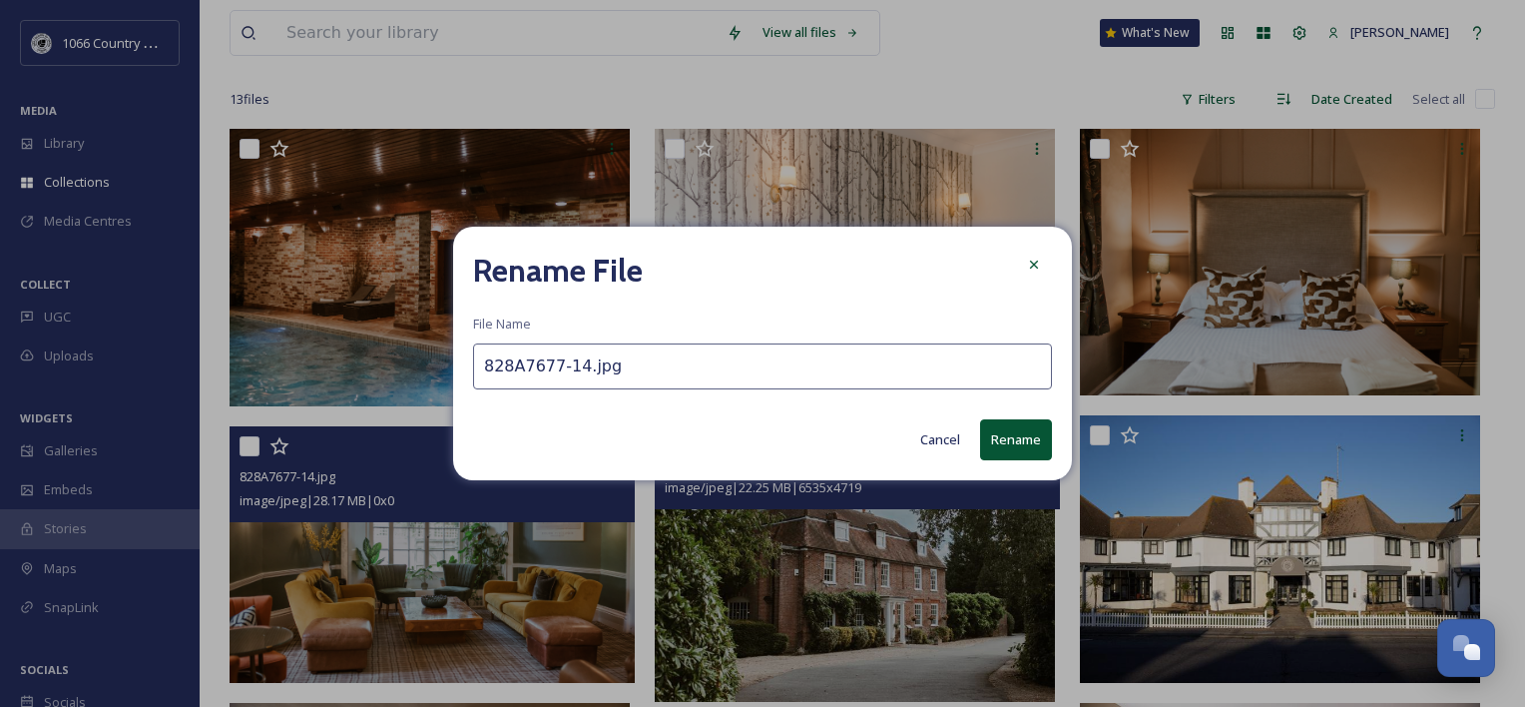
drag, startPoint x: 587, startPoint y: 395, endPoint x: 607, endPoint y: 371, distance: 31.2
click at [591, 390] on div "Rename File File Name 828A7677-14.jpg Cancel Rename" at bounding box center [762, 354] width 619 height 254
click at [607, 370] on input "828A7677-14.jpg" at bounding box center [762, 366] width 579 height 46
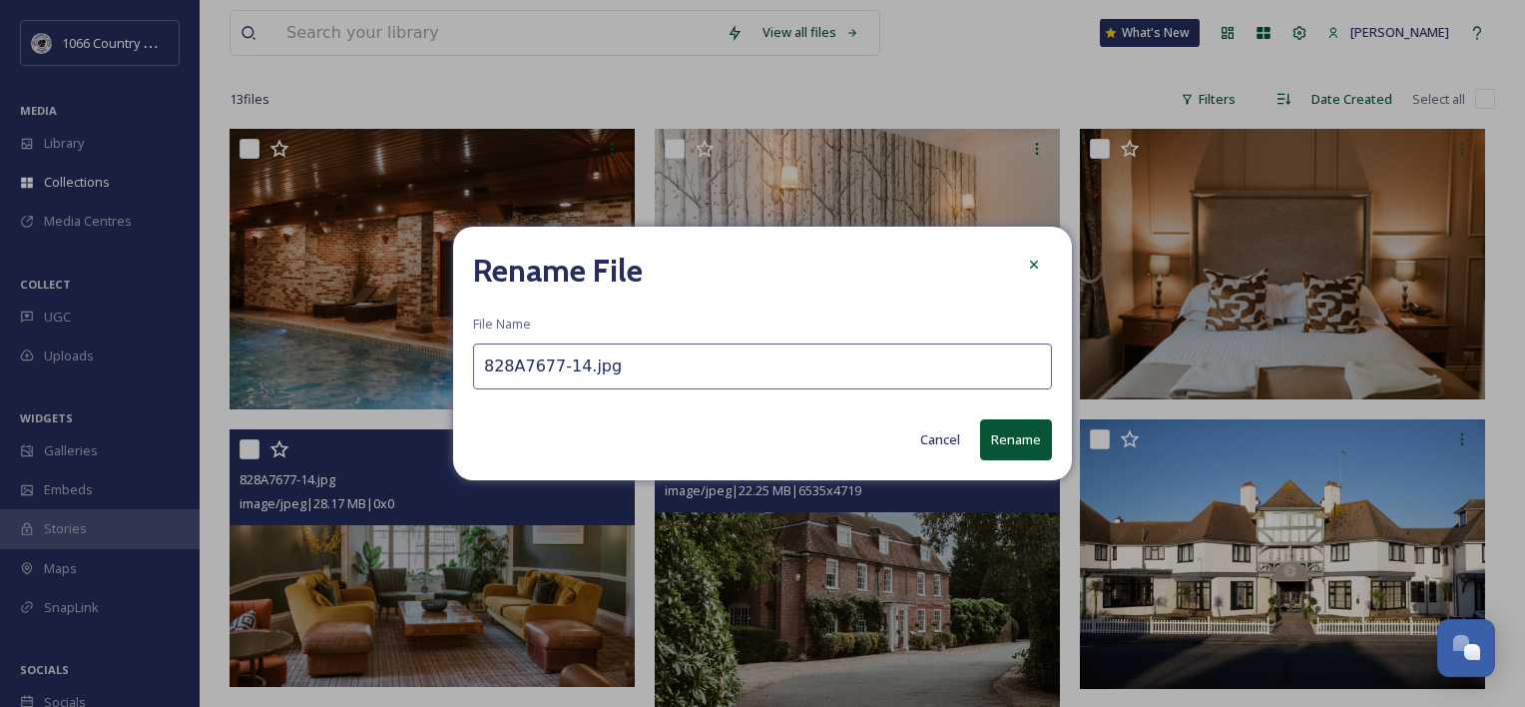
paste input "[GEOGRAPHIC_DATA] 1"
type input "[GEOGRAPHIC_DATA] 2"
click at [1027, 442] on button "Rename" at bounding box center [1016, 439] width 72 height 41
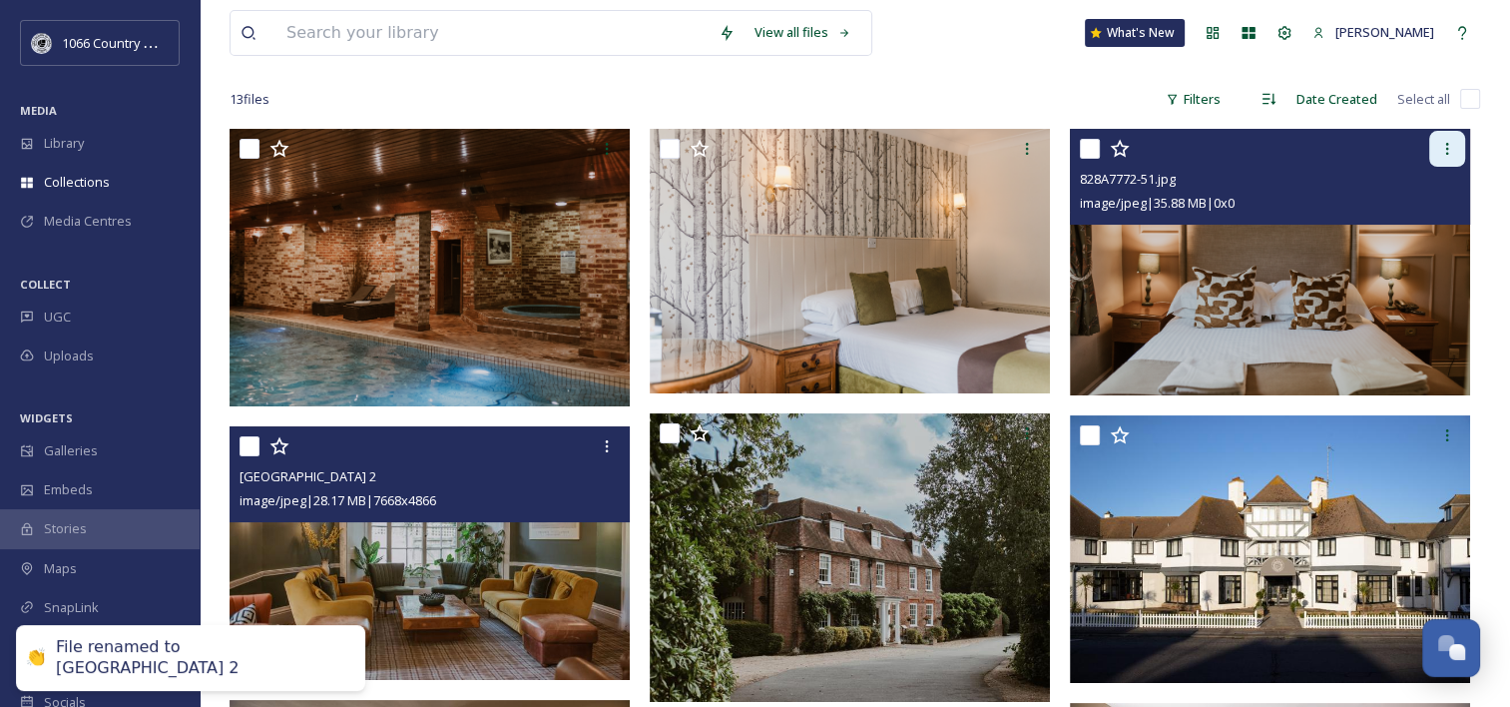
click at [1449, 139] on div at bounding box center [1447, 149] width 36 height 36
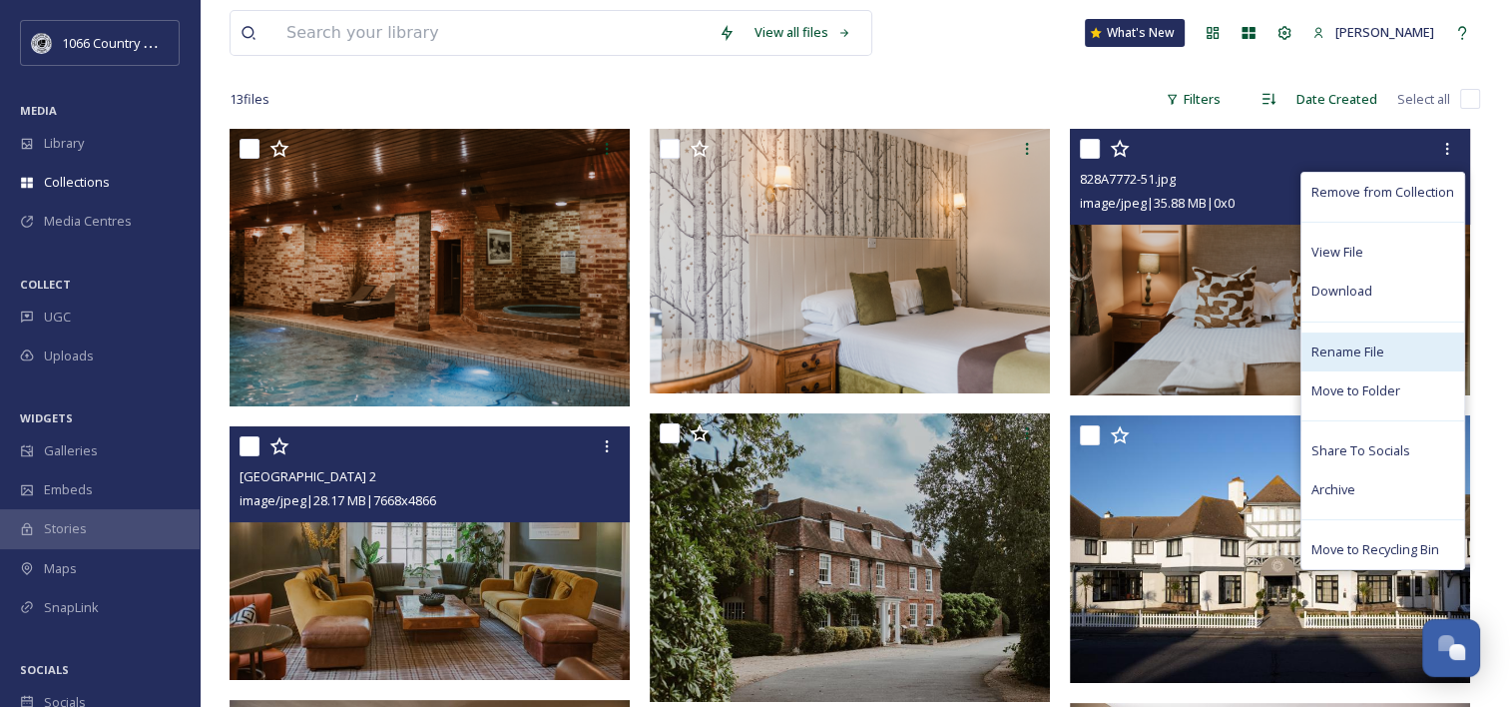
click at [1389, 340] on div "Rename File" at bounding box center [1383, 351] width 163 height 39
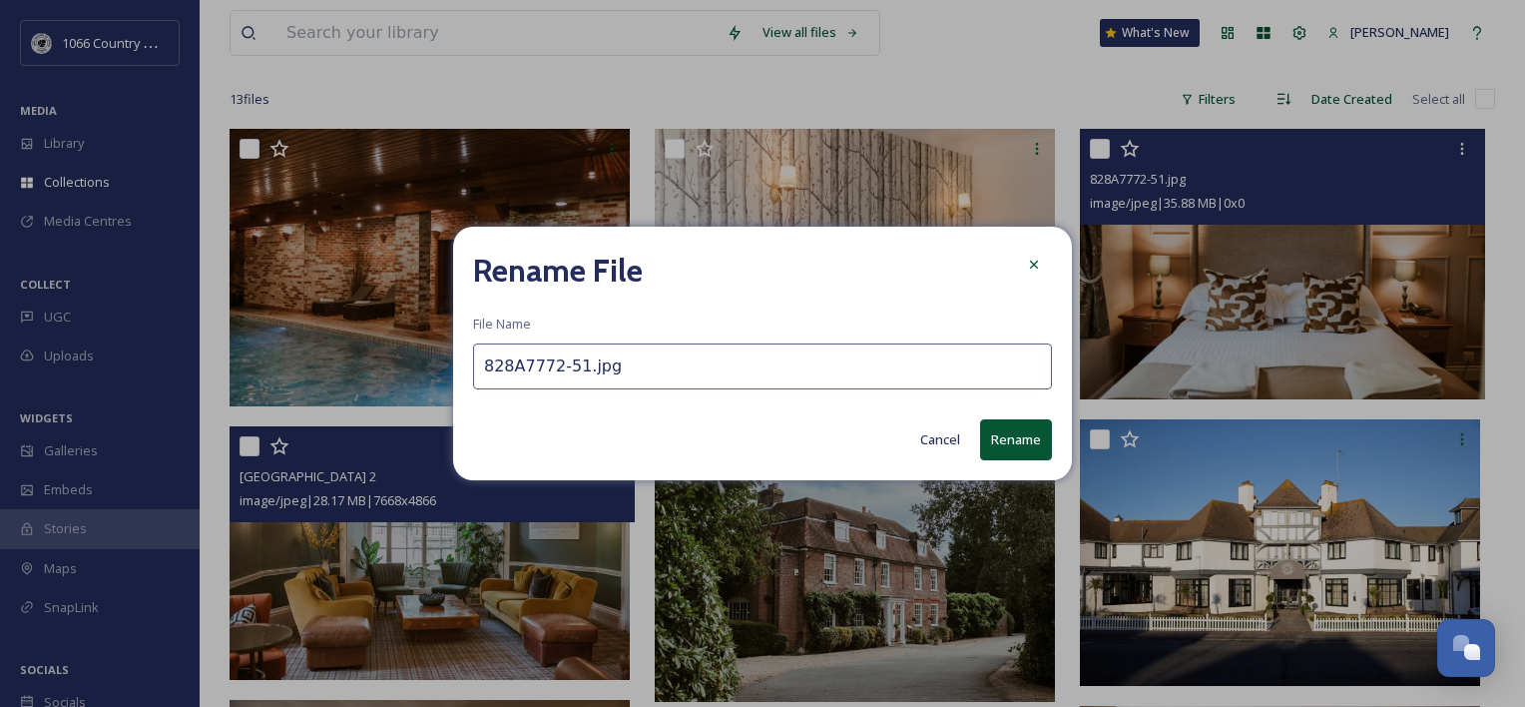
click at [817, 374] on input "828A7772-51.jpg" at bounding box center [762, 366] width 579 height 46
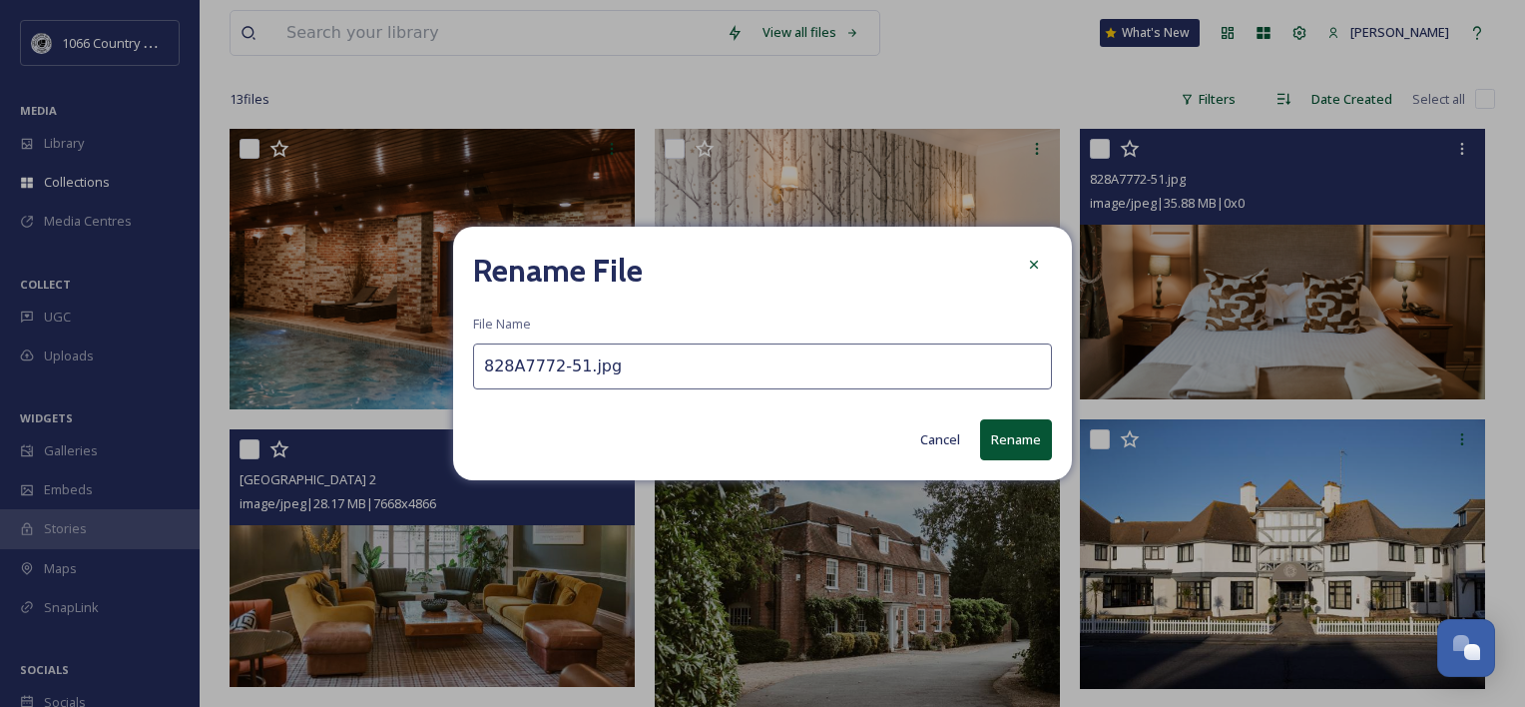
paste input "[GEOGRAPHIC_DATA] 1"
type input "[GEOGRAPHIC_DATA] 3"
click at [1022, 444] on button "Rename" at bounding box center [1016, 439] width 72 height 41
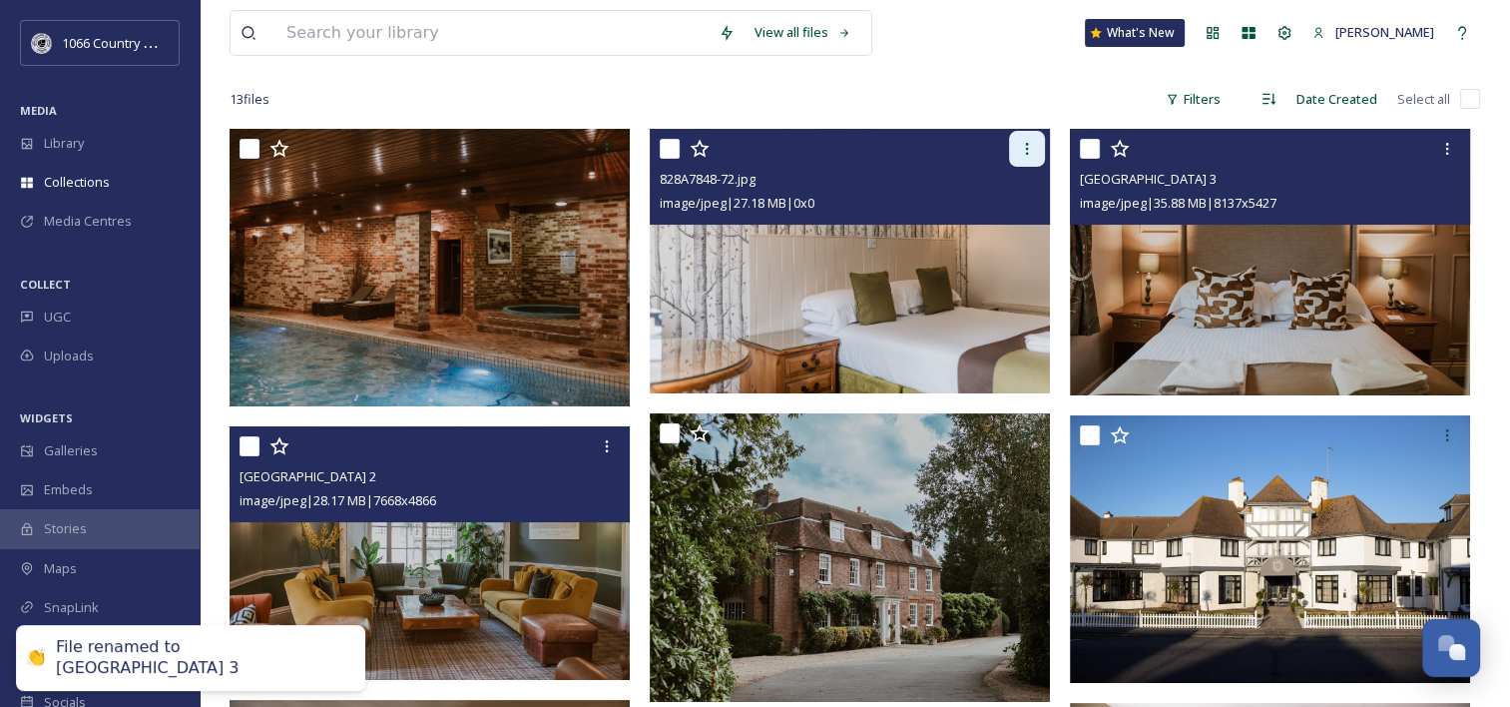
click at [1029, 150] on icon at bounding box center [1027, 149] width 16 height 16
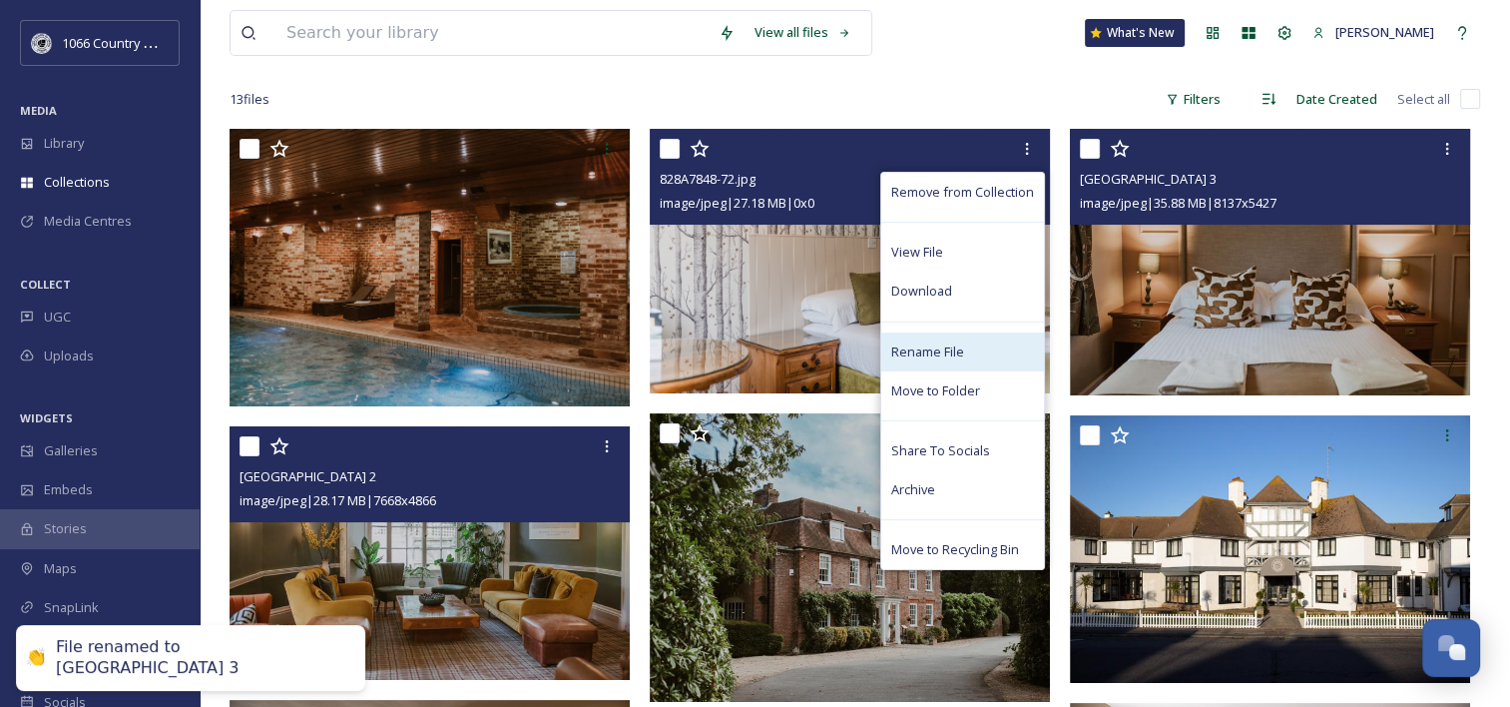
click at [950, 342] on span "Rename File" at bounding box center [927, 351] width 73 height 19
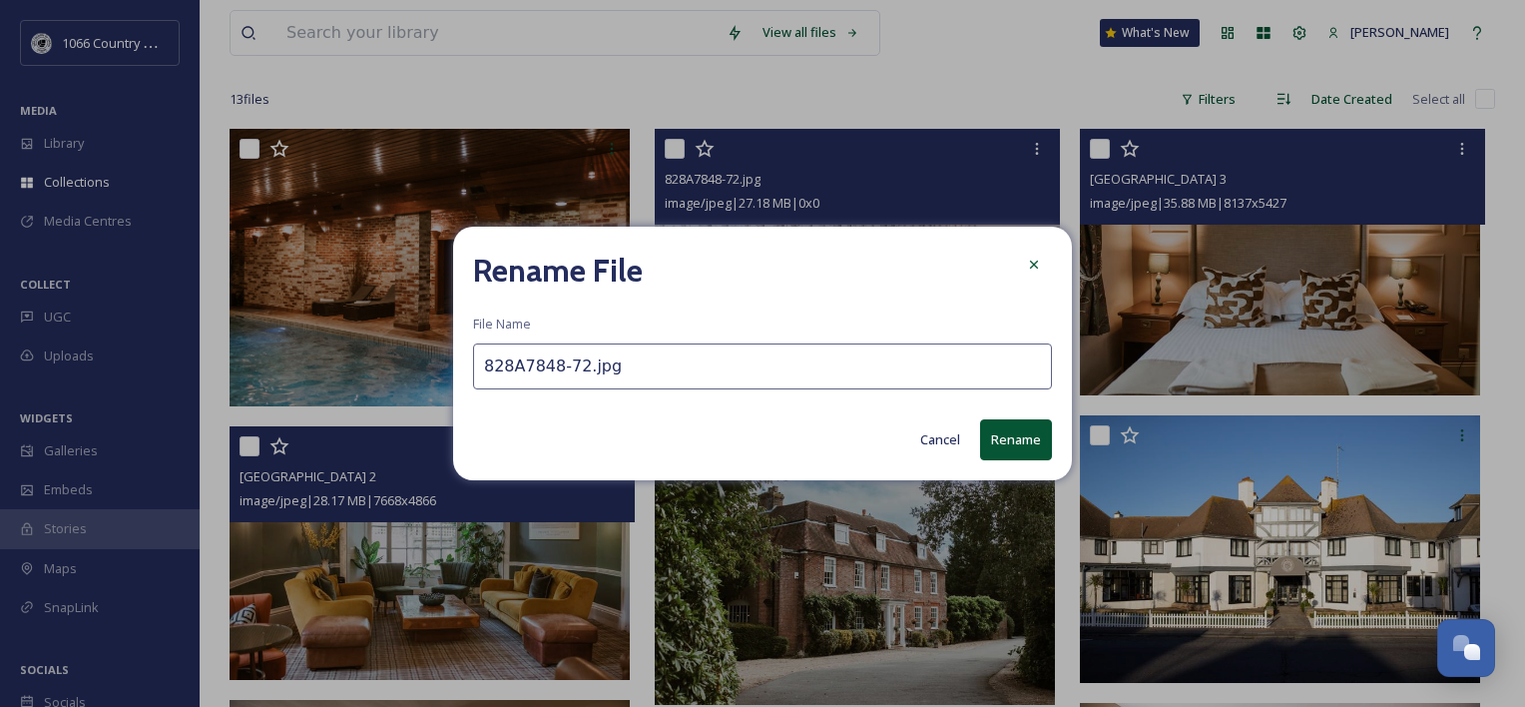
click at [720, 351] on input "828A7848-72.jpg" at bounding box center [762, 366] width 579 height 46
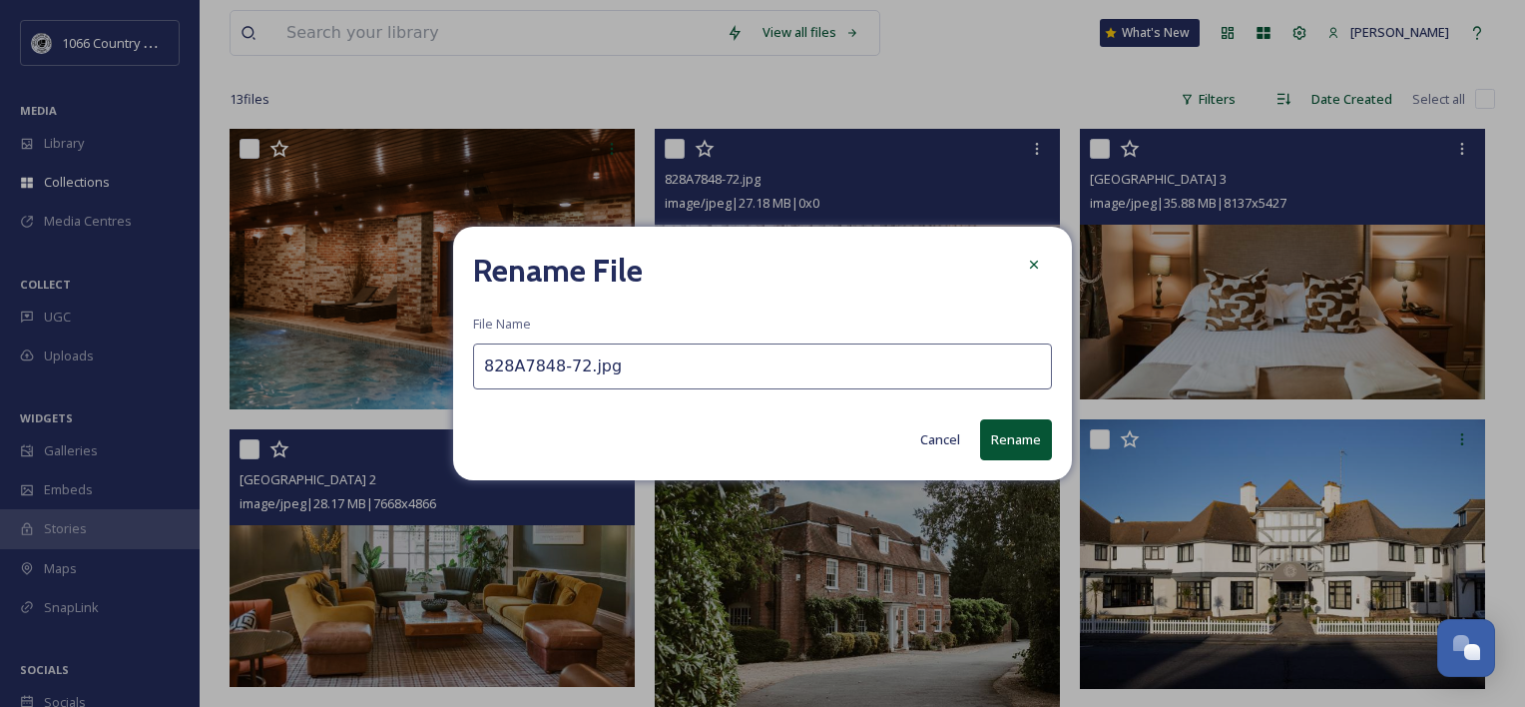
paste input "[GEOGRAPHIC_DATA] 1"
type input "[GEOGRAPHIC_DATA] 4"
click at [1039, 440] on button "Rename" at bounding box center [1016, 439] width 72 height 41
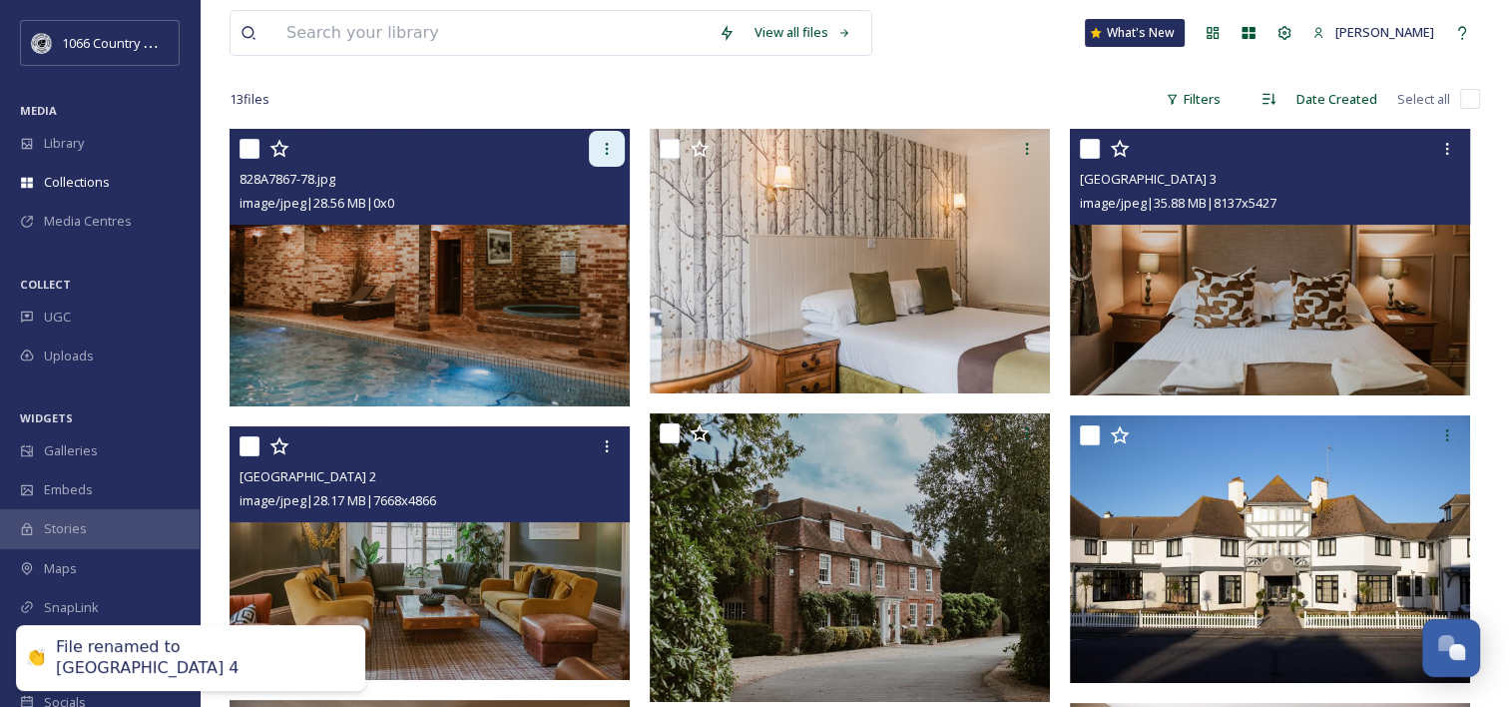
click at [599, 149] on icon at bounding box center [607, 149] width 16 height 16
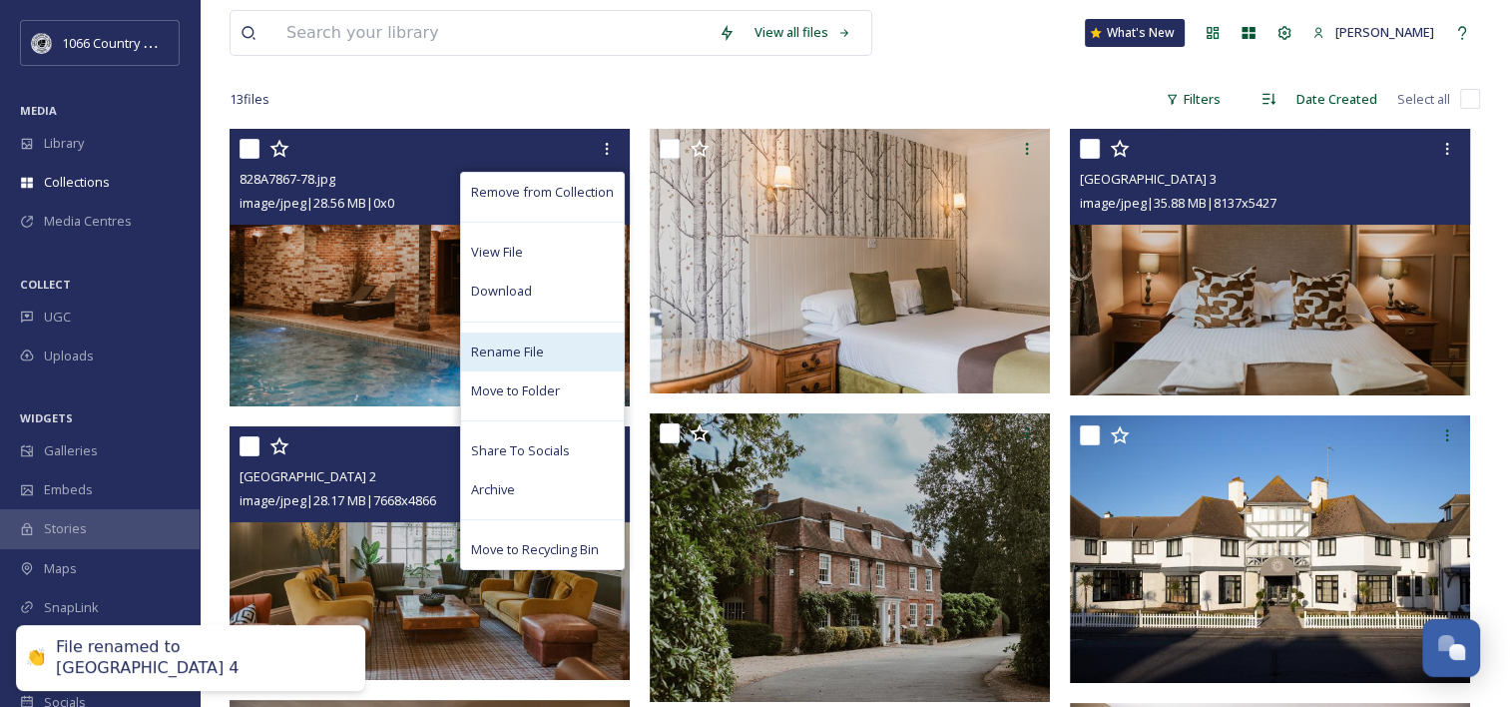
click at [569, 347] on div "Rename File" at bounding box center [542, 351] width 163 height 39
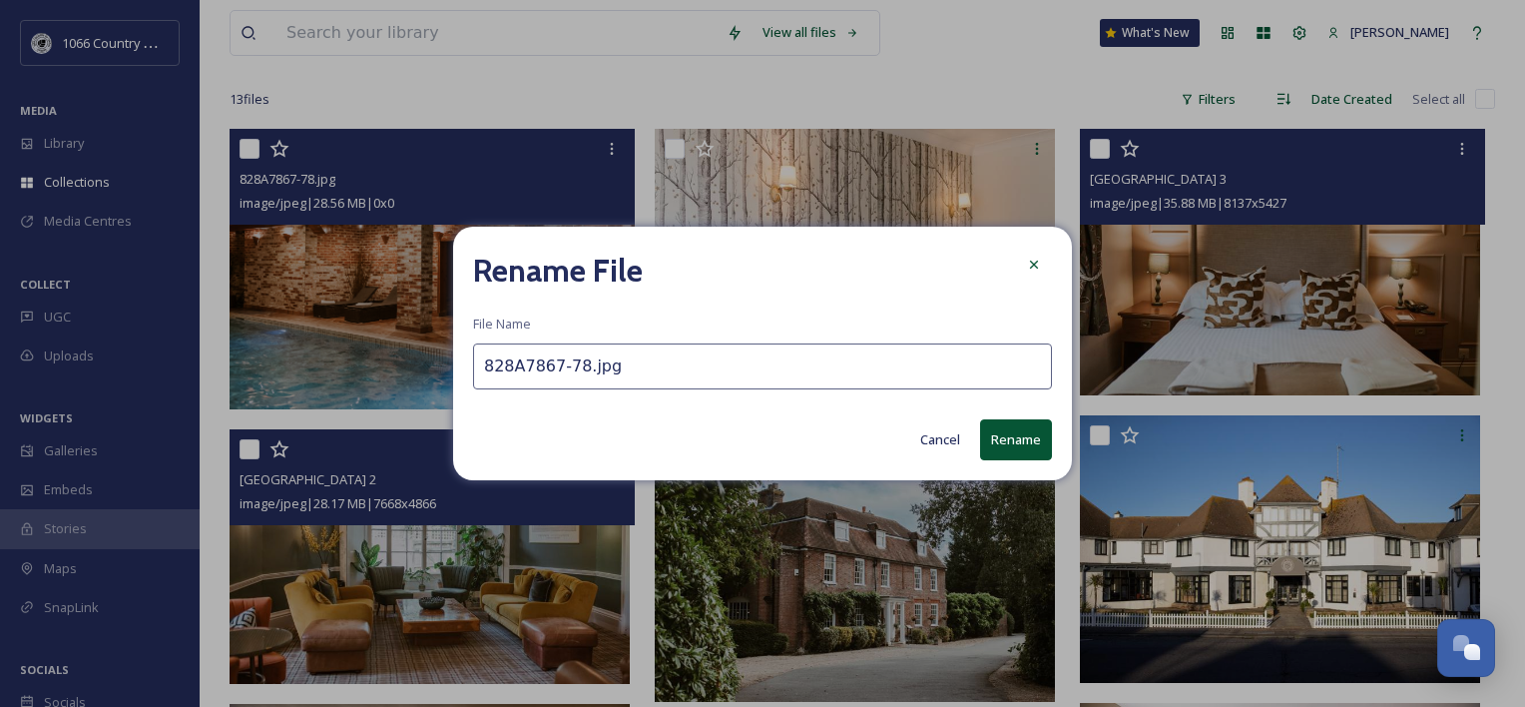
click at [628, 377] on input "828A7867-78.jpg" at bounding box center [762, 366] width 579 height 46
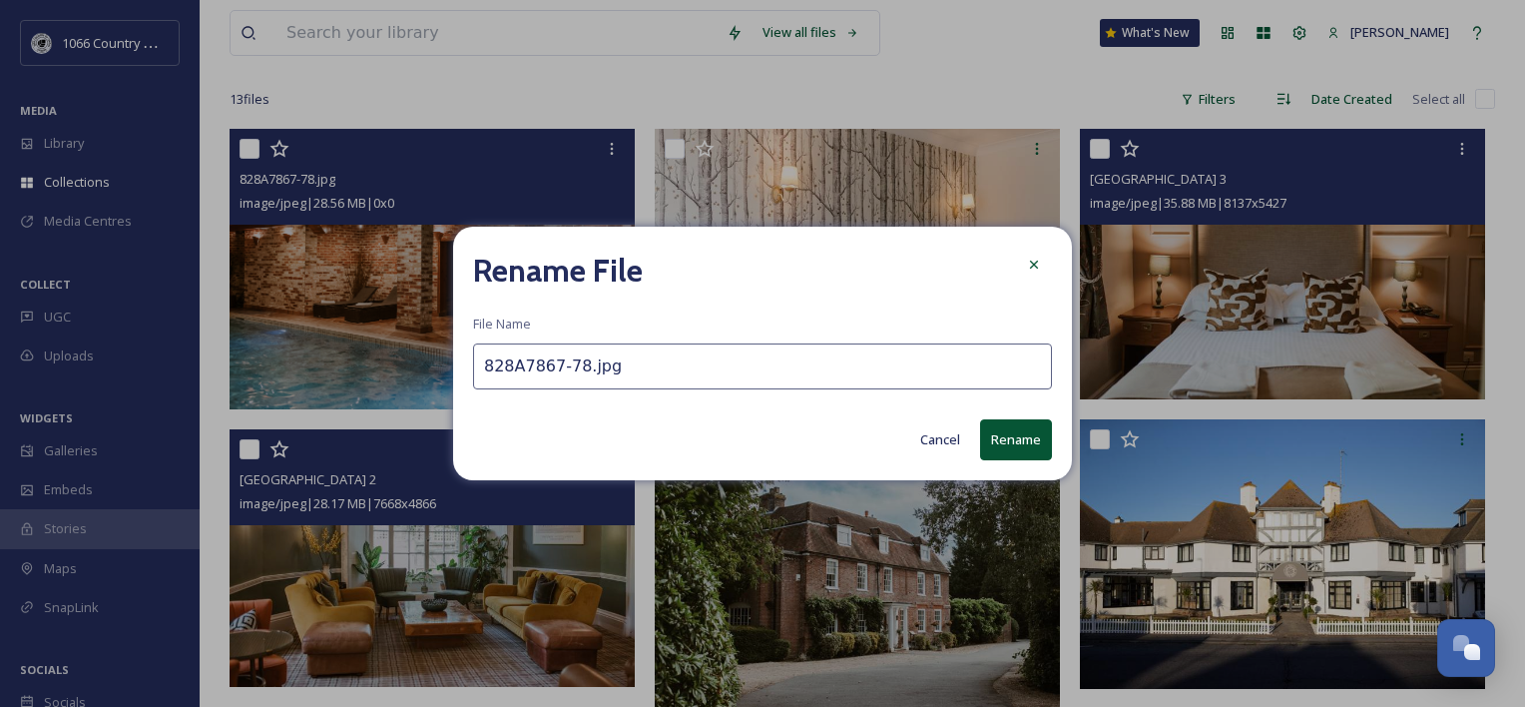
paste input "[GEOGRAPHIC_DATA] 1"
type input "[GEOGRAPHIC_DATA] 5"
click at [1040, 429] on button "Rename" at bounding box center [1016, 439] width 72 height 41
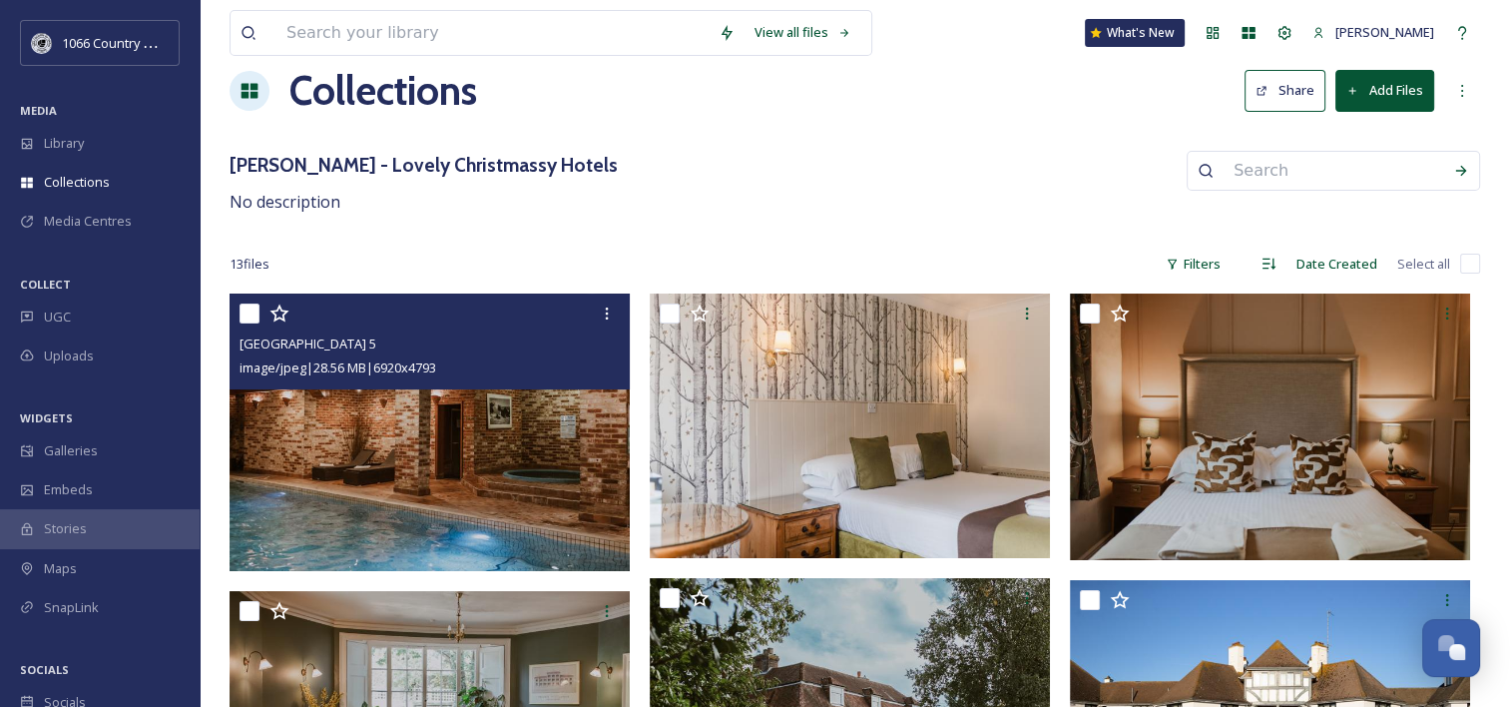
scroll to position [0, 0]
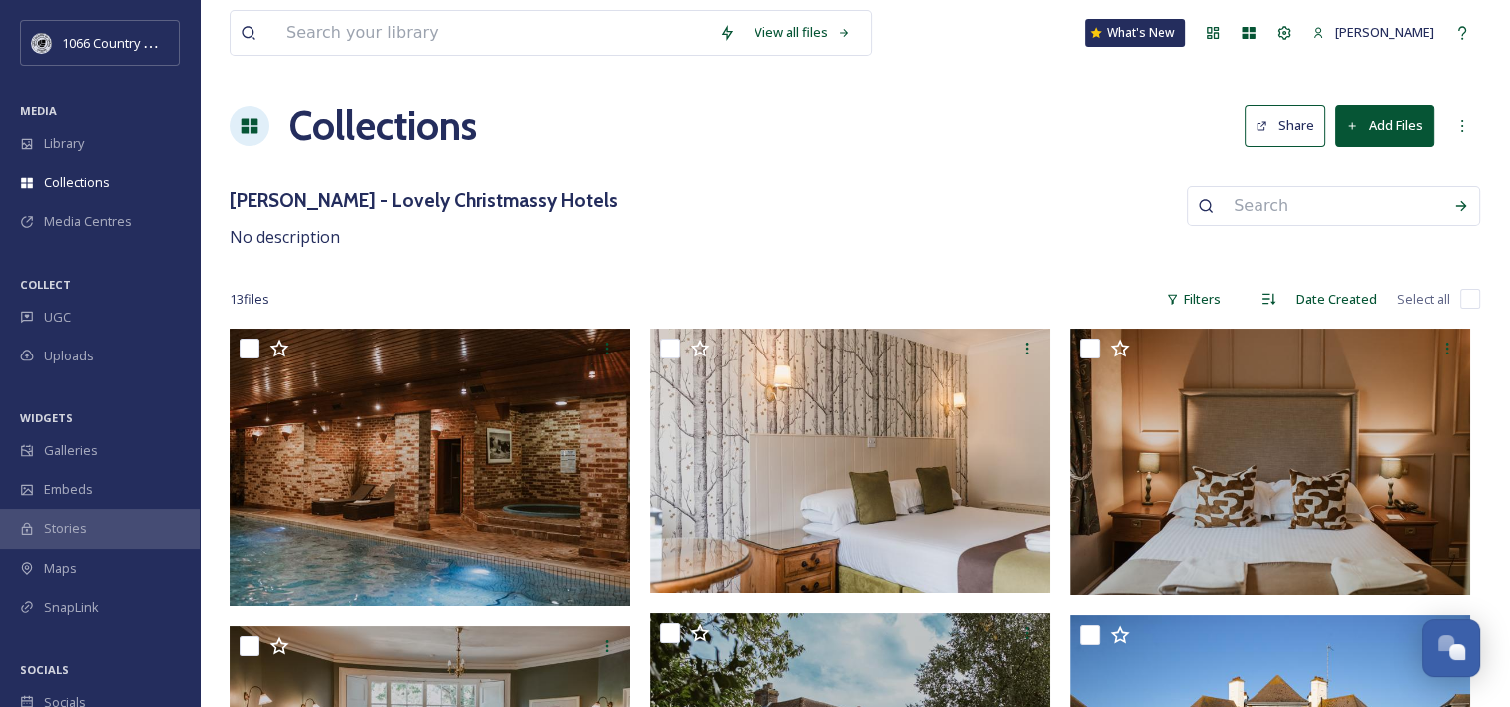
click at [1411, 113] on button "Add Files" at bounding box center [1385, 125] width 99 height 41
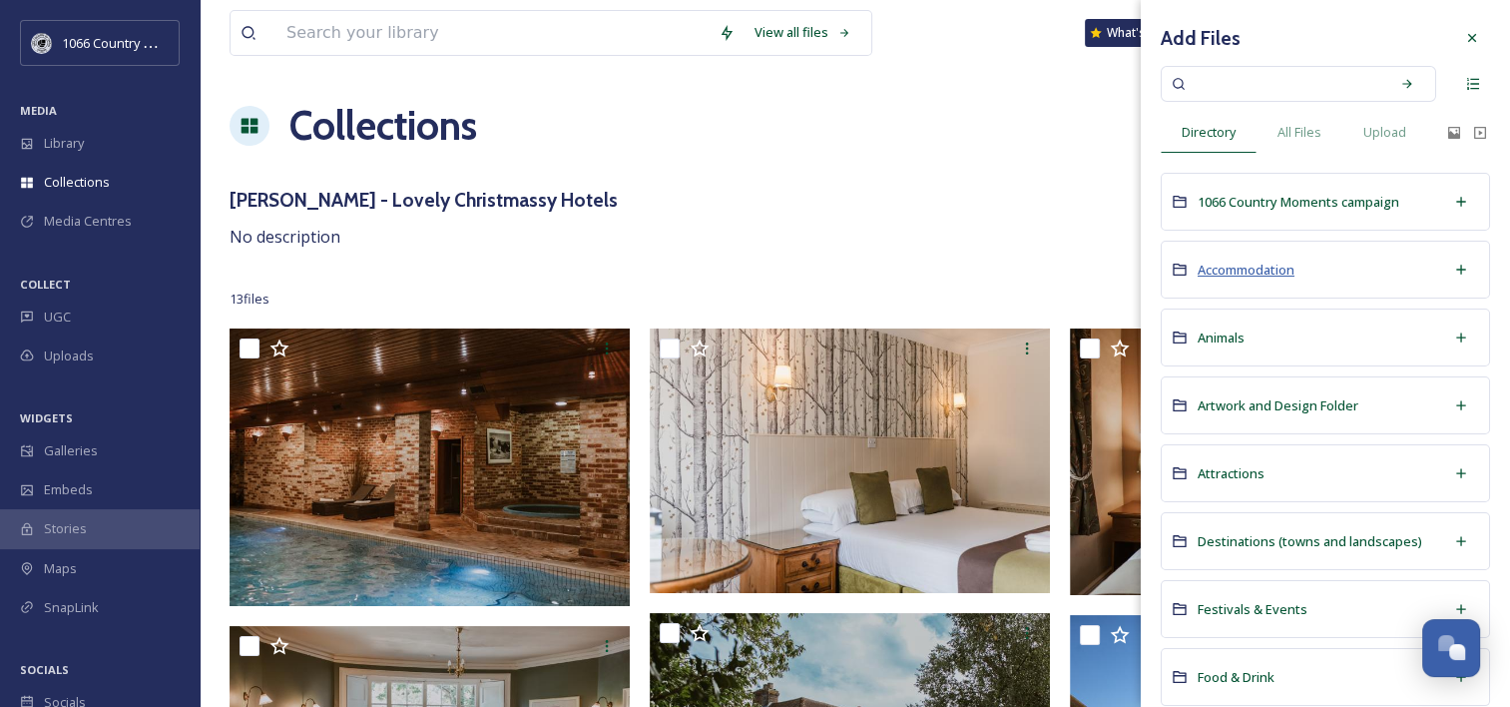
click at [1224, 271] on span "Accommodation" at bounding box center [1246, 270] width 97 height 18
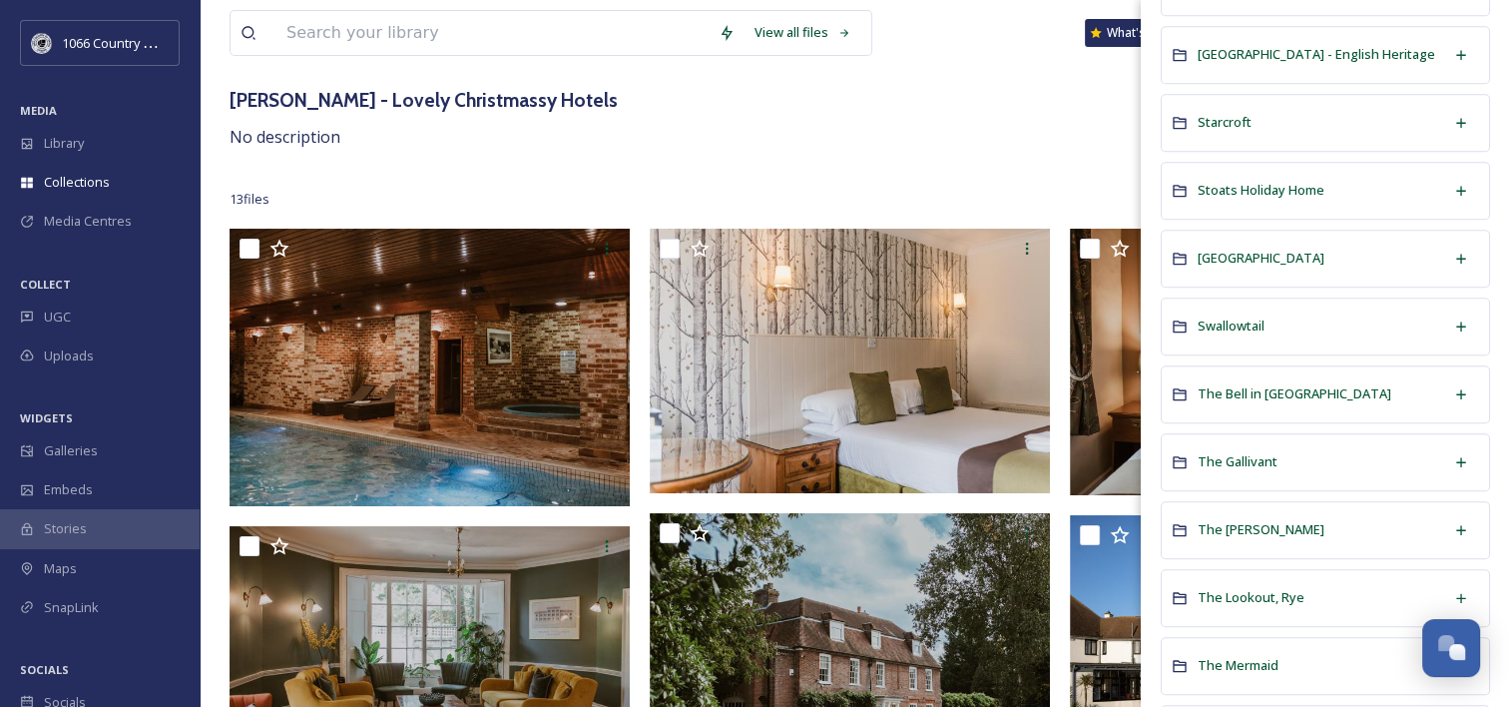
scroll to position [1697, 0]
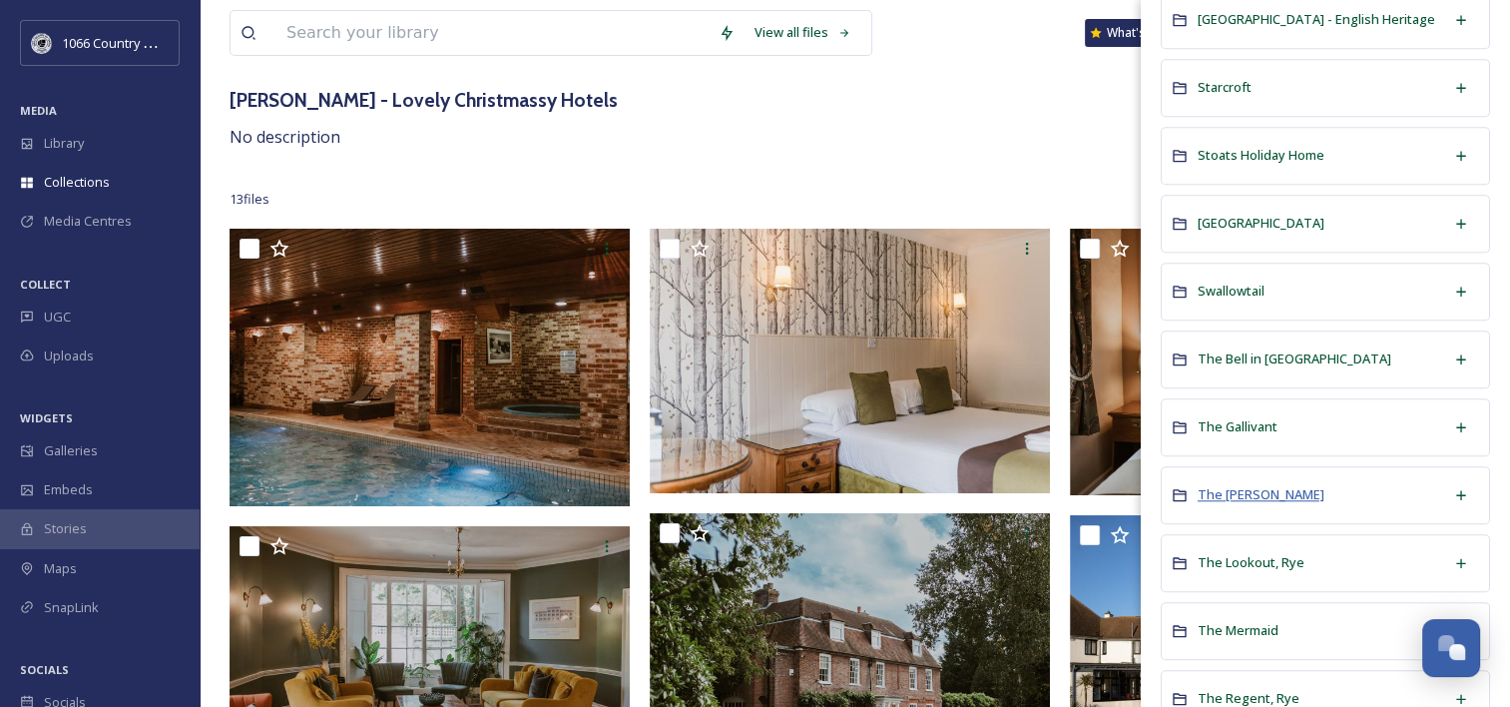
click at [1238, 485] on span "The [PERSON_NAME]" at bounding box center [1261, 494] width 127 height 18
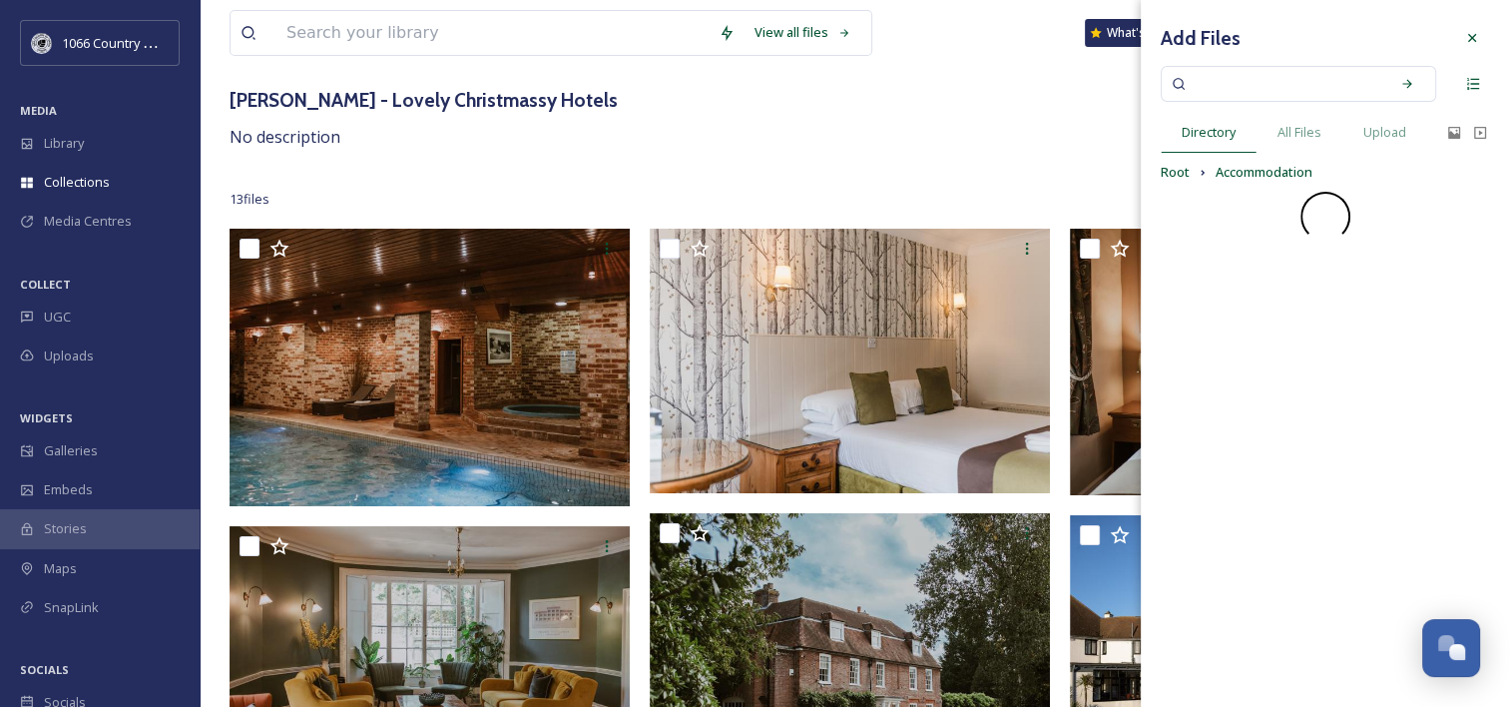
scroll to position [0, 0]
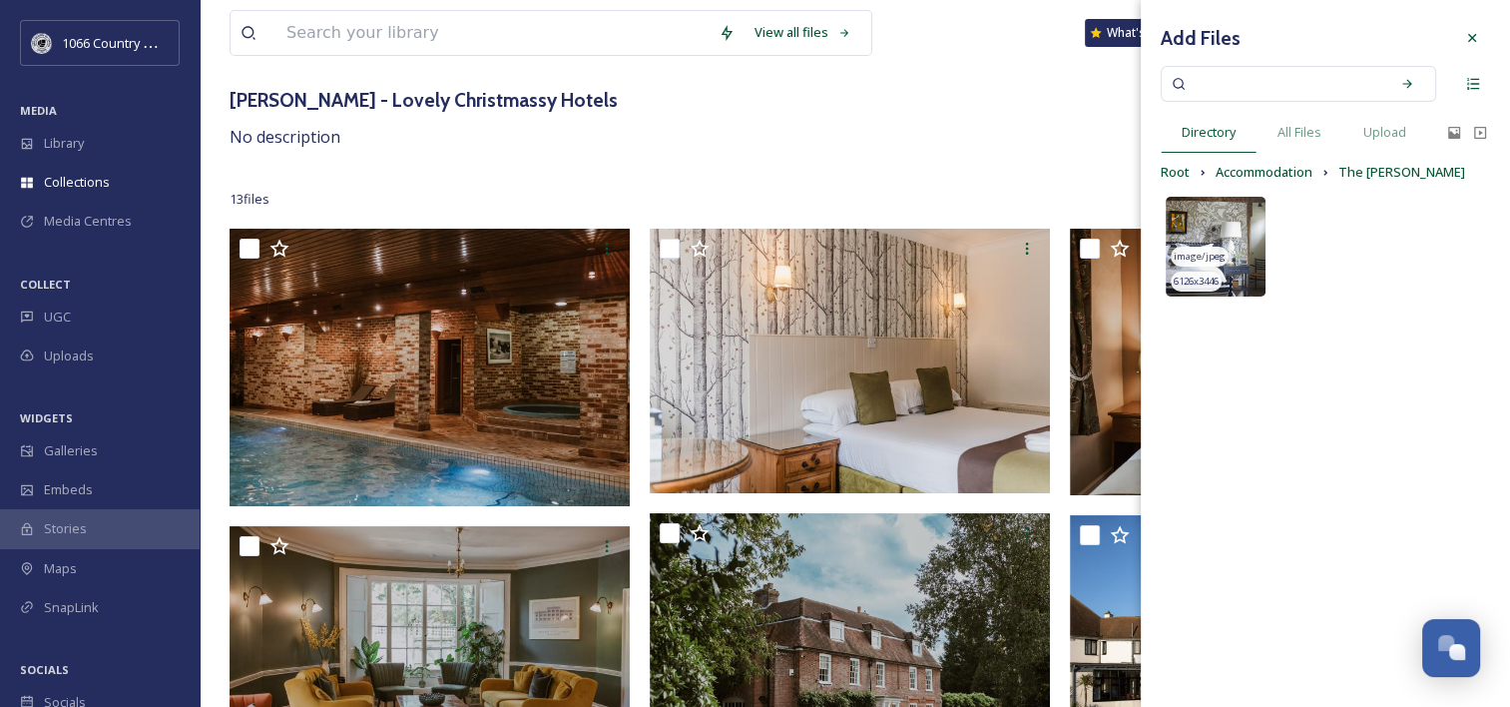
click at [1220, 220] on img at bounding box center [1216, 247] width 100 height 100
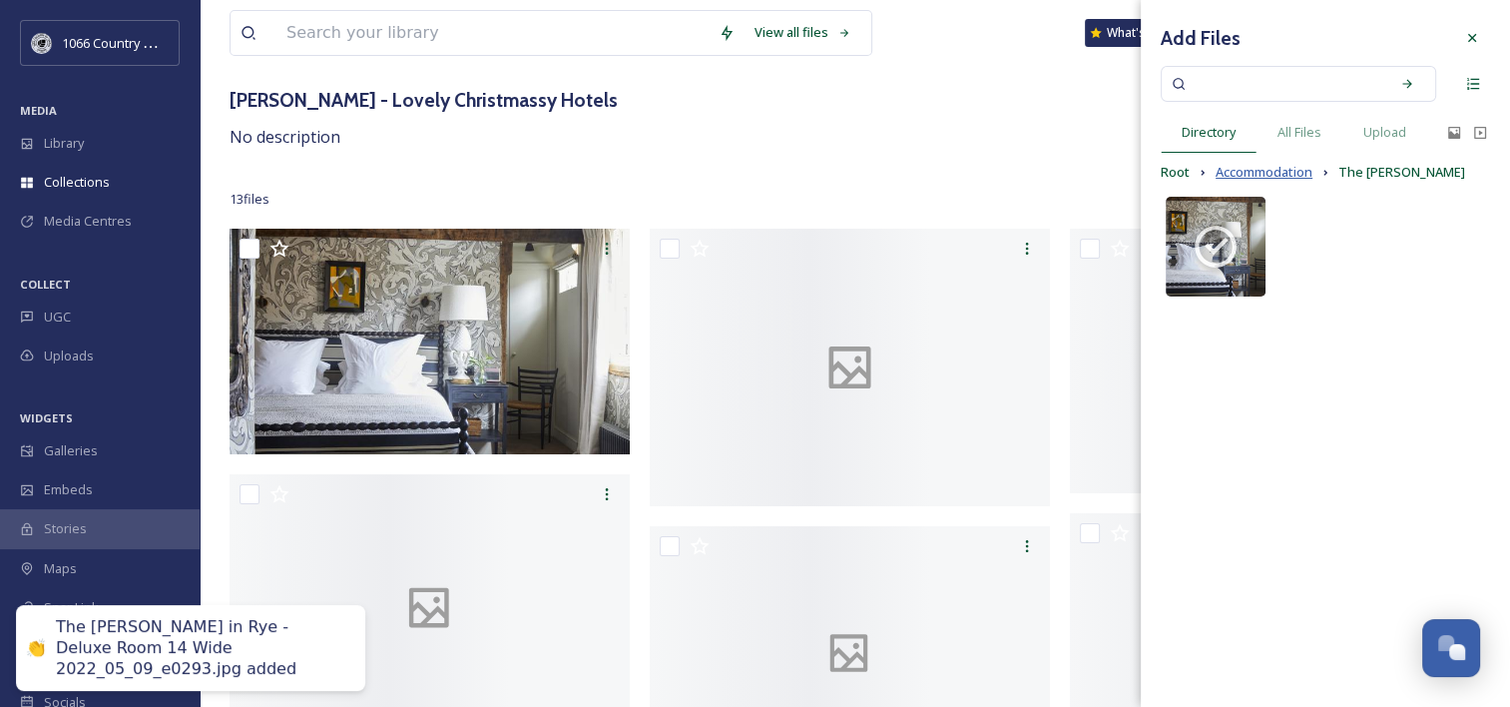
click at [1270, 173] on span "Accommodation" at bounding box center [1264, 172] width 97 height 19
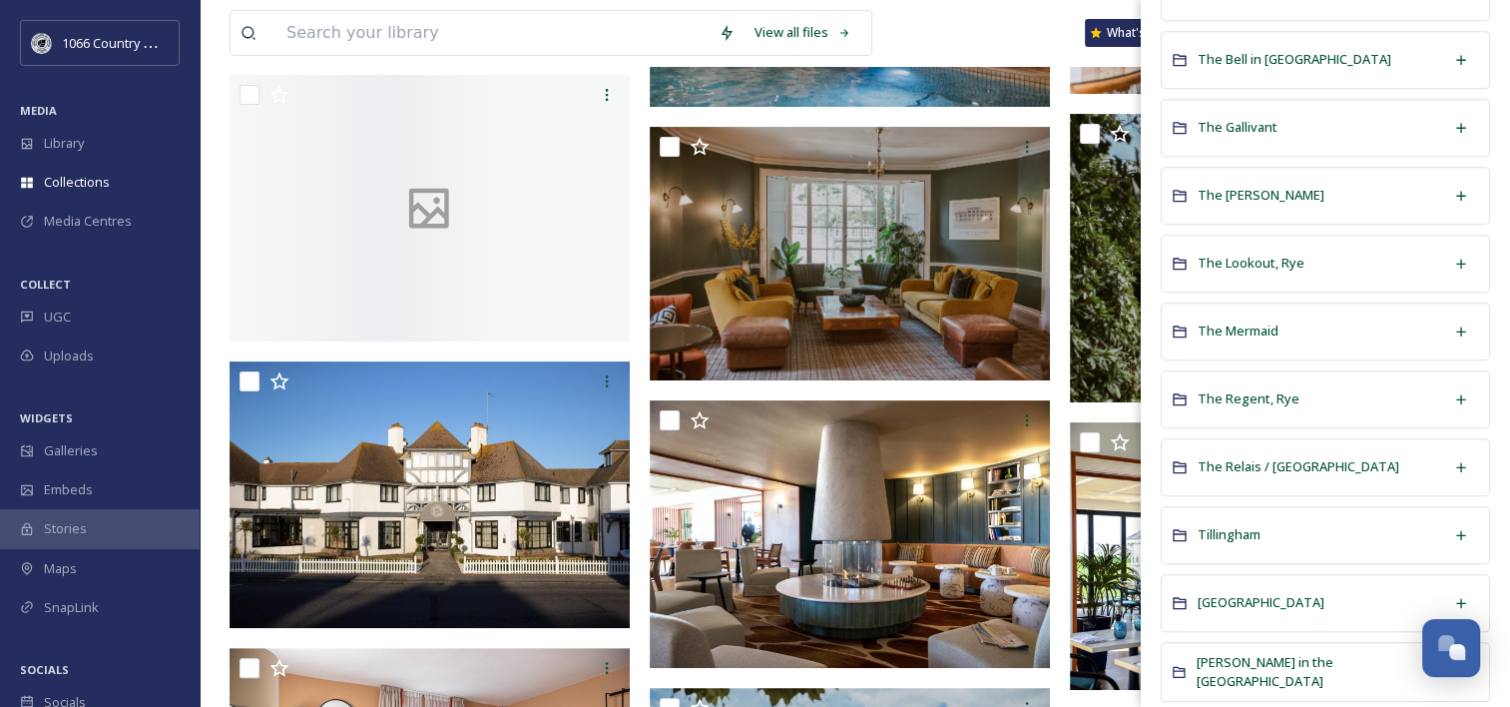
scroll to position [2020, 0]
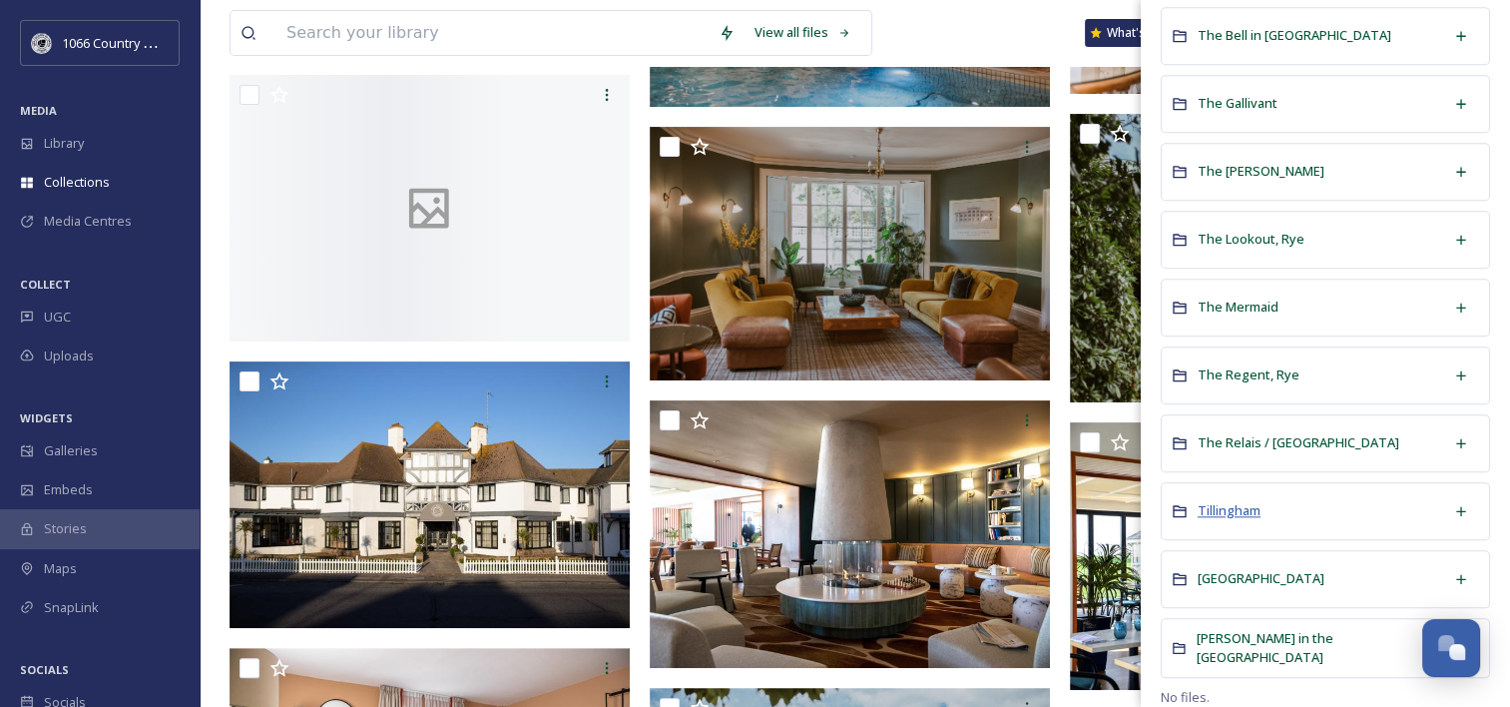
click at [1224, 501] on span "Tillingham" at bounding box center [1229, 510] width 63 height 18
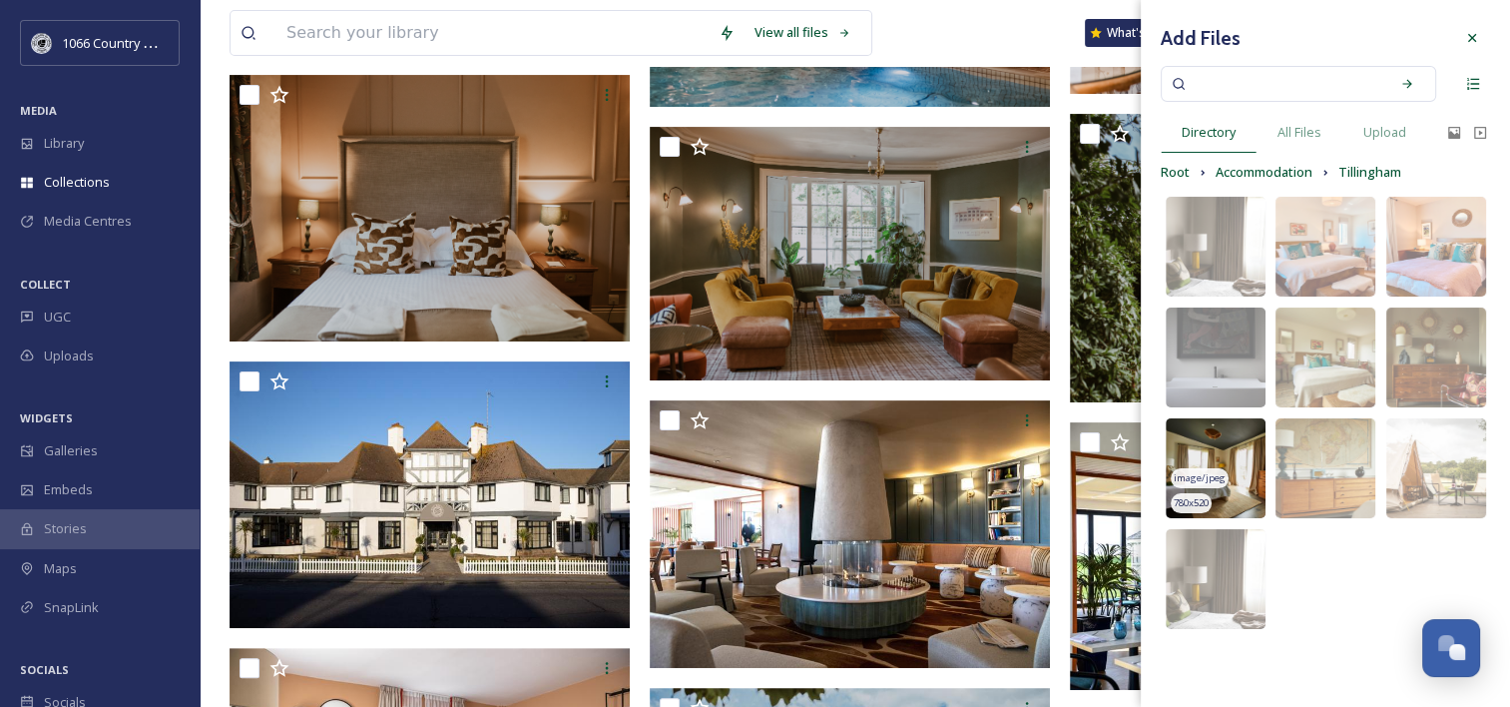
click at [1204, 446] on img at bounding box center [1216, 468] width 100 height 100
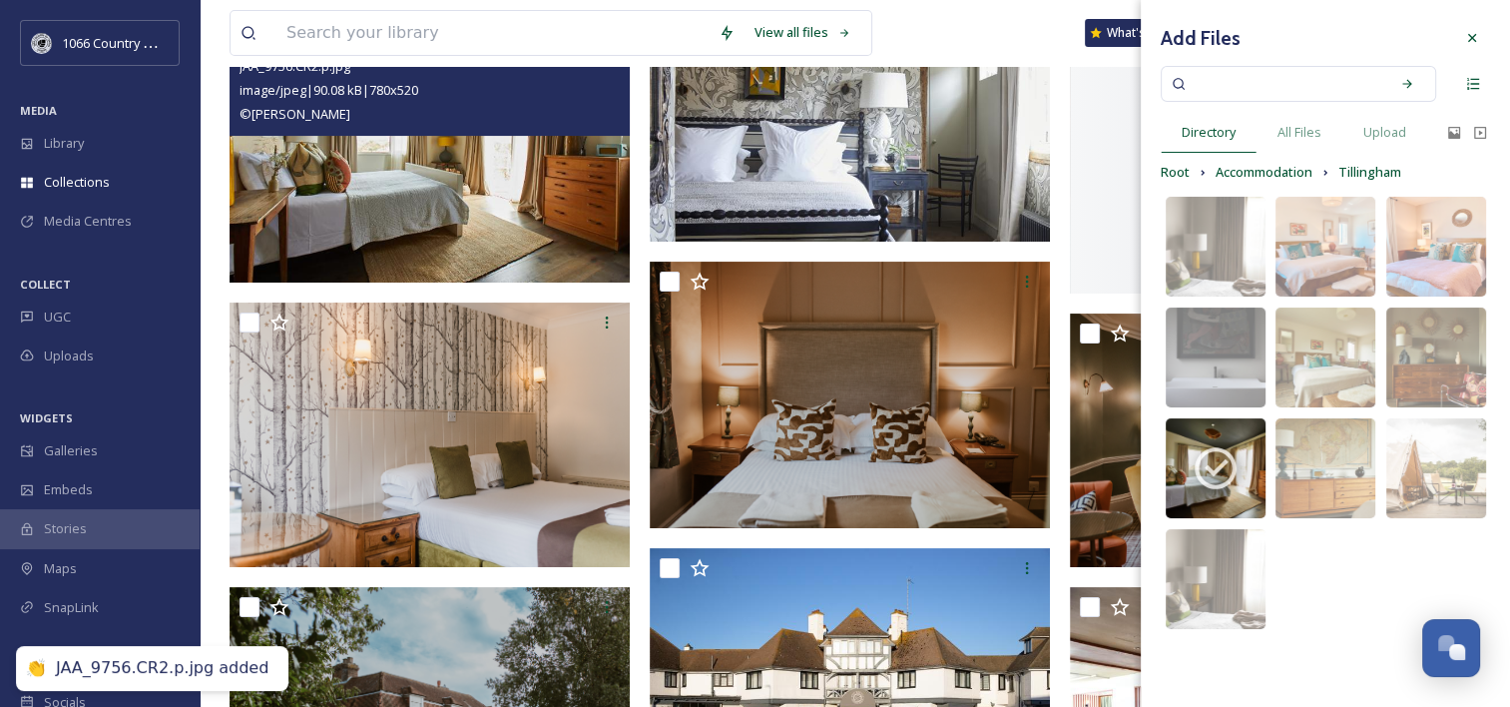
scroll to position [100, 0]
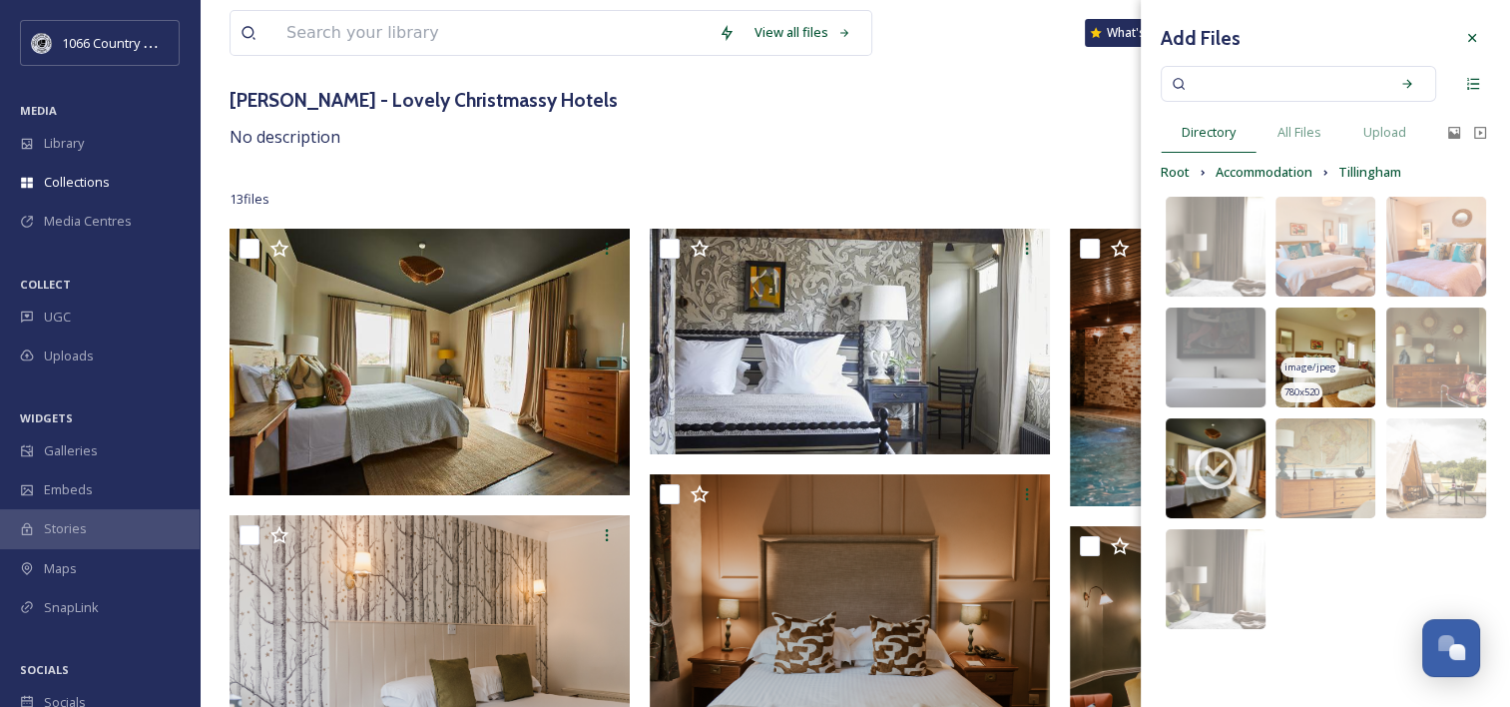
click at [1343, 332] on img at bounding box center [1326, 357] width 100 height 100
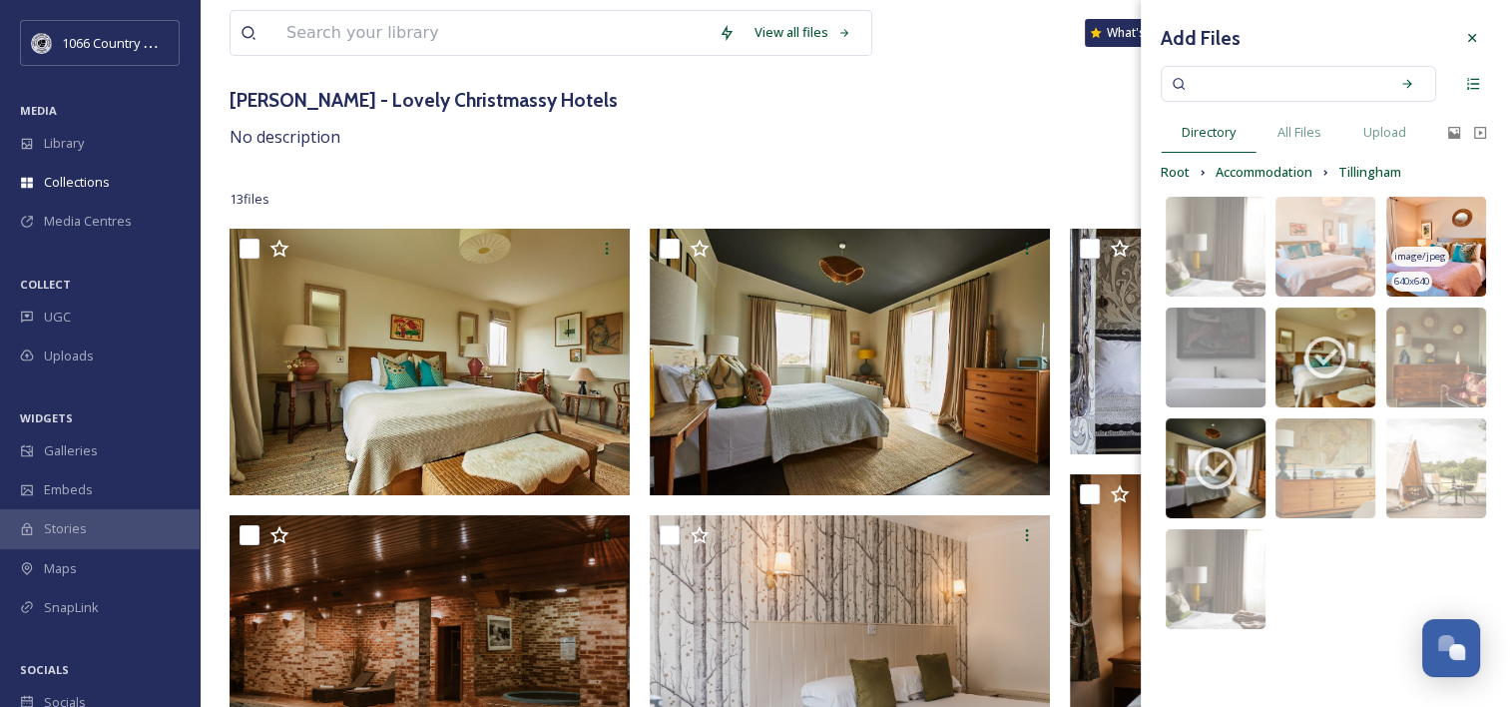
click at [1420, 225] on img at bounding box center [1436, 247] width 100 height 100
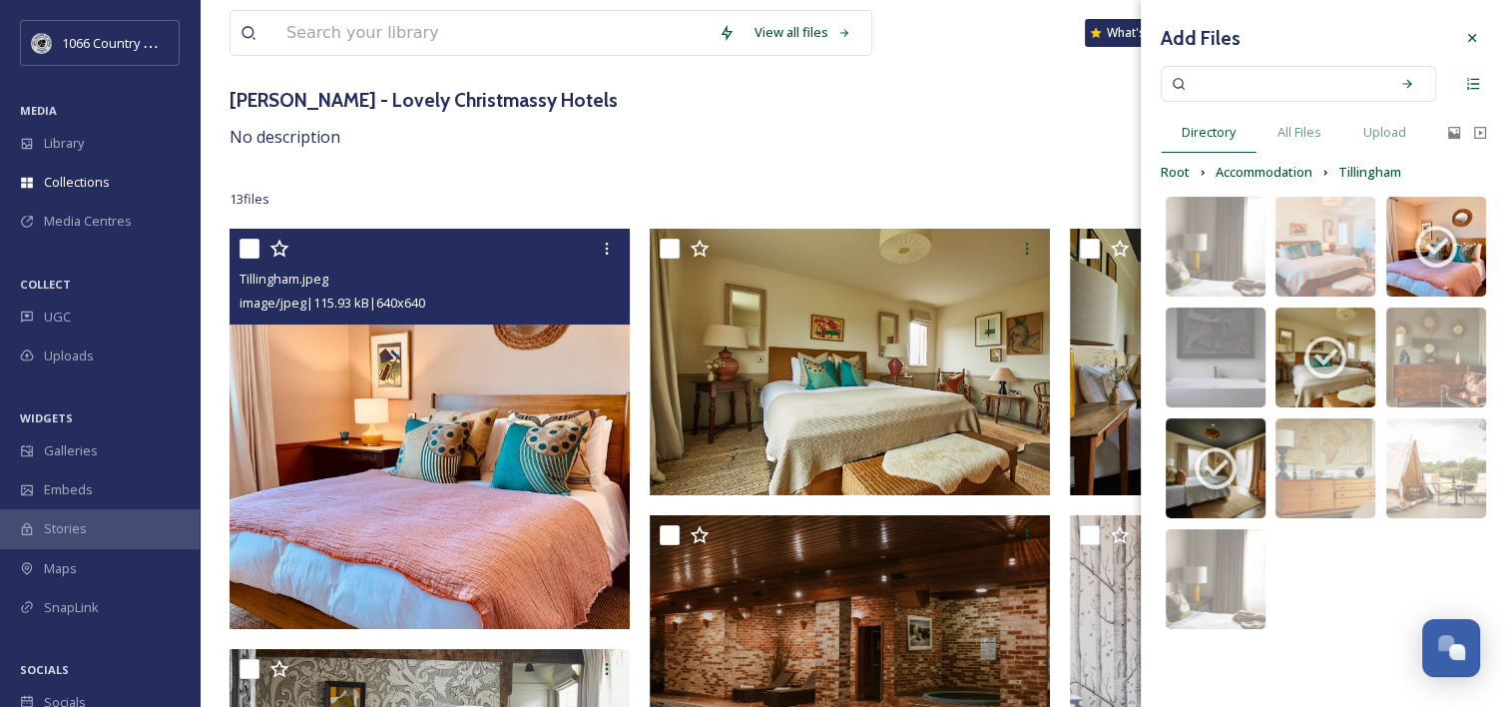
click at [507, 435] on img at bounding box center [430, 429] width 400 height 400
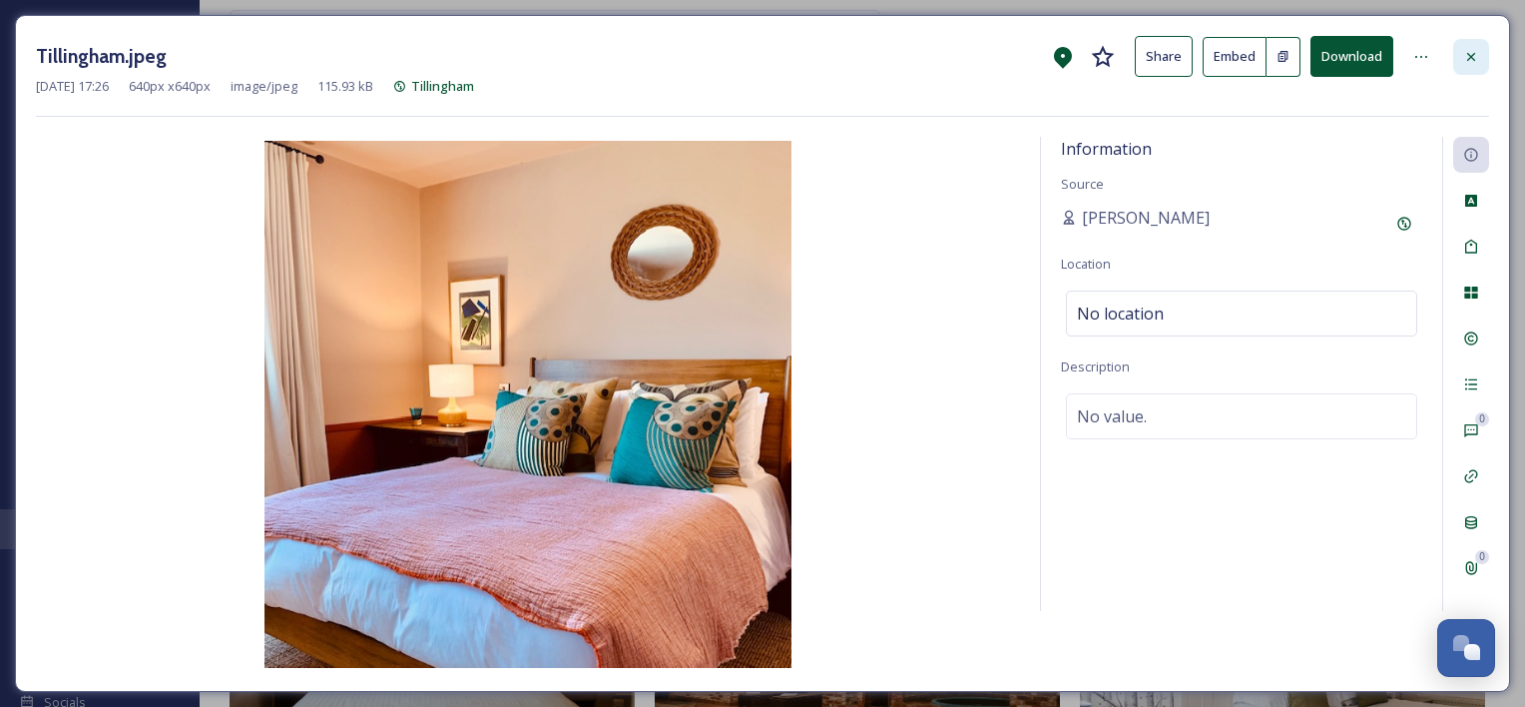
click at [1466, 57] on icon at bounding box center [1471, 57] width 16 height 16
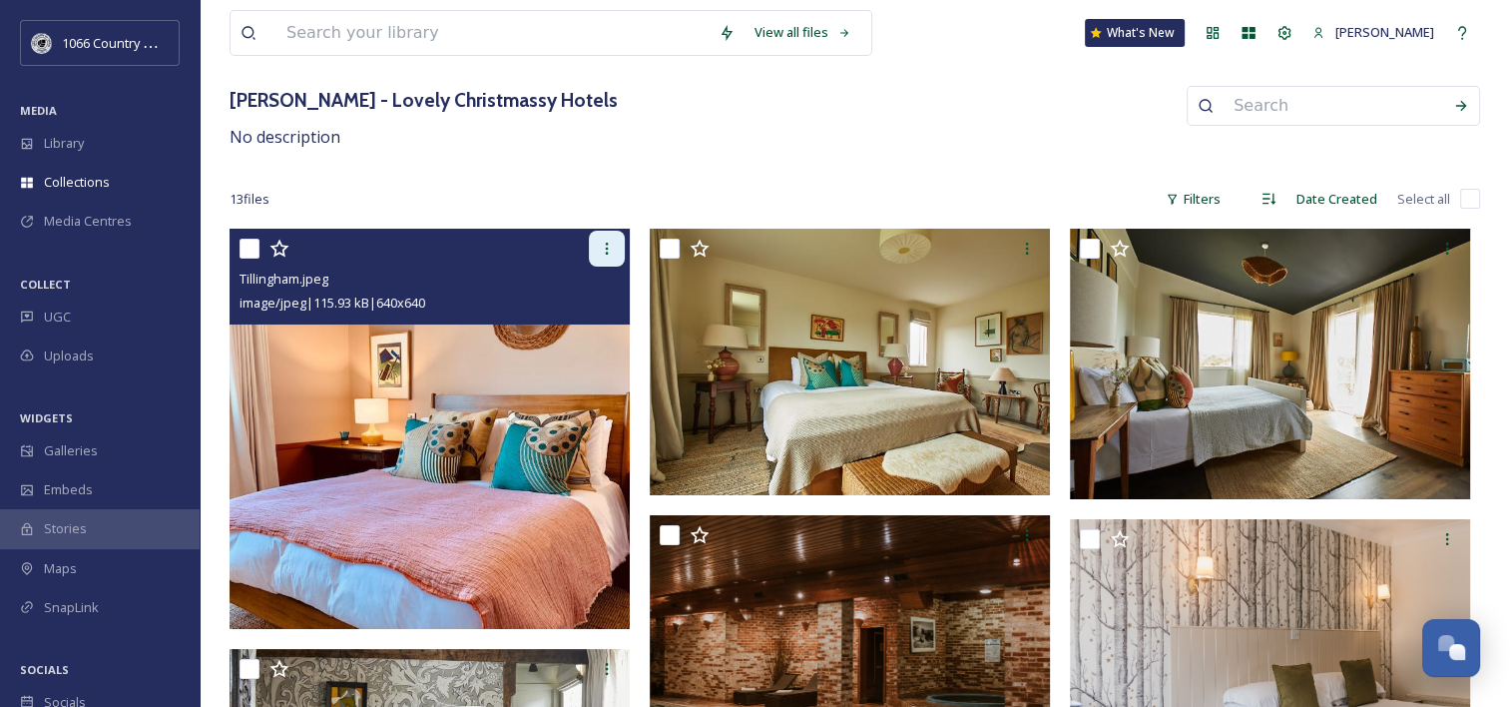
click at [612, 232] on div at bounding box center [607, 249] width 36 height 36
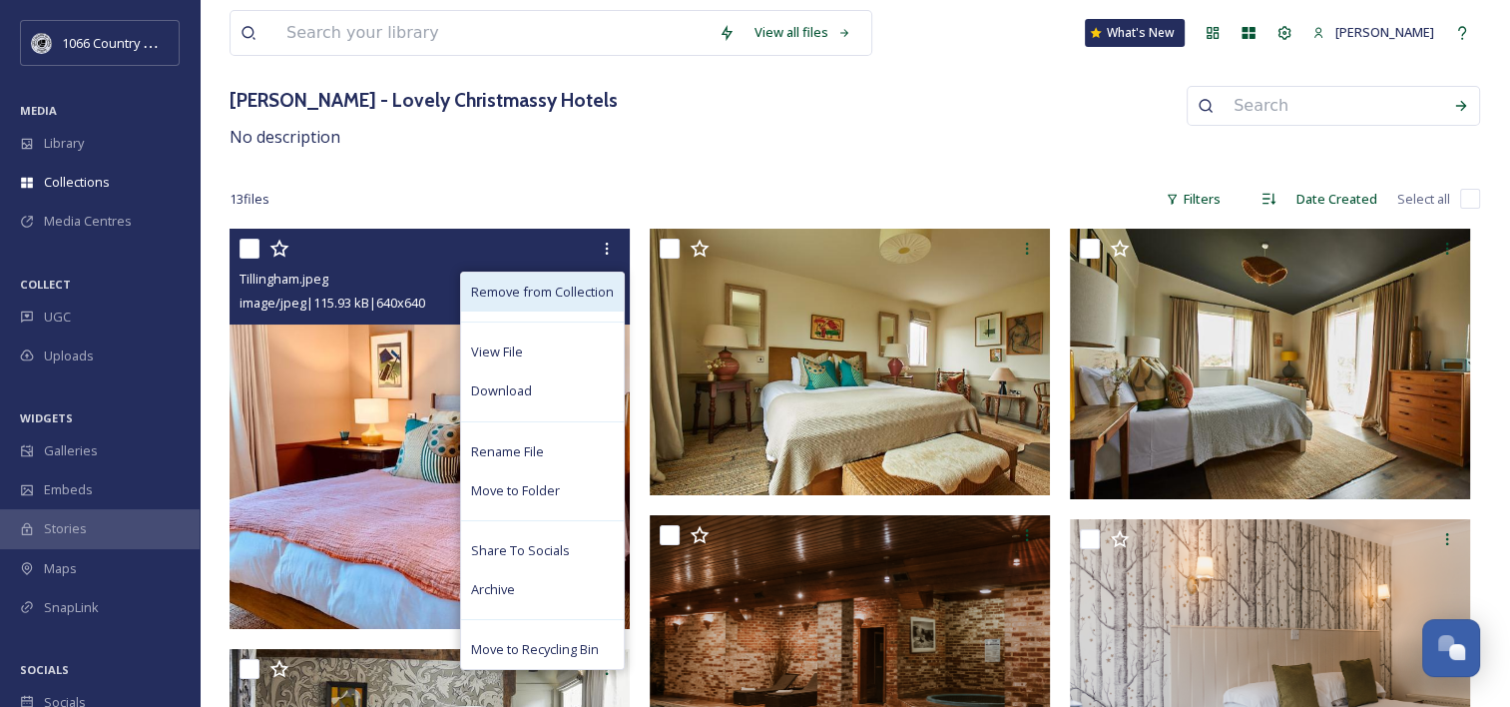
click at [548, 295] on span "Remove from Collection" at bounding box center [542, 291] width 143 height 19
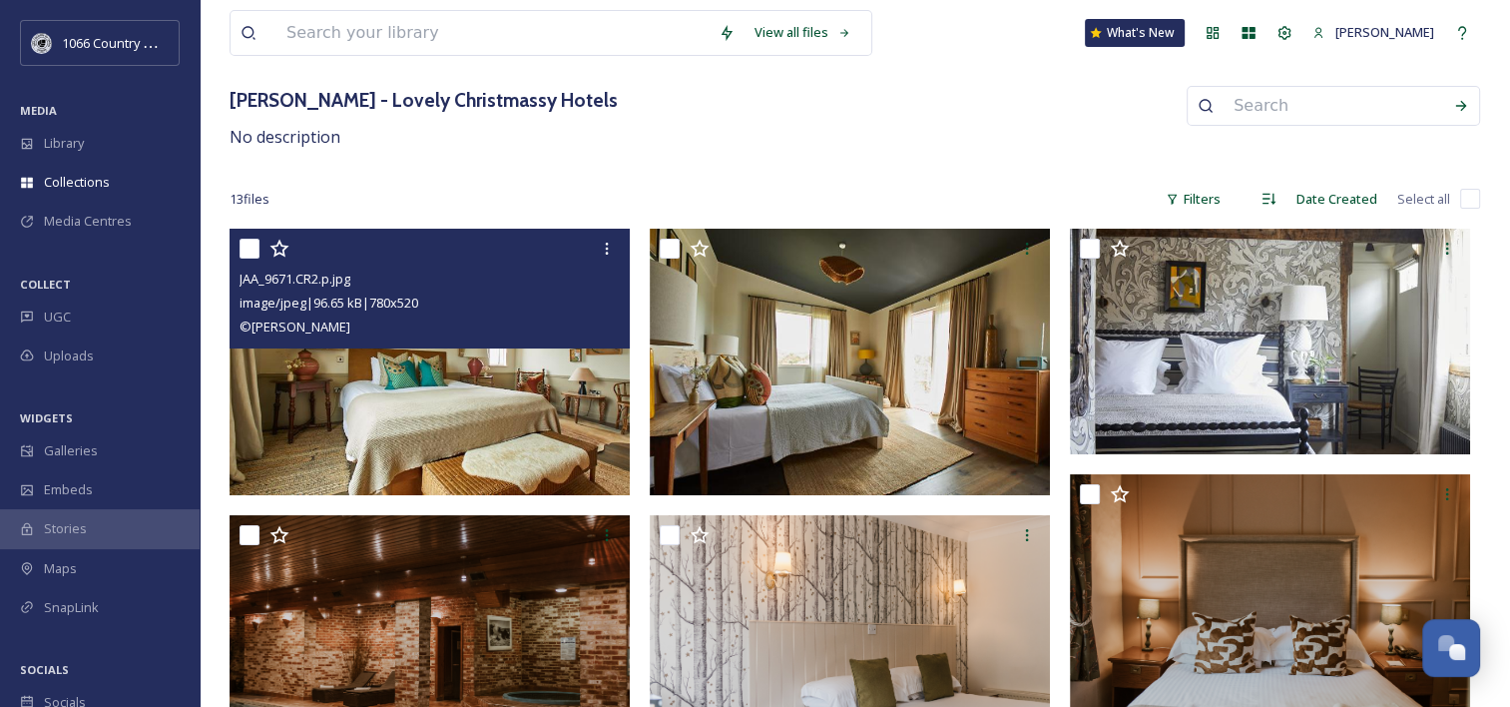
click at [463, 350] on img at bounding box center [430, 363] width 400 height 268
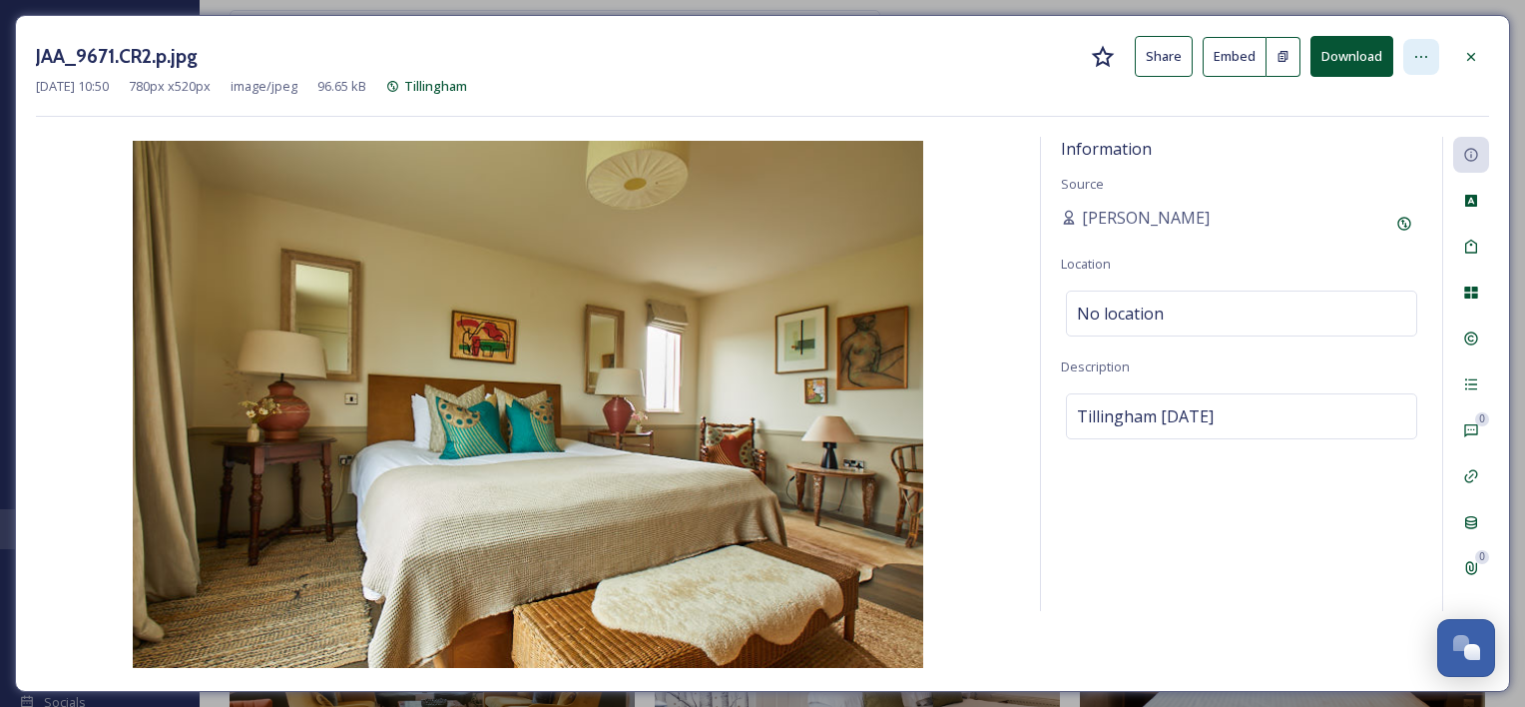
click at [1429, 51] on div at bounding box center [1421, 57] width 36 height 36
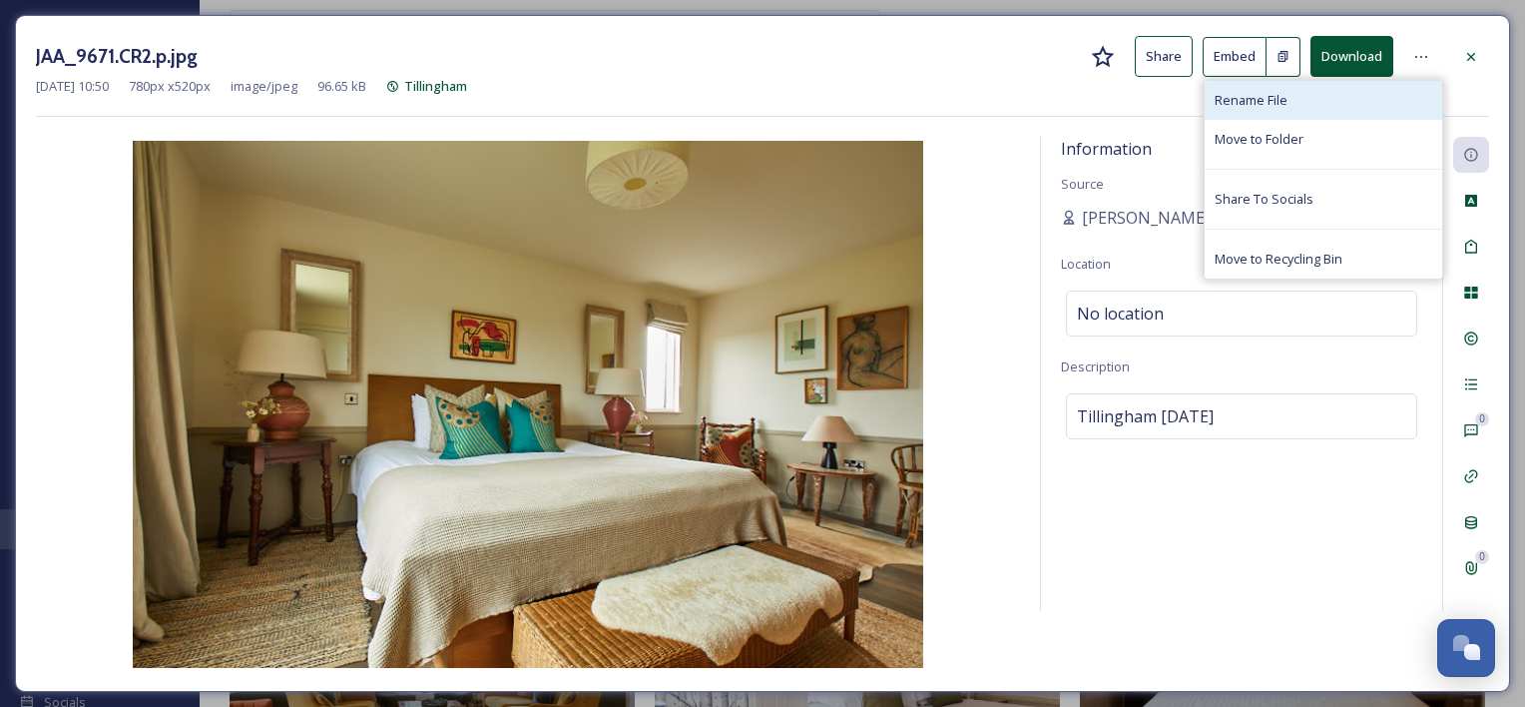
click at [1284, 100] on span "Rename File" at bounding box center [1251, 100] width 73 height 19
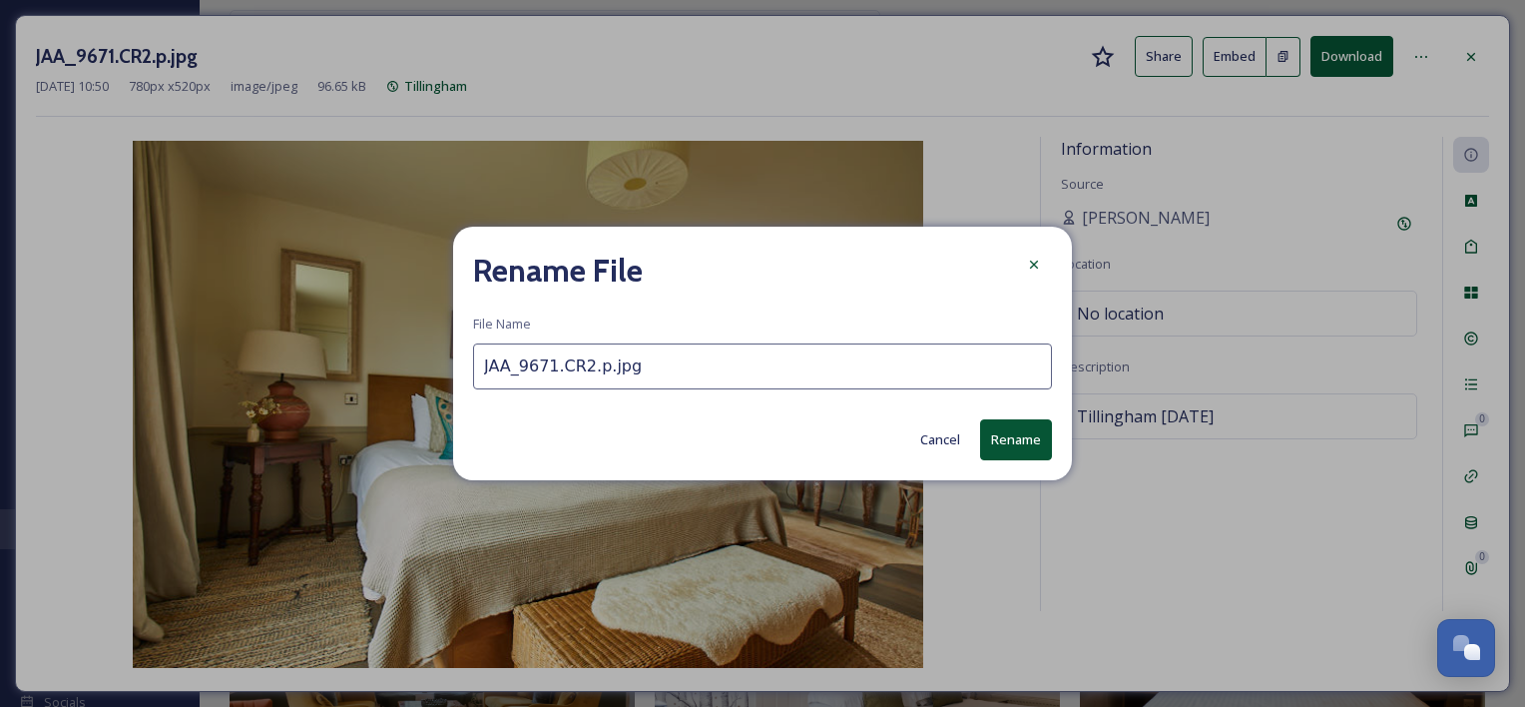
drag, startPoint x: 736, startPoint y: 368, endPoint x: 84, endPoint y: 234, distance: 665.6
click at [46, 248] on div "Rename File File Name JAA_9671.CR2.p.jpg Cancel Rename" at bounding box center [762, 353] width 1525 height 707
type input "\"
type input "Tillingham 1"
click at [1041, 439] on button "Rename" at bounding box center [1016, 439] width 72 height 41
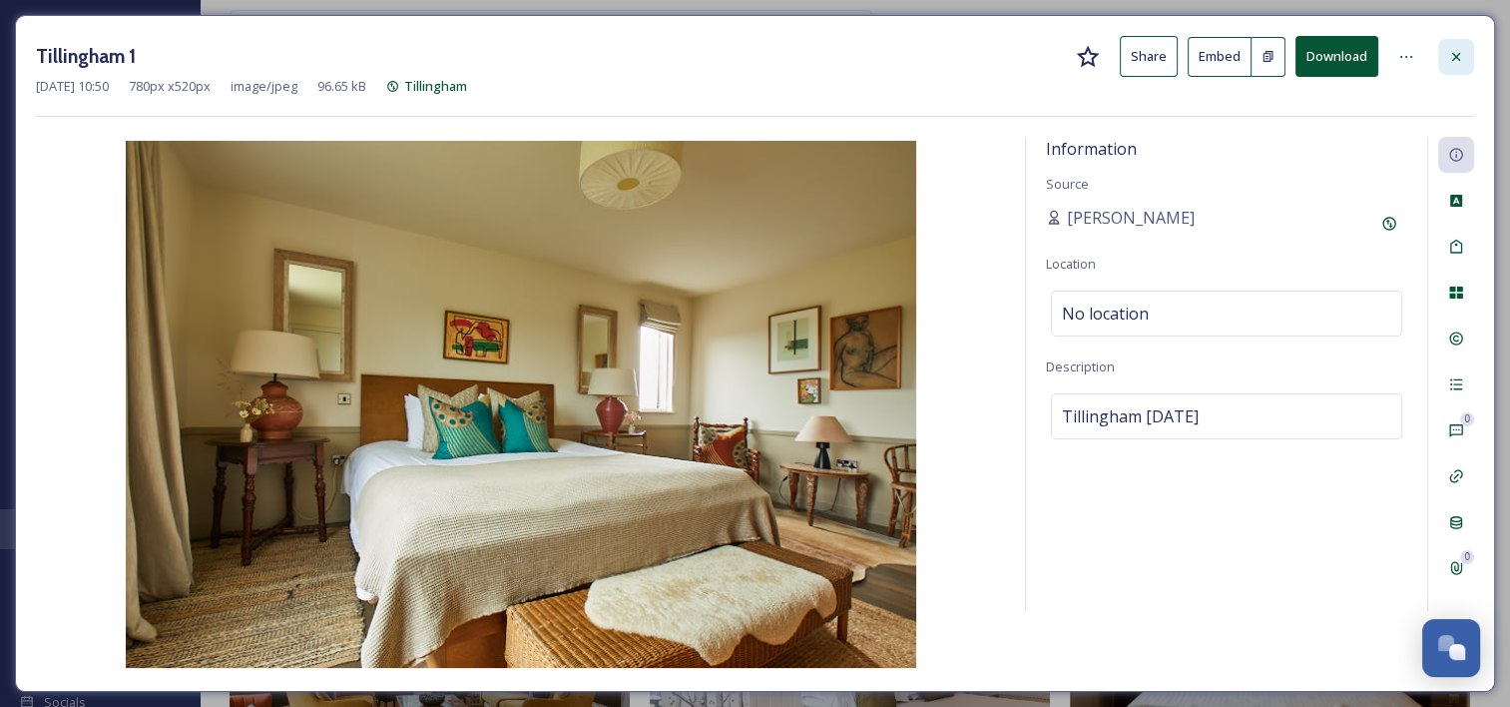
click at [1457, 50] on icon at bounding box center [1456, 57] width 16 height 16
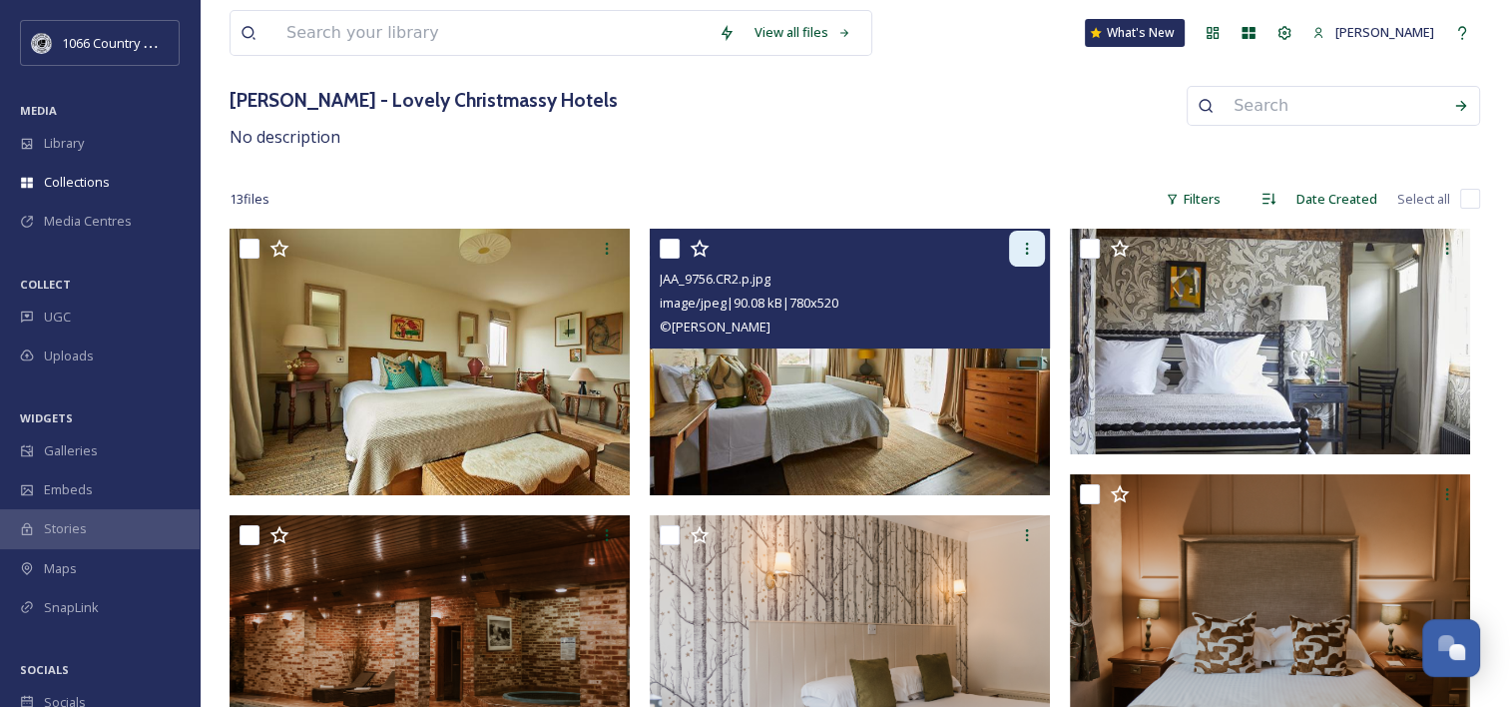
click at [1023, 256] on icon at bounding box center [1027, 249] width 16 height 16
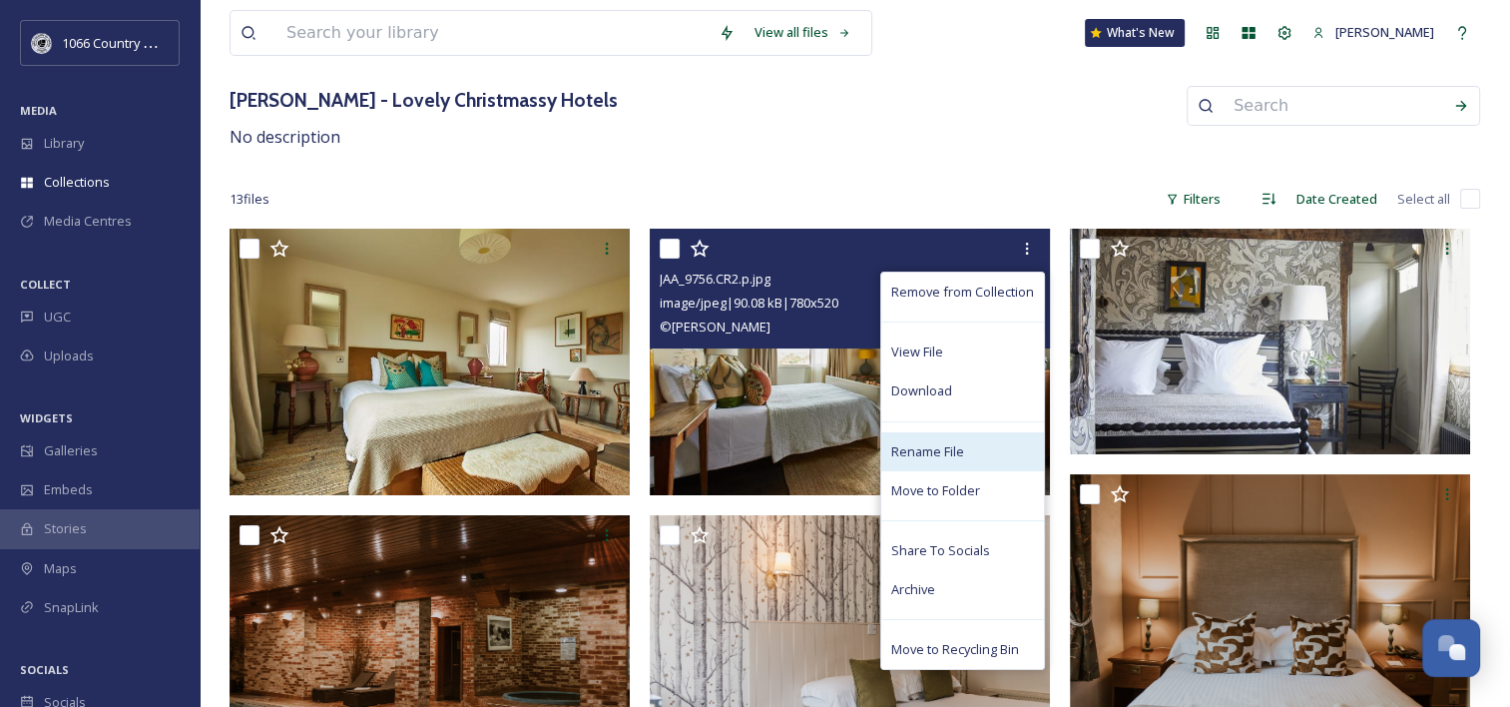
click at [939, 446] on span "Rename File" at bounding box center [927, 451] width 73 height 19
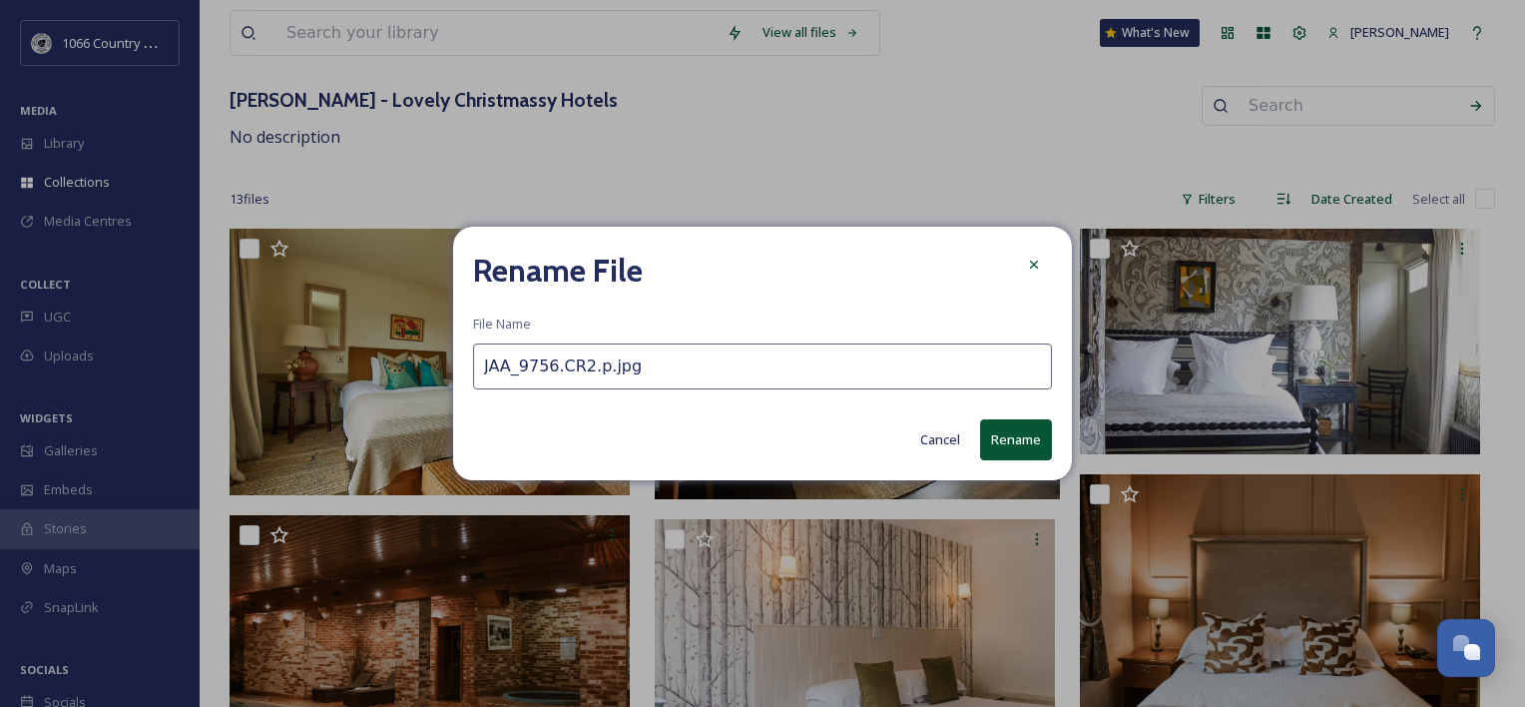
click at [607, 360] on input "JAA_9756.CR2.p.jpg" at bounding box center [762, 366] width 579 height 46
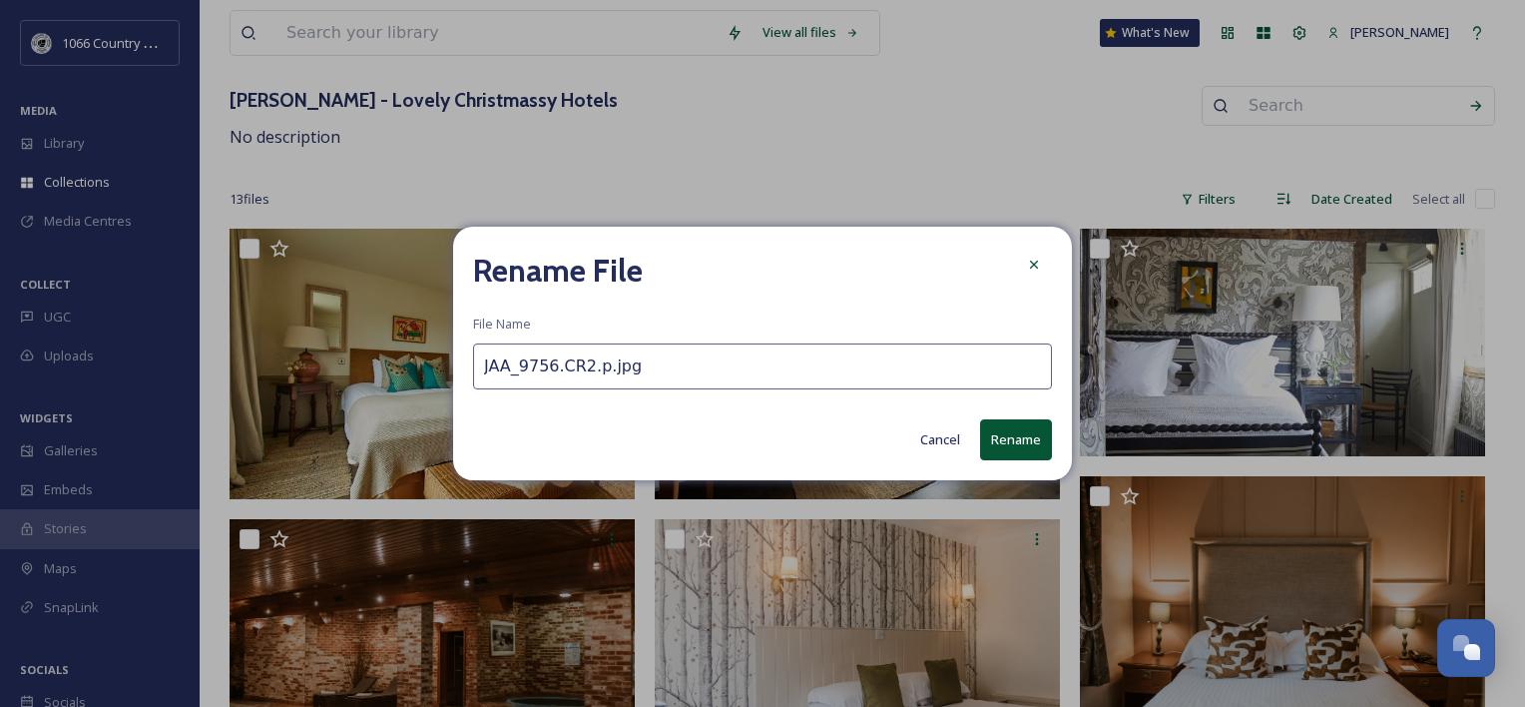
paste input "Tillingham 1"
type input "Tillingham 2"
click at [1004, 430] on button "Rename" at bounding box center [1016, 439] width 72 height 41
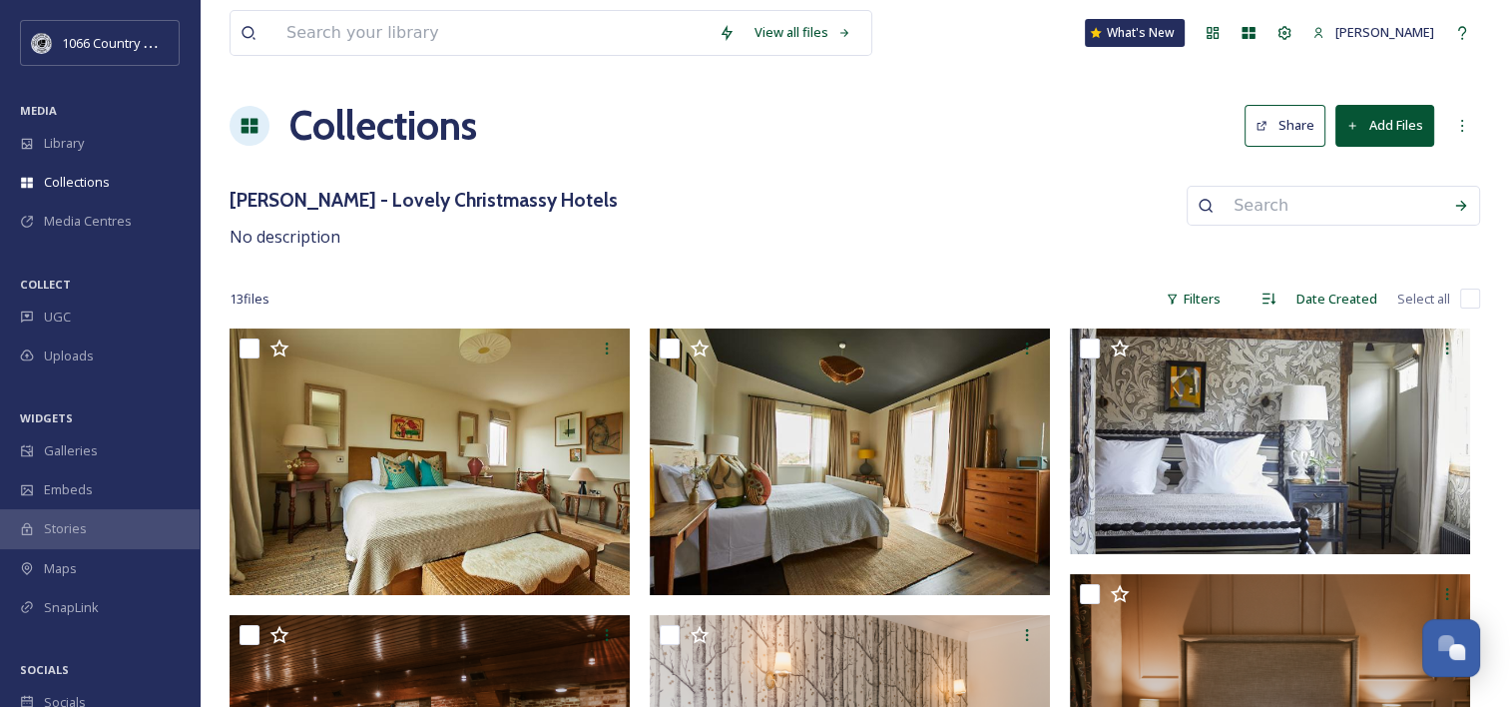
click at [1384, 125] on button "Add Files" at bounding box center [1385, 125] width 99 height 41
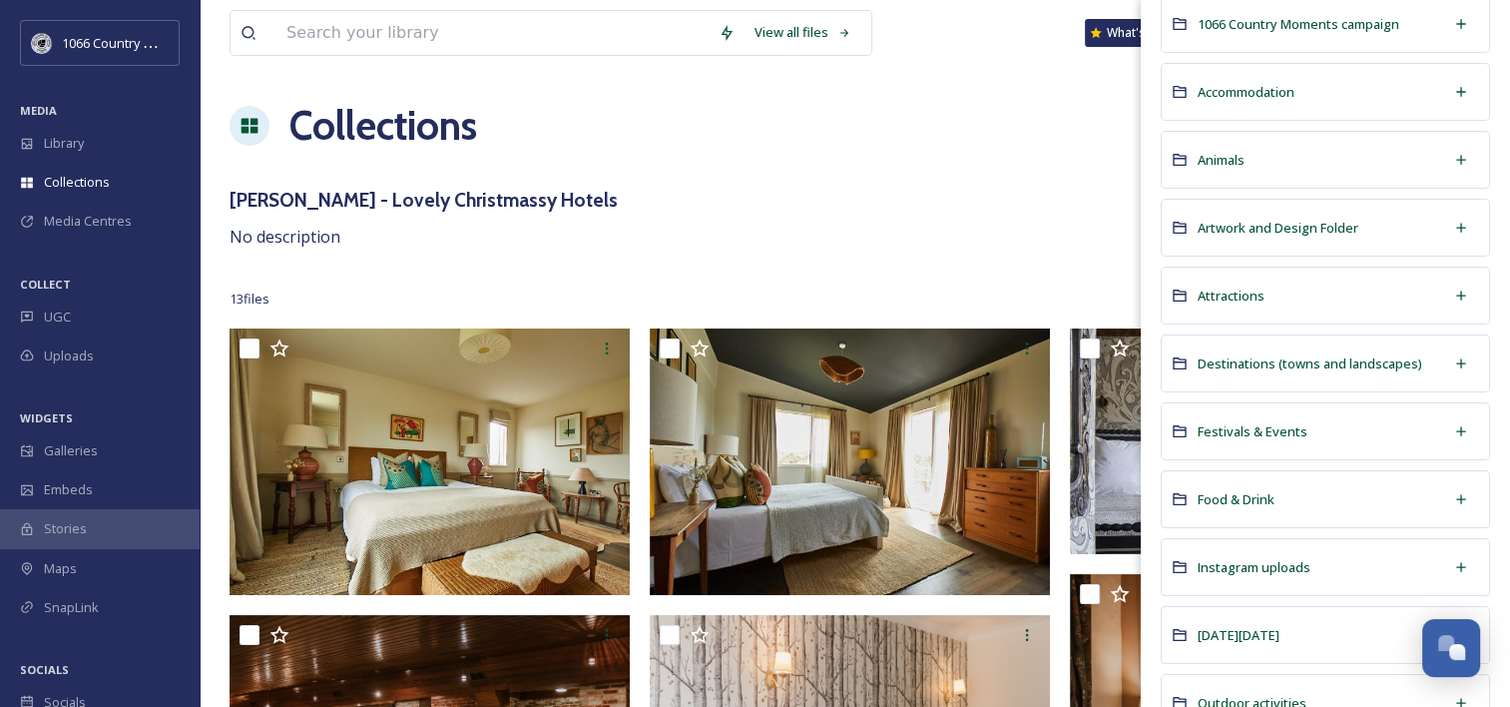
scroll to position [299, 0]
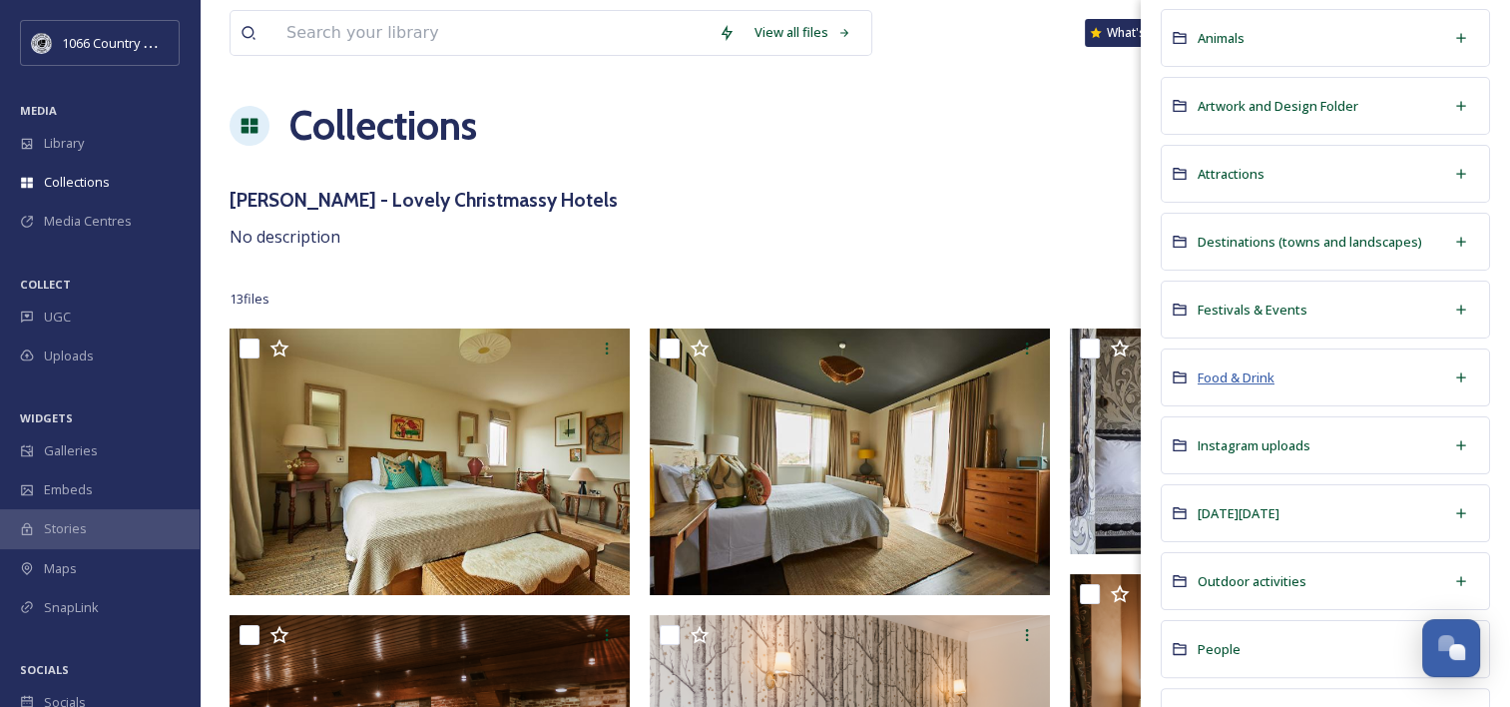
click at [1226, 371] on span "Food & Drink" at bounding box center [1236, 377] width 77 height 18
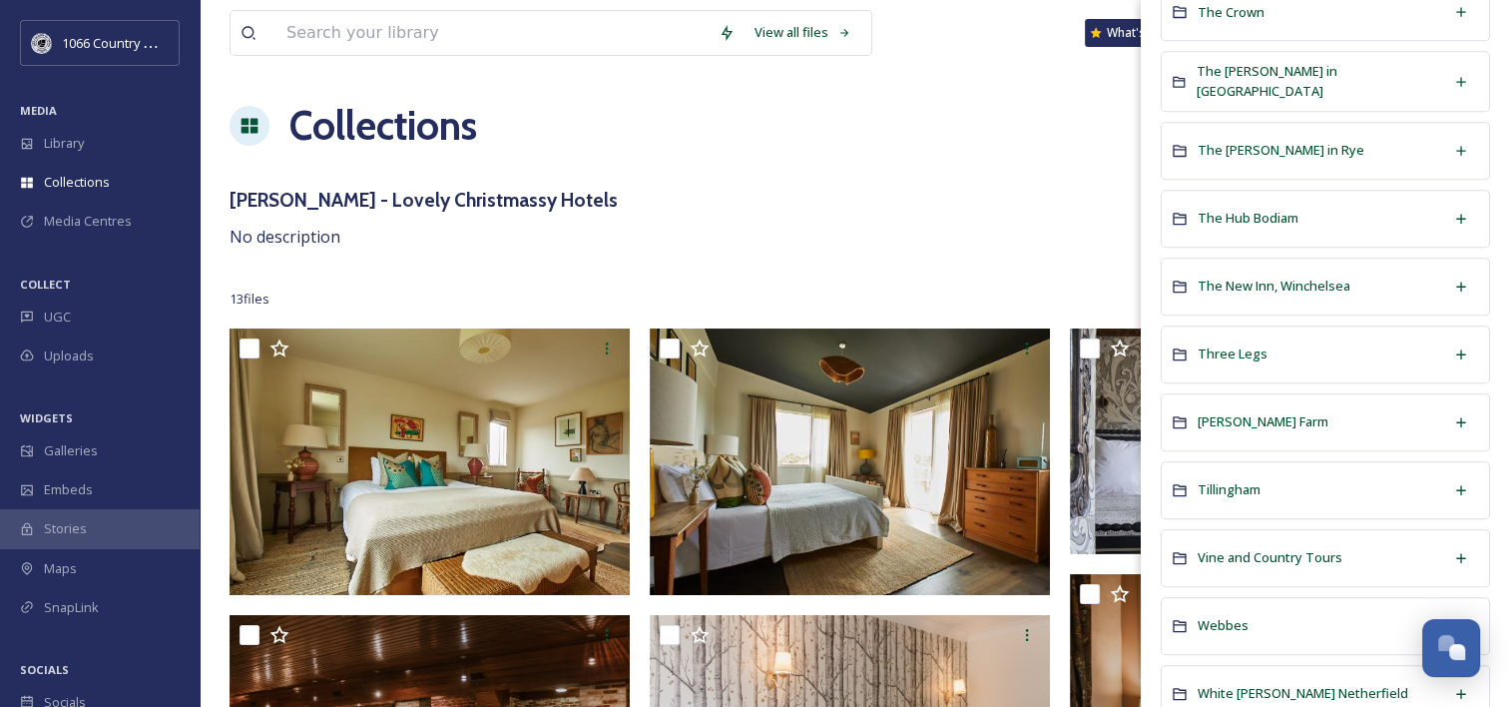
scroll to position [1397, 0]
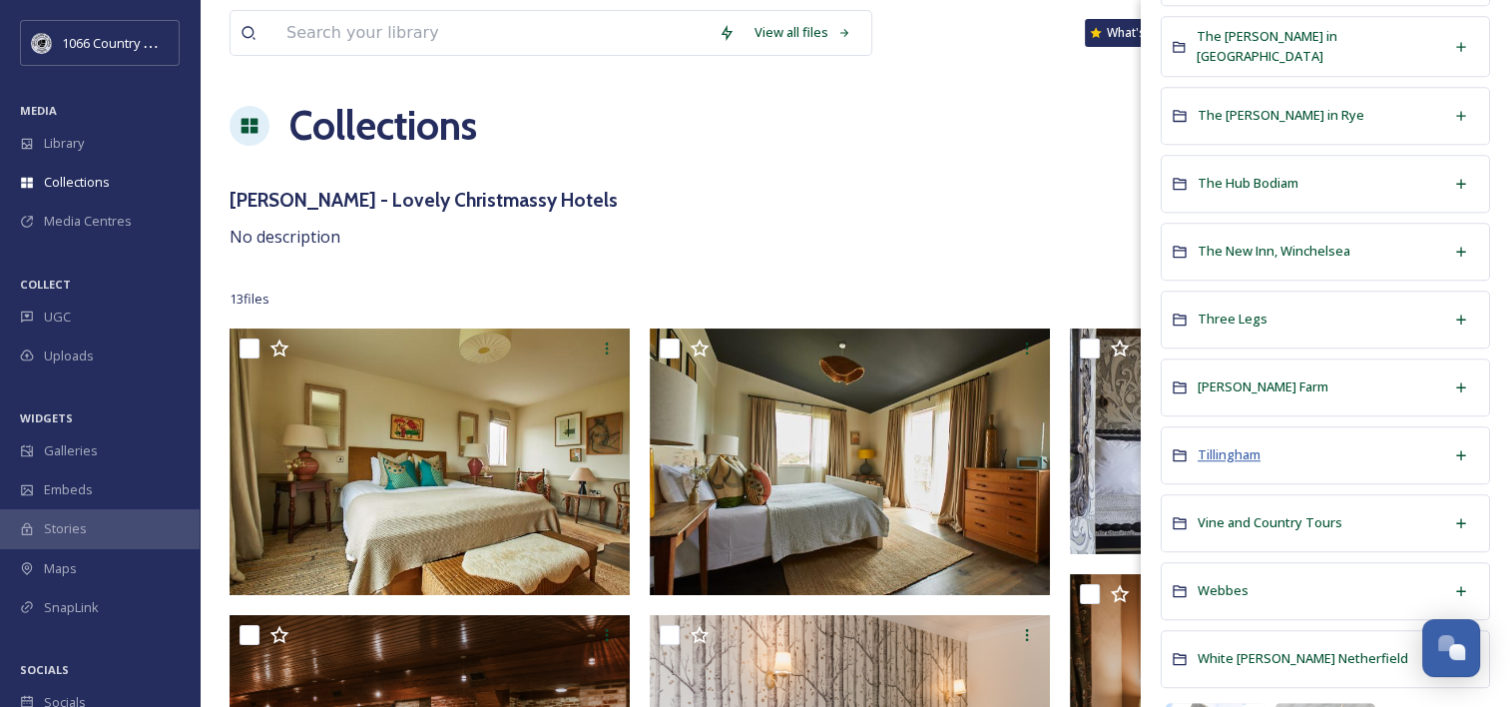
click at [1222, 449] on span "Tillingham" at bounding box center [1229, 454] width 63 height 18
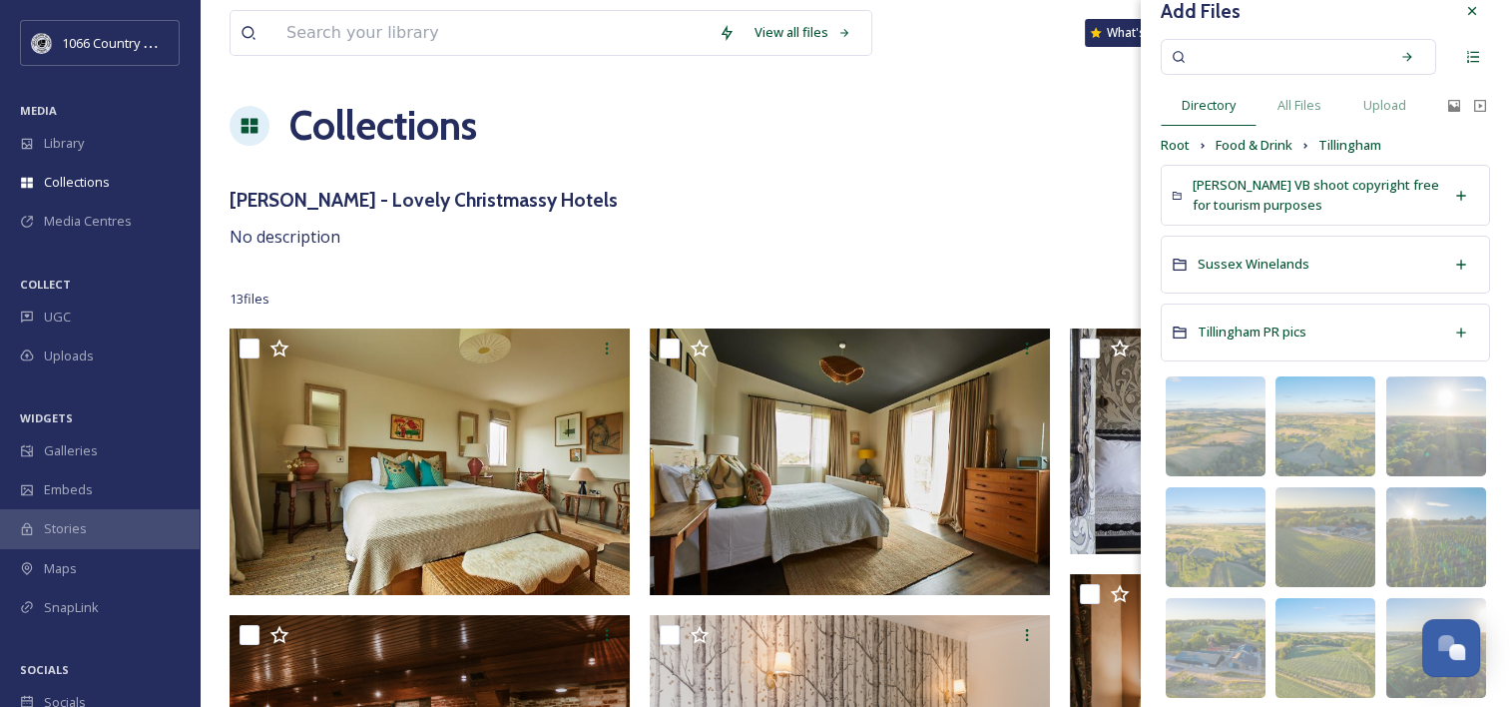
scroll to position [41, 0]
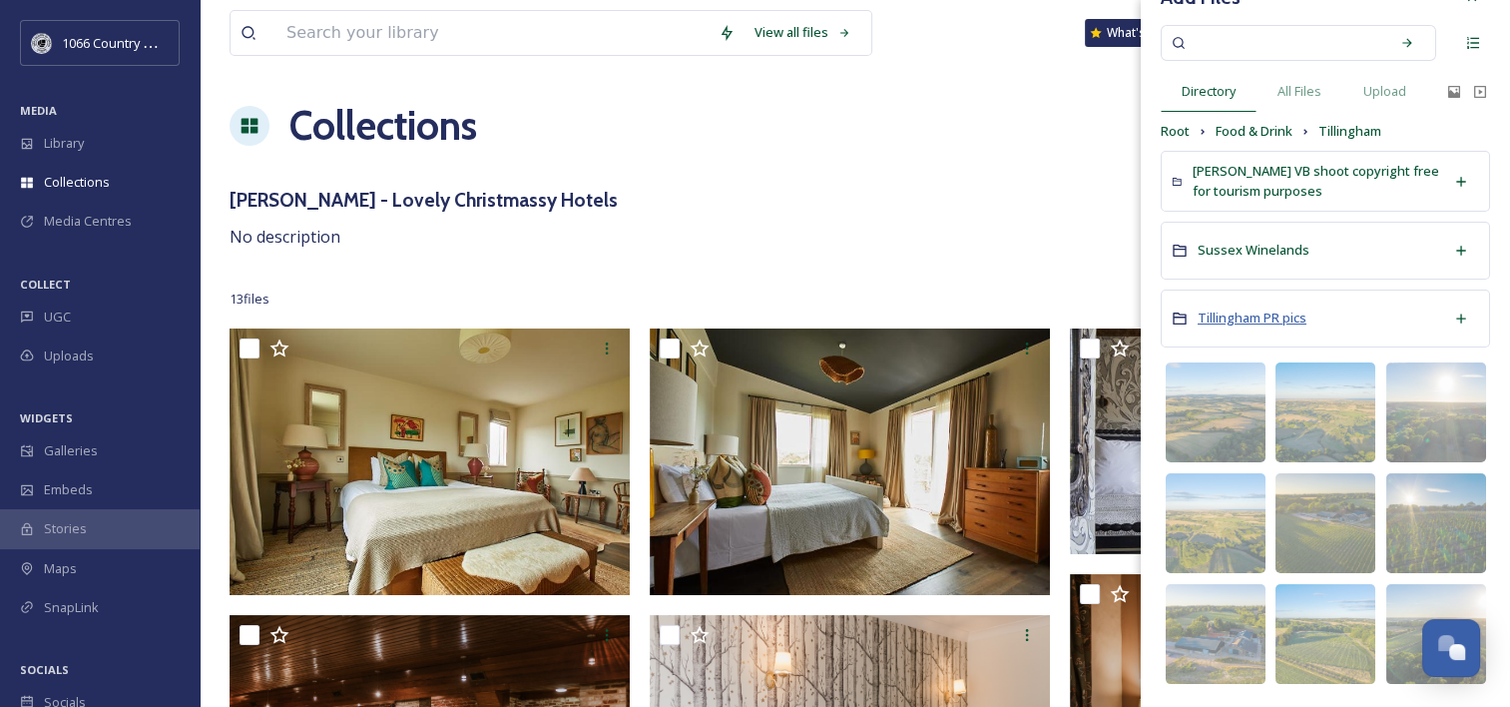
click at [1232, 314] on span "Tillingham PR pics" at bounding box center [1252, 317] width 109 height 18
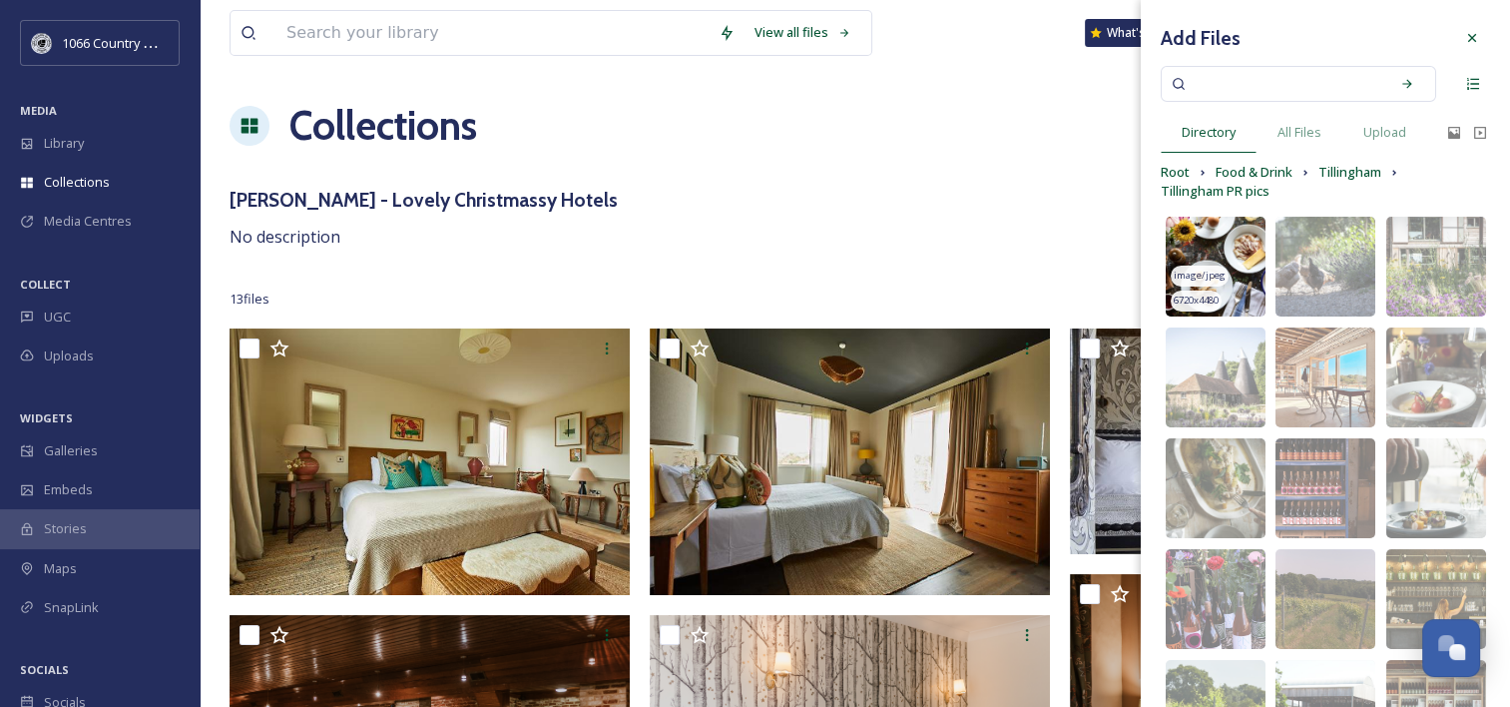
click at [1205, 240] on img at bounding box center [1216, 267] width 100 height 100
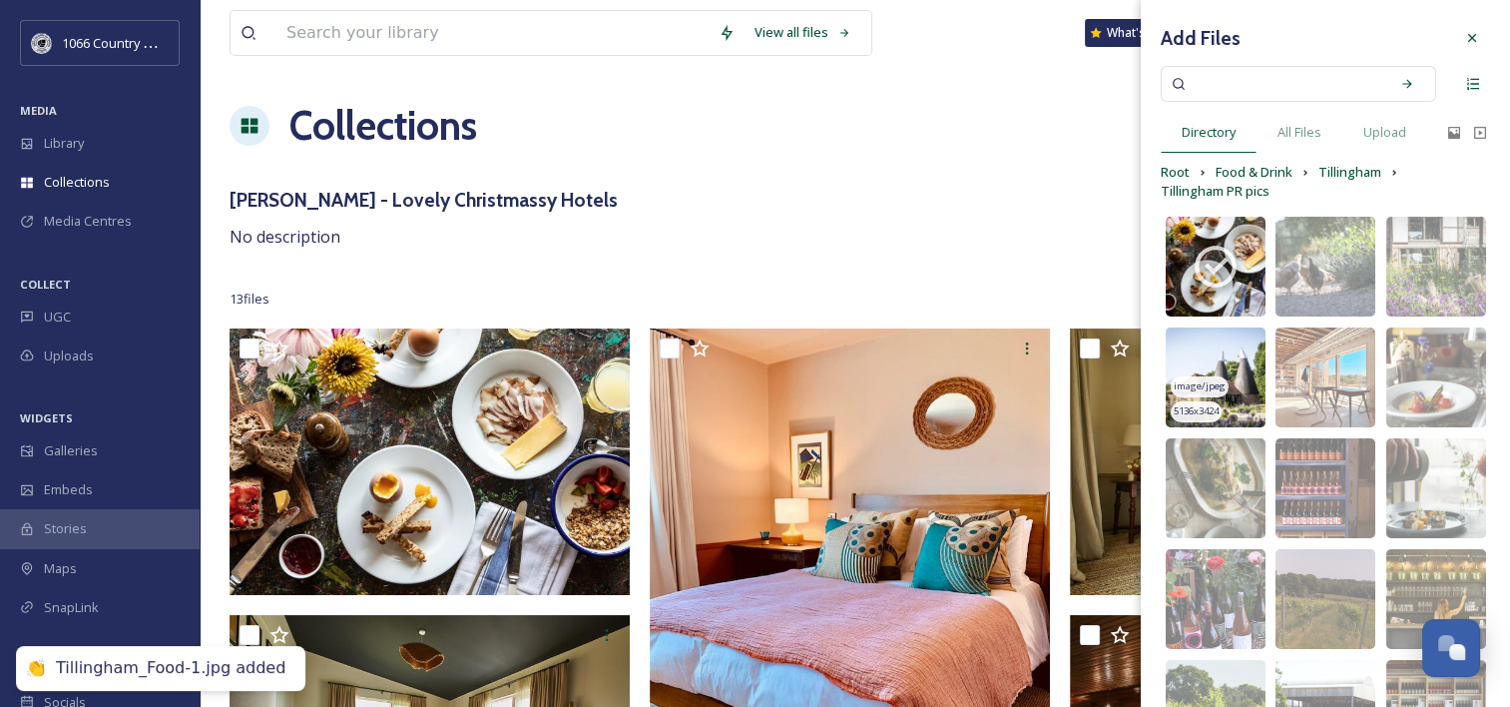
click at [1202, 352] on img at bounding box center [1216, 377] width 100 height 100
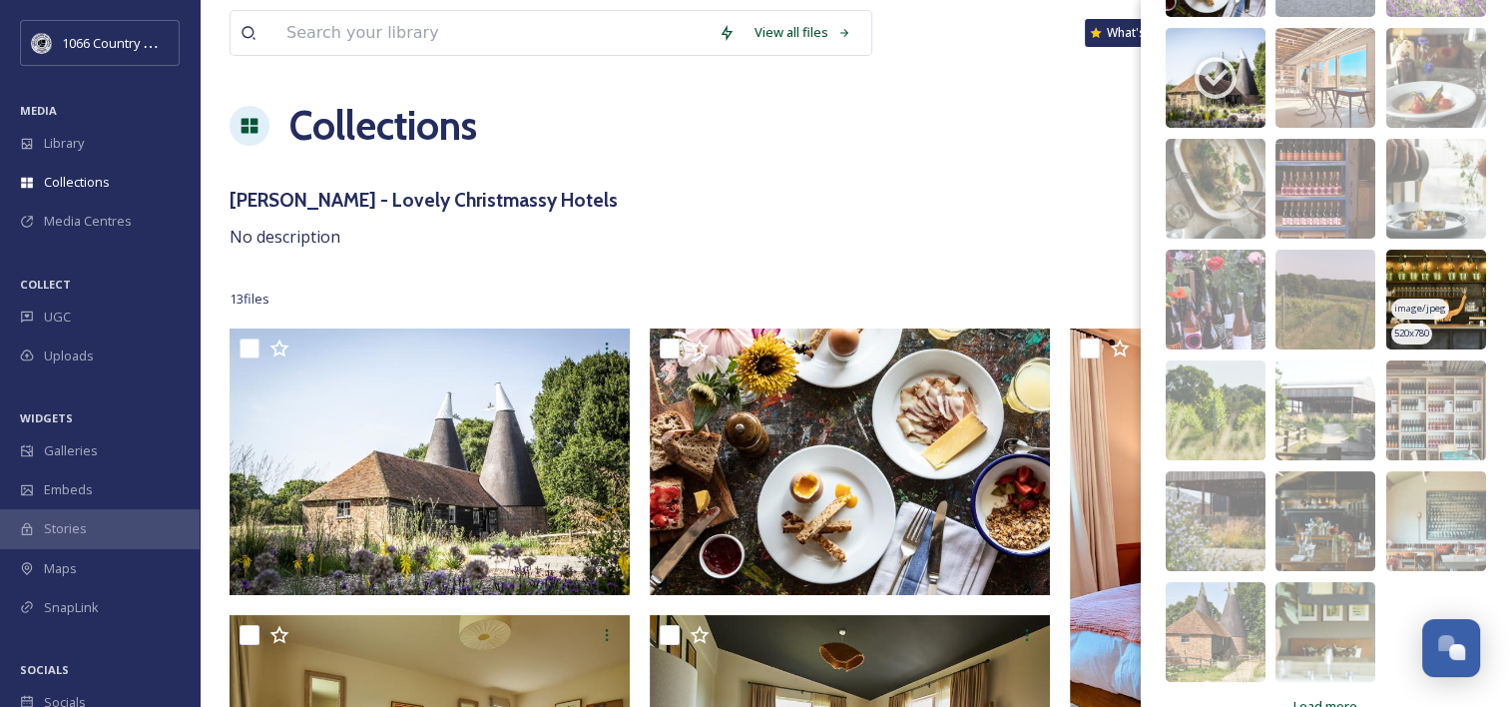
scroll to position [337, 0]
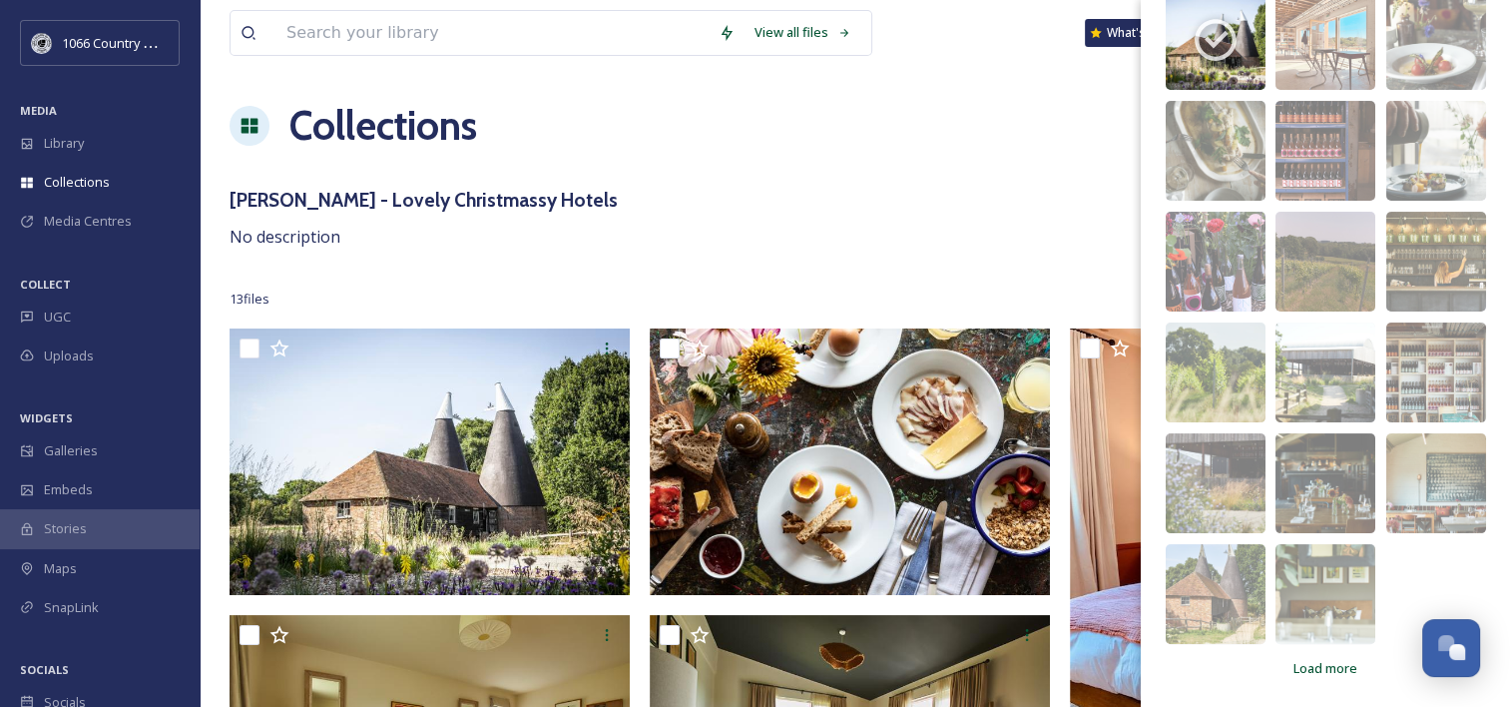
click at [792, 152] on div "Collections Share Add Files" at bounding box center [855, 126] width 1251 height 60
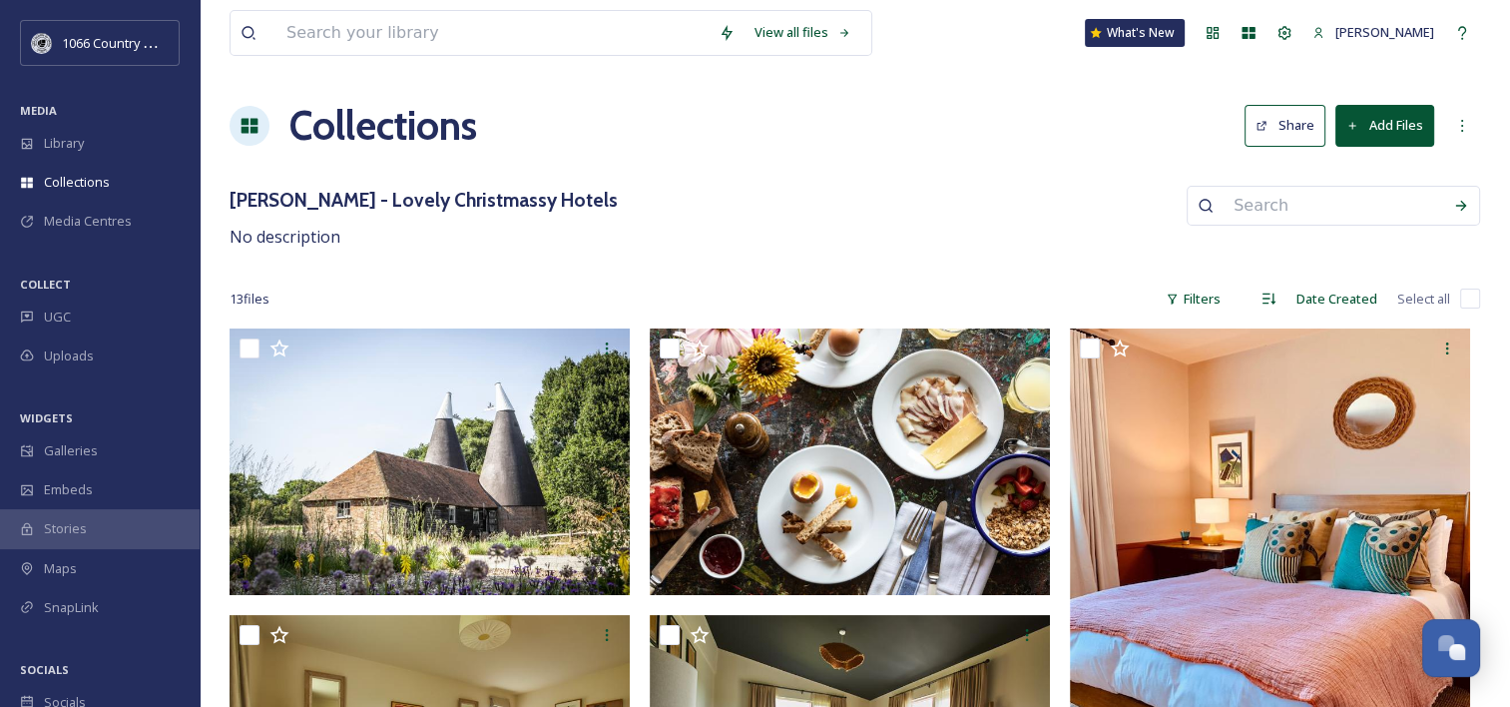
click at [954, 237] on div "[PERSON_NAME] - Lovely Christmassy Hotels No description" at bounding box center [855, 218] width 1251 height 64
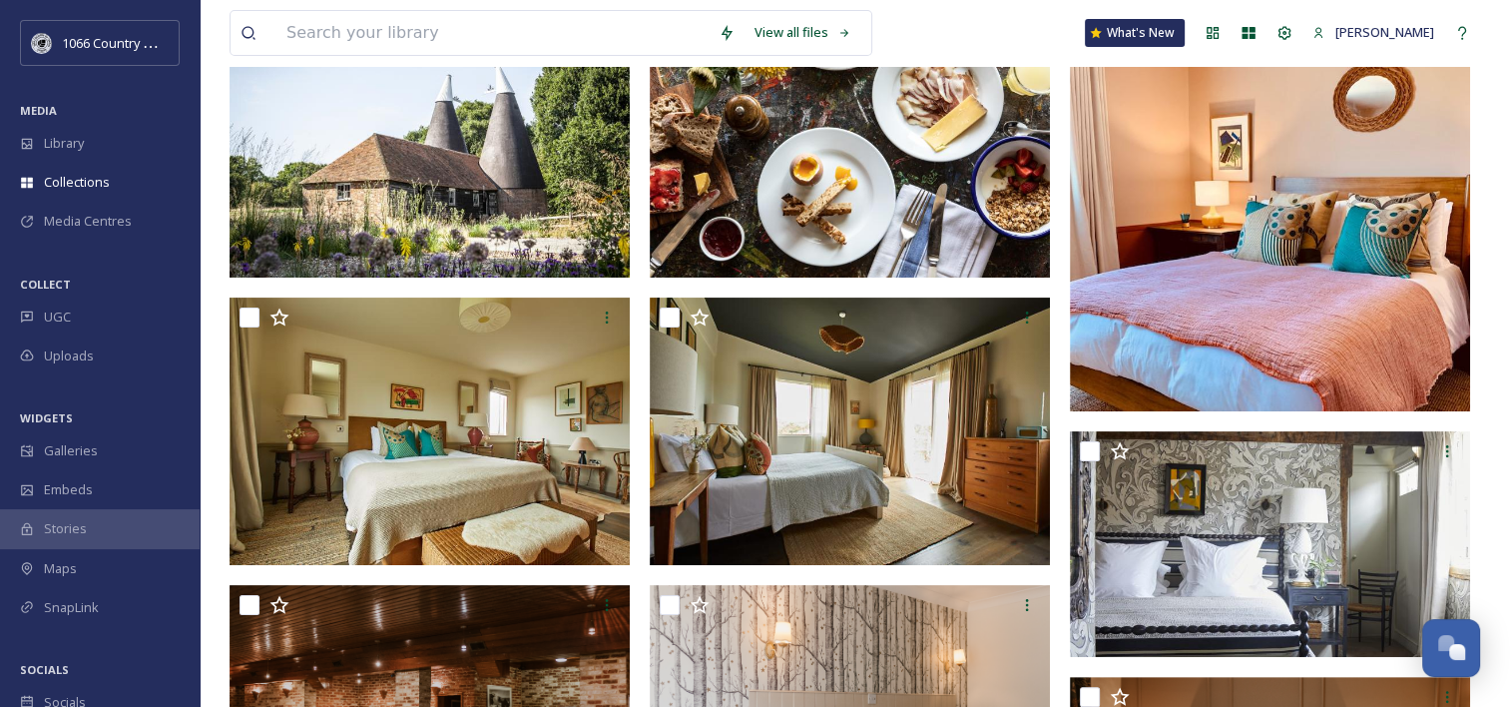
scroll to position [998, 0]
